Goal: Task Accomplishment & Management: Use online tool/utility

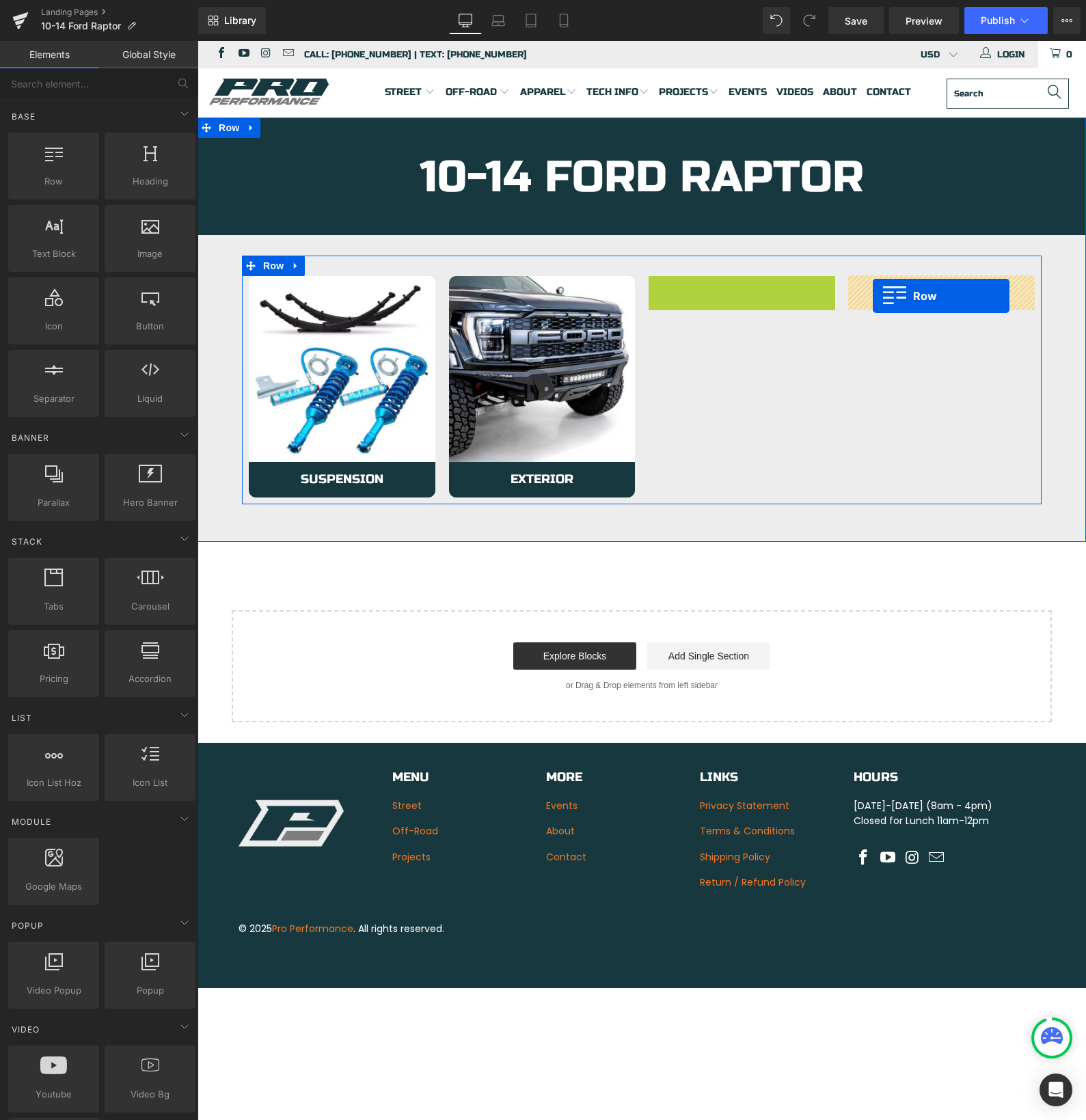
drag, startPoint x: 654, startPoint y: 285, endPoint x: 872, endPoint y: 296, distance: 218.3
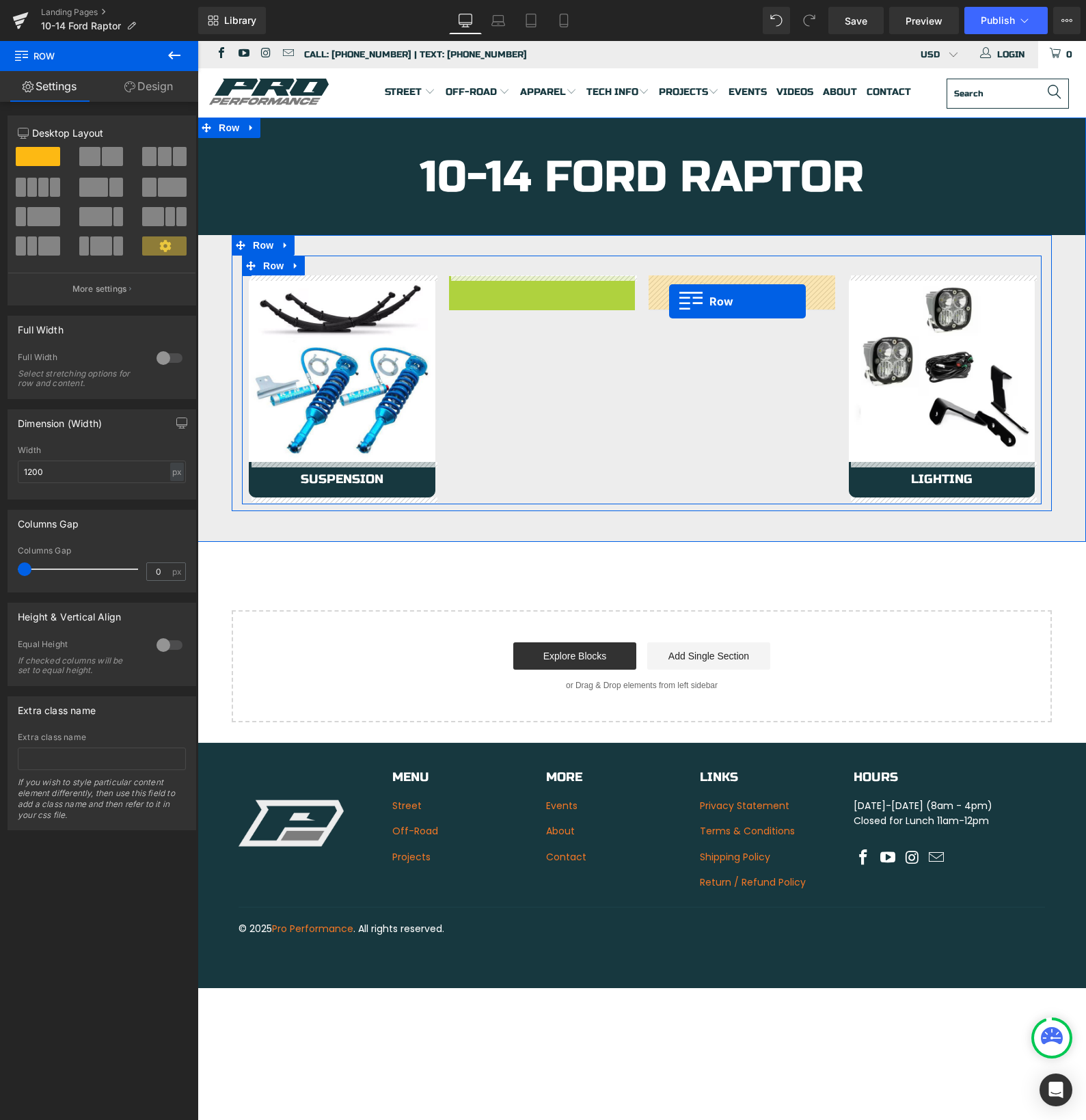
drag, startPoint x: 457, startPoint y: 285, endPoint x: 669, endPoint y: 301, distance: 212.6
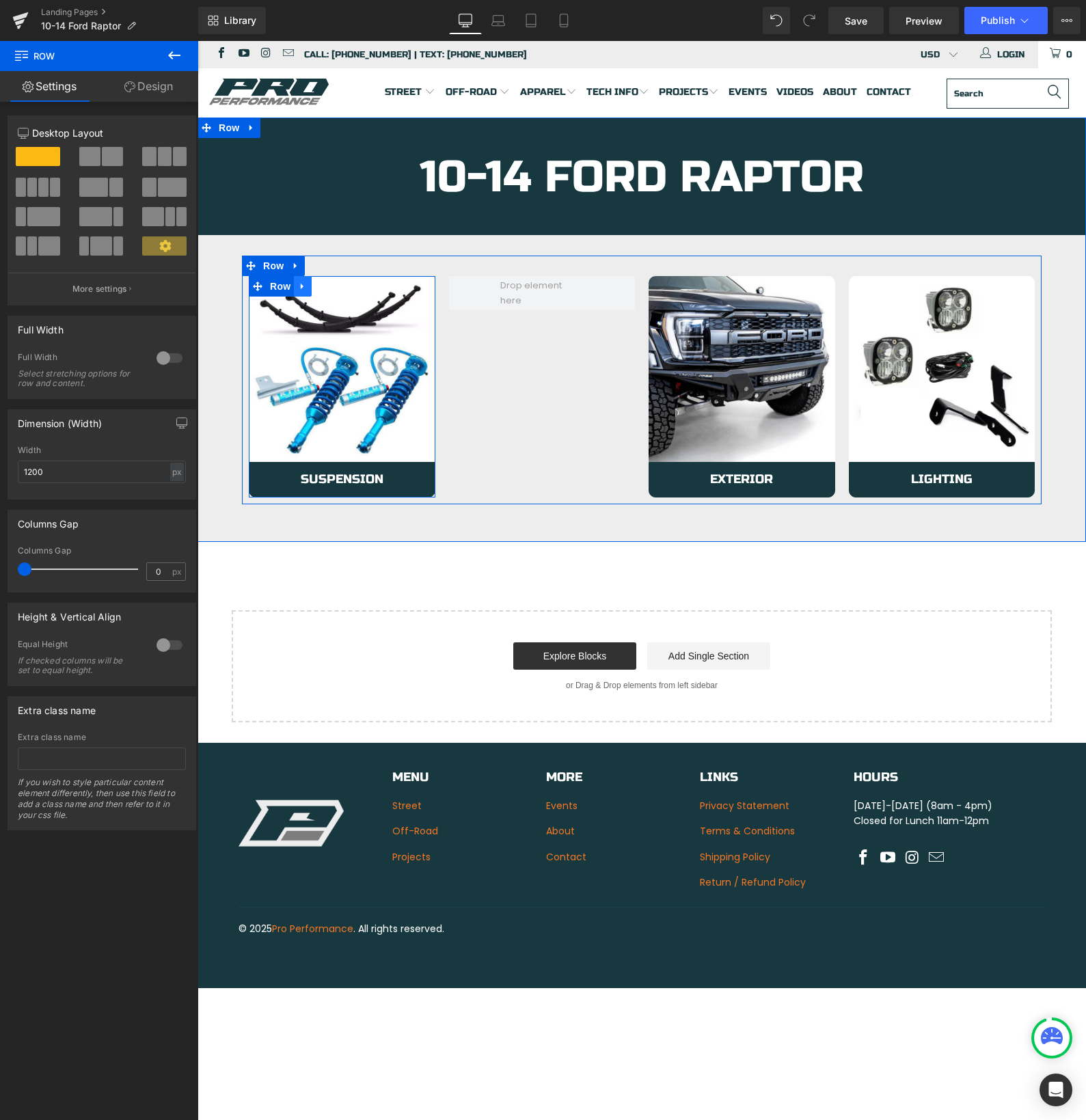
click at [302, 285] on icon at bounding box center [302, 286] width 3 height 6
drag, startPoint x: 320, startPoint y: 286, endPoint x: 349, endPoint y: 295, distance: 30.4
click at [320, 286] on icon at bounding box center [320, 286] width 9 height 9
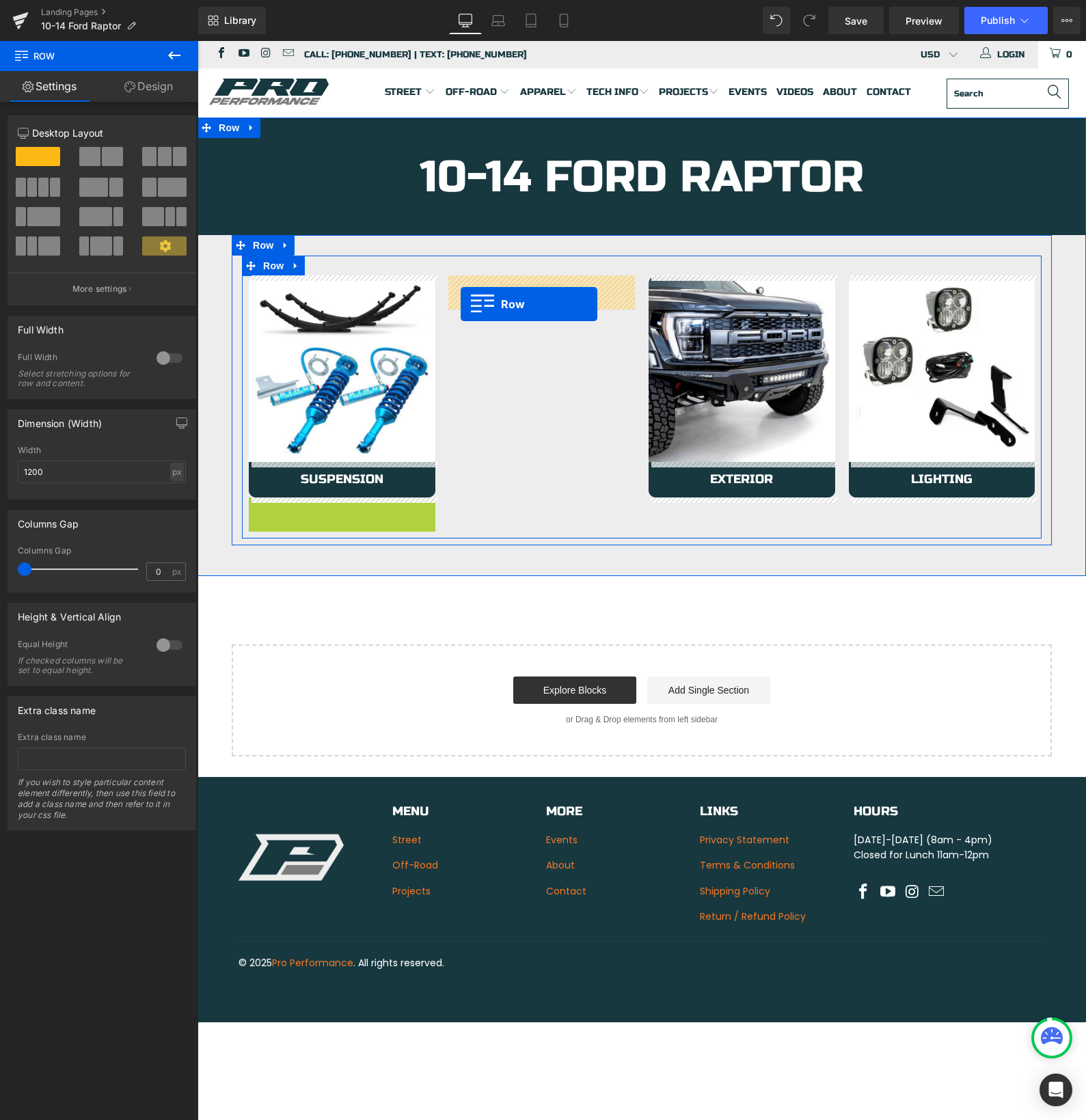
drag, startPoint x: 256, startPoint y: 508, endPoint x: 460, endPoint y: 304, distance: 288.5
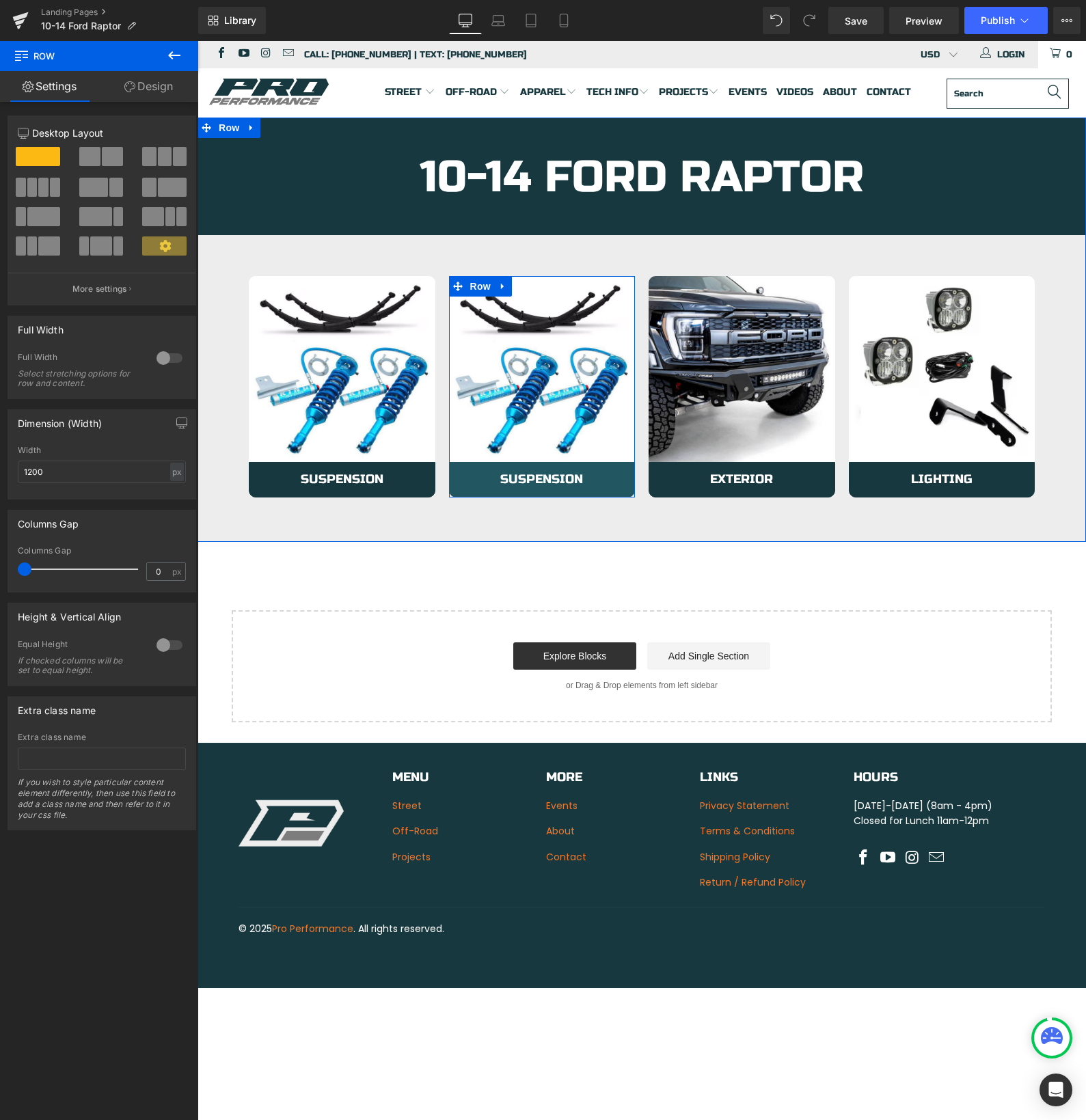
click at [488, 482] on link "Suspension" at bounding box center [542, 480] width 186 height 36
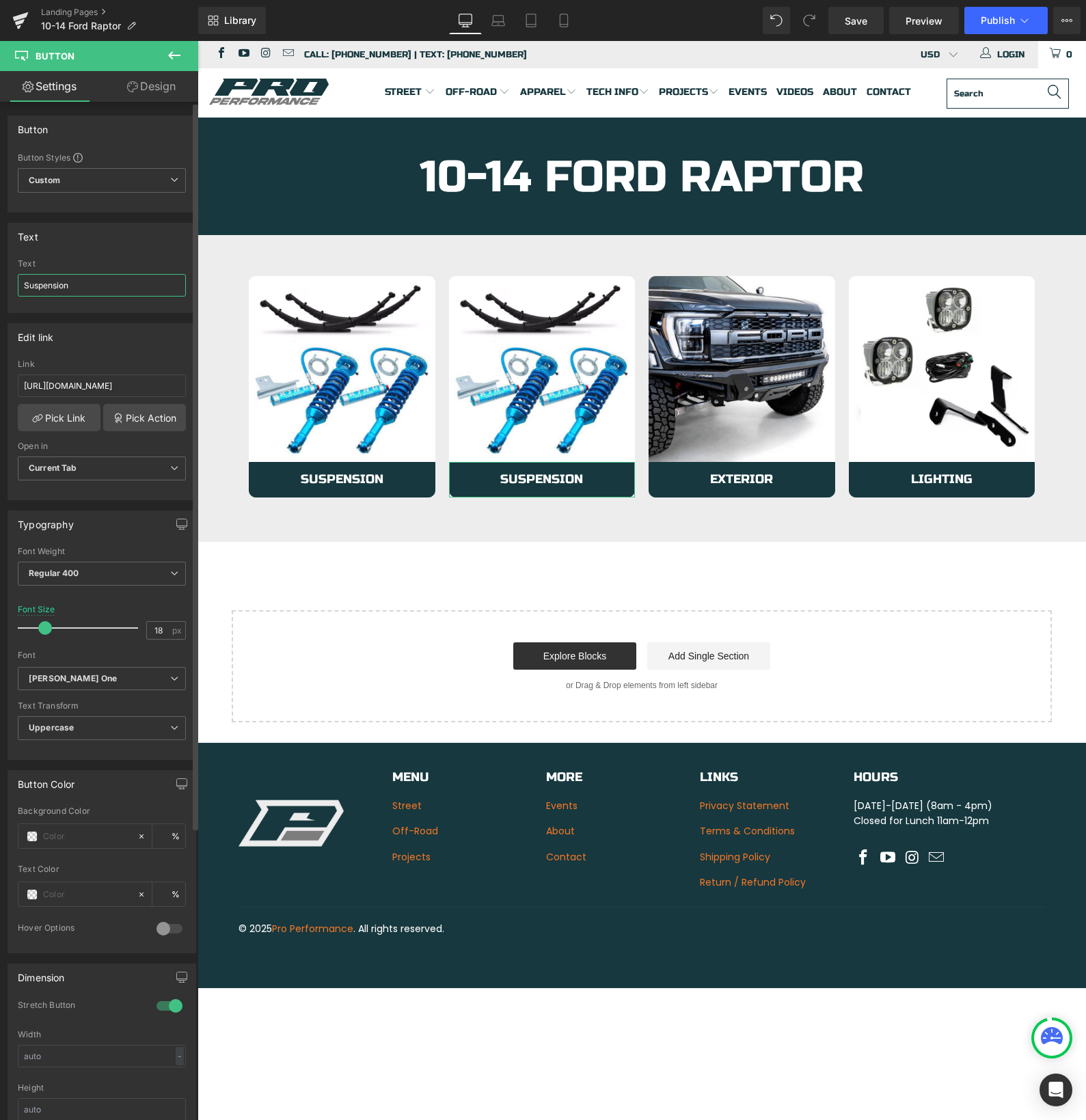
click at [110, 285] on input "Suspension" at bounding box center [102, 285] width 168 height 22
type input "Brakes"
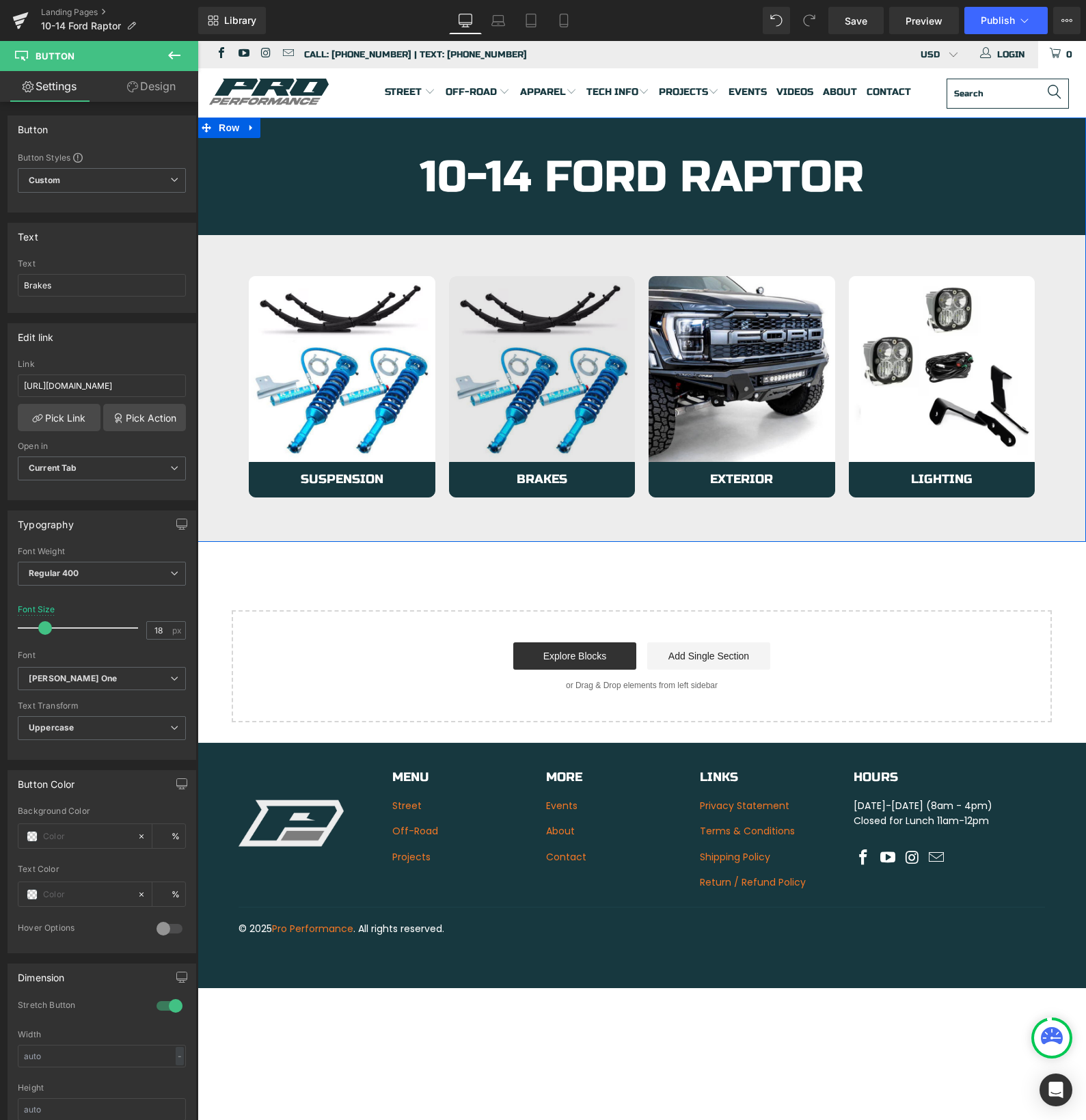
click at [486, 413] on img at bounding box center [542, 369] width 186 height 186
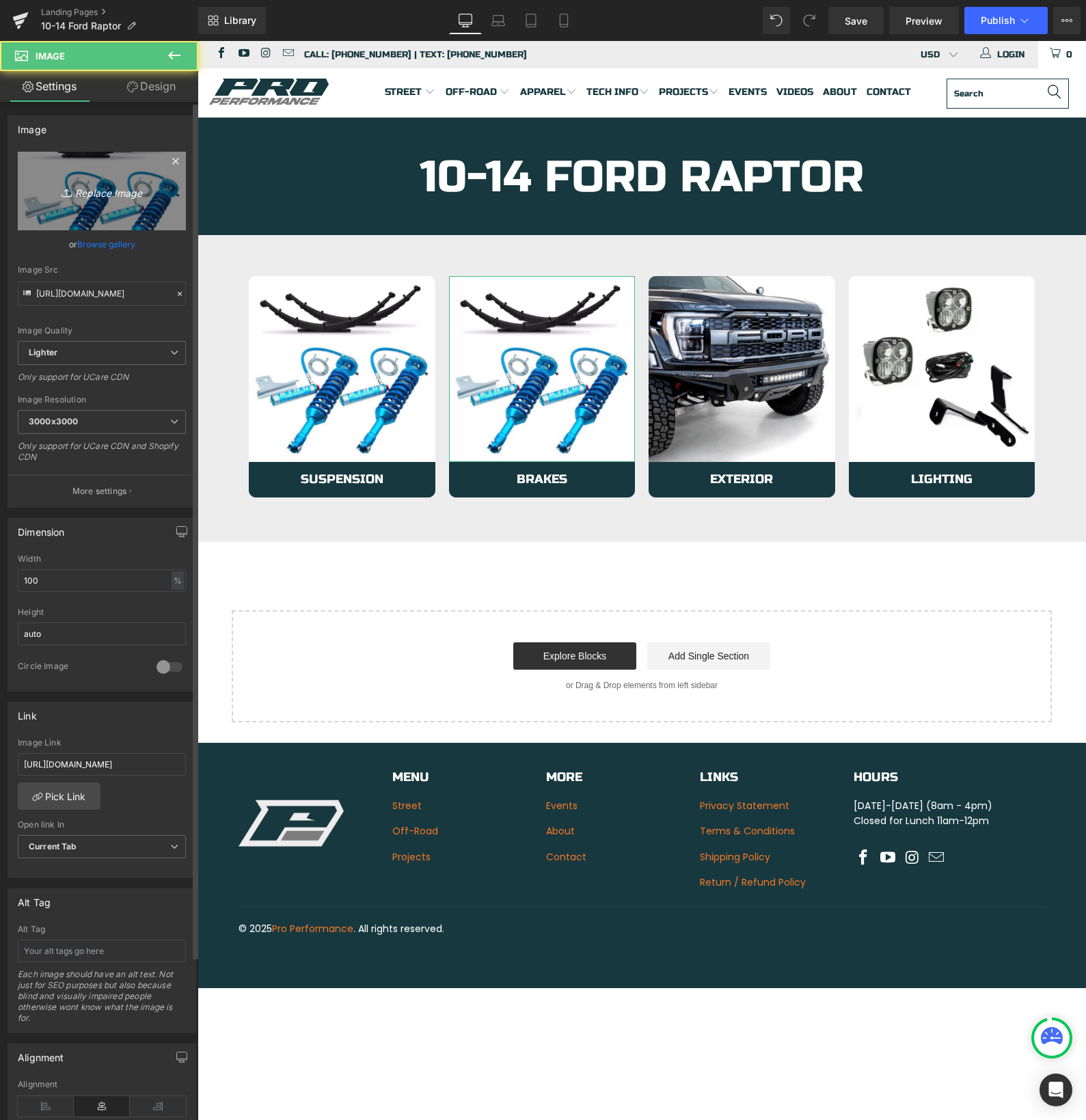
click at [81, 187] on icon "Replace Image" at bounding box center [102, 191] width 110 height 17
type input "C:\fakepath\brakesMasters.avif"
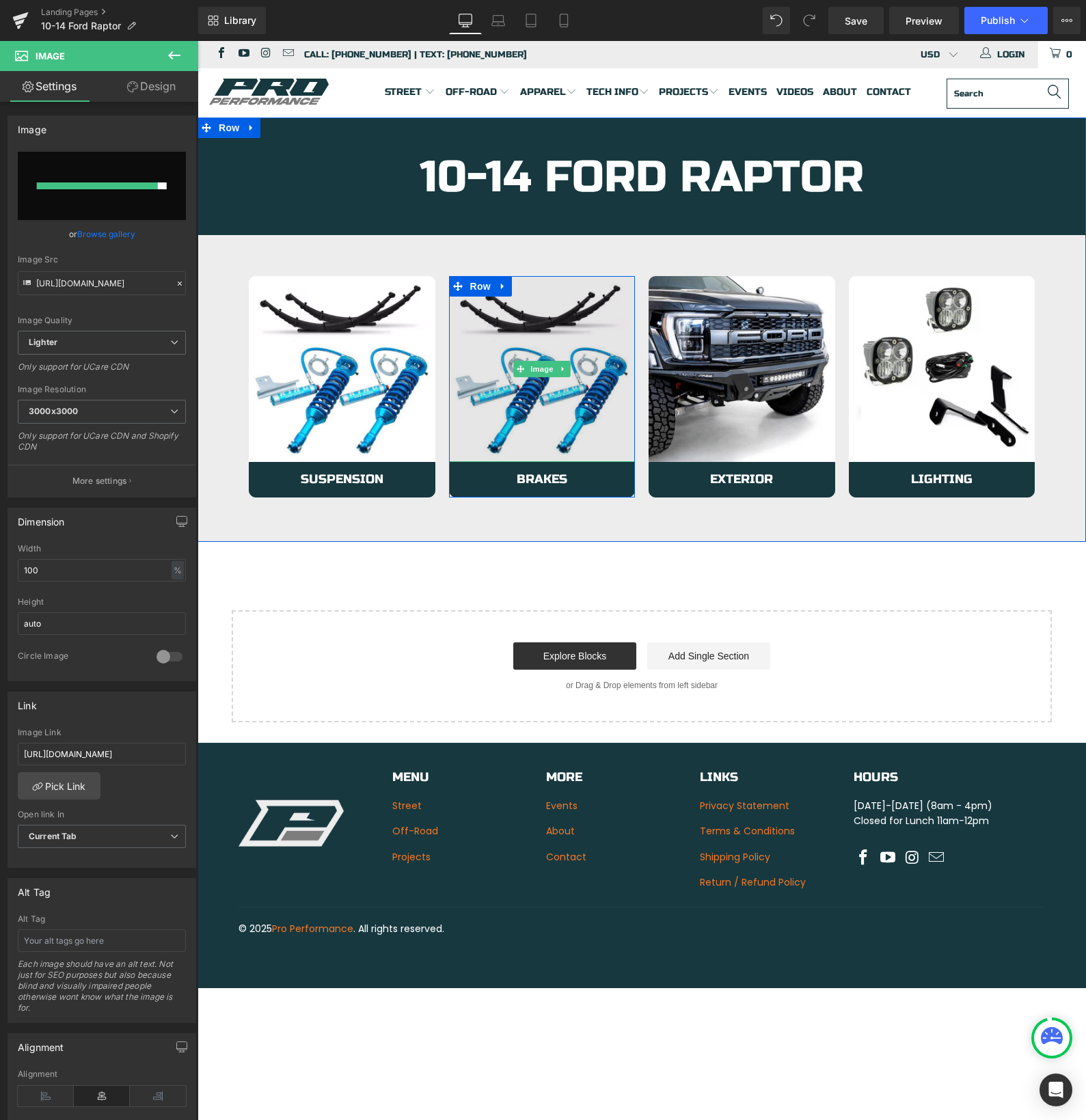
type input "https://ucarecdn.com/55ef9924-25cc-4f32-b943-ae1fee4e7954/-/format/auto/-/previ…"
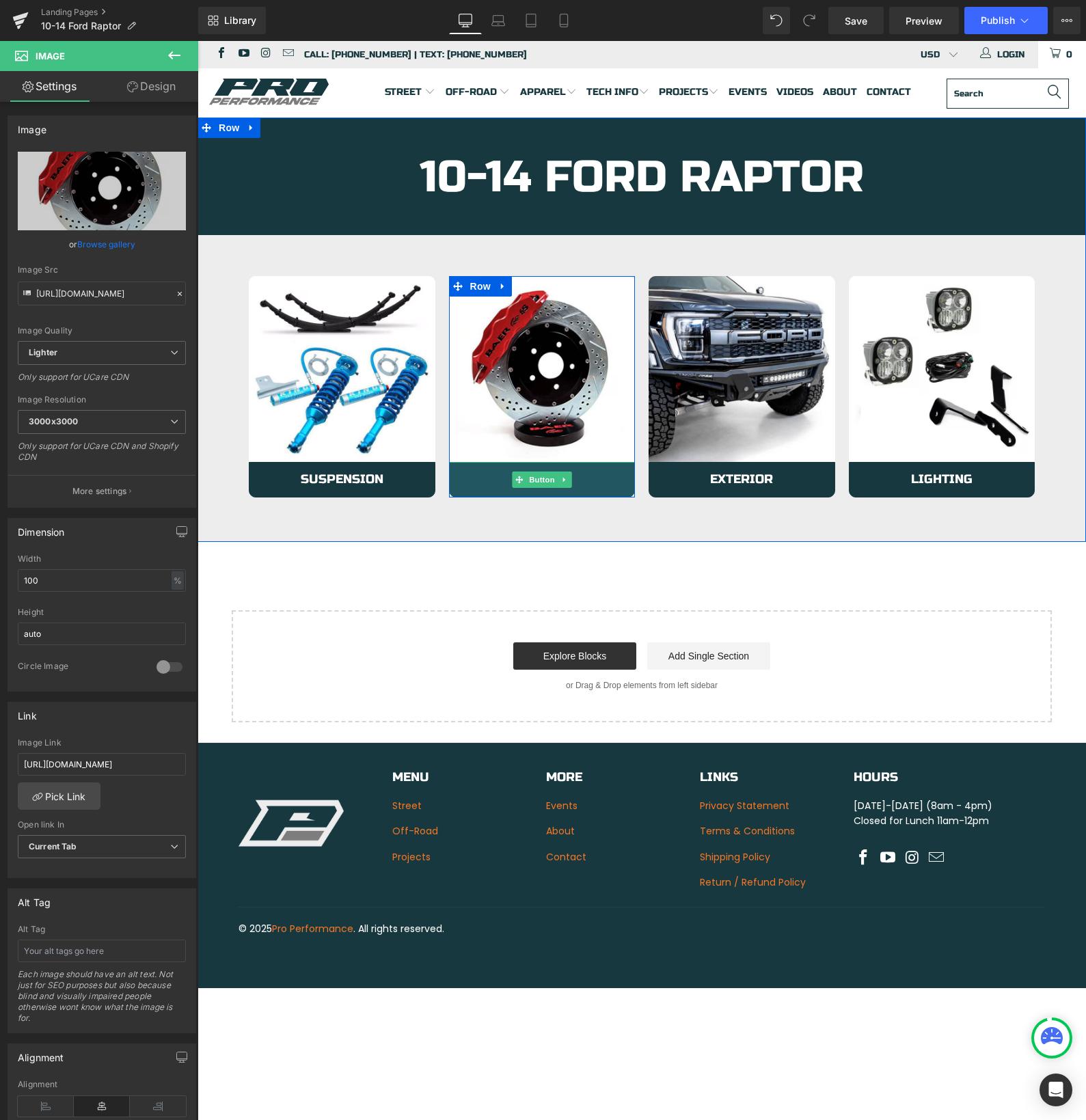
click at [490, 483] on link "Brakes" at bounding box center [542, 480] width 186 height 36
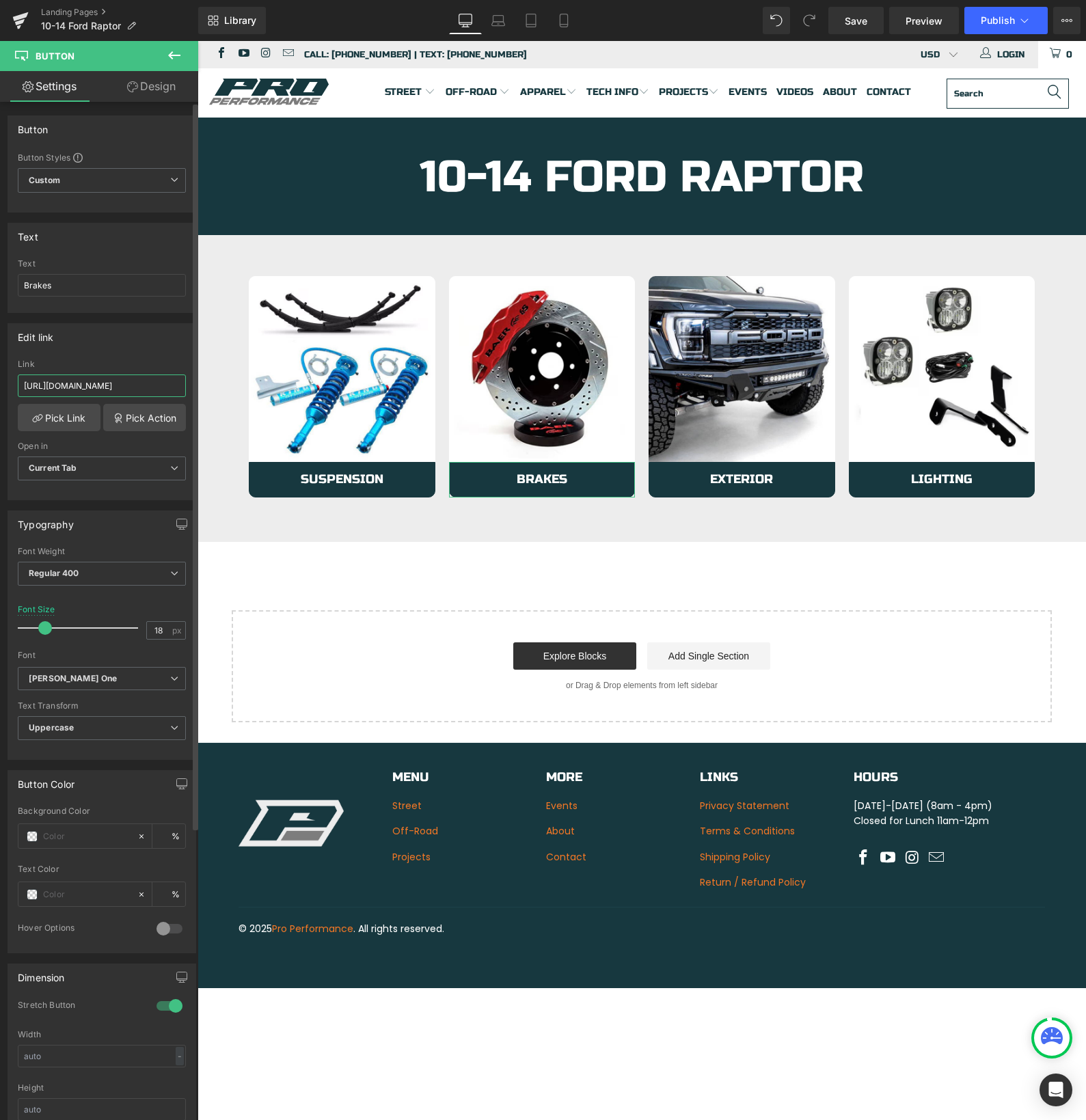
click at [106, 391] on input "https://azproperformance.com/collections/10-14-ford-raptor-suspension" at bounding box center [102, 385] width 168 height 22
paste input "150-raptor"
type input "https://azproperformance.com/collections/10-14-f150-raptor"
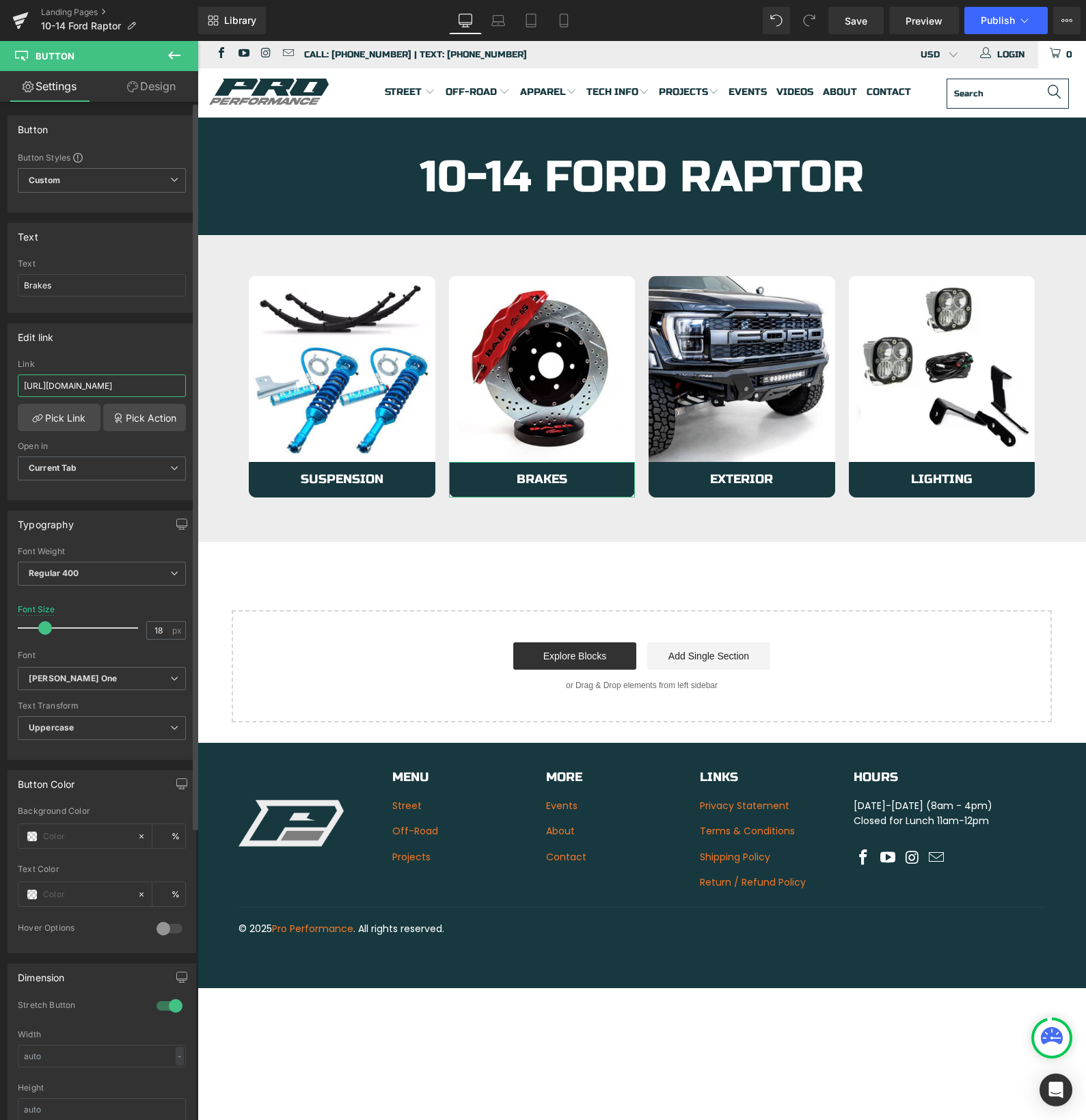
scroll to position [0, 84]
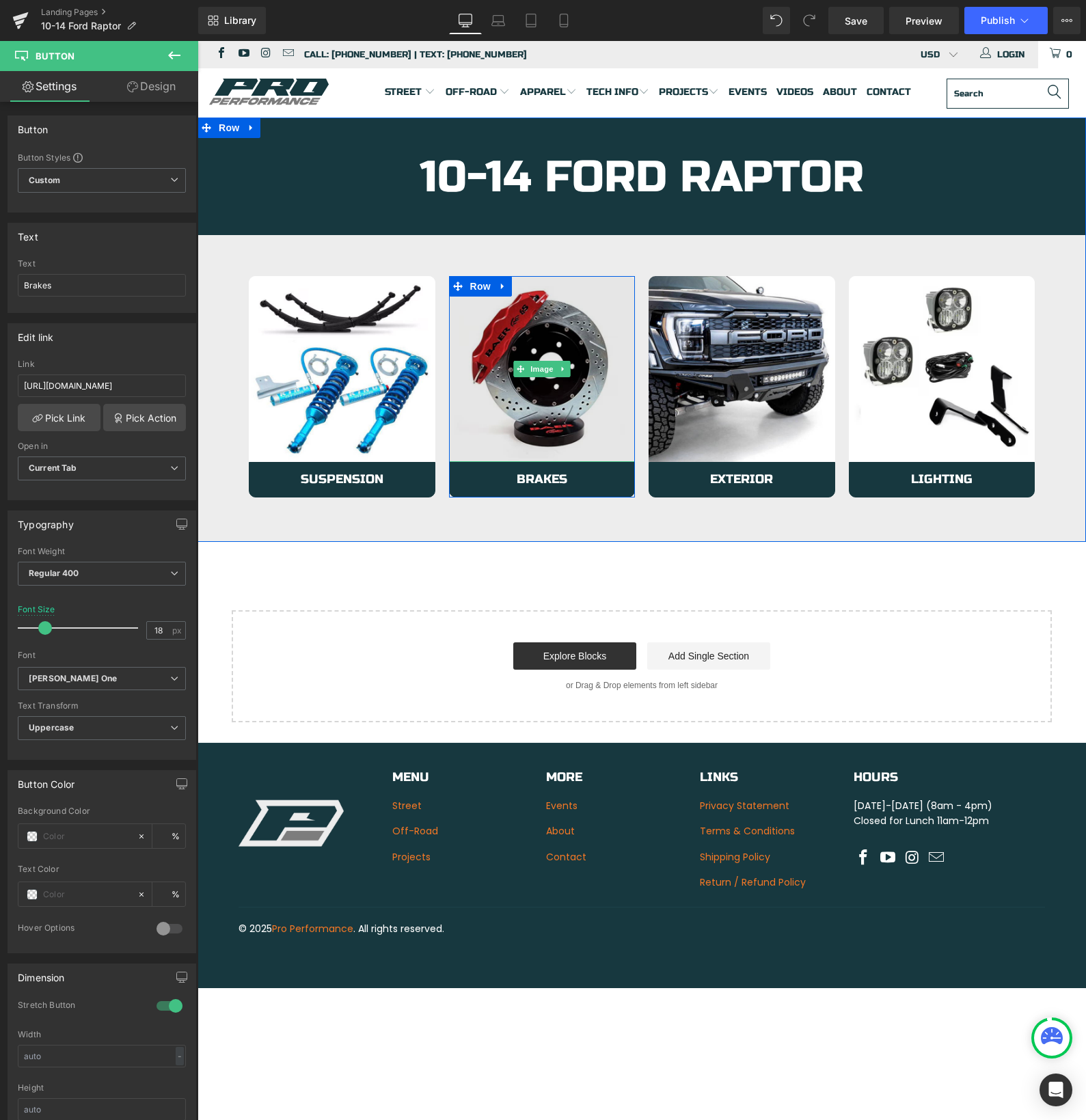
click at [485, 412] on img at bounding box center [542, 369] width 186 height 186
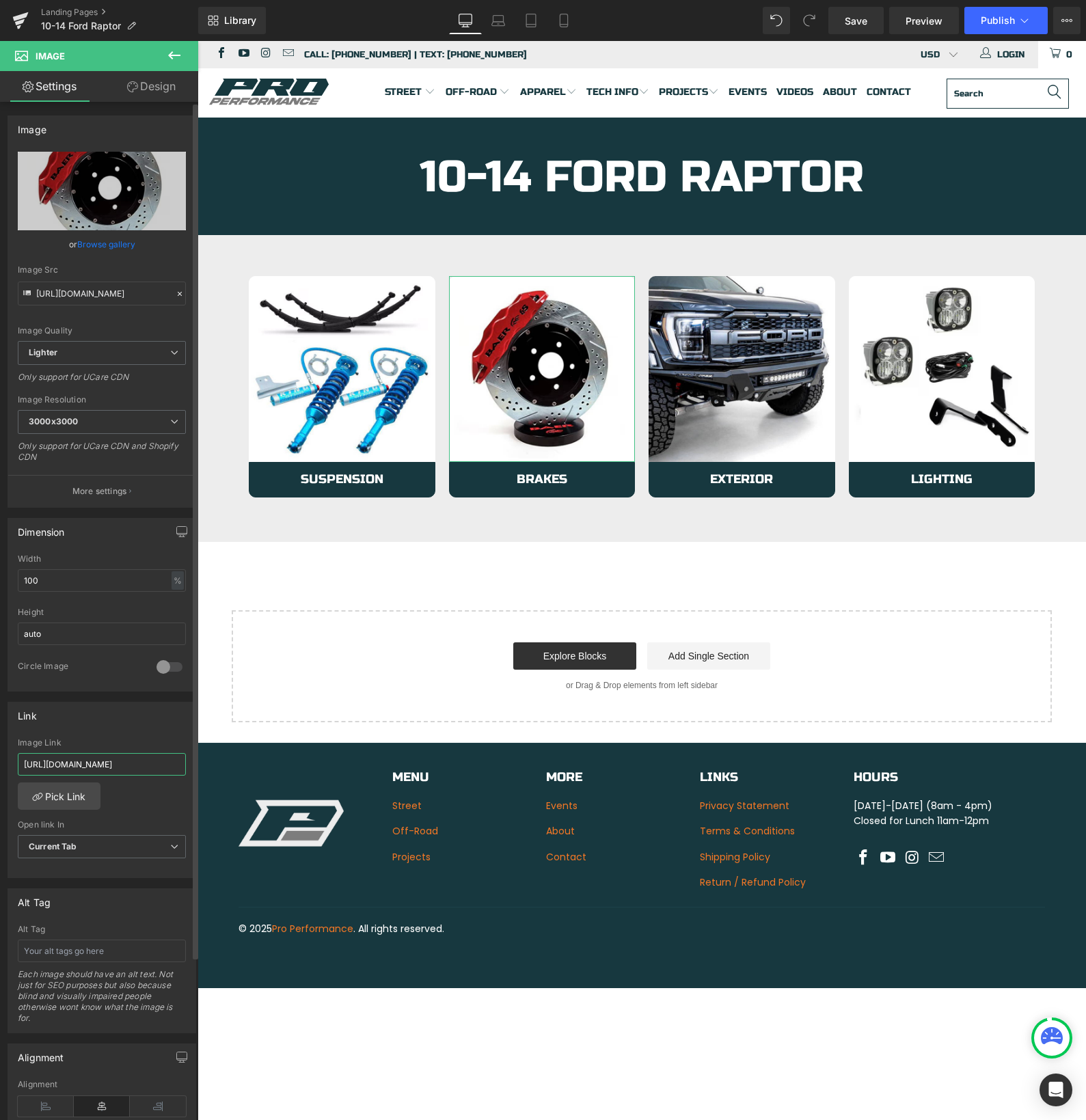
click at [97, 755] on input "https://azproperformance.com/collections/10-14-ford-raptor-suspension" at bounding box center [102, 764] width 168 height 22
paste input "150-raptor"
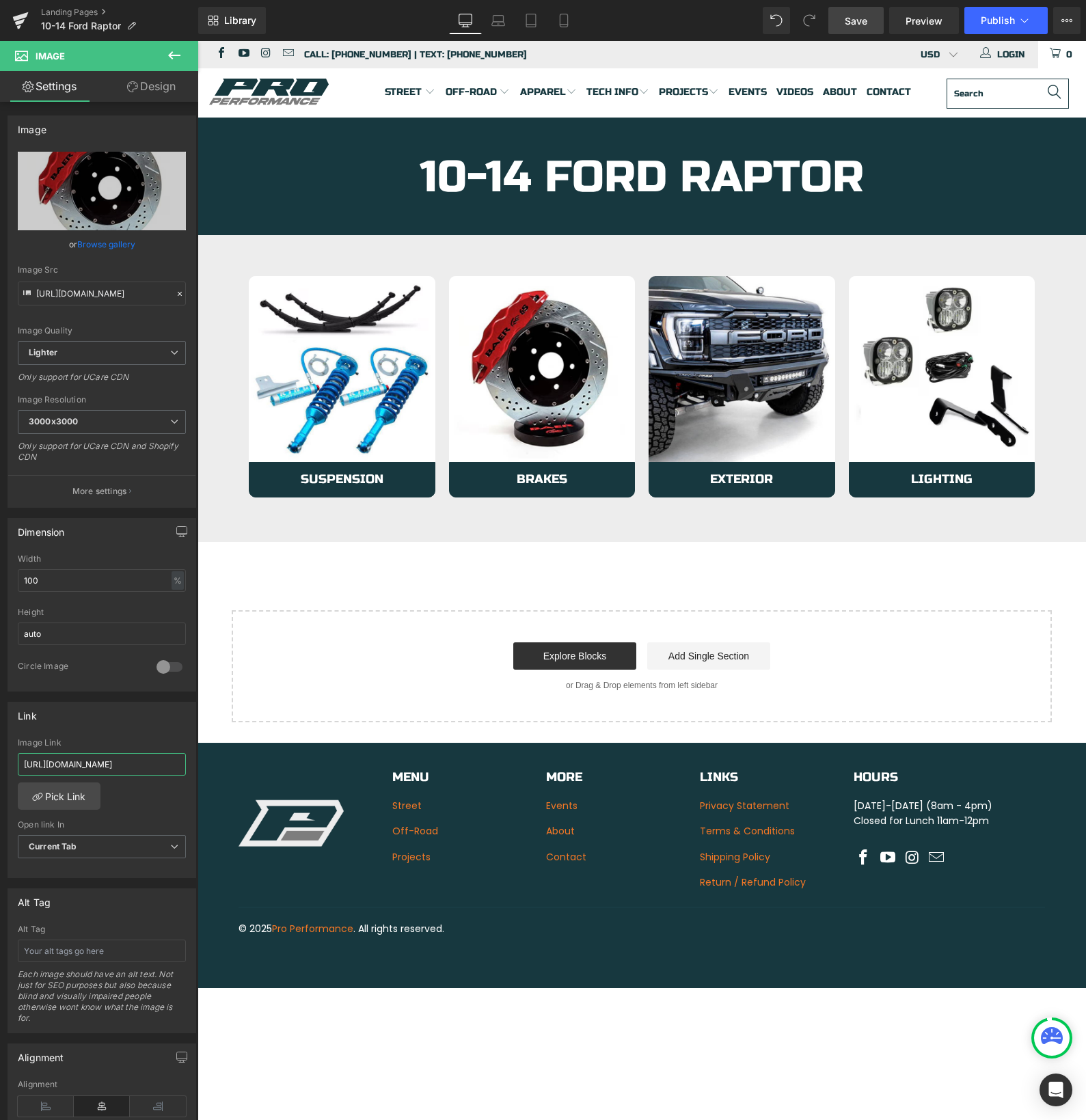
type input "https://azproperformance.com/collections/10-14-f150-raptor"
click at [862, 21] on span "Save" at bounding box center [855, 21] width 22 height 14
click at [990, 22] on span "Publish" at bounding box center [998, 20] width 34 height 11
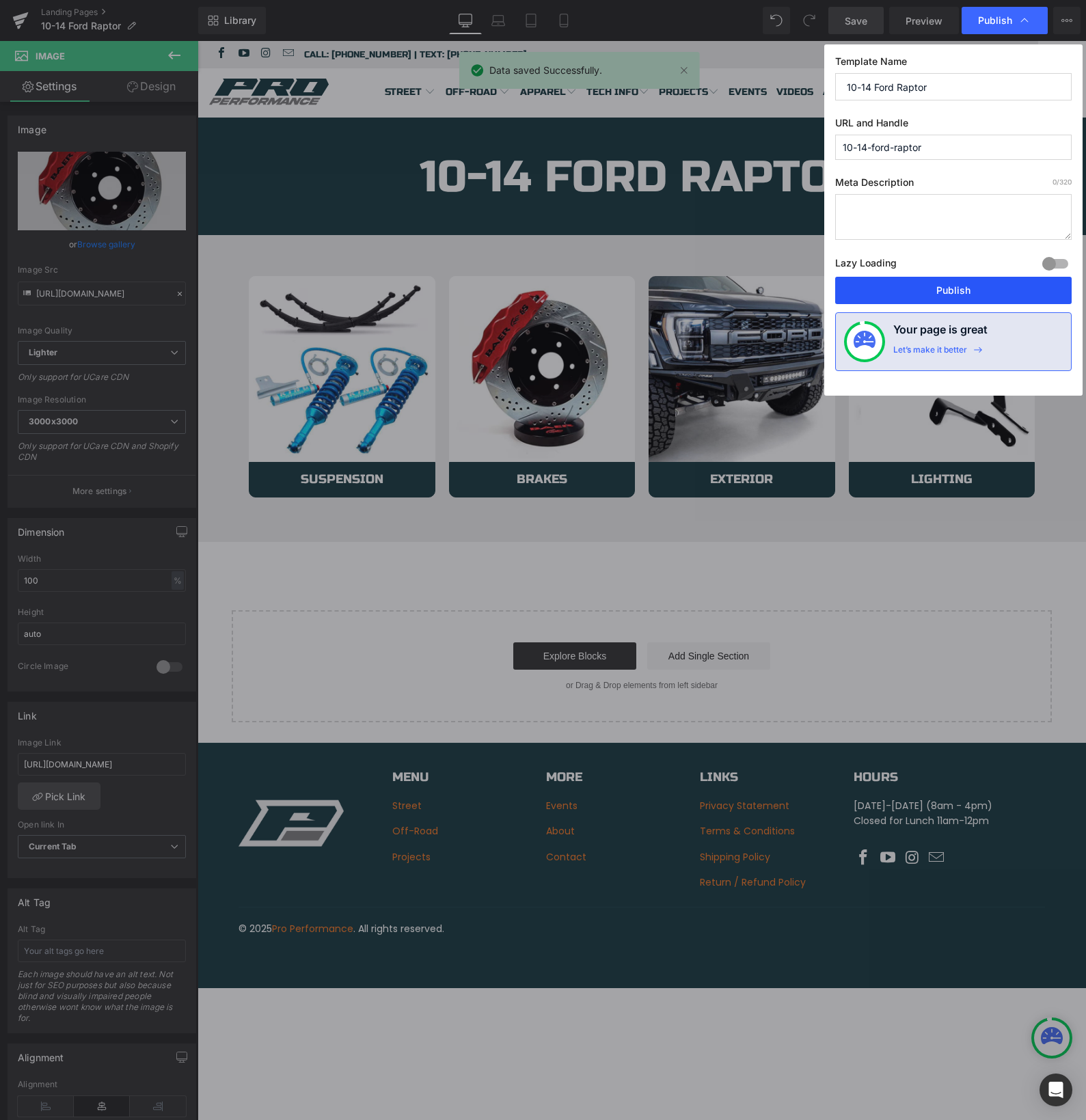
click at [933, 294] on button "Publish" at bounding box center [953, 290] width 237 height 27
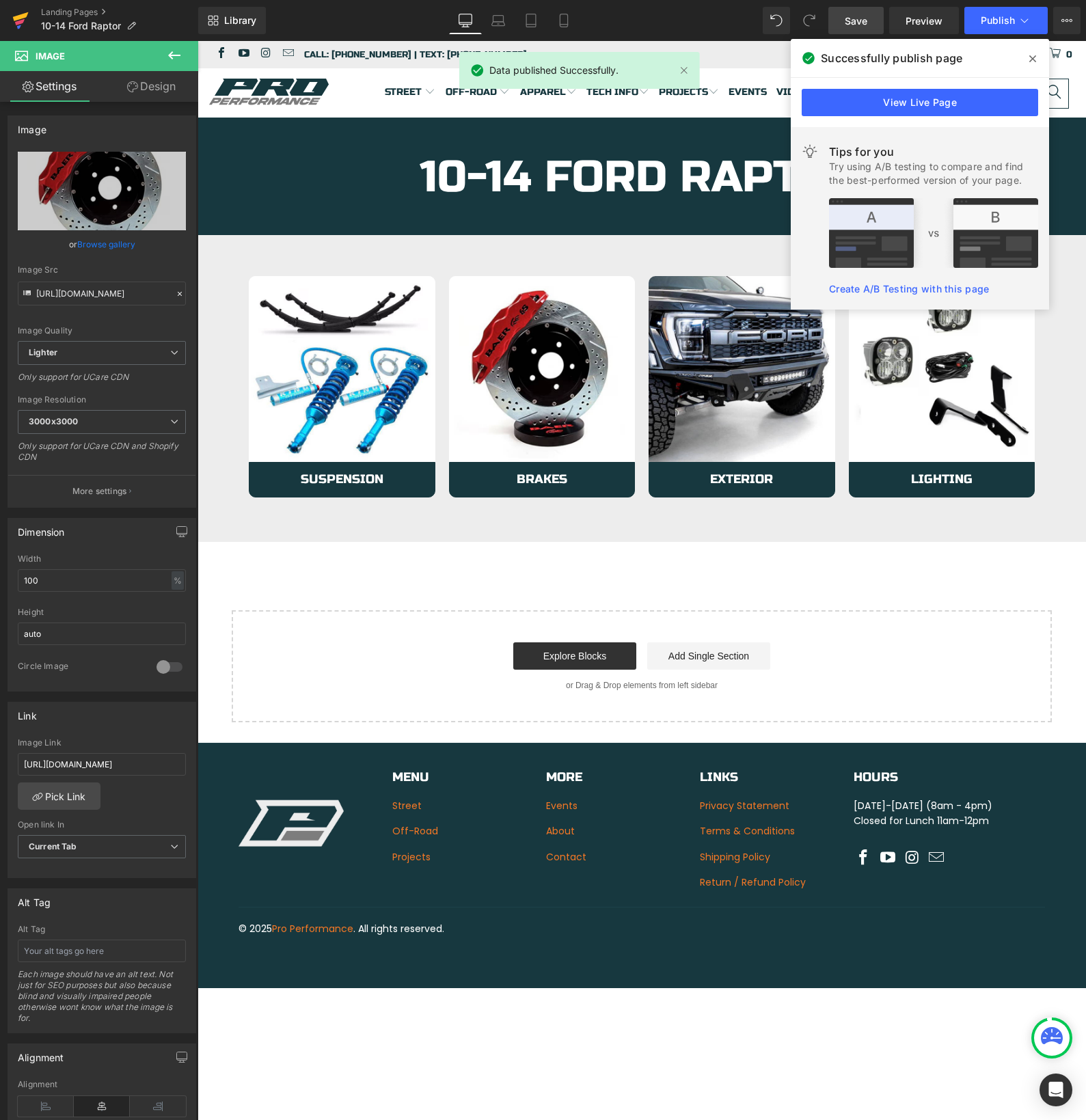
click at [14, 16] on icon at bounding box center [20, 21] width 16 height 34
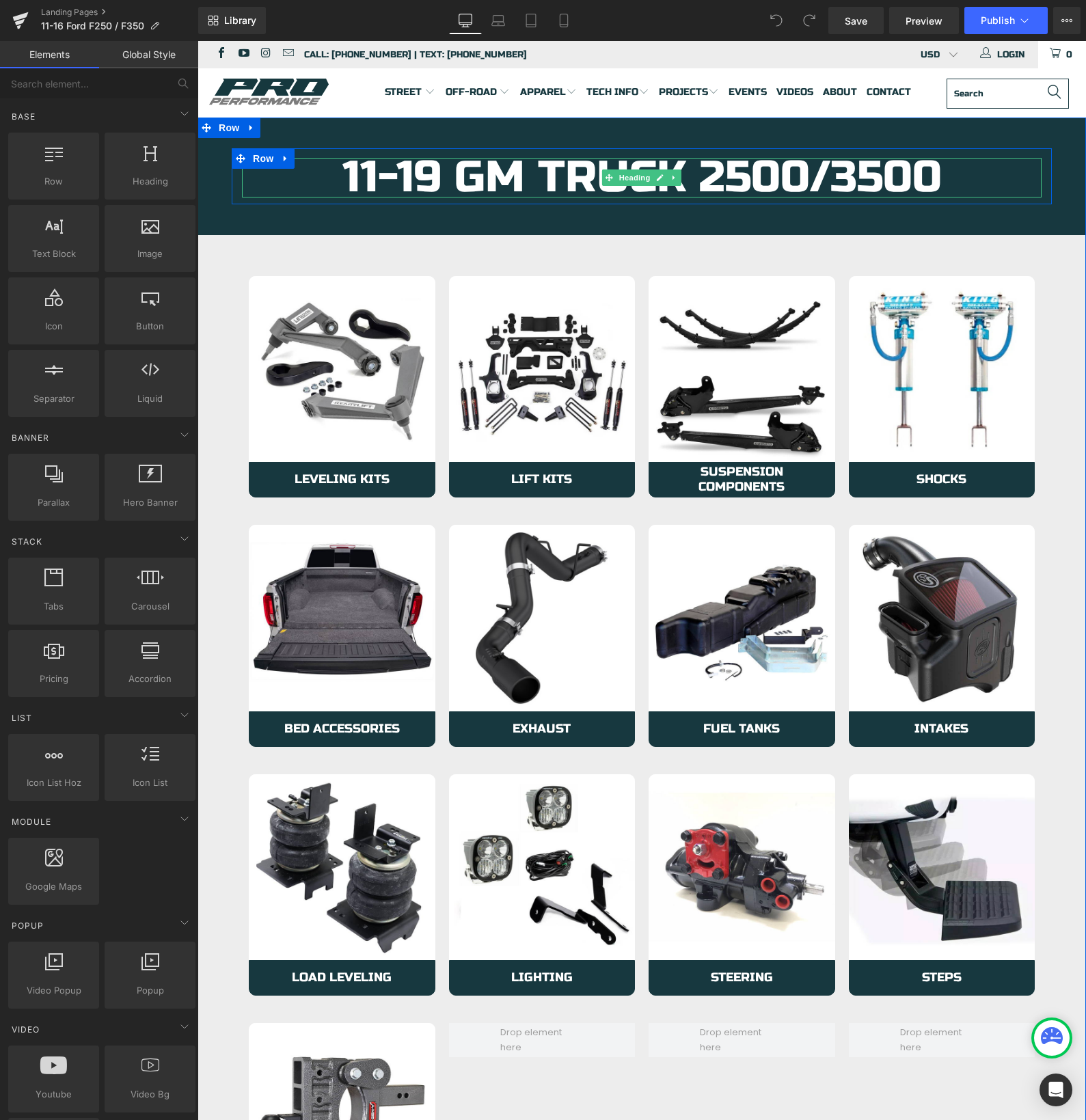
click at [410, 178] on h1 "11-19 GM Truck 2500/3500" at bounding box center [641, 177] width 799 height 39
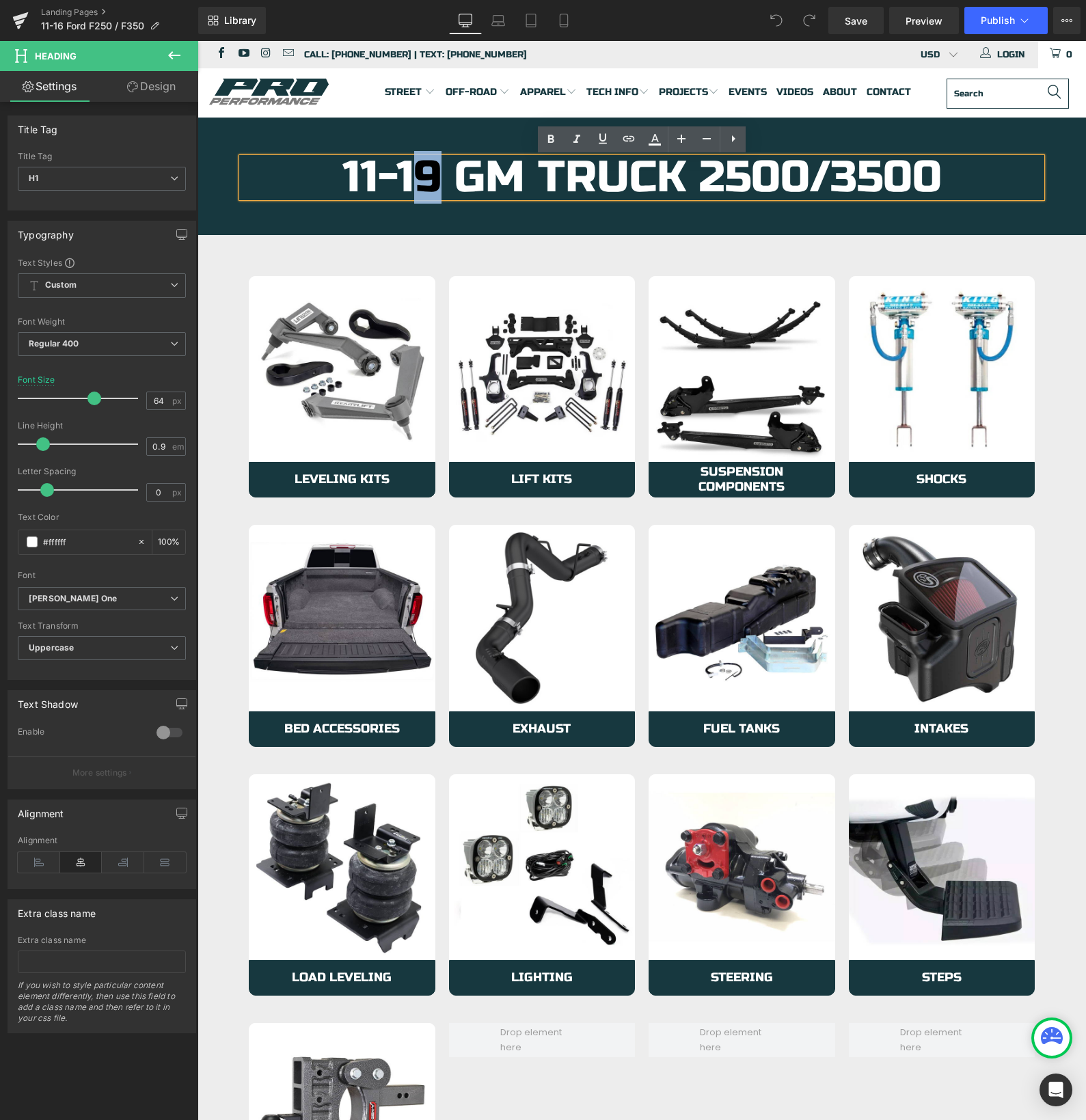
drag, startPoint x: 434, startPoint y: 177, endPoint x: 415, endPoint y: 177, distance: 19.0
click at [415, 177] on h1 "11-19 GM Truck 2500/3500" at bounding box center [641, 177] width 799 height 39
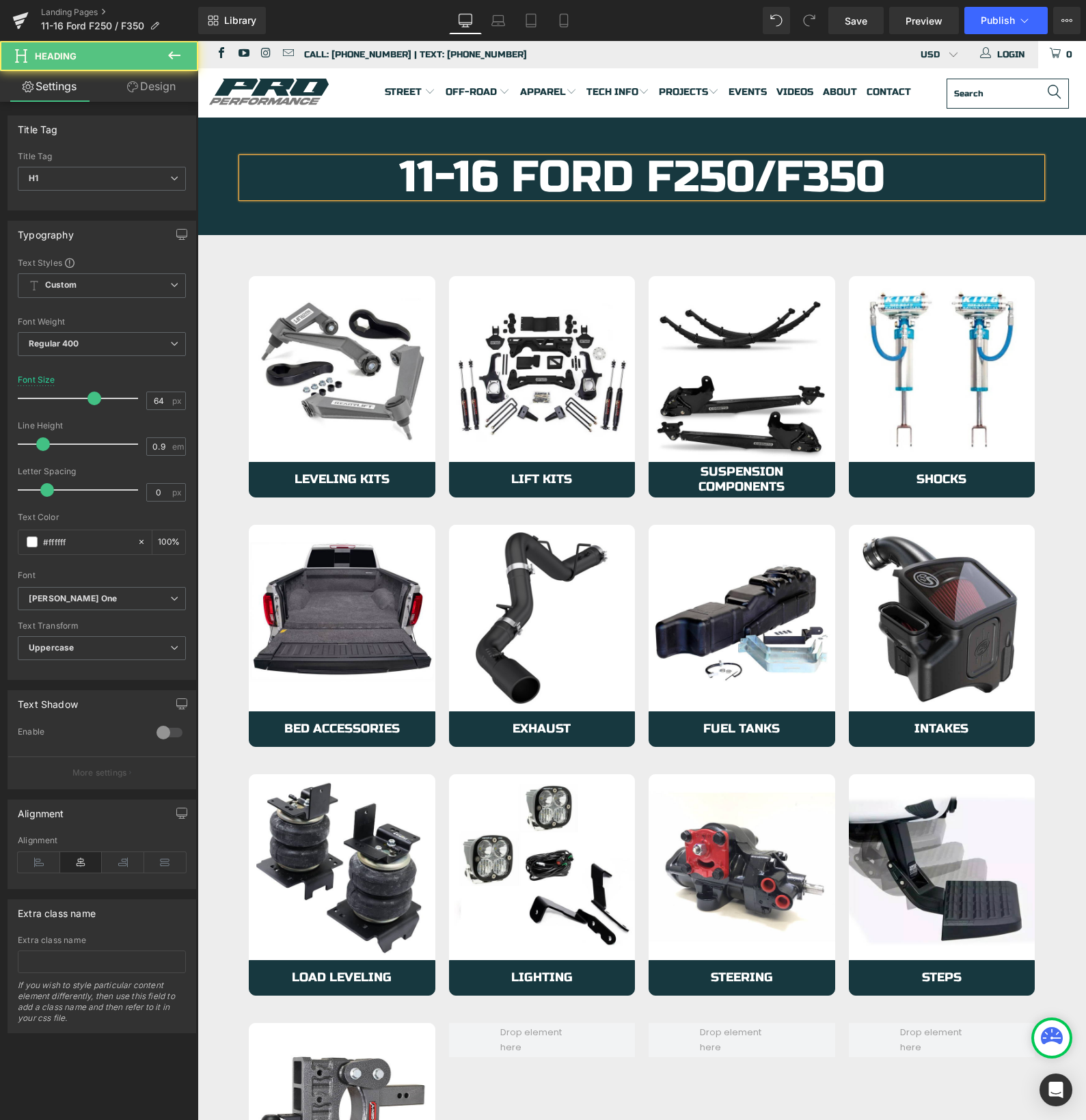
click at [774, 178] on h1 "11-16 Ford F250/F350" at bounding box center [641, 177] width 799 height 39
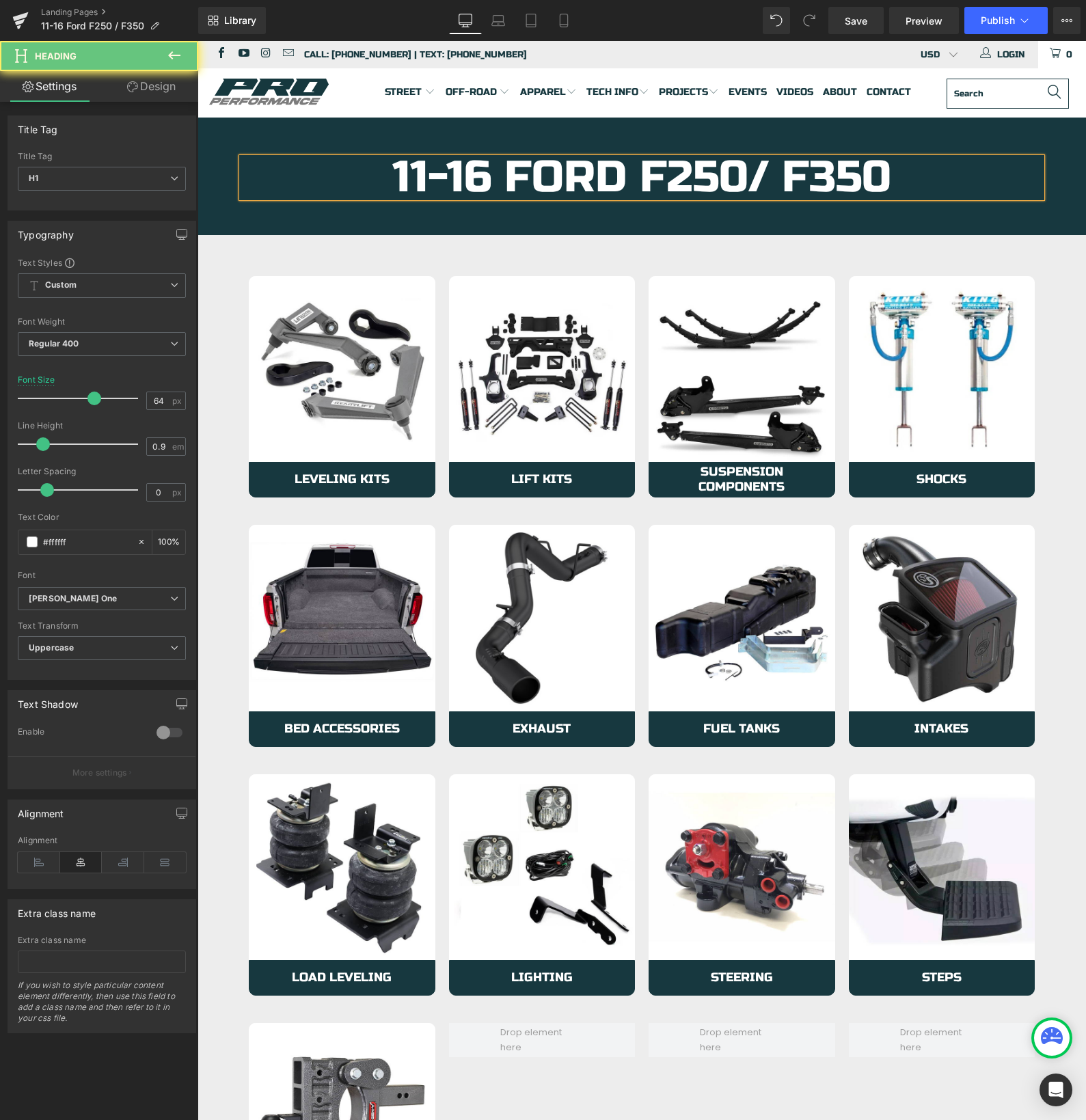
click at [747, 179] on h1 "11-16 Ford F250/ F350" at bounding box center [641, 177] width 799 height 39
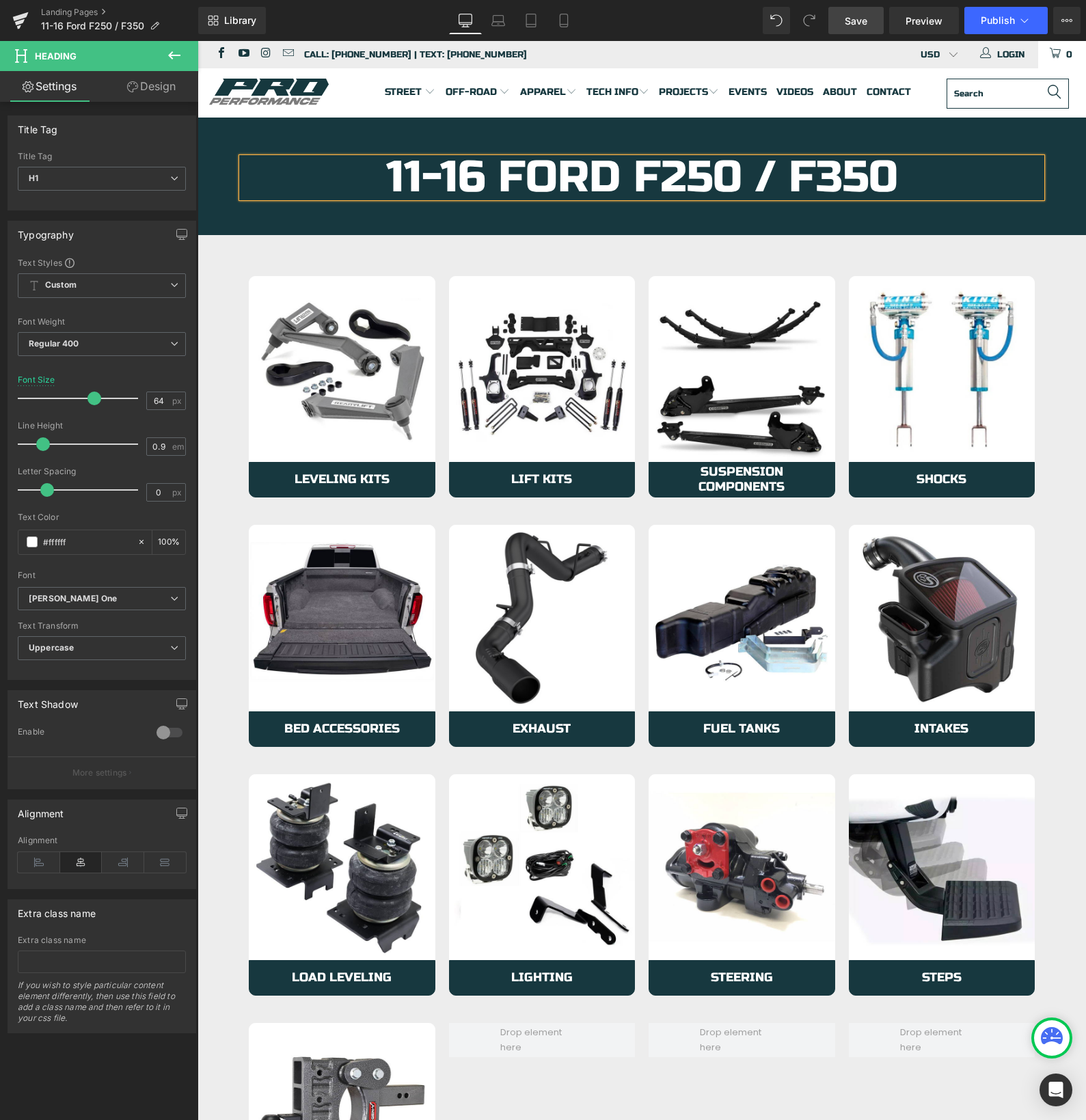
click at [870, 23] on link "Save" at bounding box center [855, 21] width 55 height 27
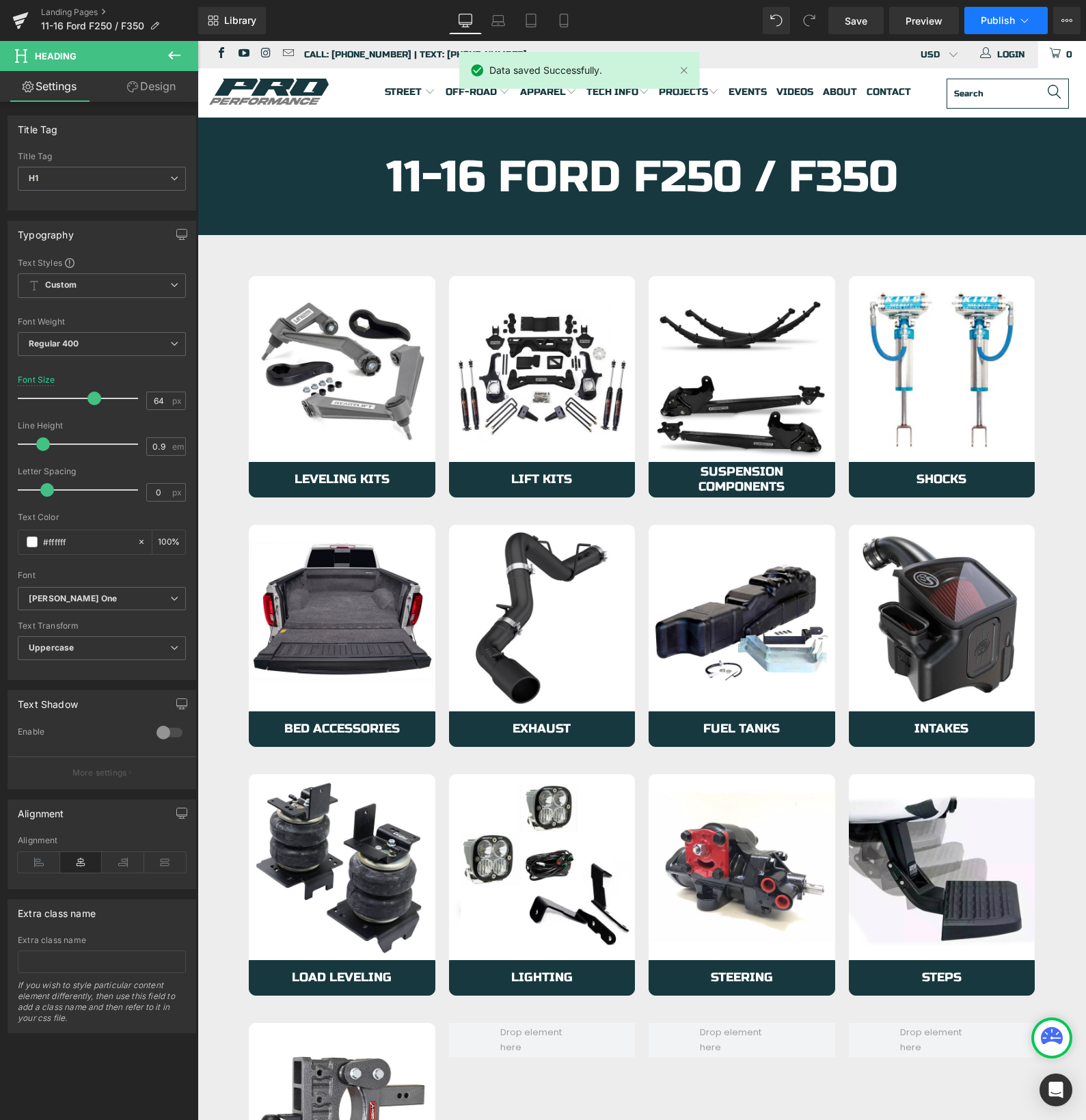
click at [1007, 20] on span "Publish" at bounding box center [998, 20] width 34 height 11
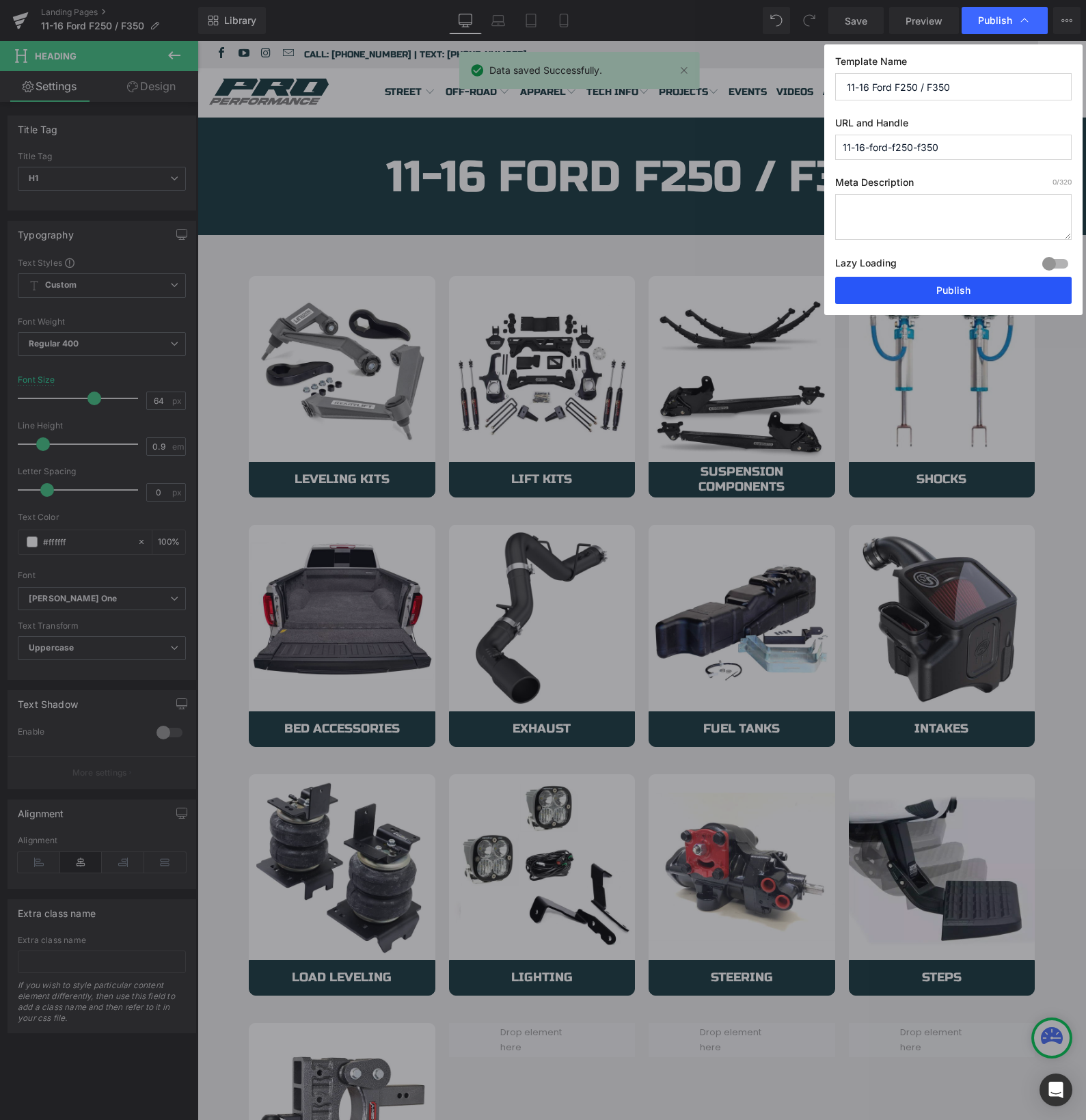
click at [906, 296] on button "Publish" at bounding box center [953, 290] width 237 height 27
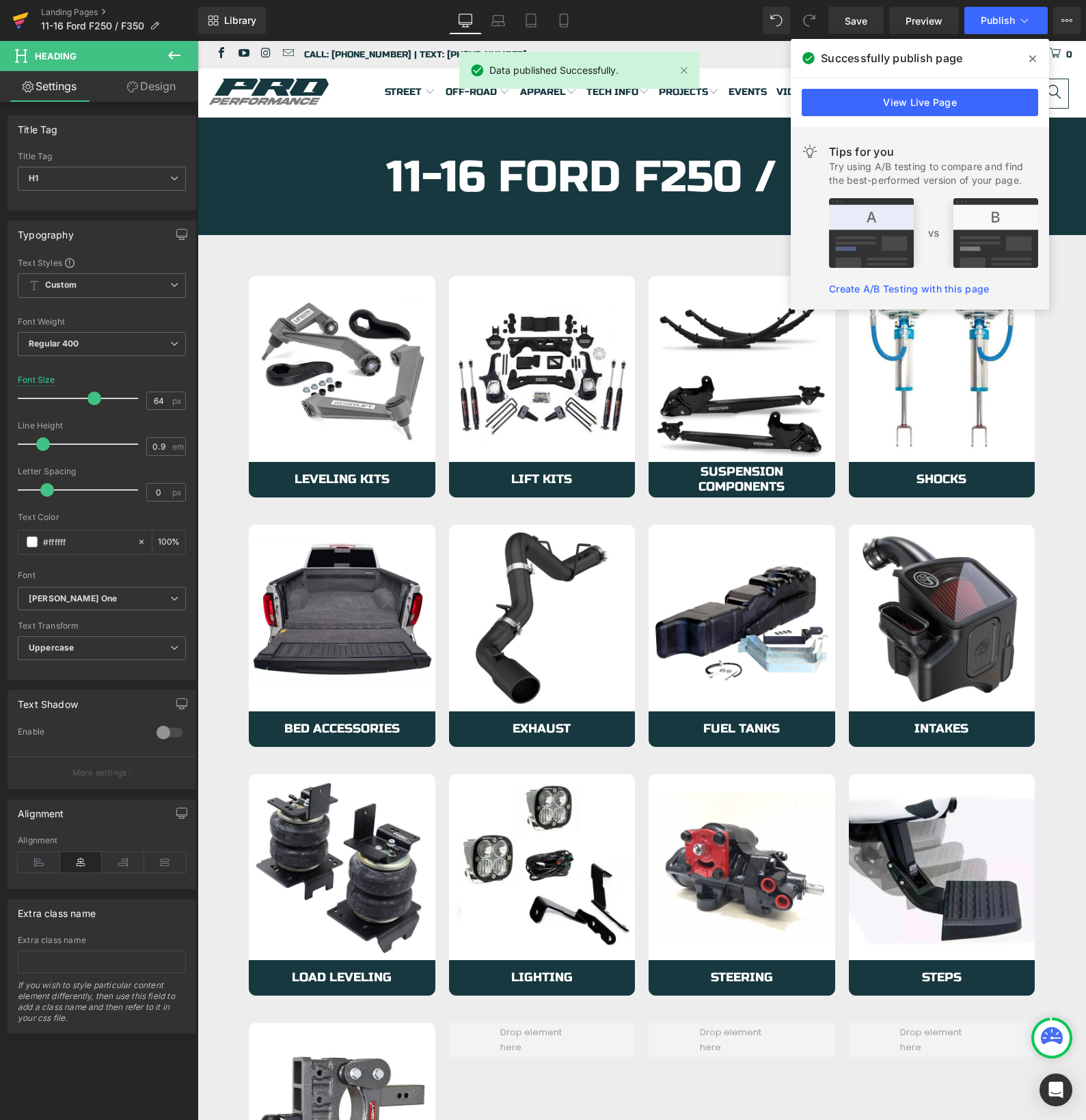
click at [18, 19] on icon at bounding box center [21, 16] width 16 height 9
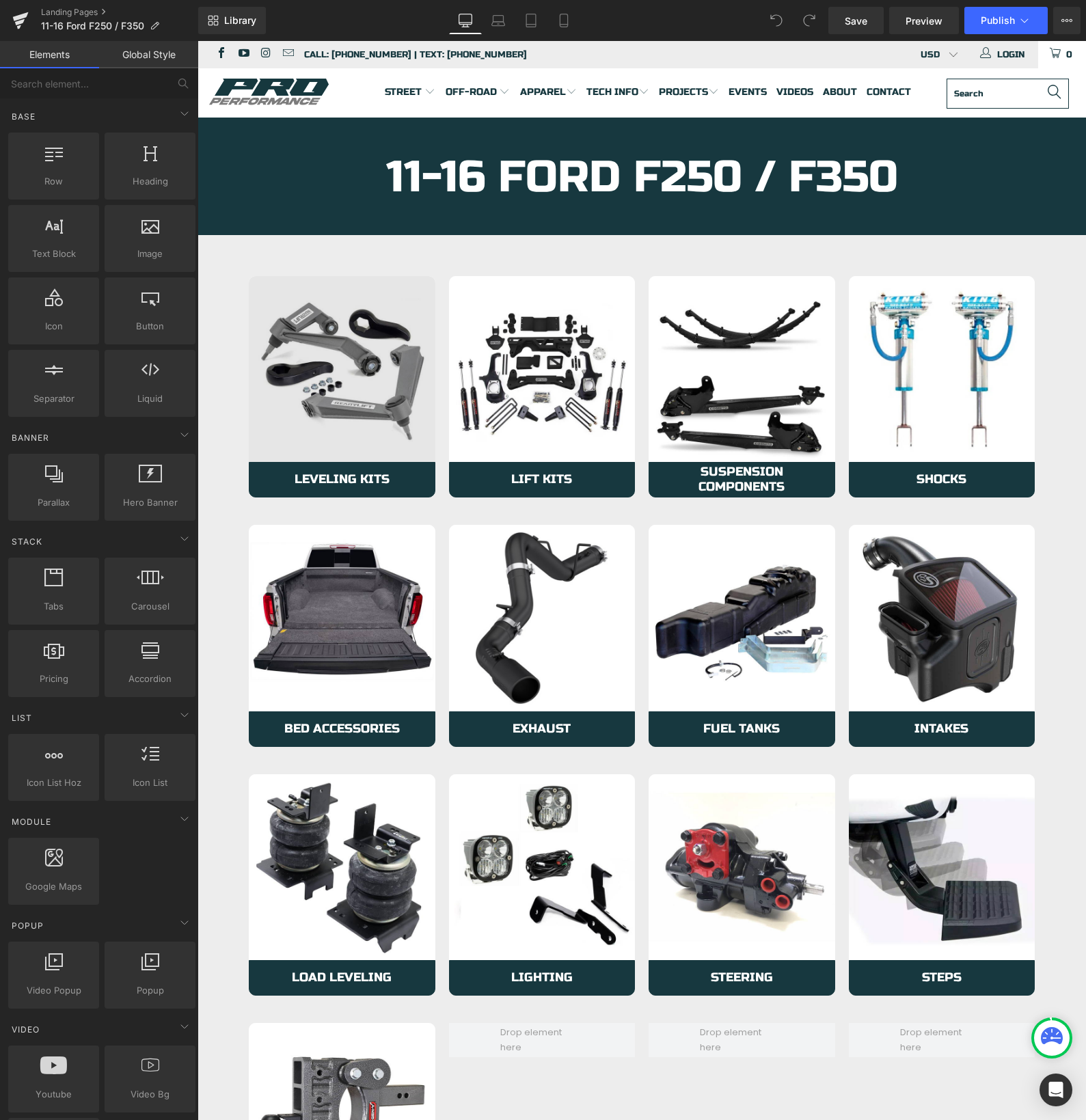
drag, startPoint x: 197, startPoint y: 41, endPoint x: 333, endPoint y: 428, distance: 410.2
click at [333, 428] on img at bounding box center [342, 369] width 186 height 186
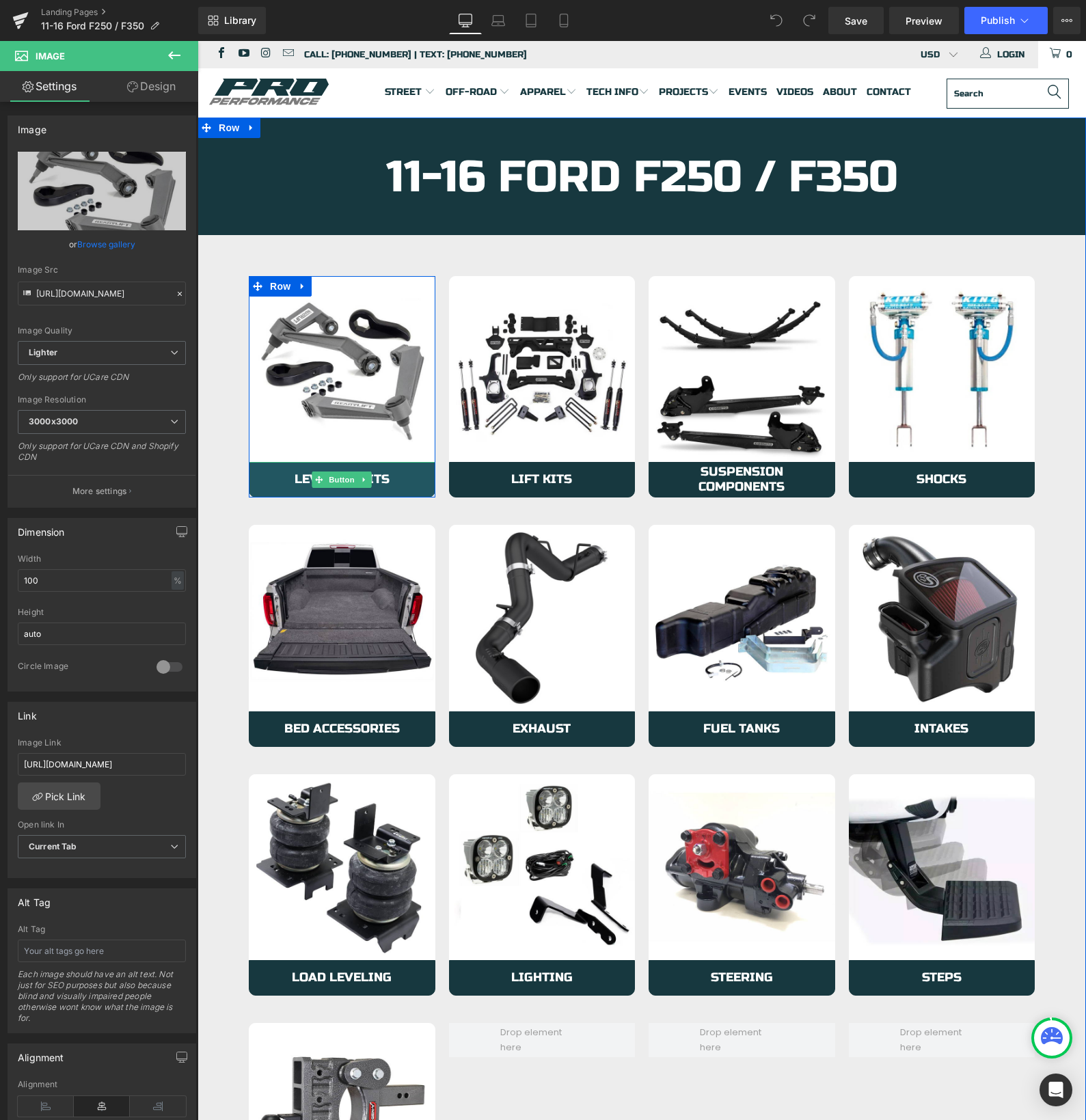
click at [295, 483] on span "Leveling Kits" at bounding box center [342, 480] width 95 height 15
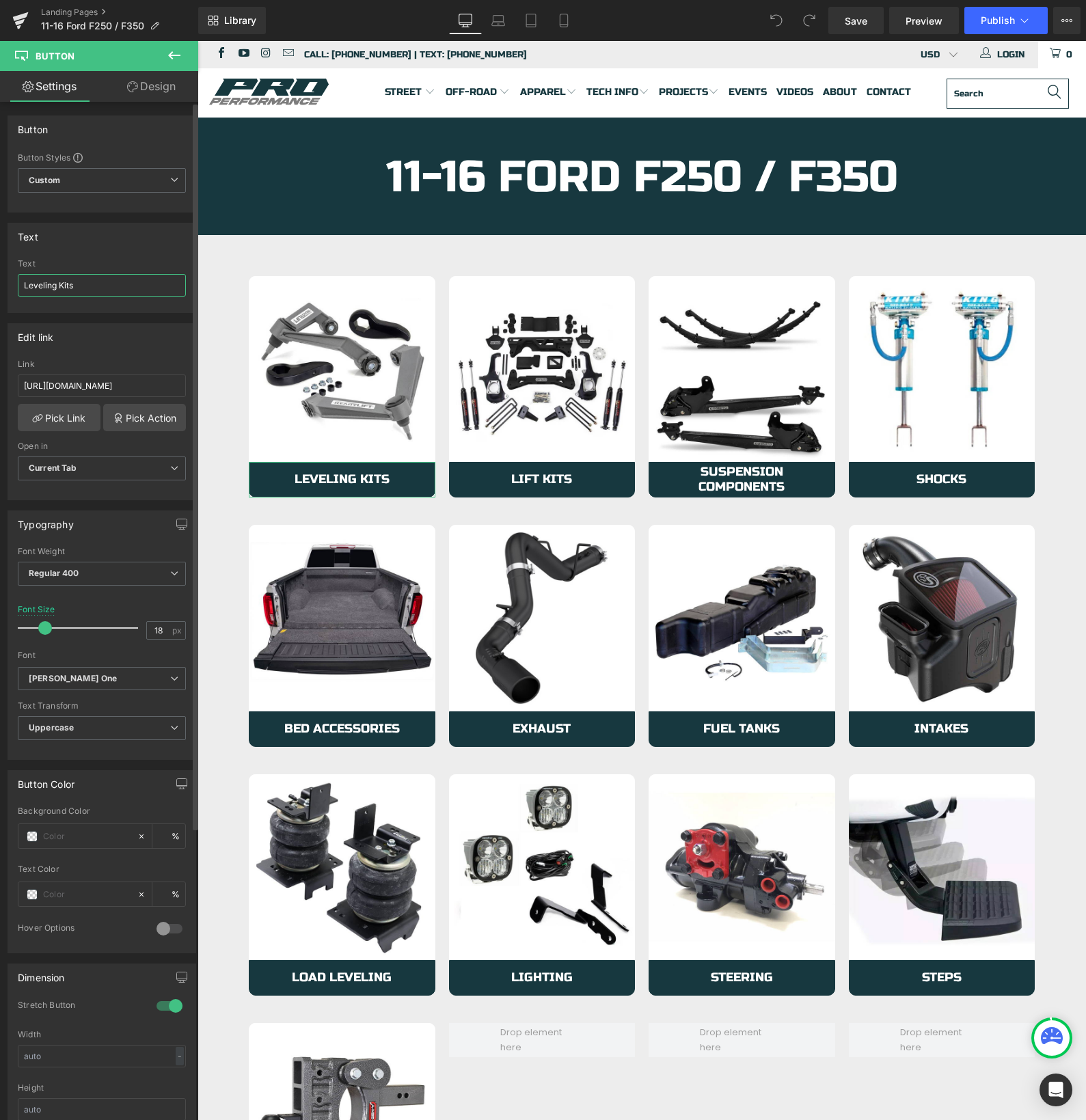
click at [61, 287] on input "Leveling Kits" at bounding box center [102, 285] width 168 height 22
type input "Suspension Kits"
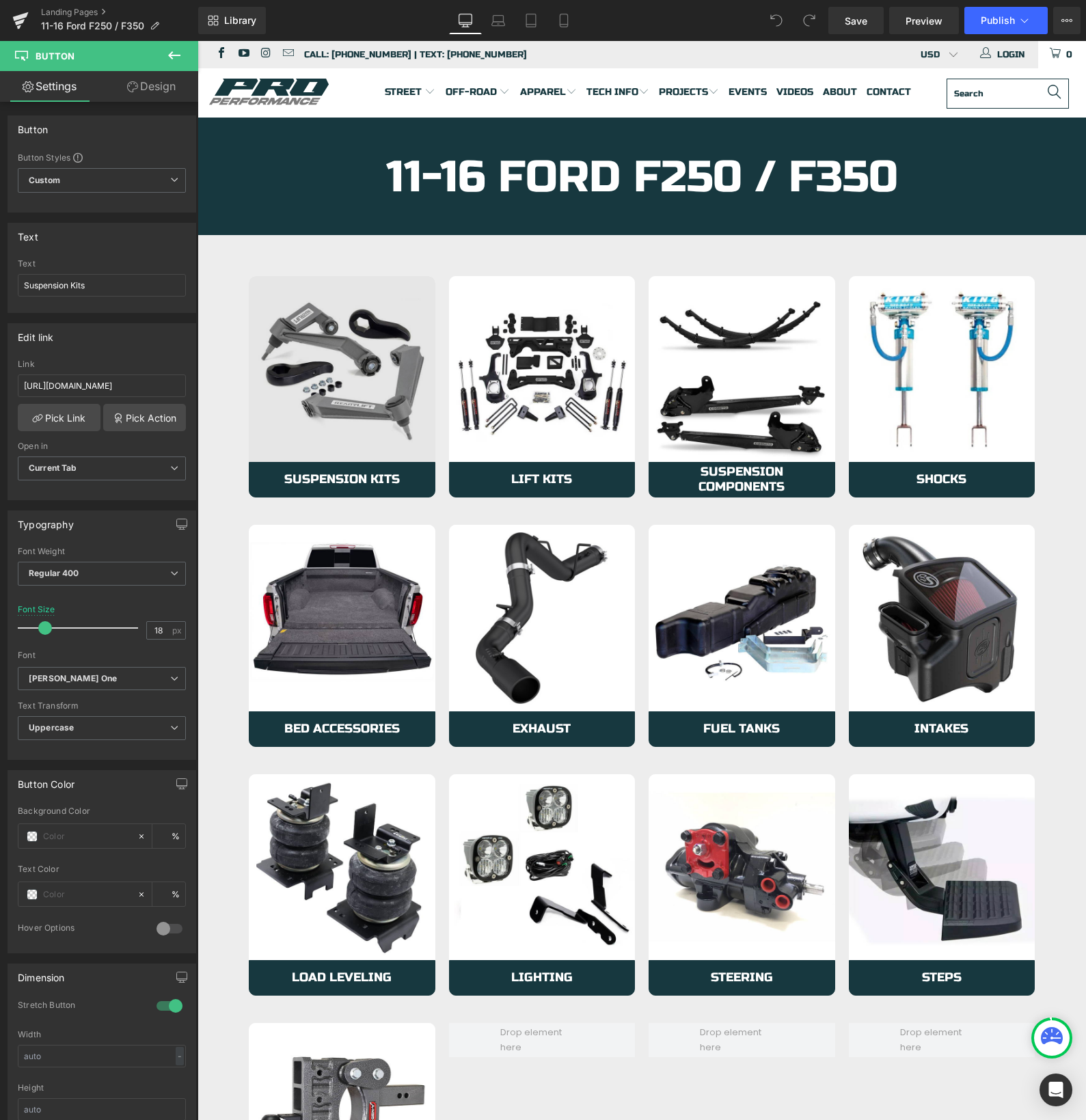
click at [300, 418] on img at bounding box center [342, 369] width 186 height 186
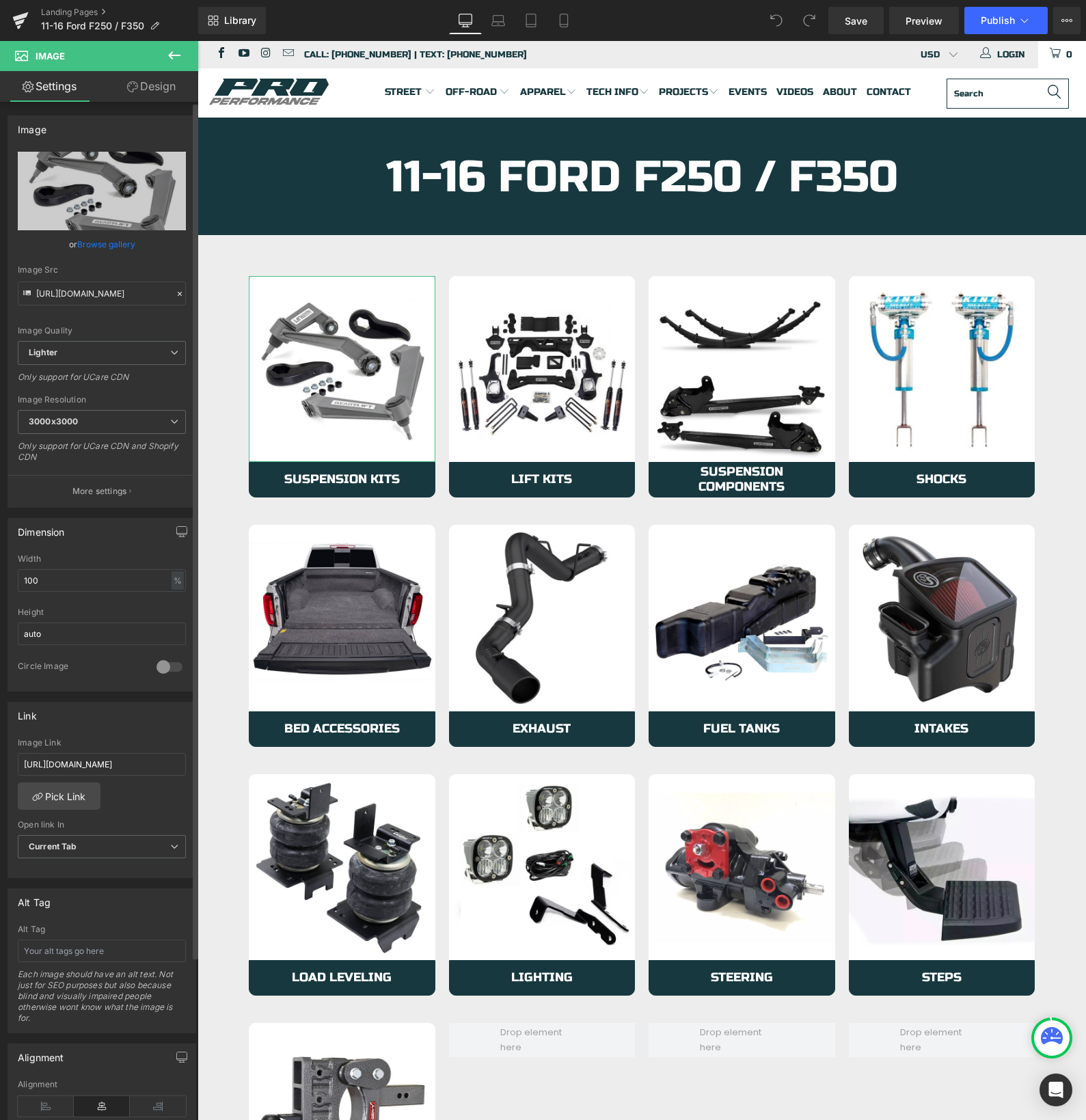
click at [95, 239] on link "Browse gallery" at bounding box center [106, 244] width 58 height 24
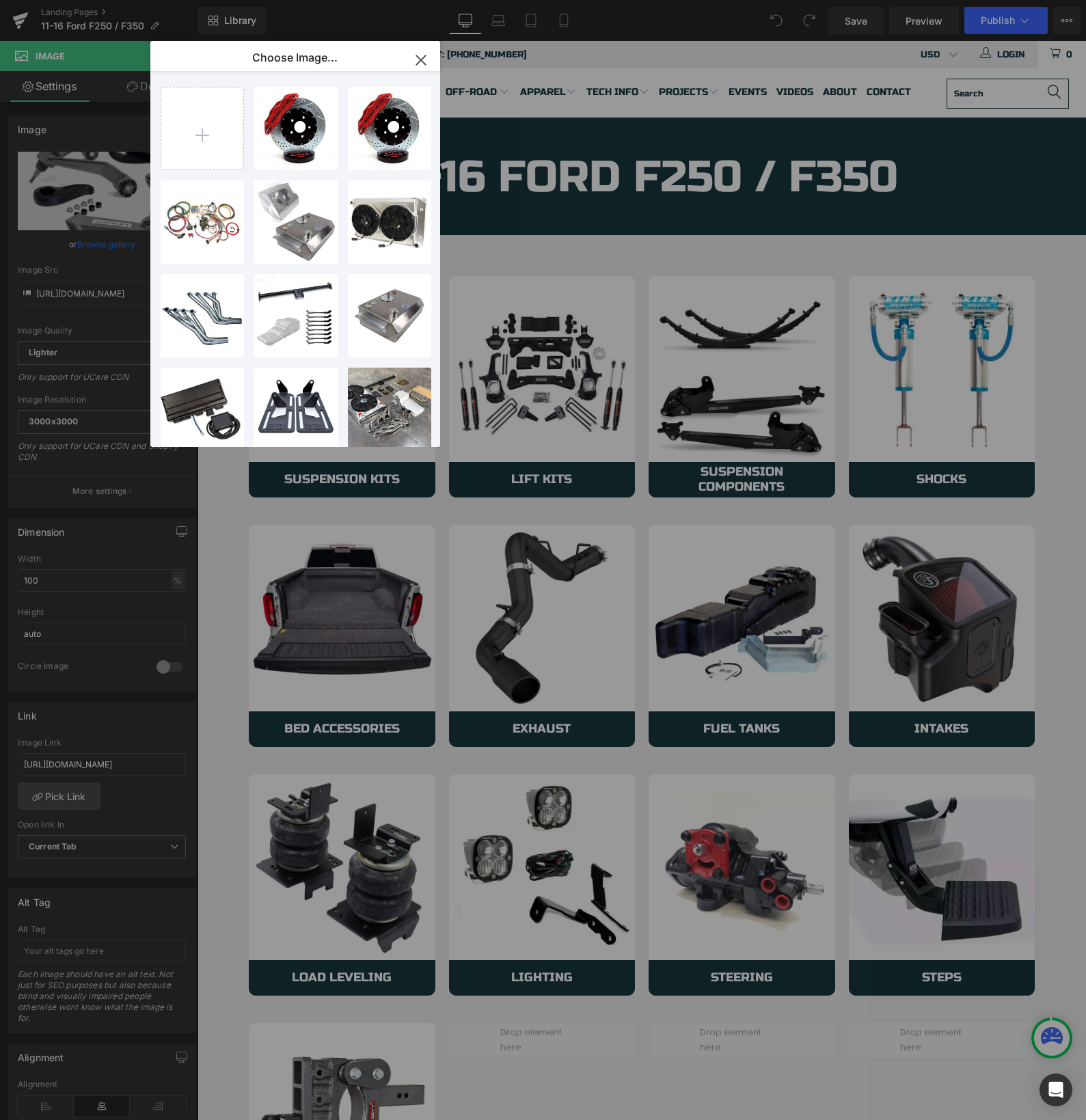
click at [420, 57] on icon "button" at bounding box center [421, 60] width 22 height 22
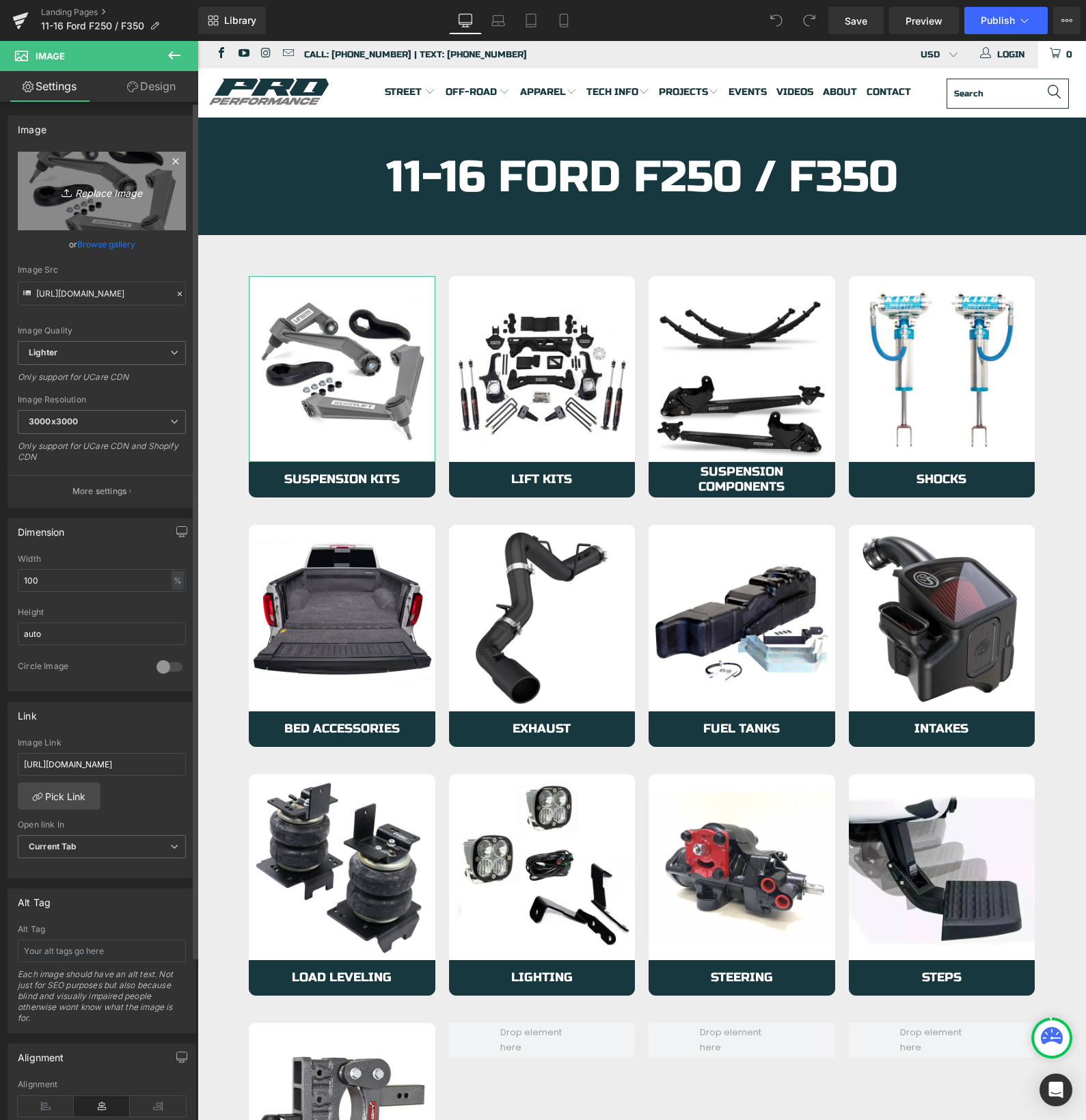
click at [87, 191] on icon "Replace Image" at bounding box center [102, 191] width 110 height 17
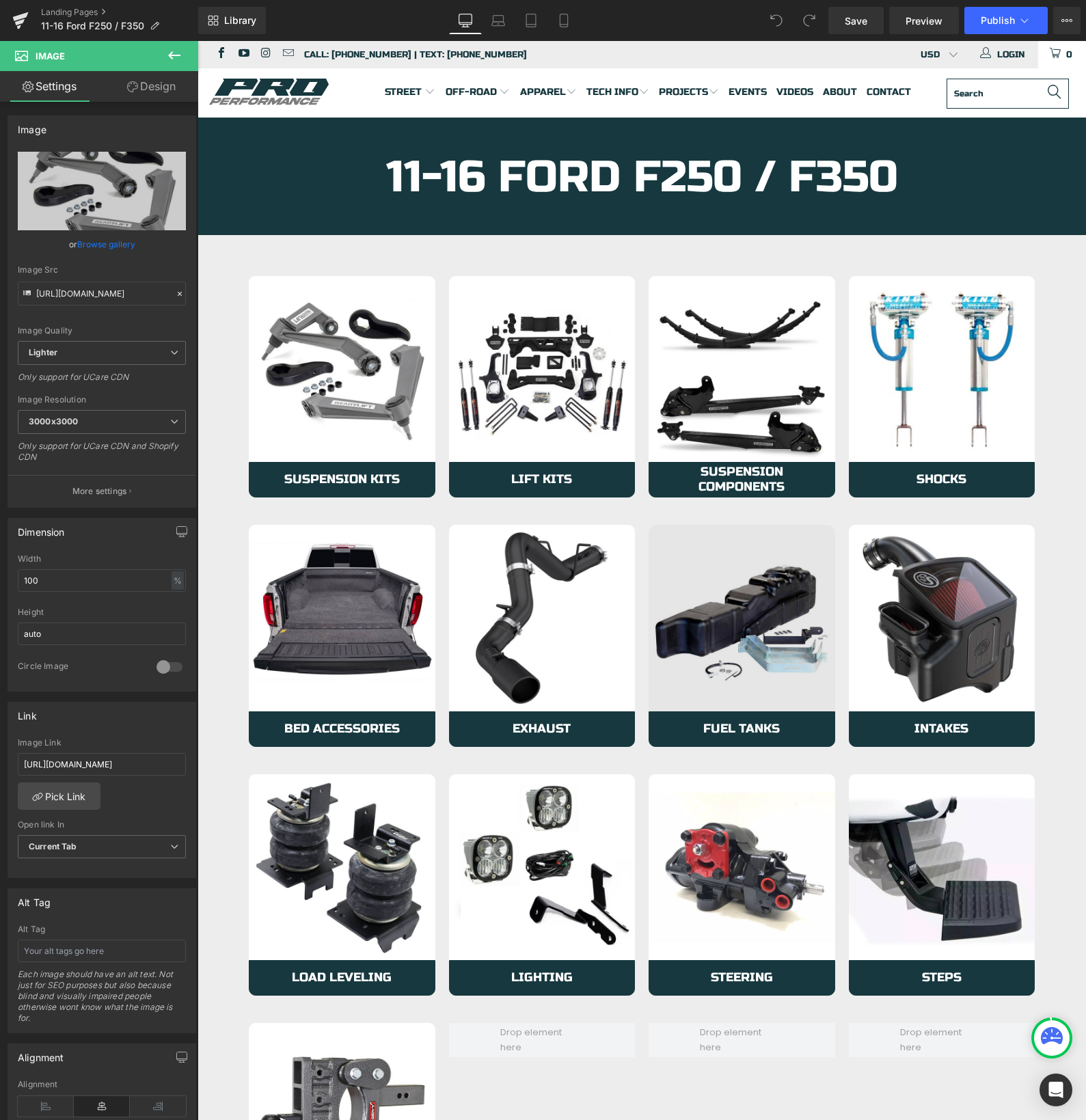
type input "C:\fakepath\LevelingKits.jpeg"
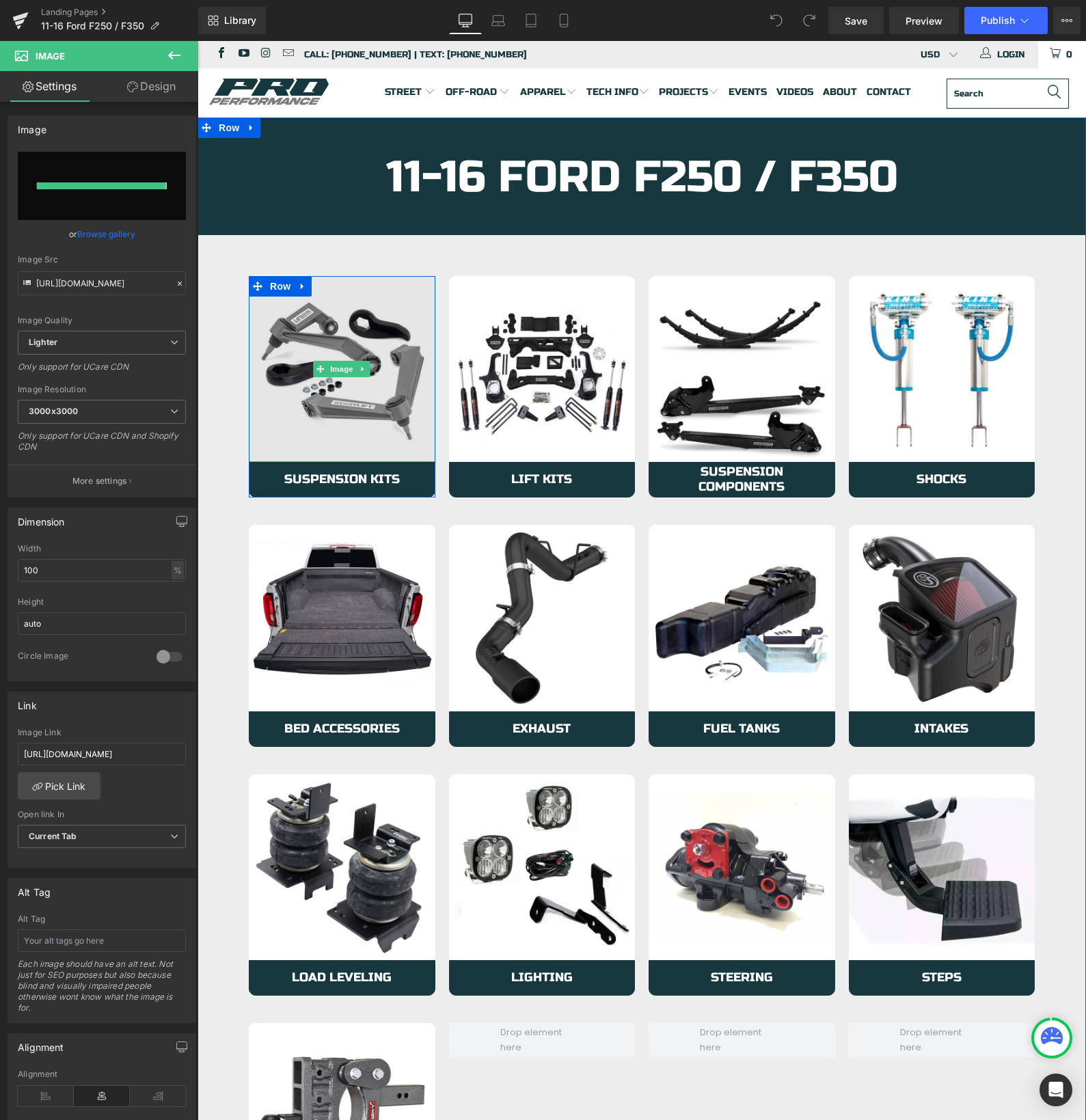
type input "[URL][DOMAIN_NAME]"
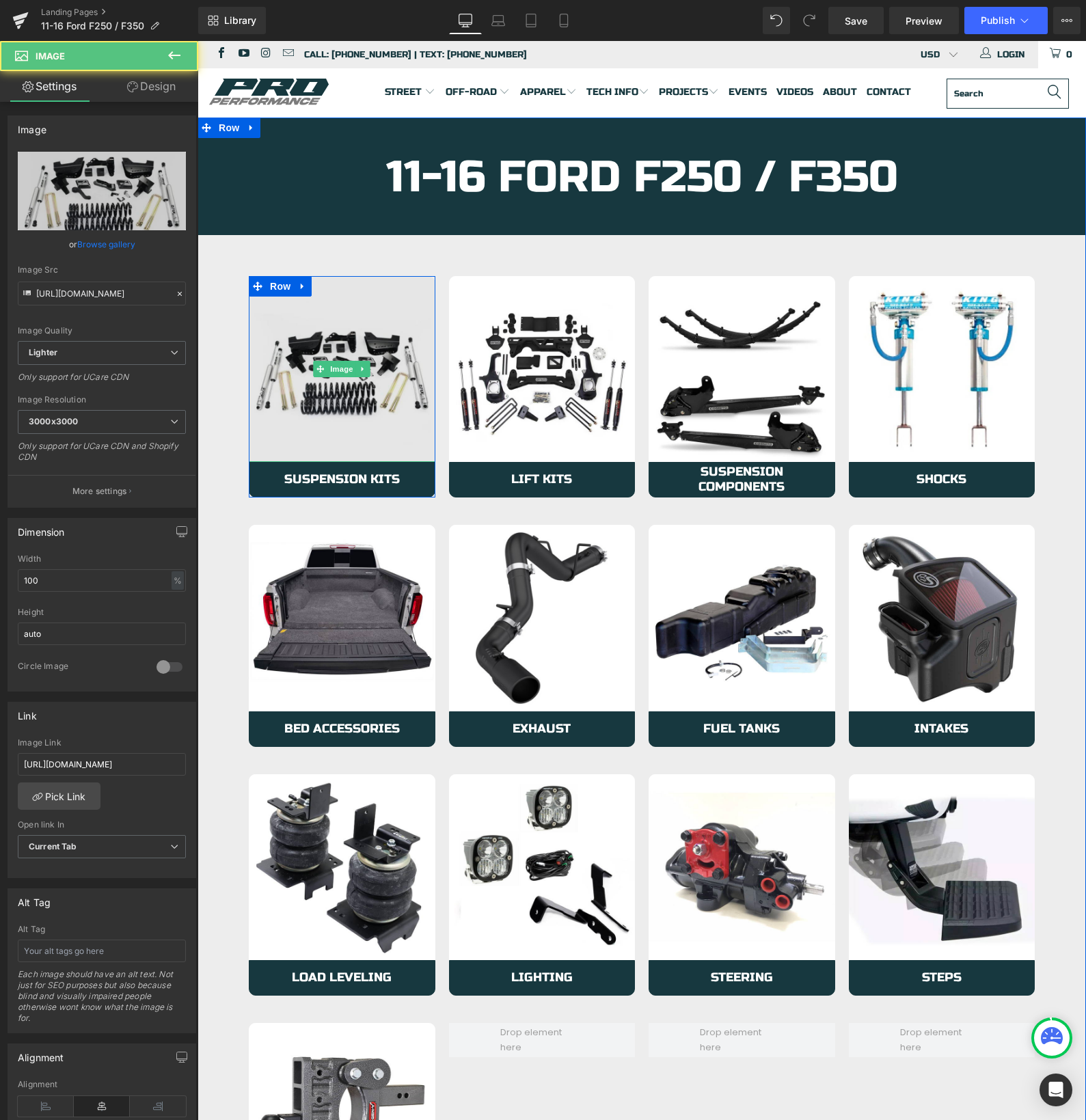
click at [263, 419] on img at bounding box center [342, 369] width 186 height 186
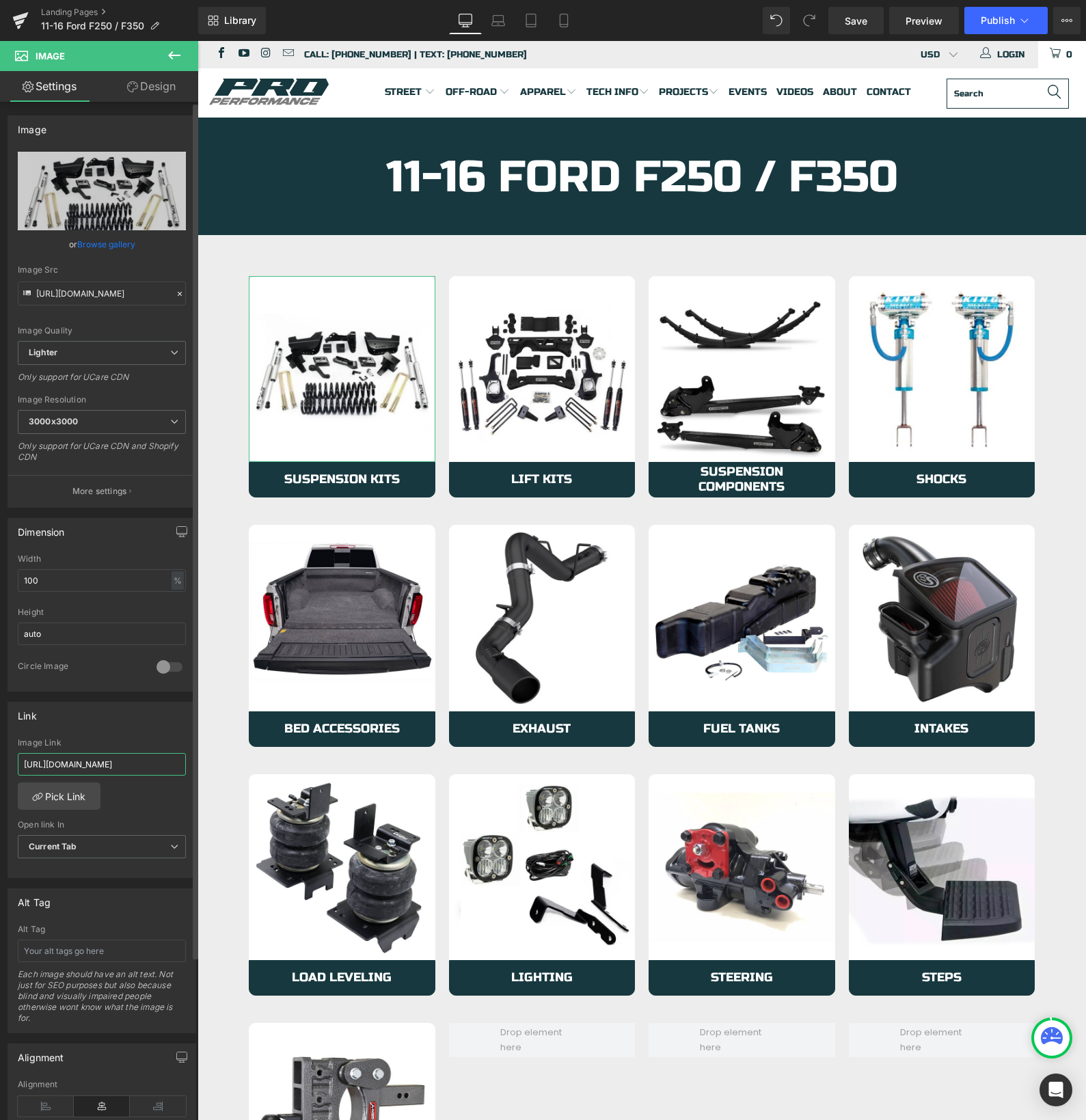
click at [85, 762] on input "[URL][DOMAIN_NAME]" at bounding box center [102, 764] width 168 height 22
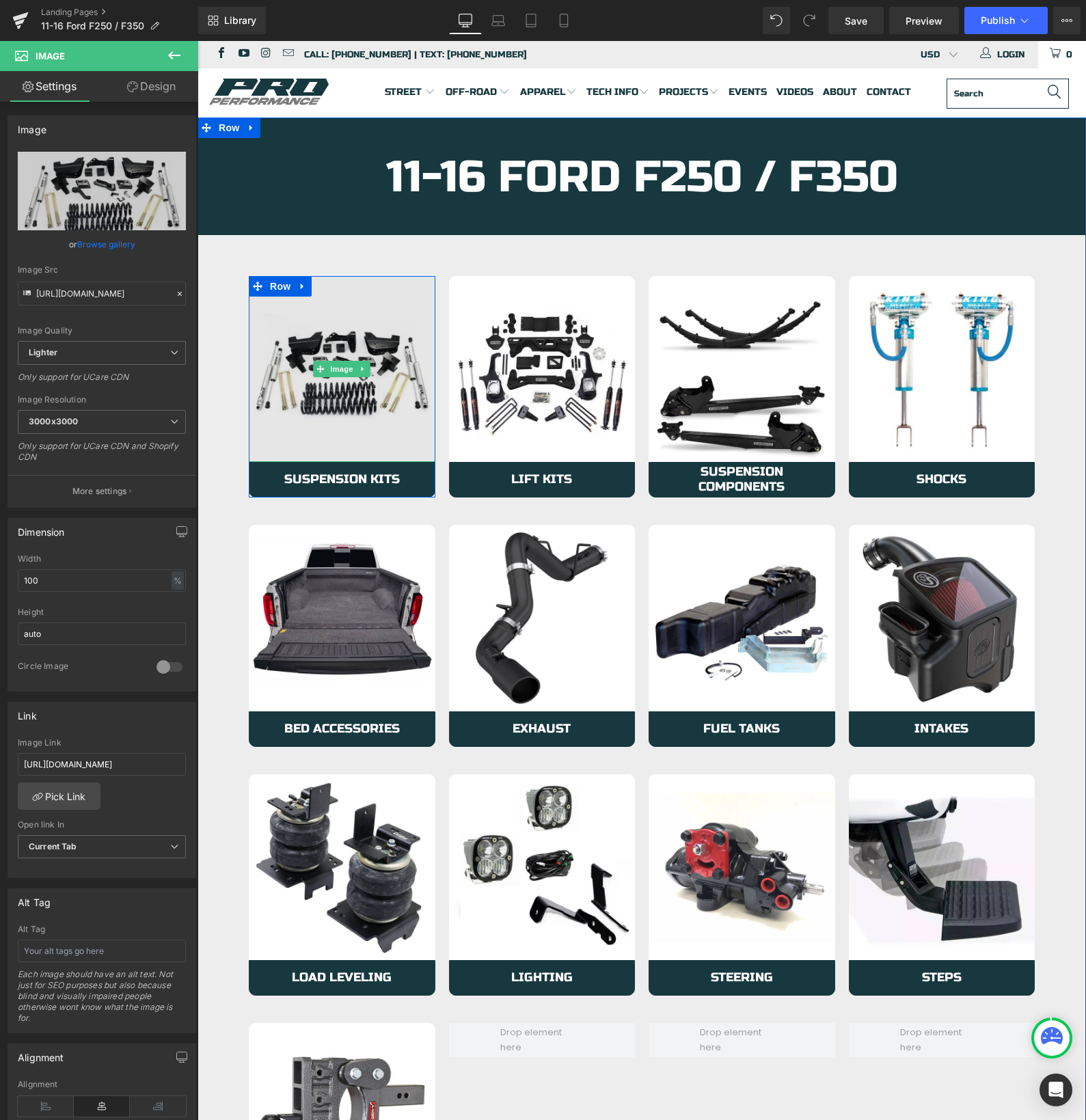
click at [317, 389] on img at bounding box center [342, 369] width 186 height 186
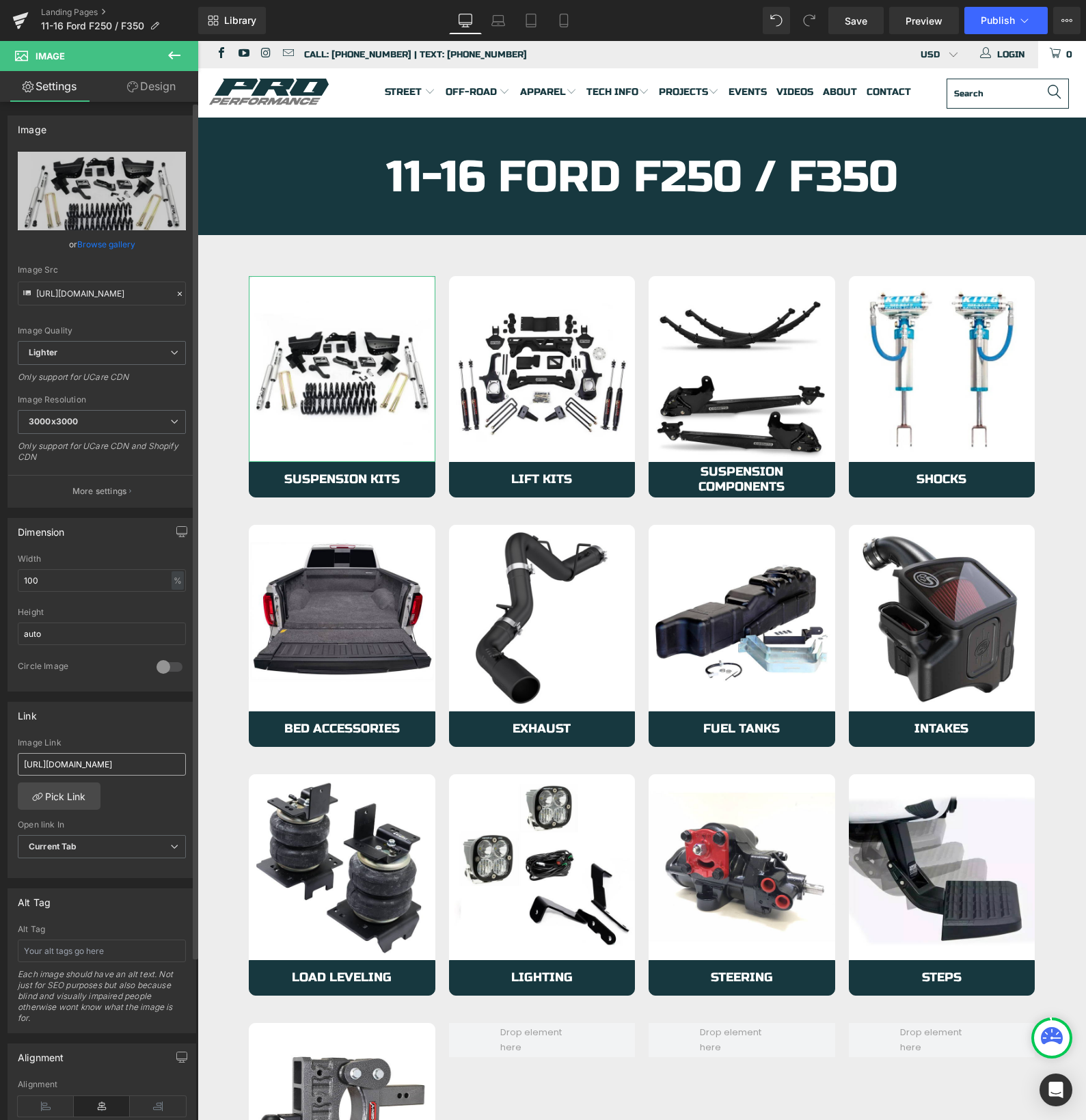
click at [96, 769] on input "[URL][DOMAIN_NAME]" at bounding box center [102, 764] width 168 height 22
click at [96, 768] on input "[URL][DOMAIN_NAME]" at bounding box center [102, 764] width 168 height 22
type input "[URL][DOMAIN_NAME]"
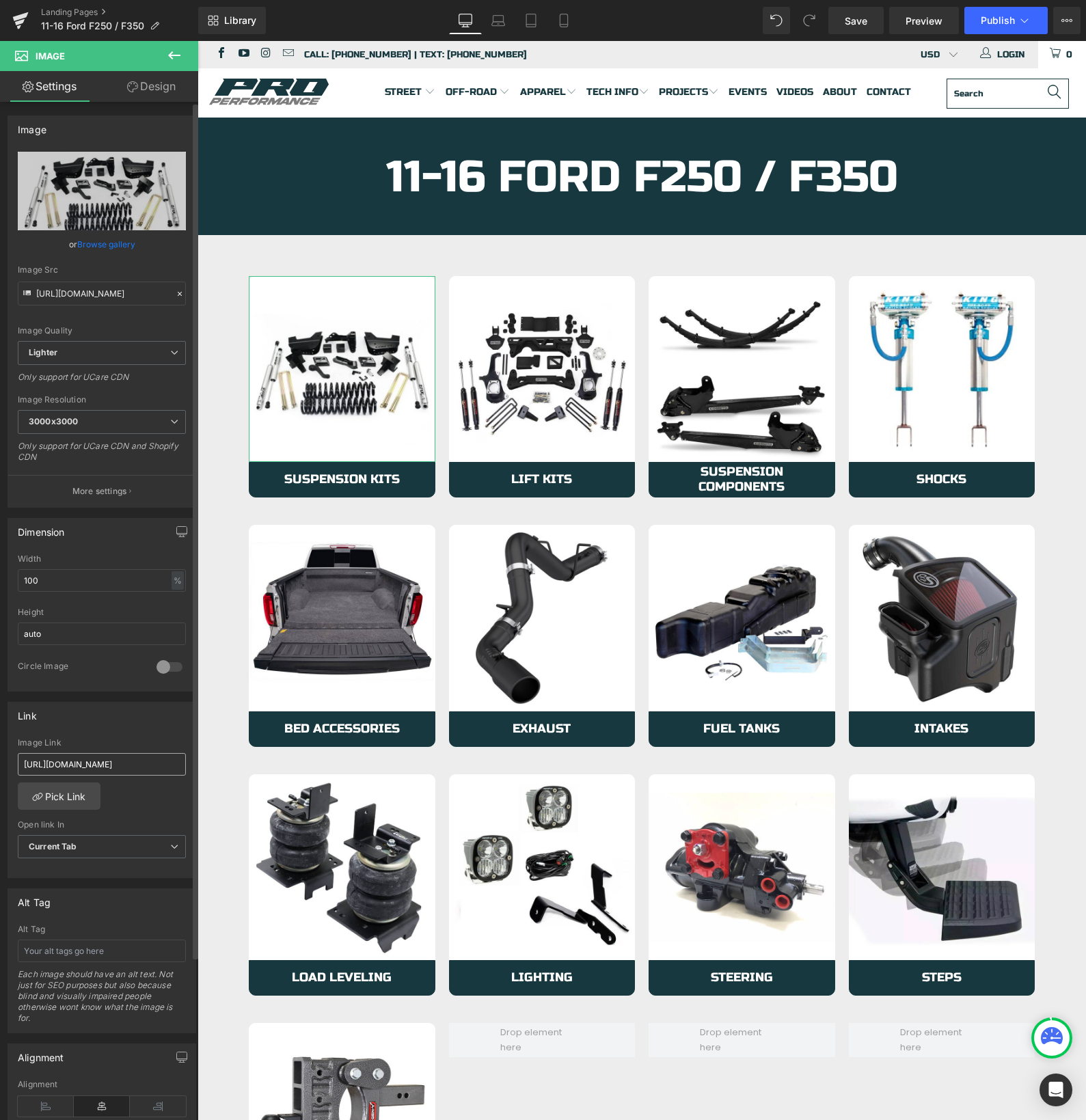
click at [98, 767] on input "[URL][DOMAIN_NAME]" at bounding box center [102, 764] width 168 height 22
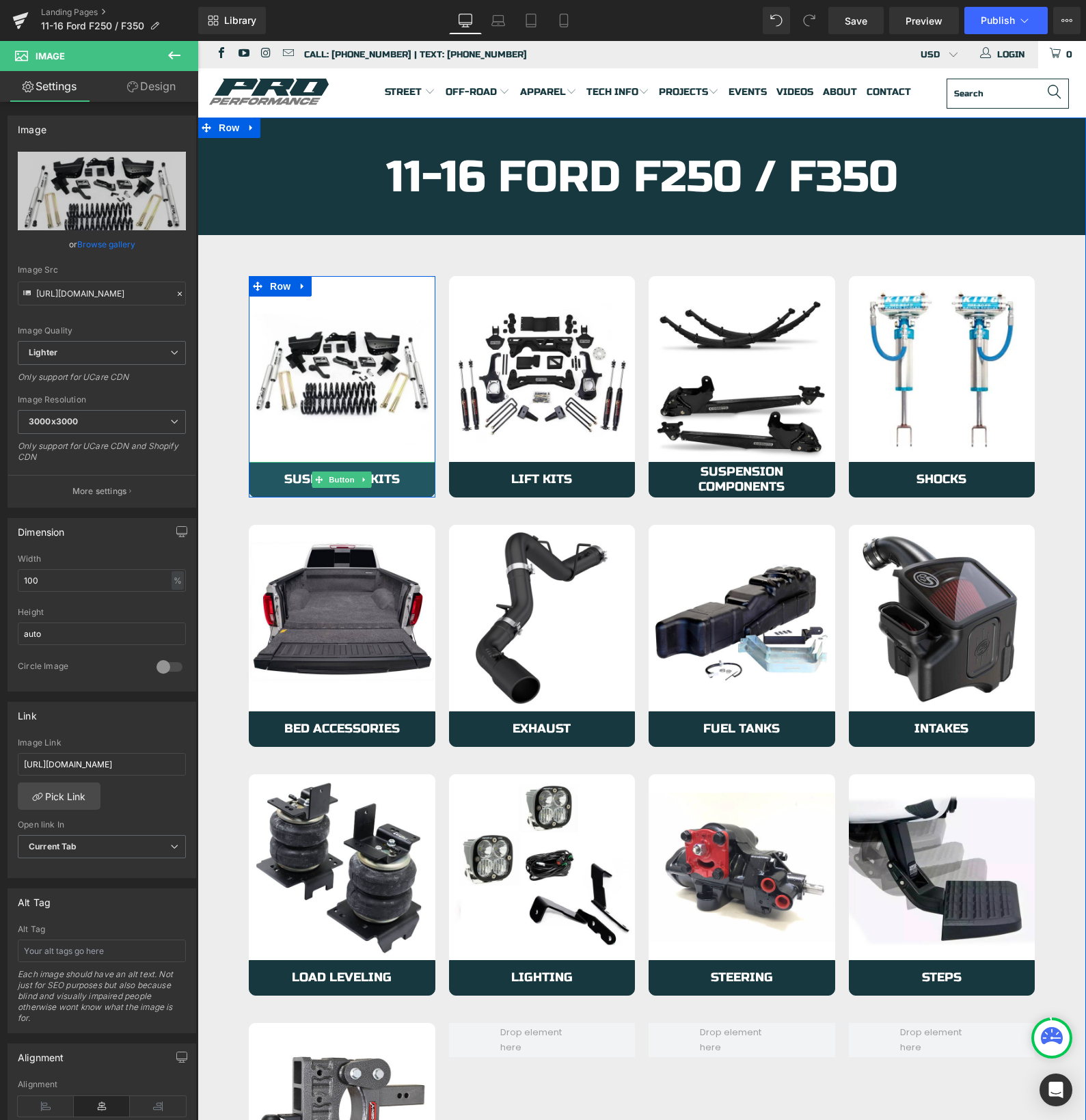
click at [269, 479] on link "Suspension Kits" at bounding box center [342, 480] width 186 height 36
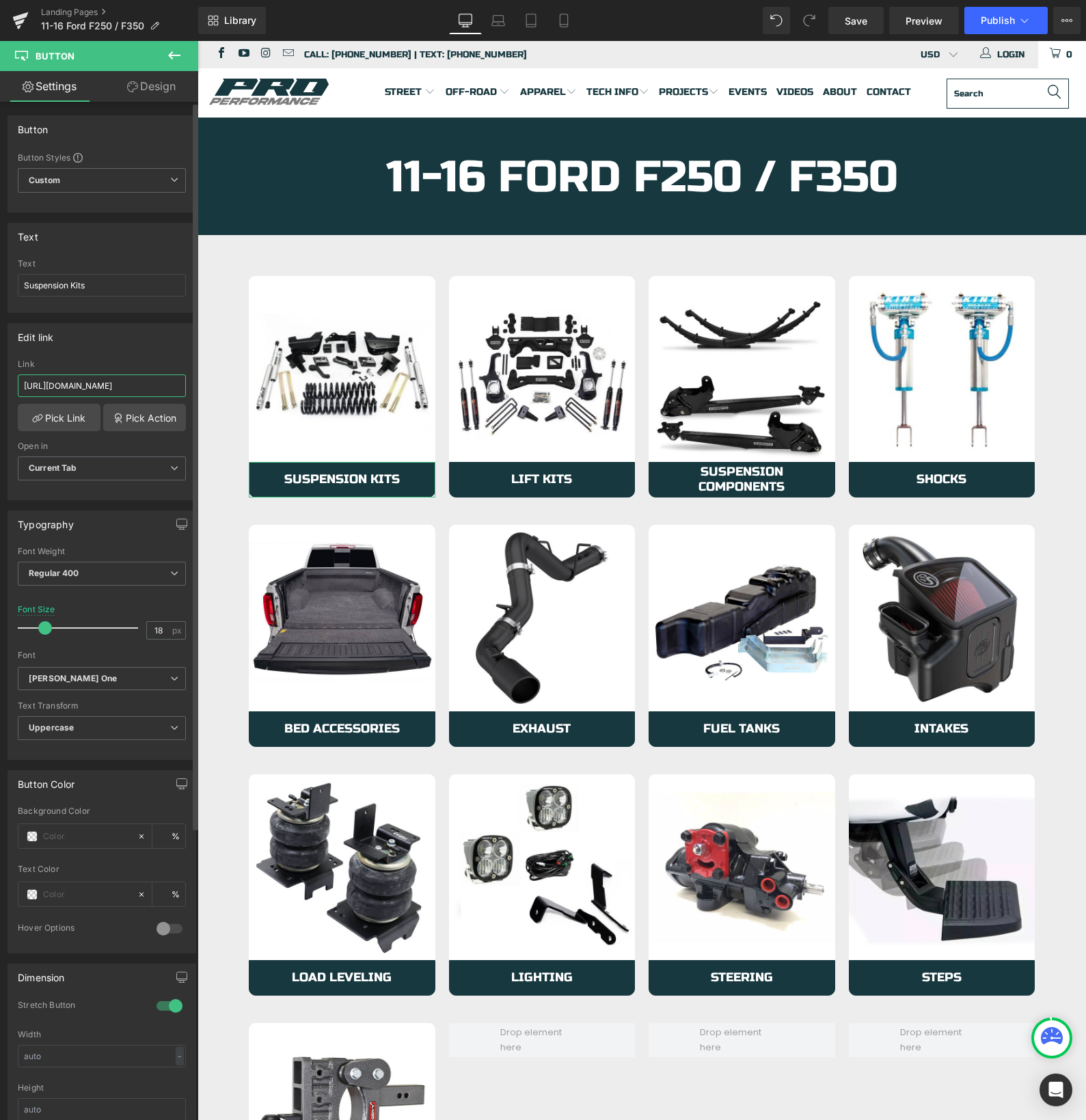
click at [97, 387] on input "[URL][DOMAIN_NAME]" at bounding box center [102, 385] width 168 height 22
click at [96, 387] on input "[URL][DOMAIN_NAME]" at bounding box center [102, 385] width 168 height 22
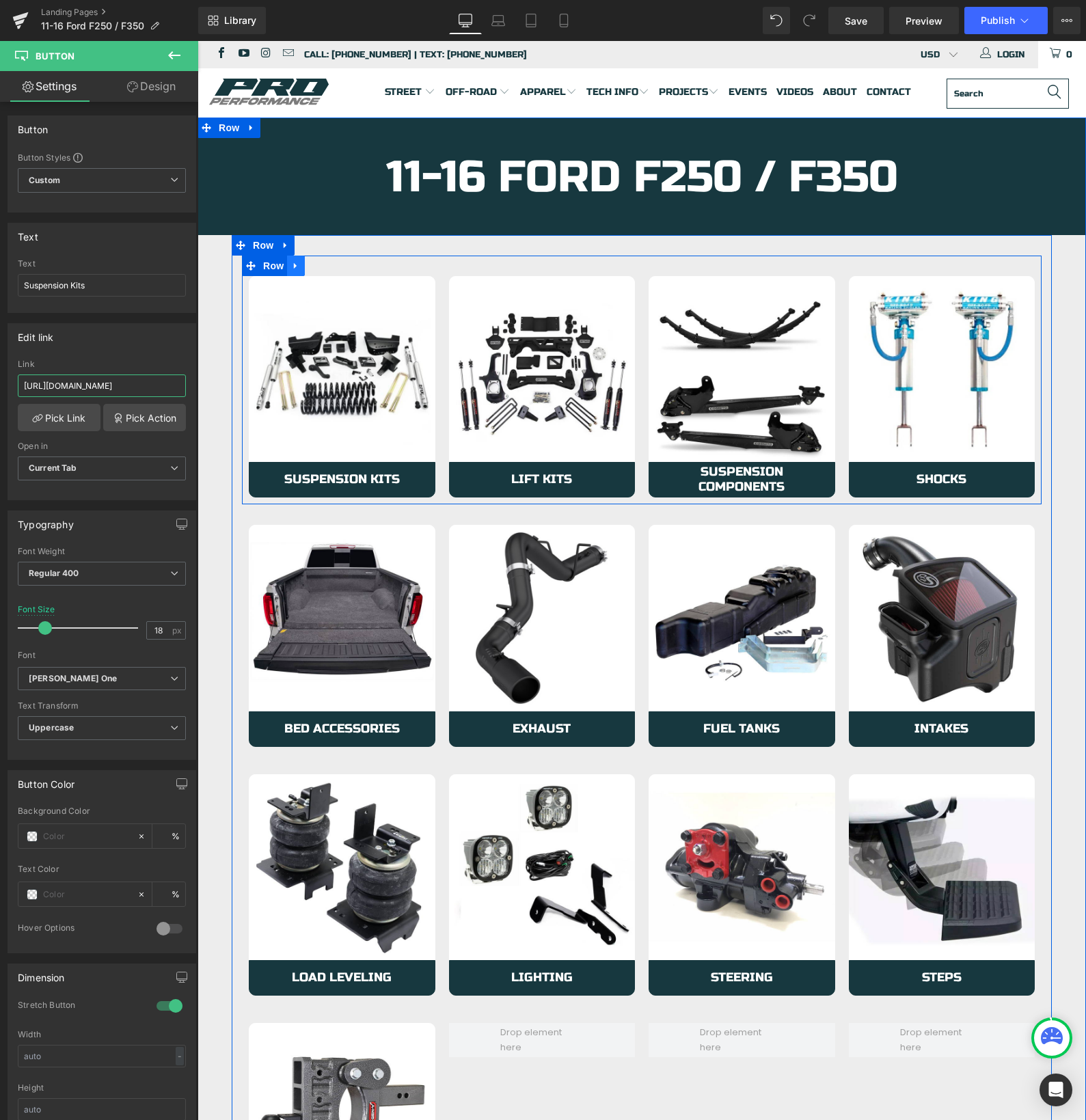
type input "[URL][DOMAIN_NAME]"
click at [297, 267] on icon at bounding box center [295, 265] width 9 height 10
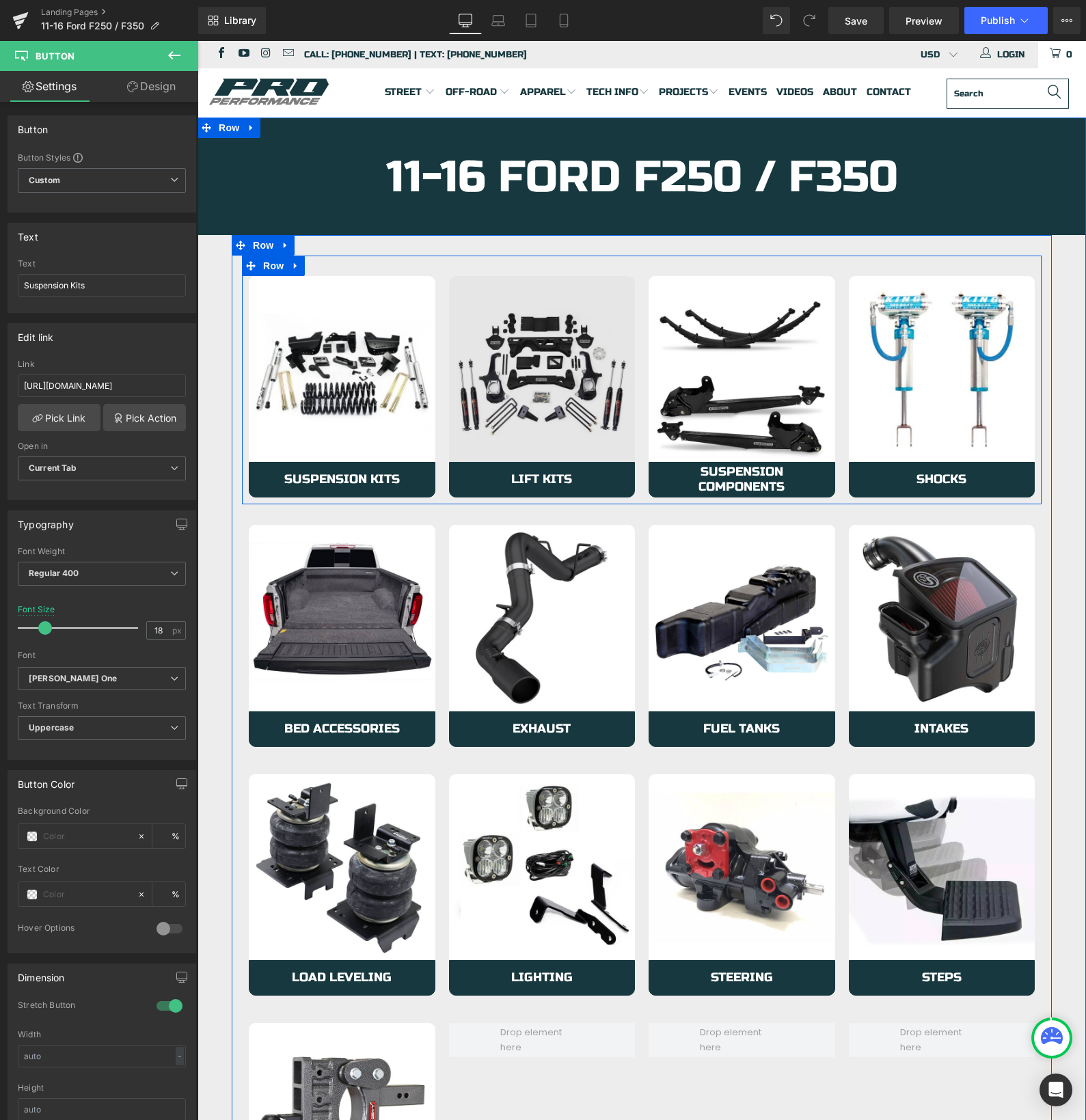
scroll to position [0, 0]
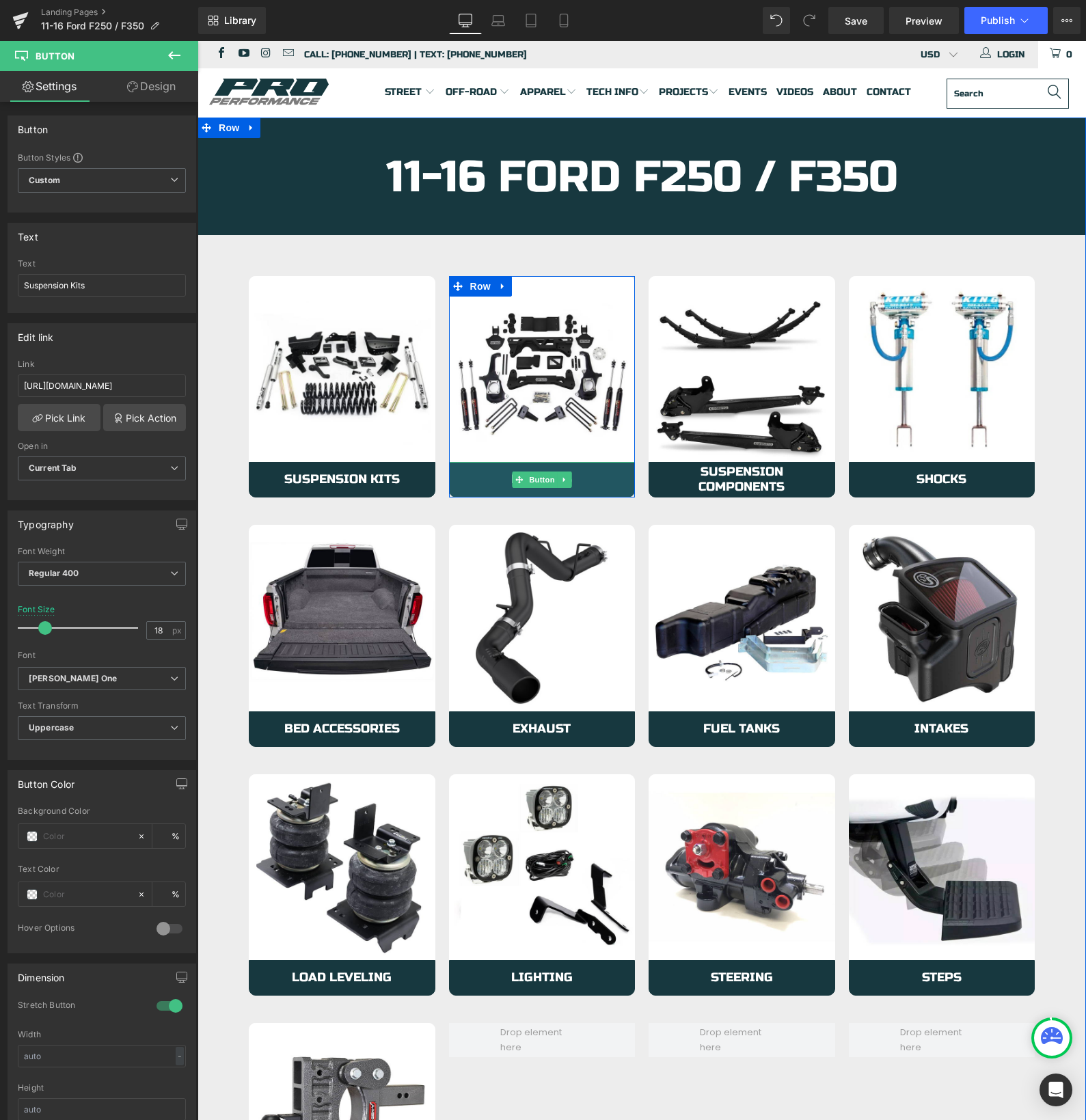
click at [482, 475] on link "Lift Kits" at bounding box center [542, 480] width 186 height 36
click at [478, 478] on link "Lift Kits" at bounding box center [542, 480] width 186 height 36
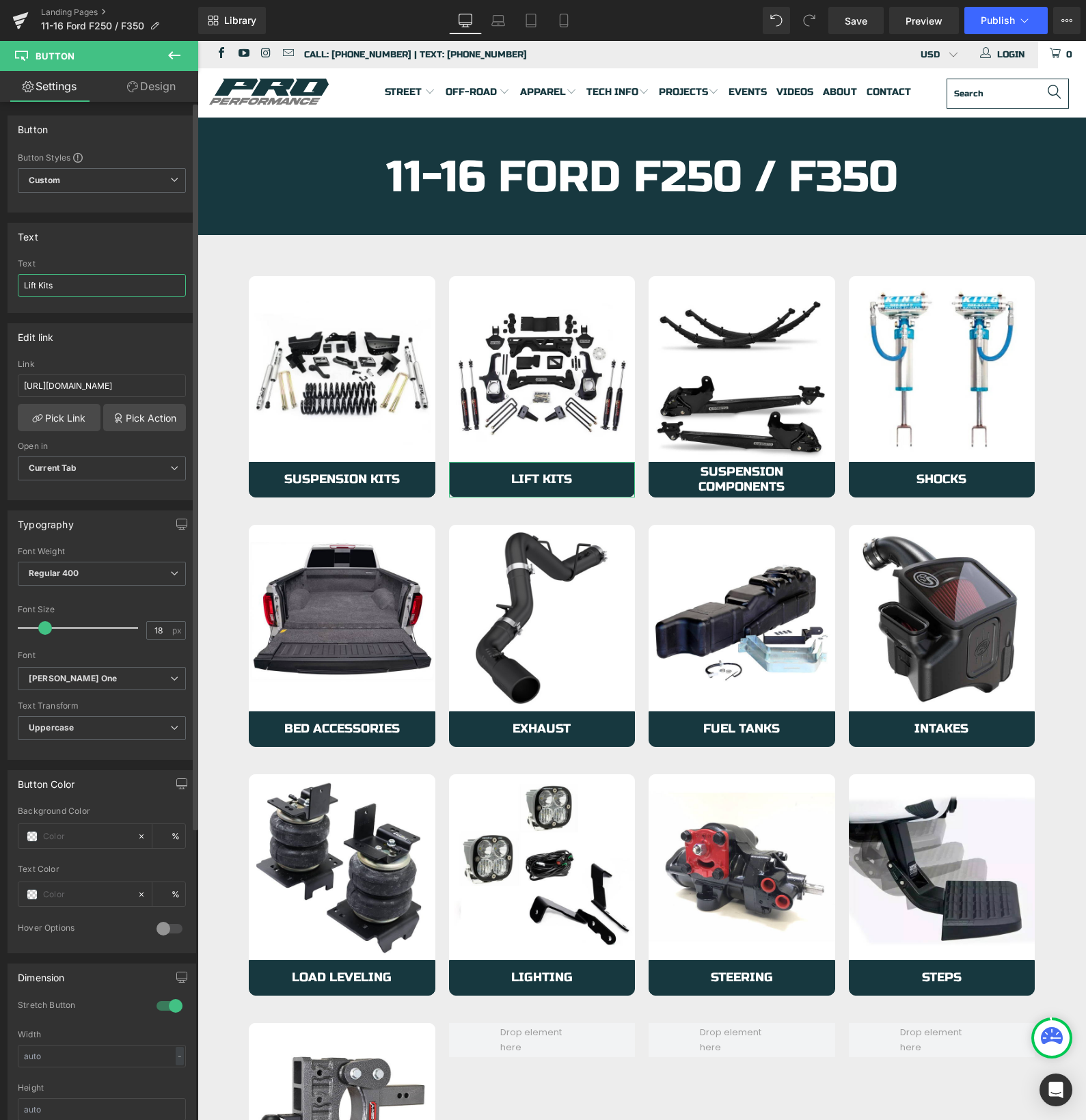
click at [59, 289] on input "Lift Kits" at bounding box center [102, 285] width 168 height 22
type input "Suspension Components"
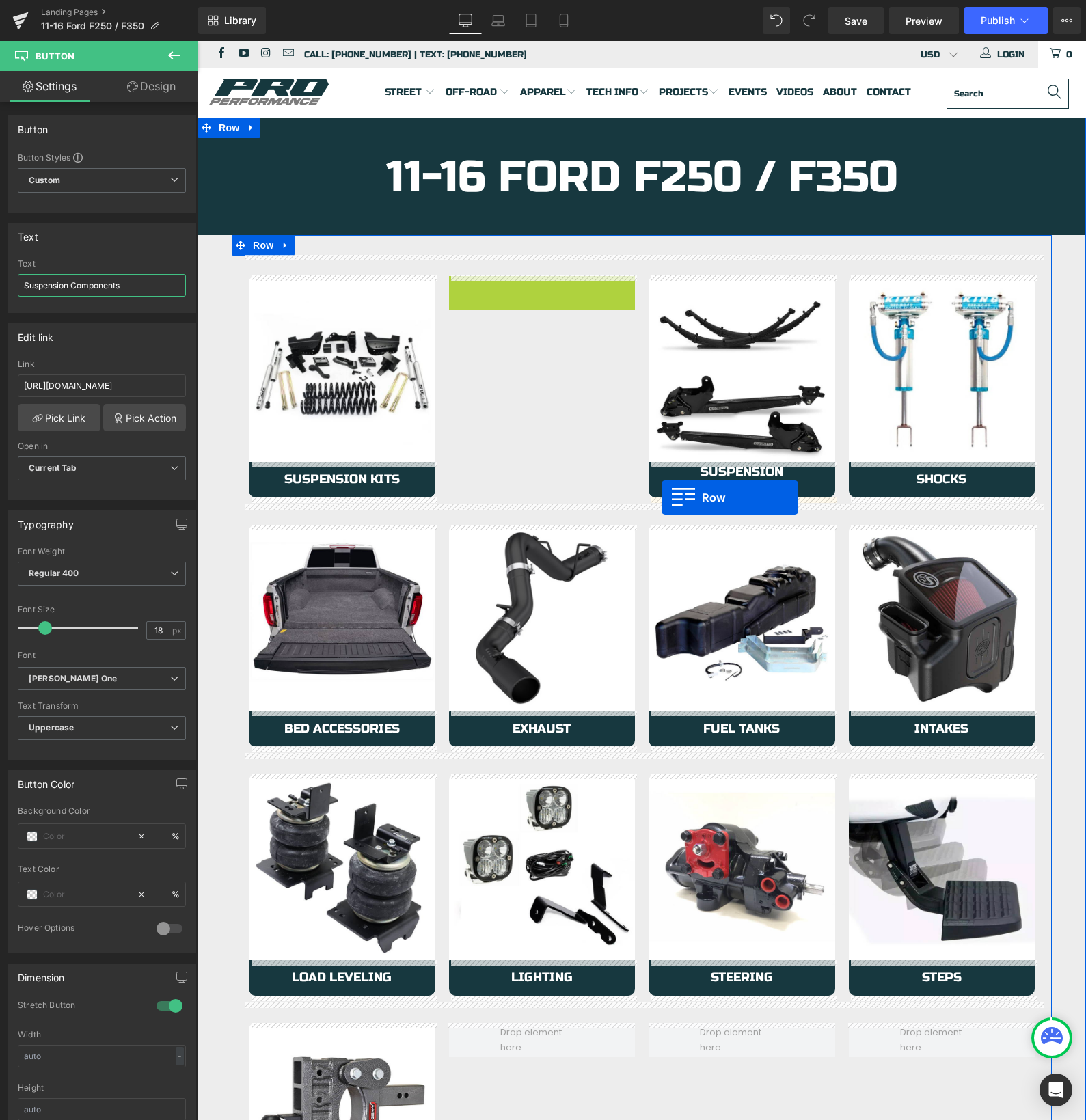
drag, startPoint x: 456, startPoint y: 284, endPoint x: 662, endPoint y: 498, distance: 297.0
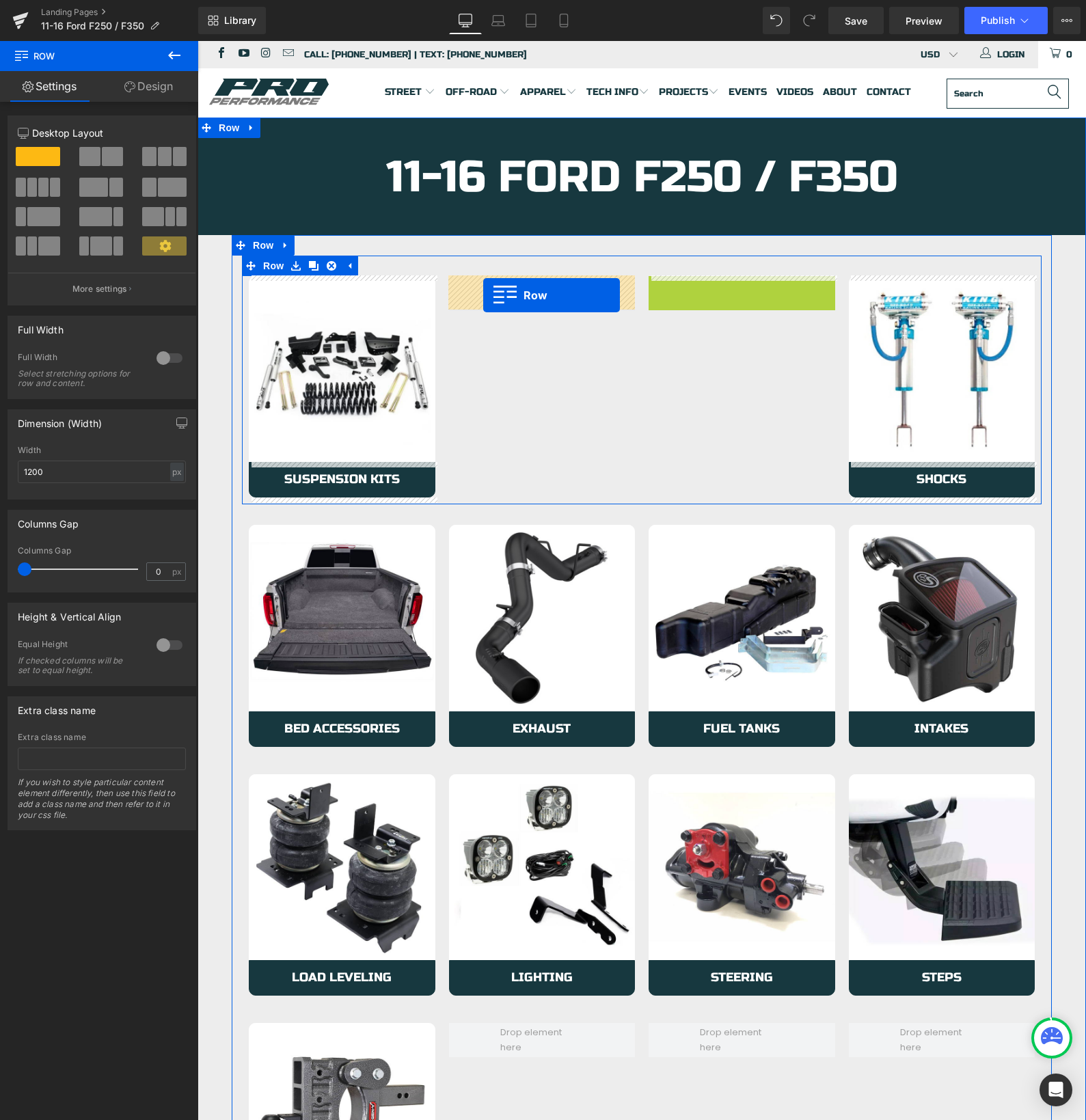
drag, startPoint x: 655, startPoint y: 285, endPoint x: 483, endPoint y: 295, distance: 172.3
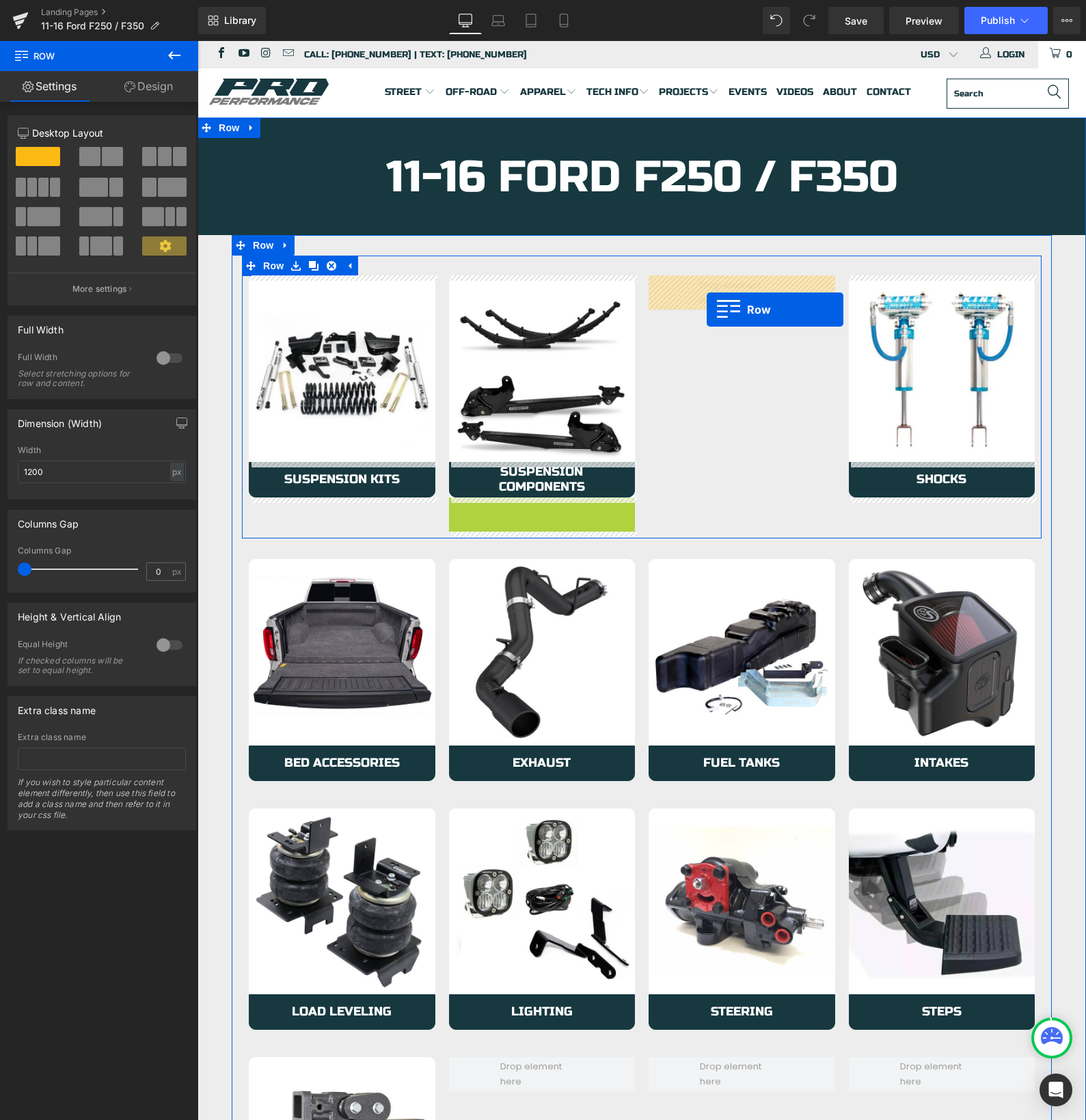
drag, startPoint x: 457, startPoint y: 510, endPoint x: 707, endPoint y: 310, distance: 320.2
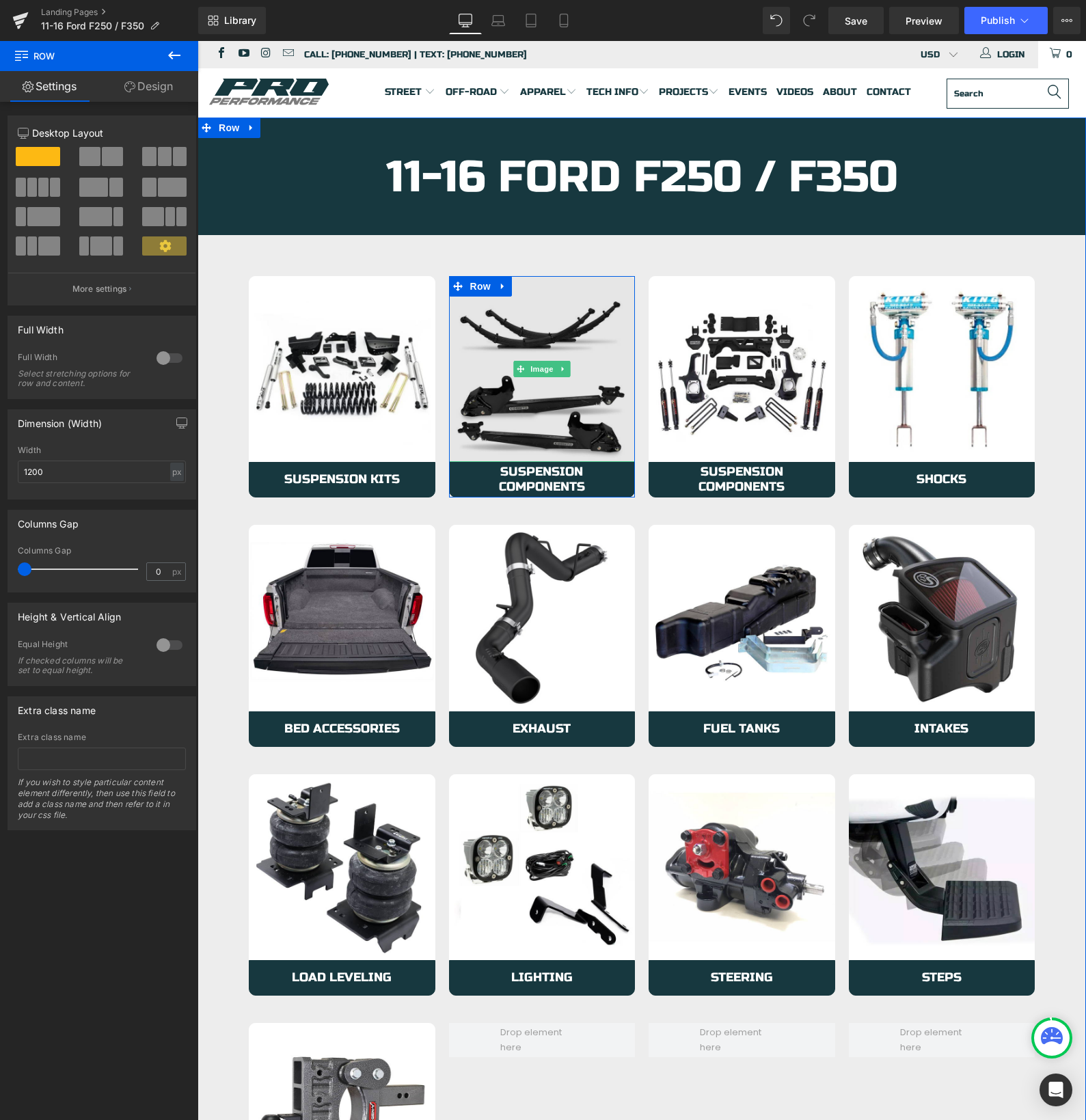
click at [482, 422] on img at bounding box center [542, 369] width 186 height 186
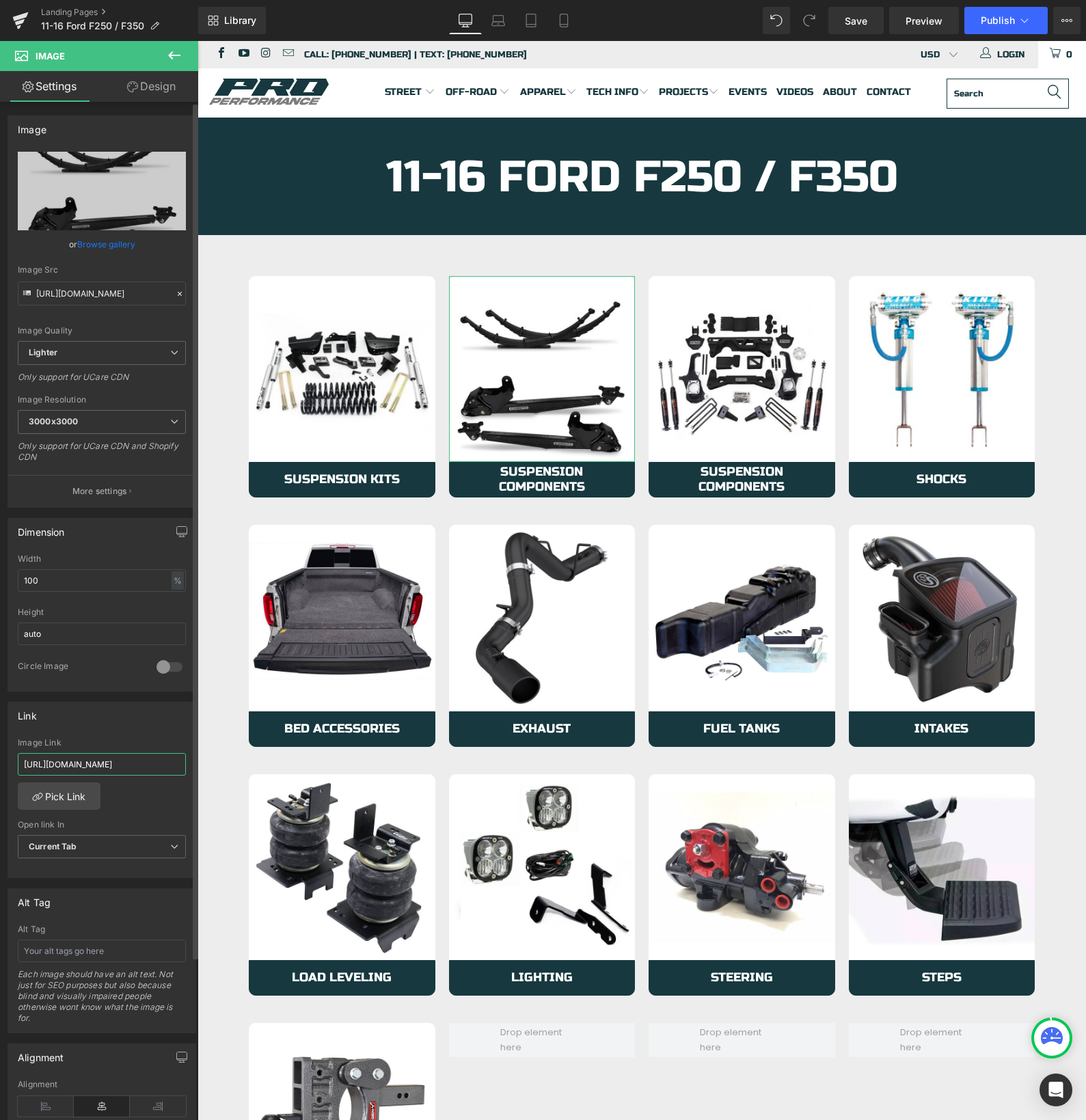
click at [106, 762] on input "[URL][DOMAIN_NAME]" at bounding box center [102, 764] width 168 height 22
type input "[URL][DOMAIN_NAME]"
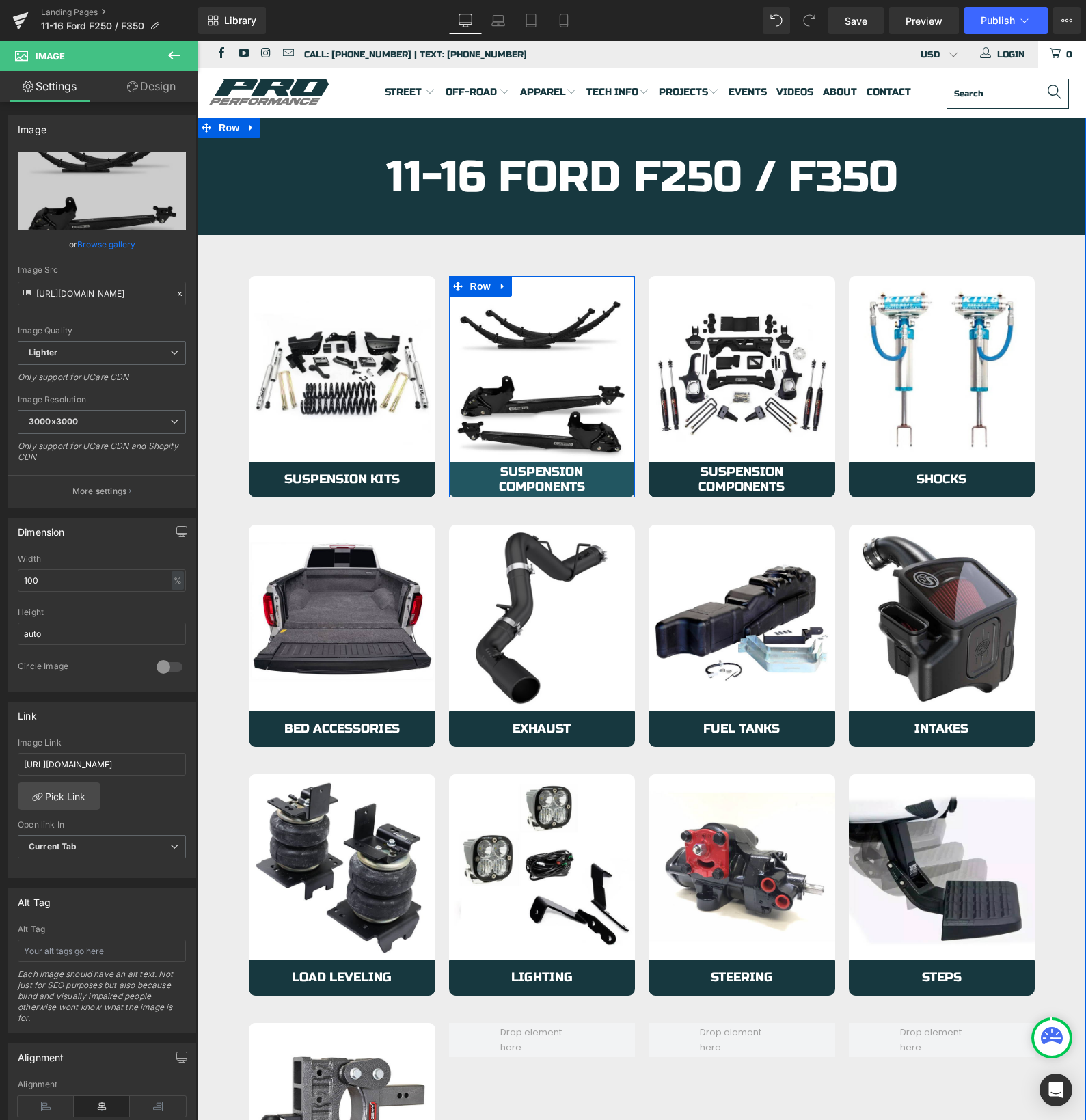
click at [471, 466] on span "Suspension Components" at bounding box center [542, 479] width 158 height 29
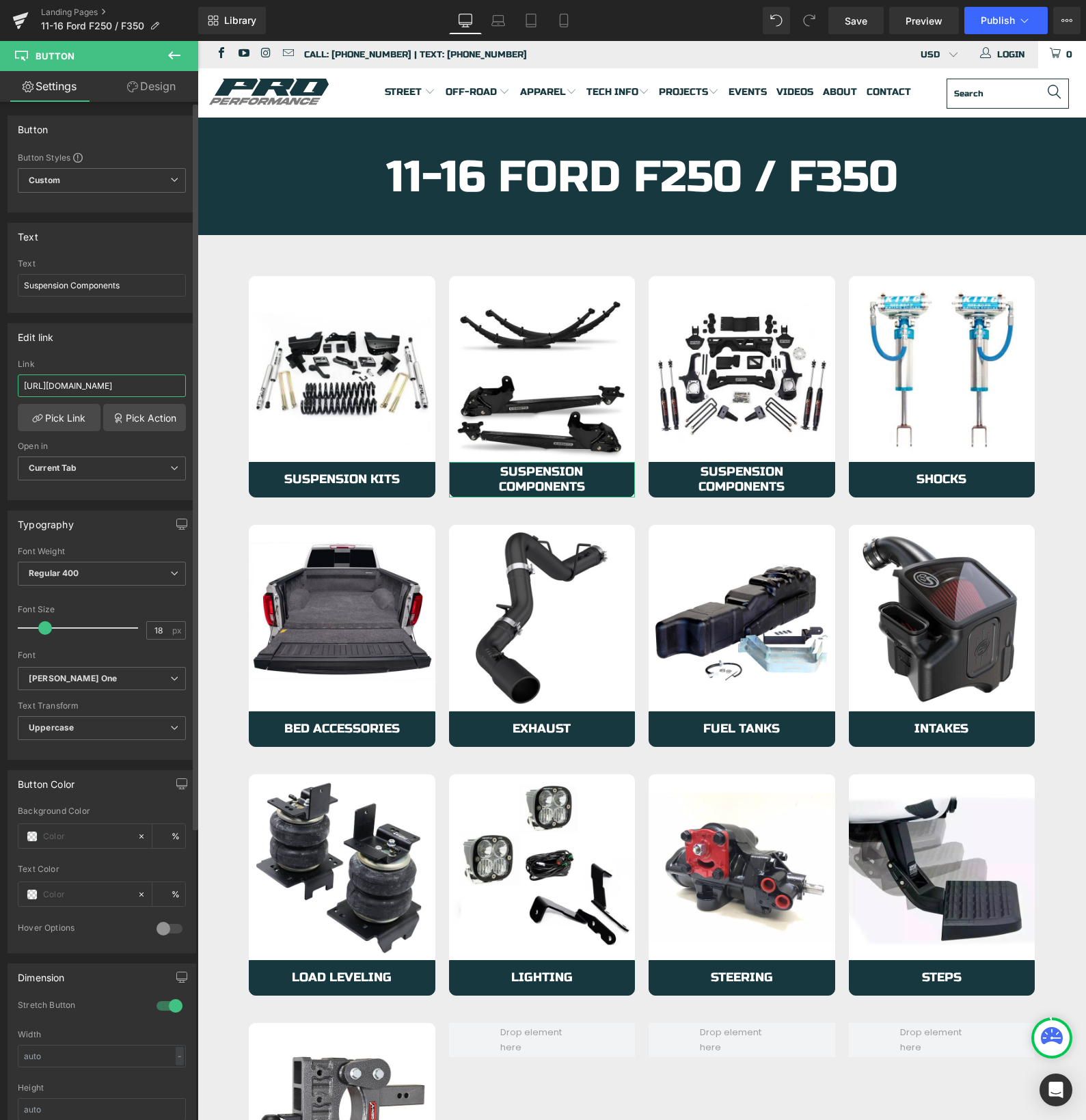
click at [111, 377] on input "[URL][DOMAIN_NAME]" at bounding box center [102, 385] width 168 height 22
click at [110, 377] on input "[URL][DOMAIN_NAME]" at bounding box center [102, 385] width 168 height 22
click at [110, 378] on input "[URL][DOMAIN_NAME]" at bounding box center [102, 385] width 168 height 22
paste input "ford-f250-f350"
type input "[URL][DOMAIN_NAME]"
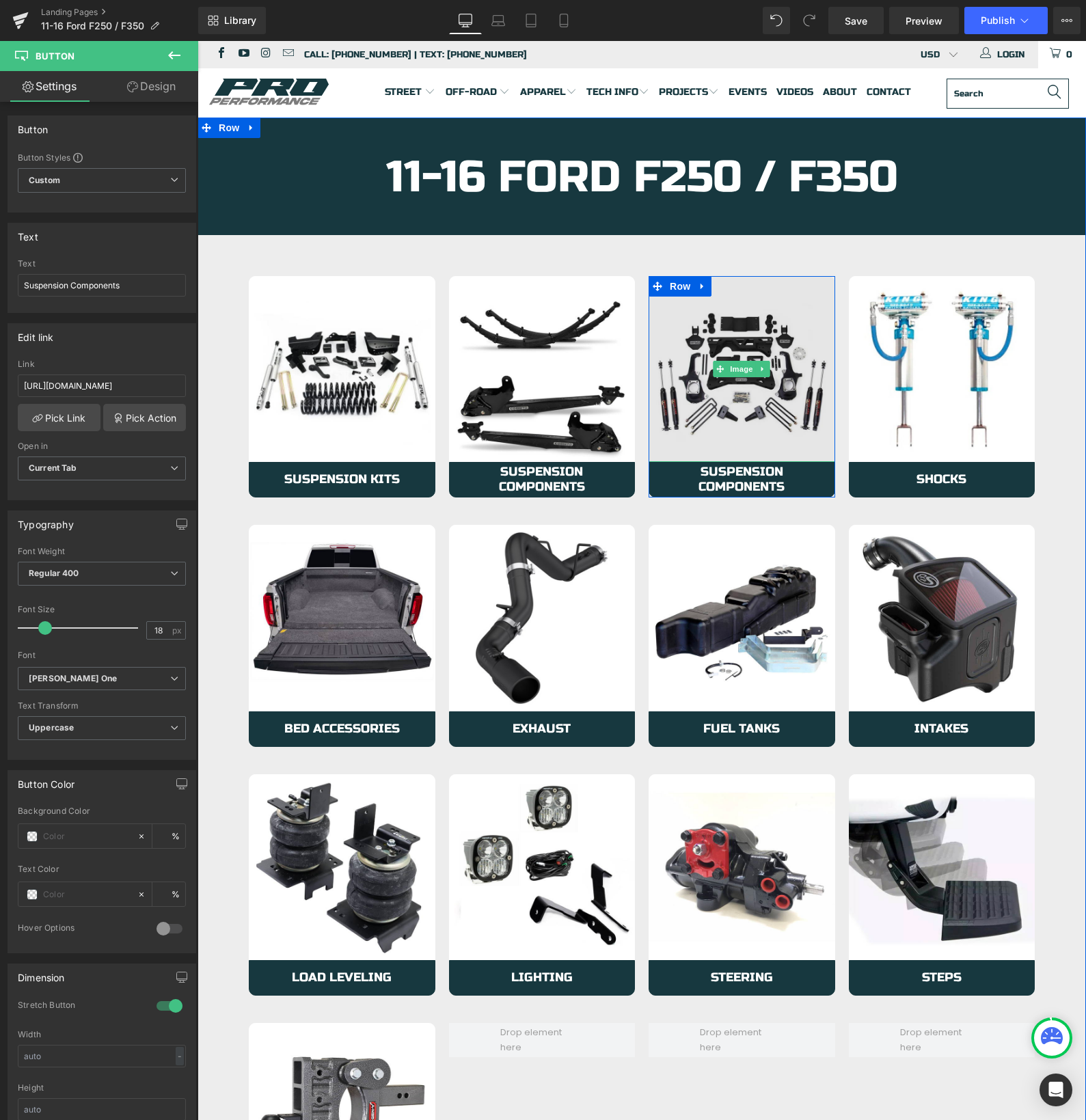
click at [678, 424] on img at bounding box center [742, 369] width 186 height 186
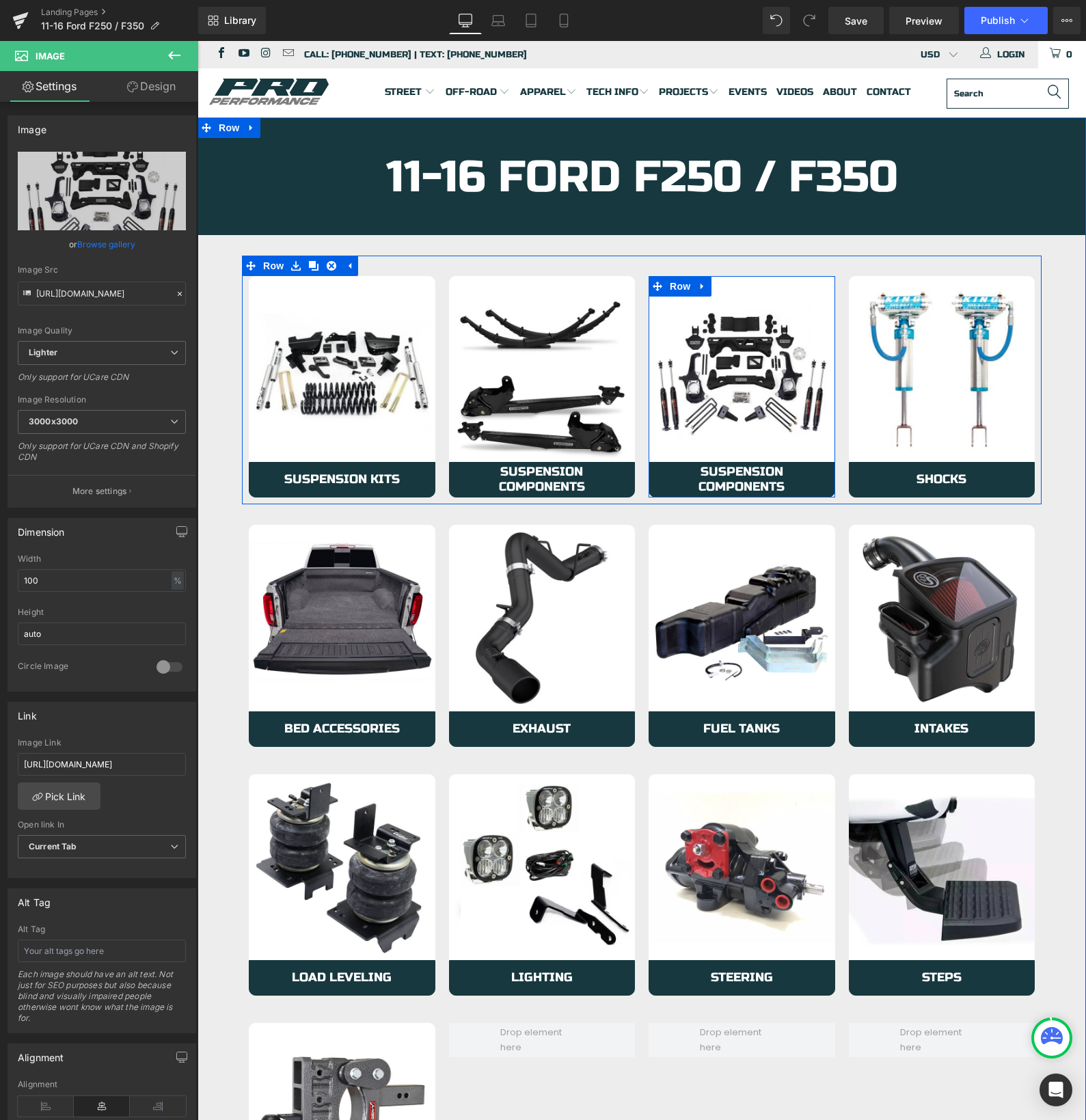
click at [705, 285] on icon at bounding box center [702, 286] width 9 height 10
click at [739, 285] on icon at bounding box center [738, 286] width 9 height 9
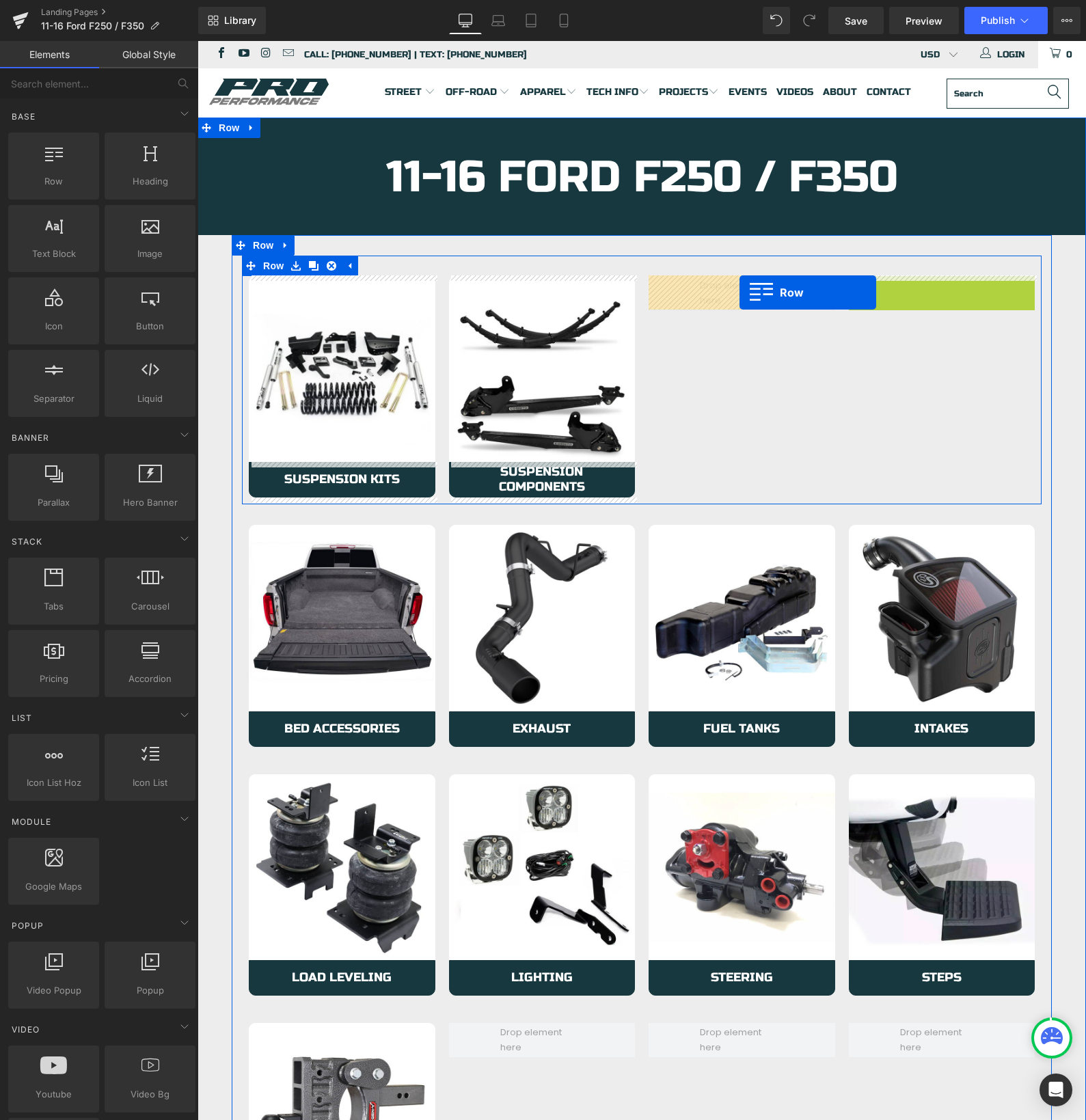
drag, startPoint x: 858, startPoint y: 285, endPoint x: 738, endPoint y: 293, distance: 120.3
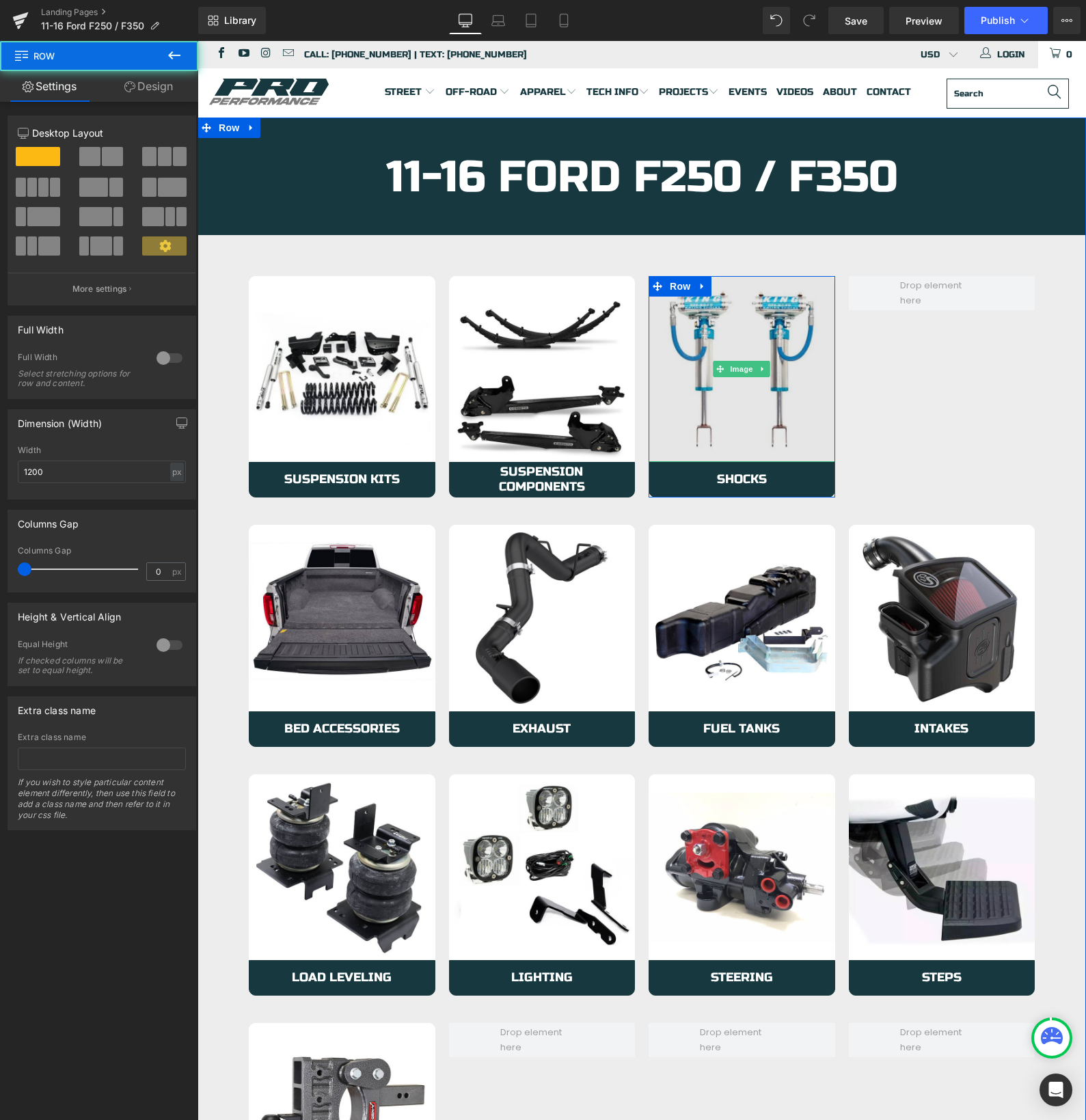
click at [670, 372] on img at bounding box center [742, 369] width 186 height 186
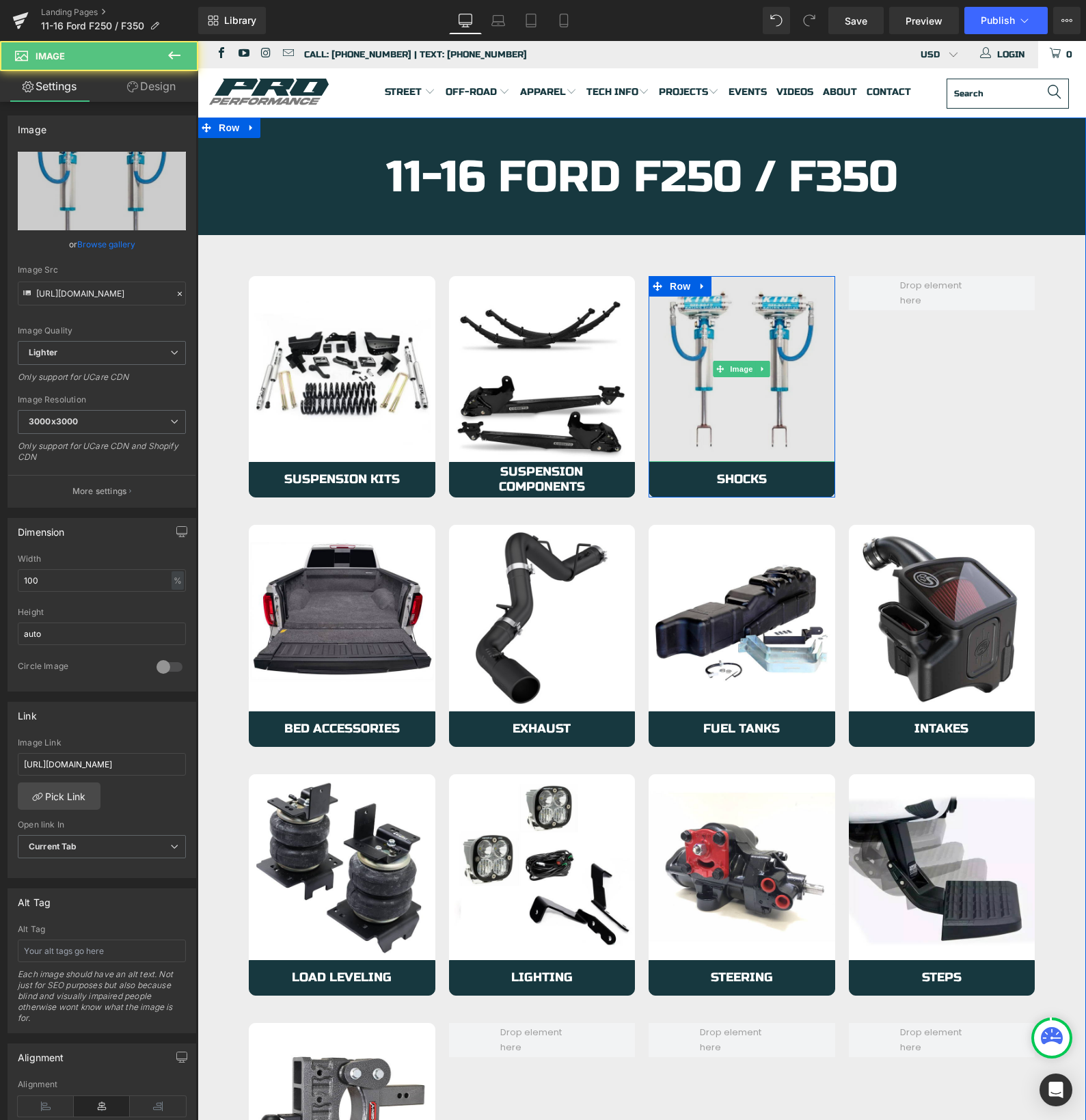
click at [687, 404] on img at bounding box center [742, 369] width 186 height 186
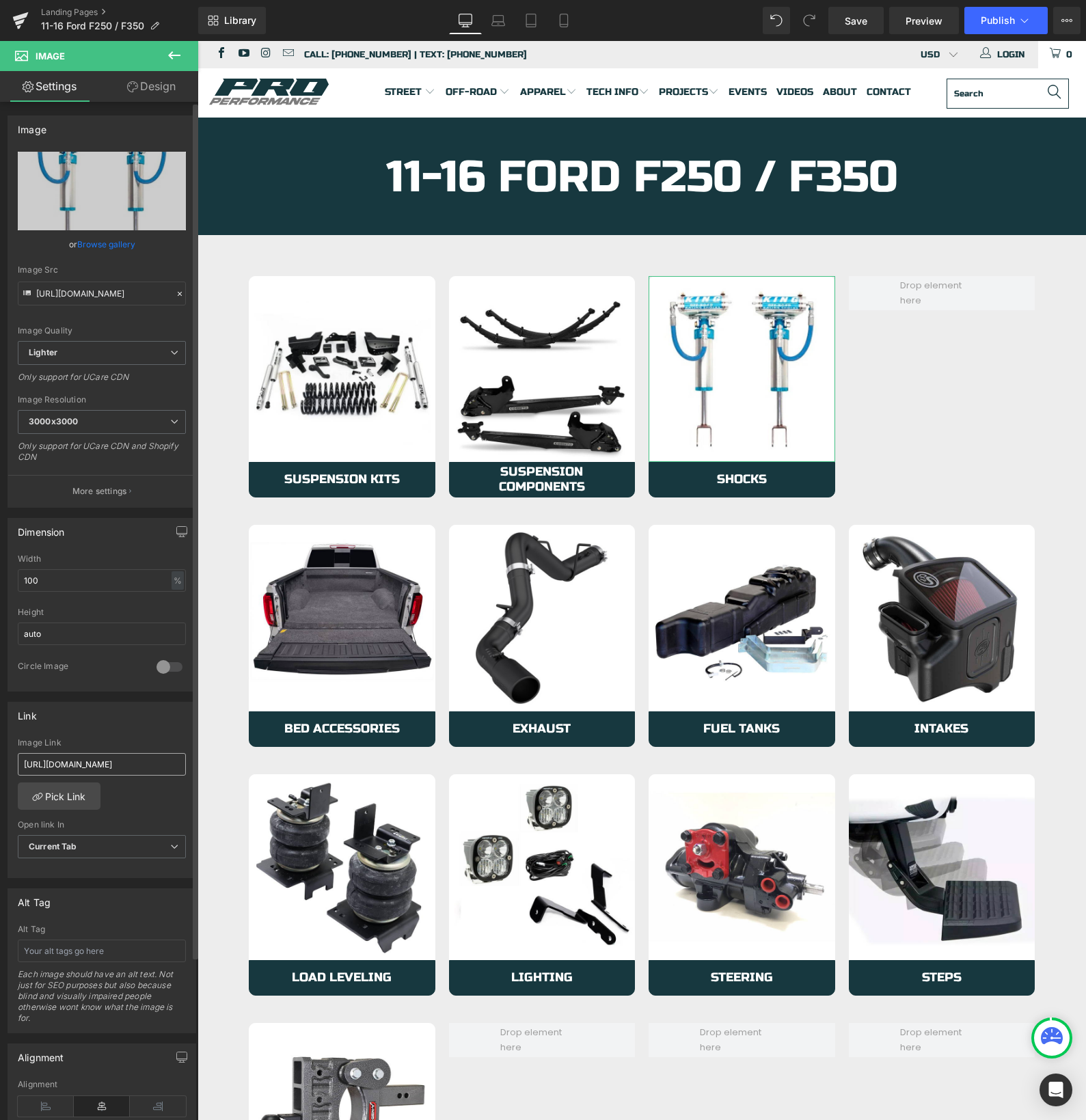
click at [45, 766] on input "[URL][DOMAIN_NAME]" at bounding box center [102, 764] width 168 height 22
type input "[URL][DOMAIN_NAME]"
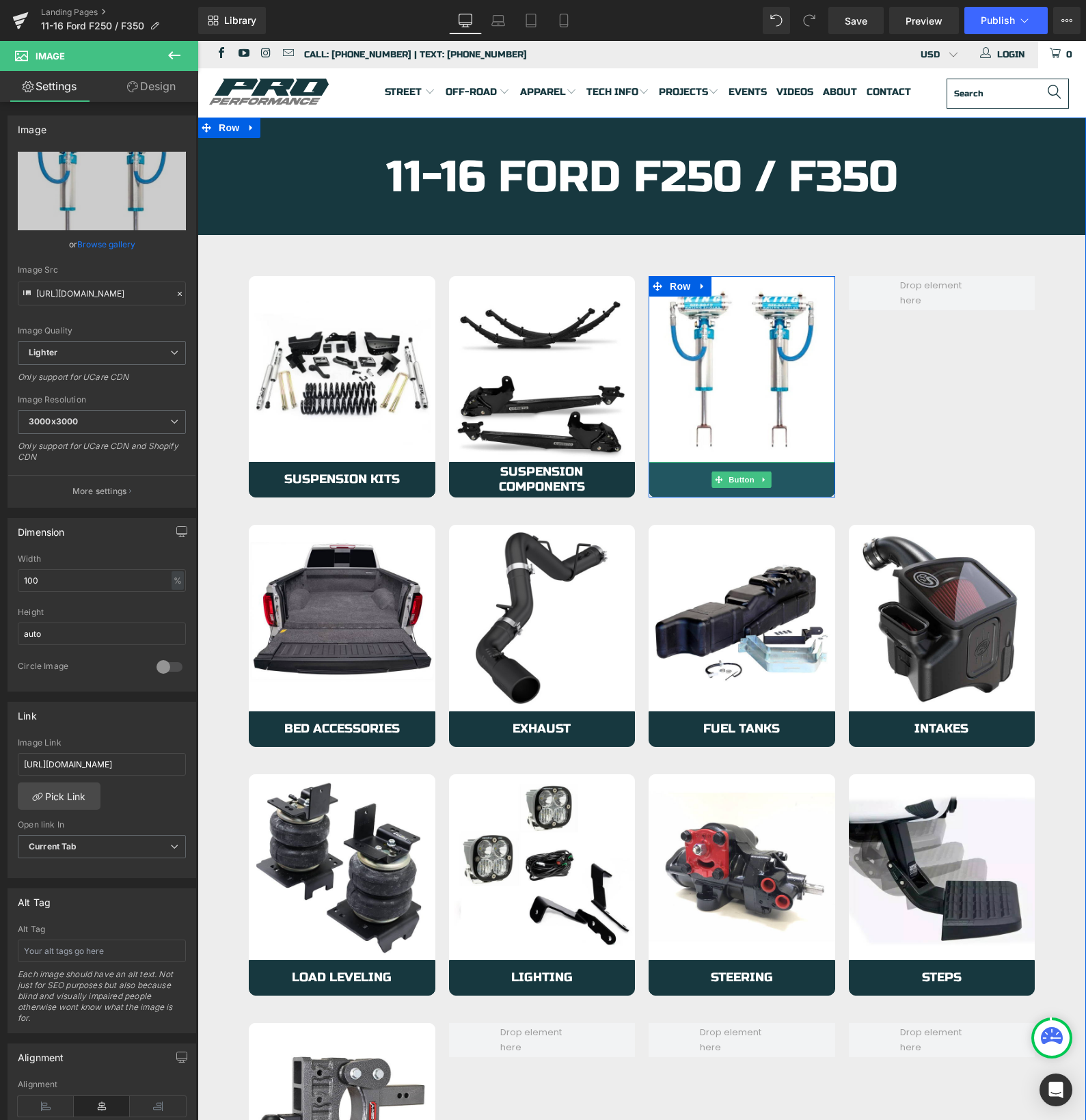
click at [667, 478] on link "Shocks" at bounding box center [742, 480] width 186 height 36
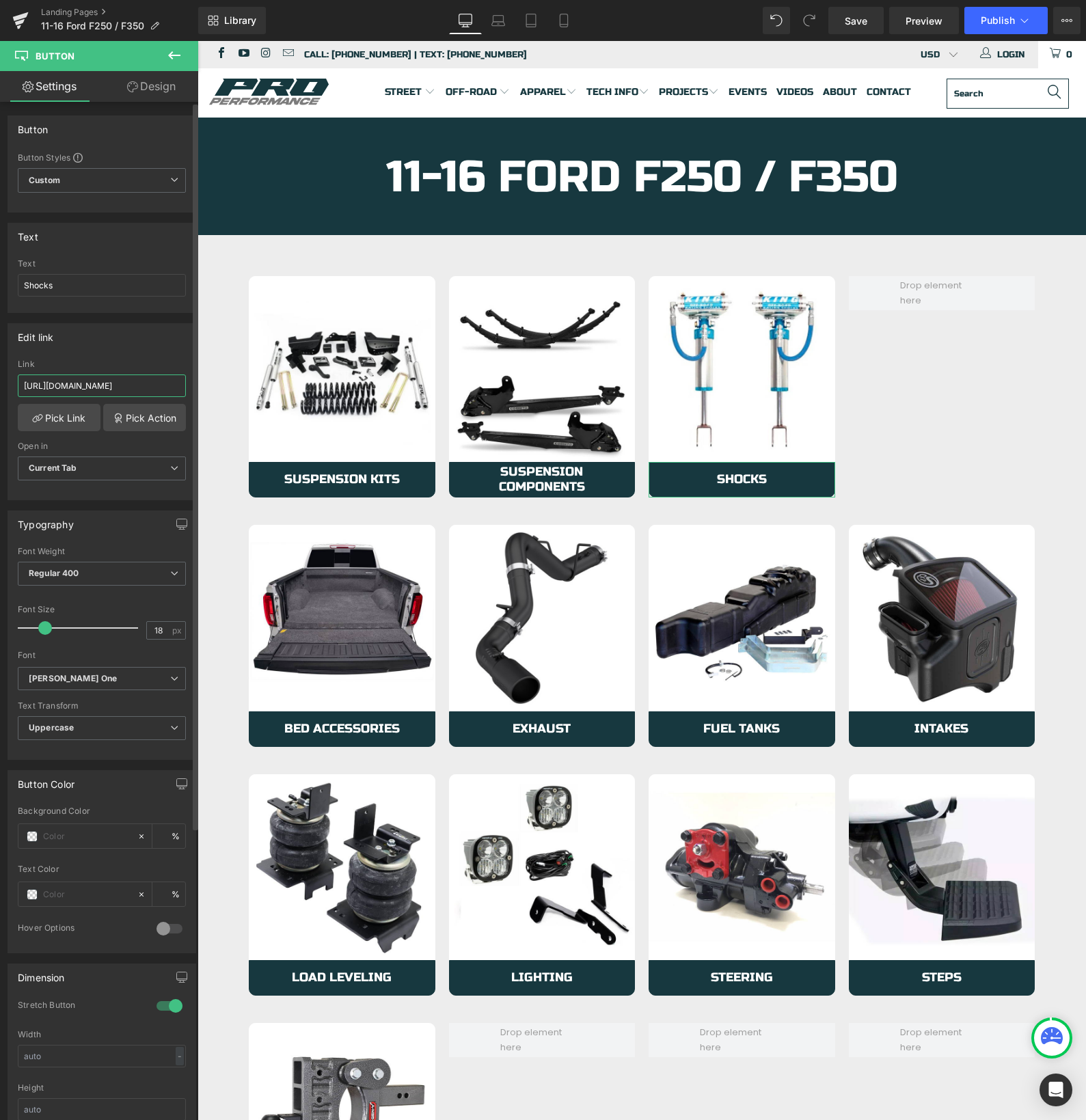
click at [54, 383] on input "[URL][DOMAIN_NAME]" at bounding box center [102, 385] width 168 height 22
type input "[URL][DOMAIN_NAME]"
click at [846, 27] on span "Save" at bounding box center [855, 21] width 22 height 14
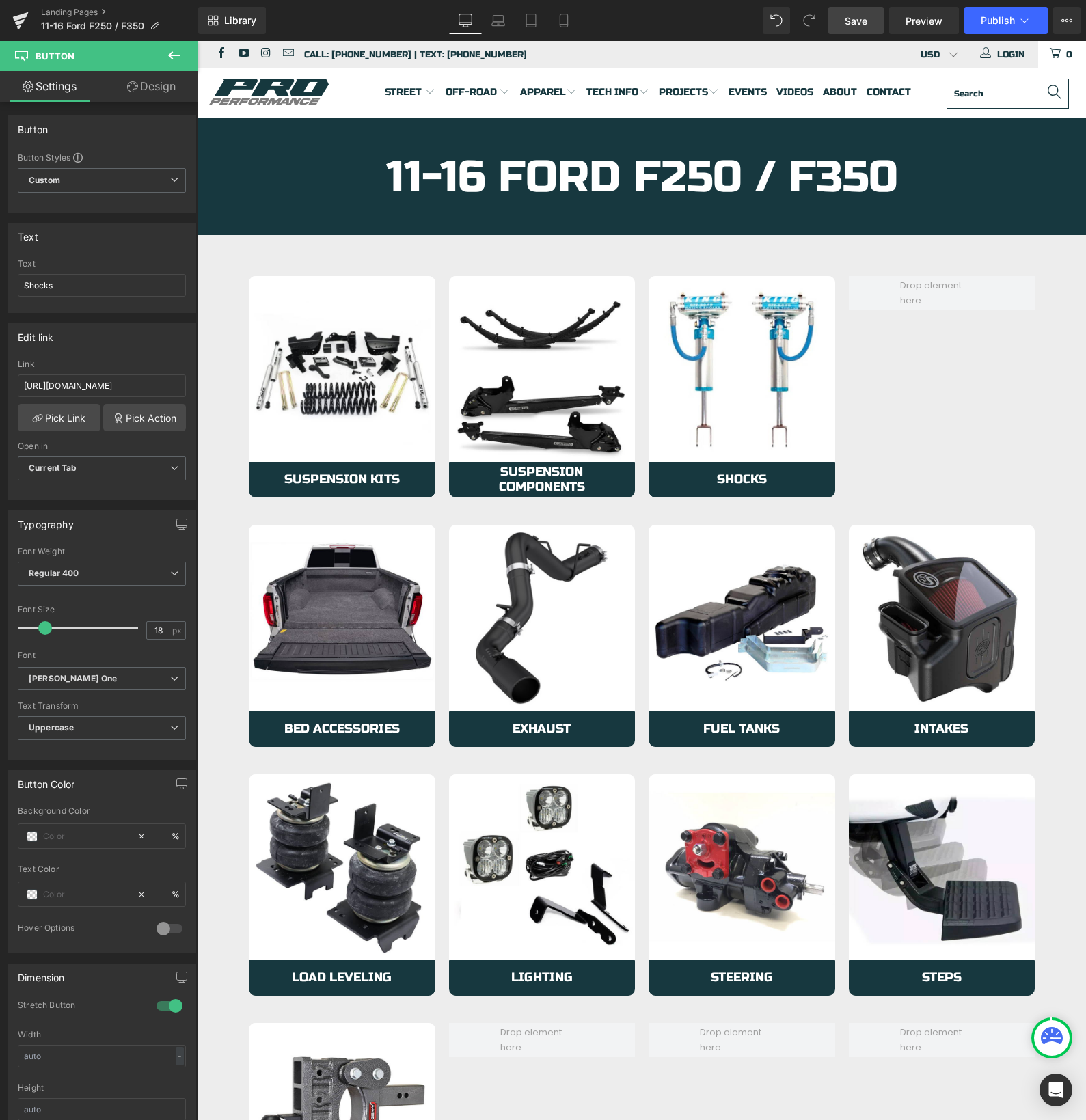
scroll to position [0, 0]
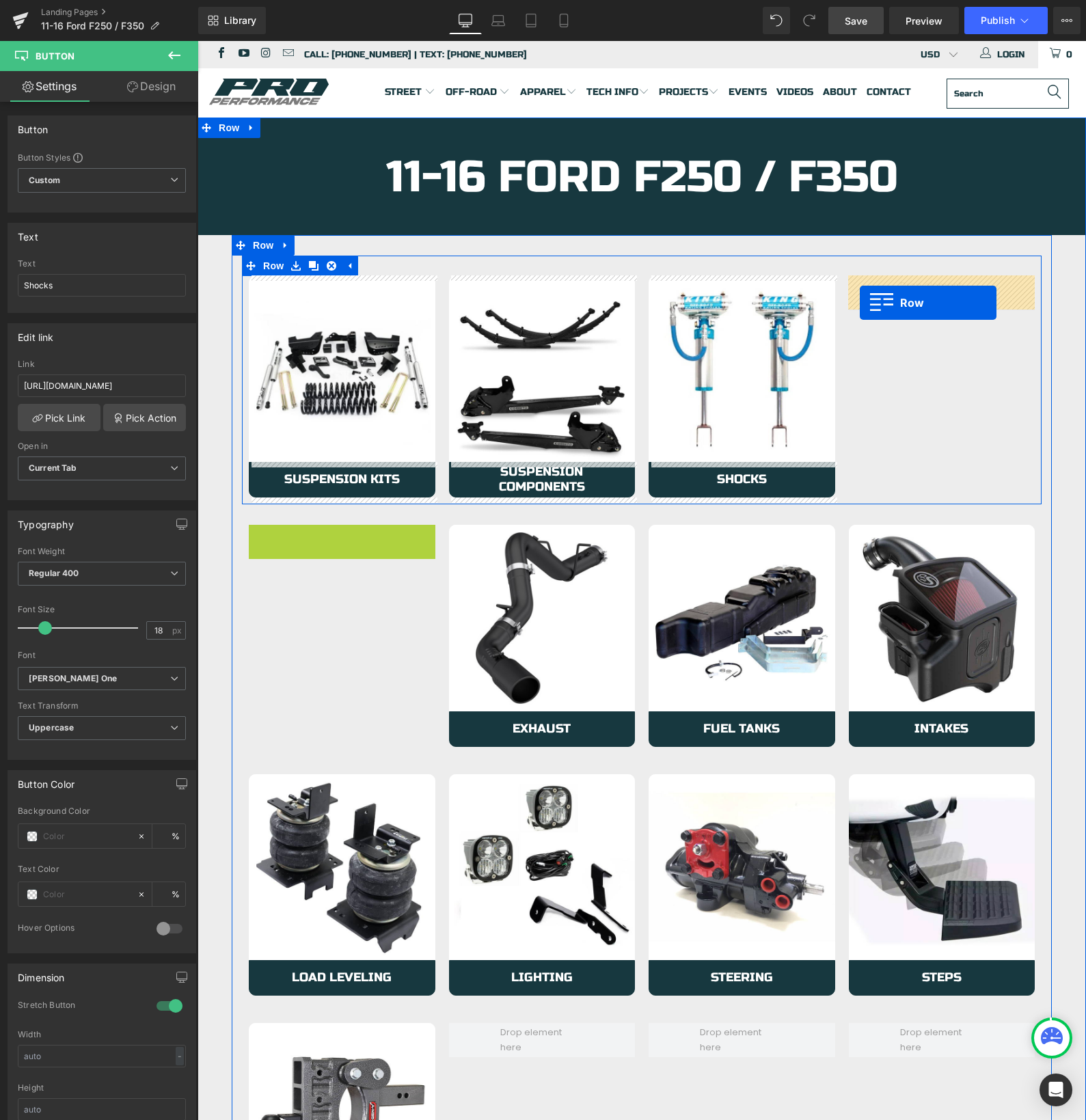
drag, startPoint x: 257, startPoint y: 538, endPoint x: 859, endPoint y: 303, distance: 646.2
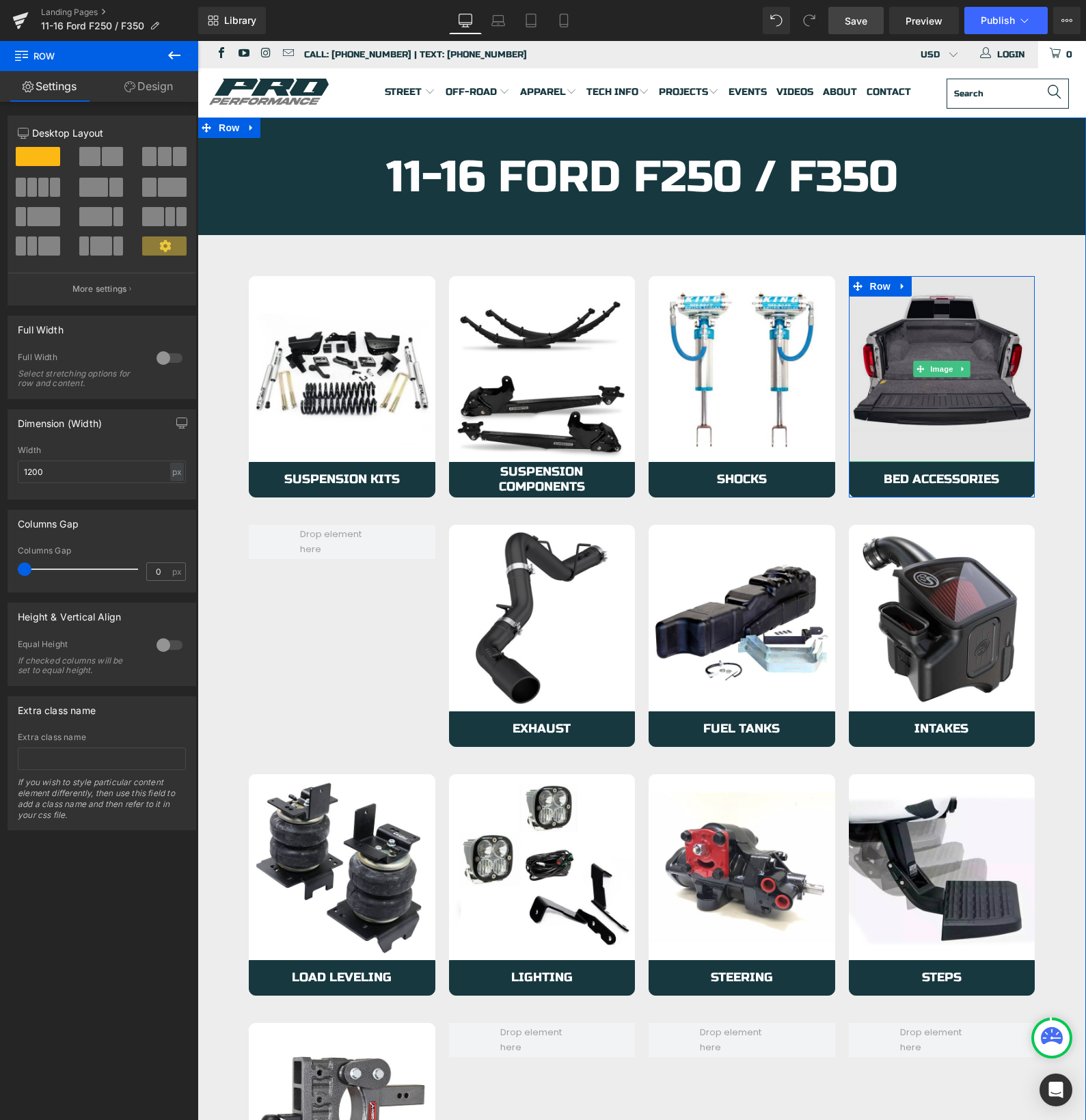
click at [900, 387] on img at bounding box center [942, 369] width 186 height 186
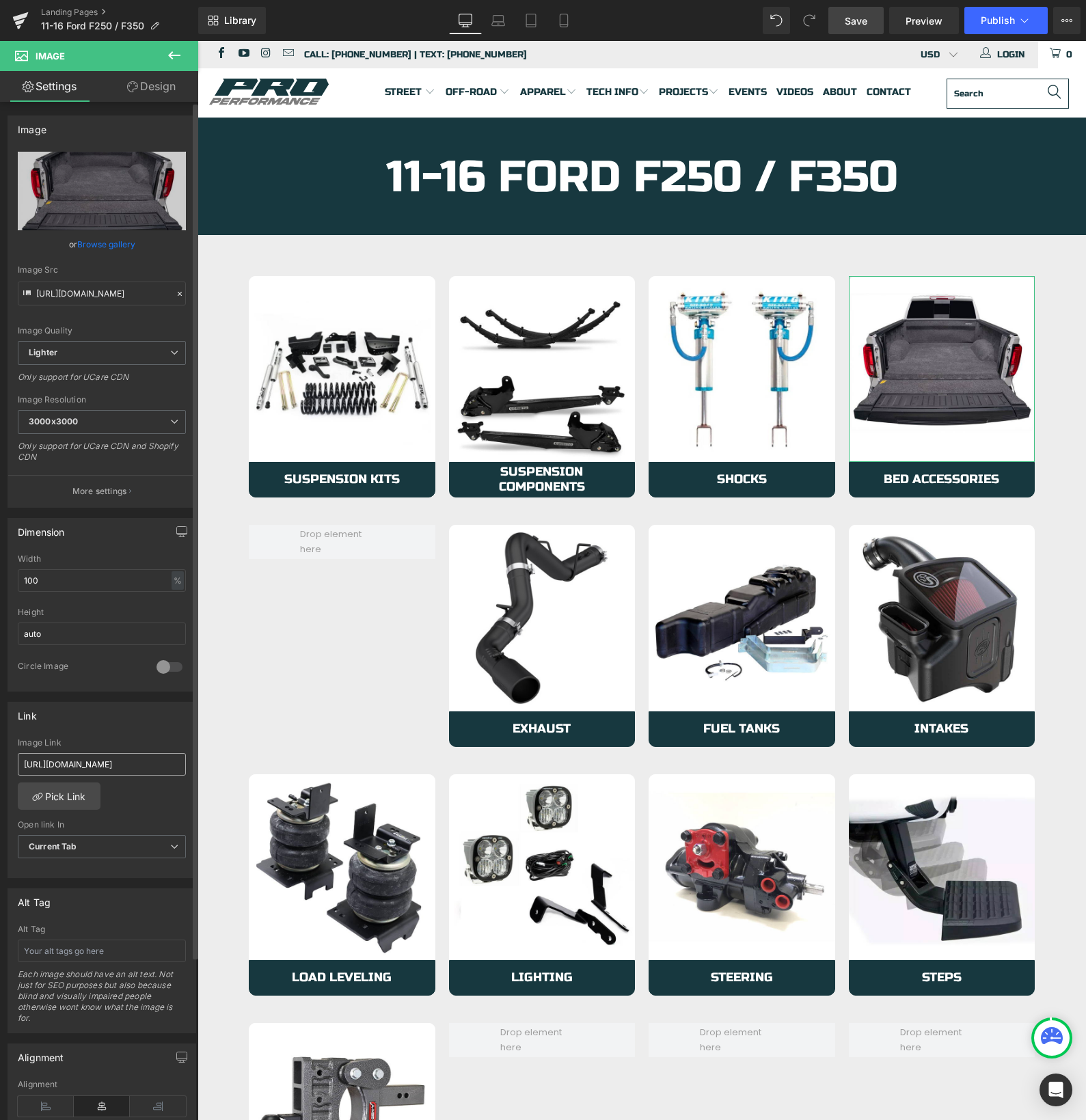
click at [101, 769] on input "[URL][DOMAIN_NAME]" at bounding box center [102, 764] width 168 height 22
click at [101, 770] on input "[URL][DOMAIN_NAME]" at bounding box center [102, 764] width 168 height 22
type input "[URL][DOMAIN_NAME]"
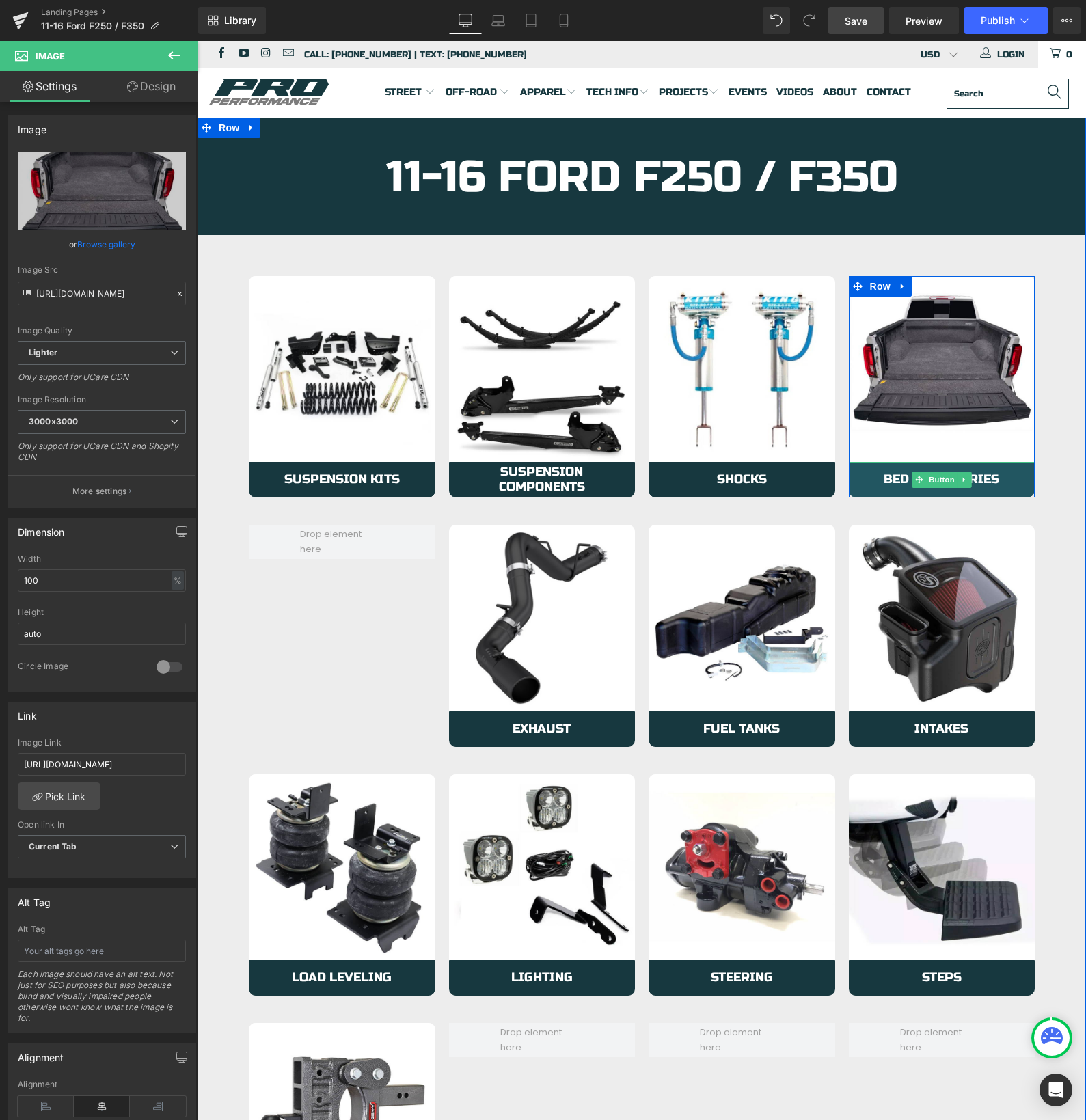
click at [857, 475] on link "Bed Accessories" at bounding box center [942, 480] width 186 height 36
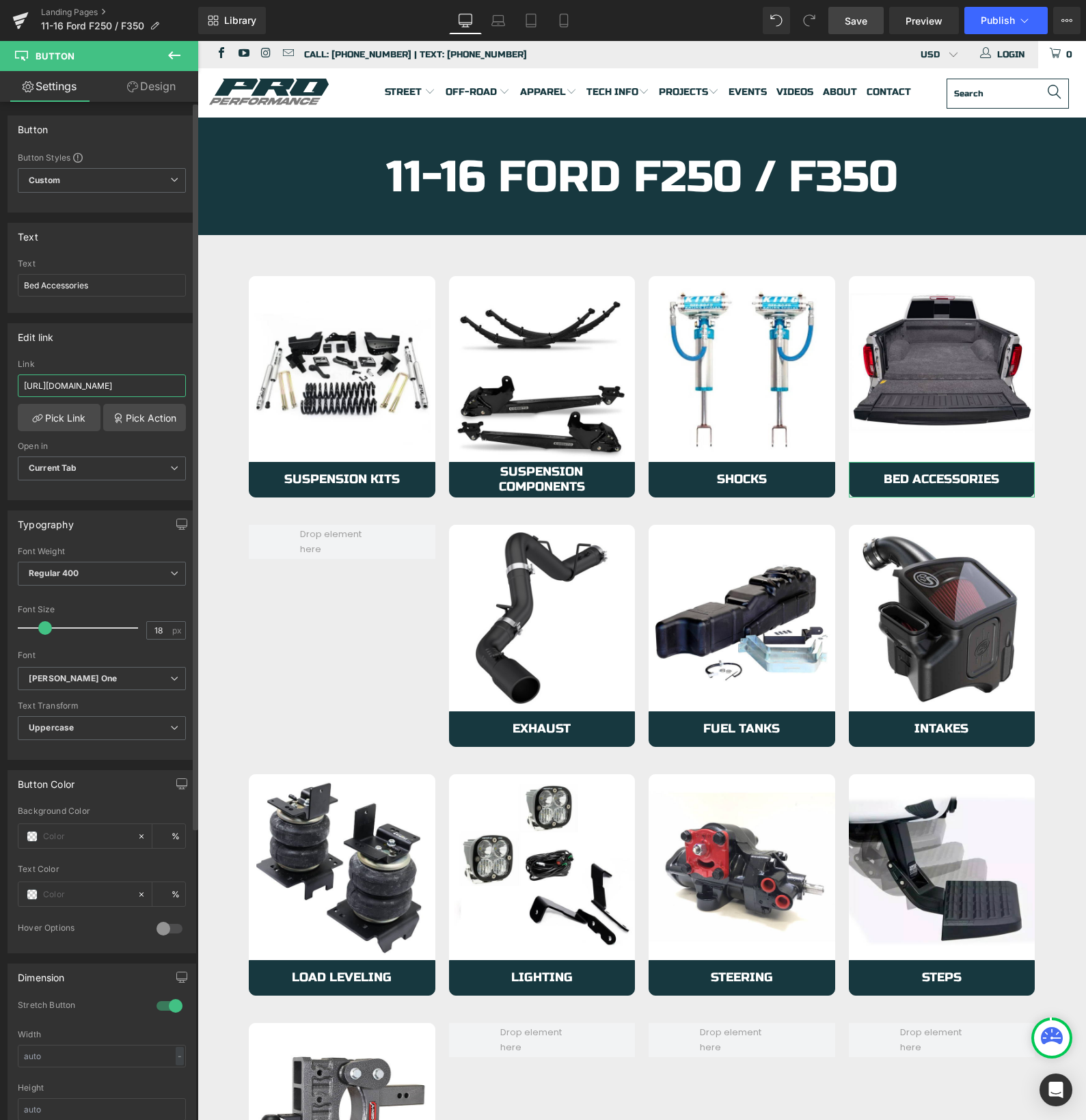
click at [110, 392] on input "[URL][DOMAIN_NAME]" at bounding box center [102, 385] width 168 height 22
click at [110, 393] on input "[URL][DOMAIN_NAME]" at bounding box center [102, 385] width 168 height 22
type input "[URL][DOMAIN_NAME]"
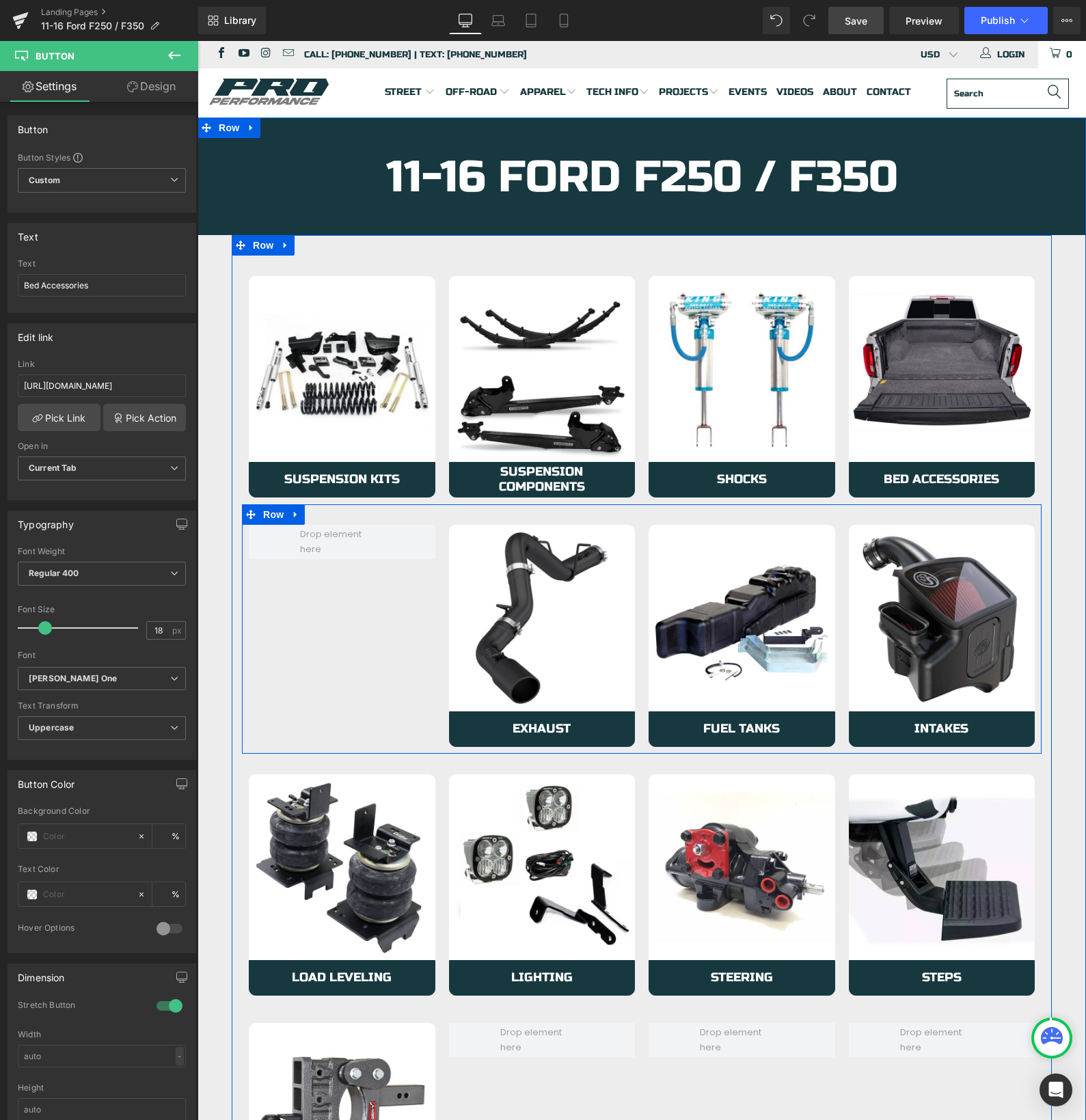
click at [363, 677] on div "Image Exhaust Button Row Image Fuel Tanks Button Row Image Intakes Button Row R…" at bounding box center [641, 629] width 799 height 250
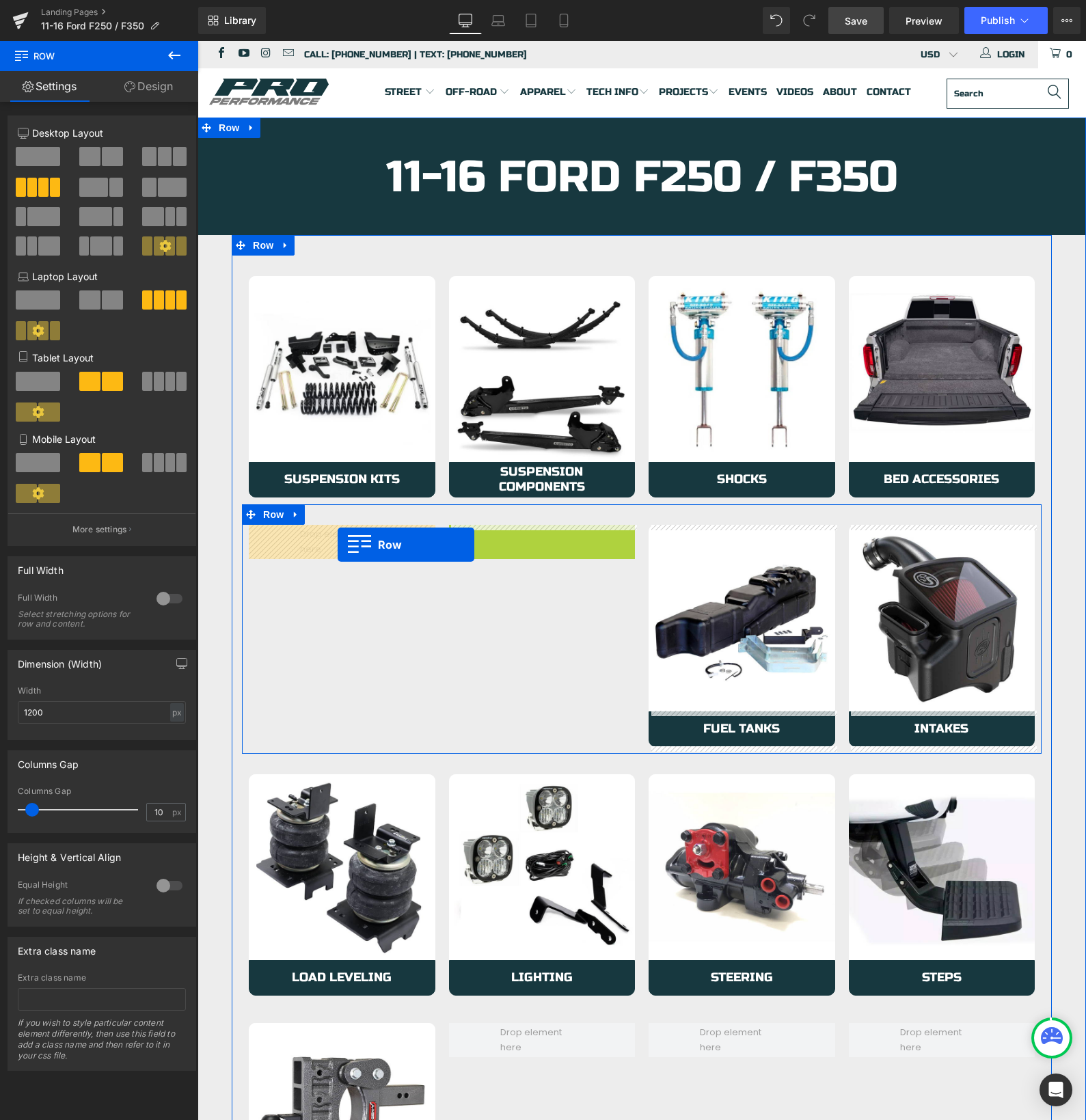
drag, startPoint x: 457, startPoint y: 535, endPoint x: 338, endPoint y: 545, distance: 119.4
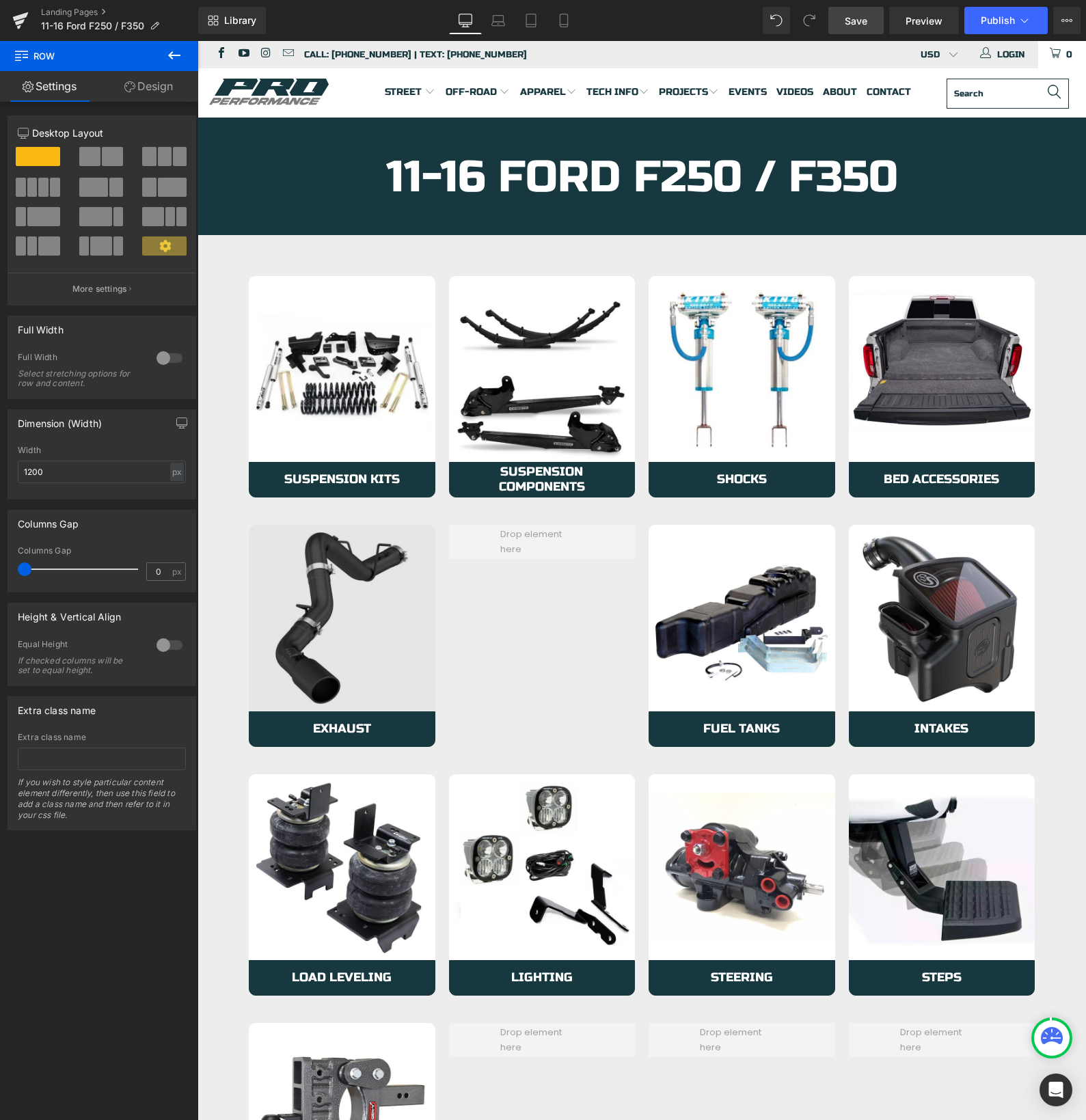
click at [277, 592] on img at bounding box center [342, 618] width 186 height 186
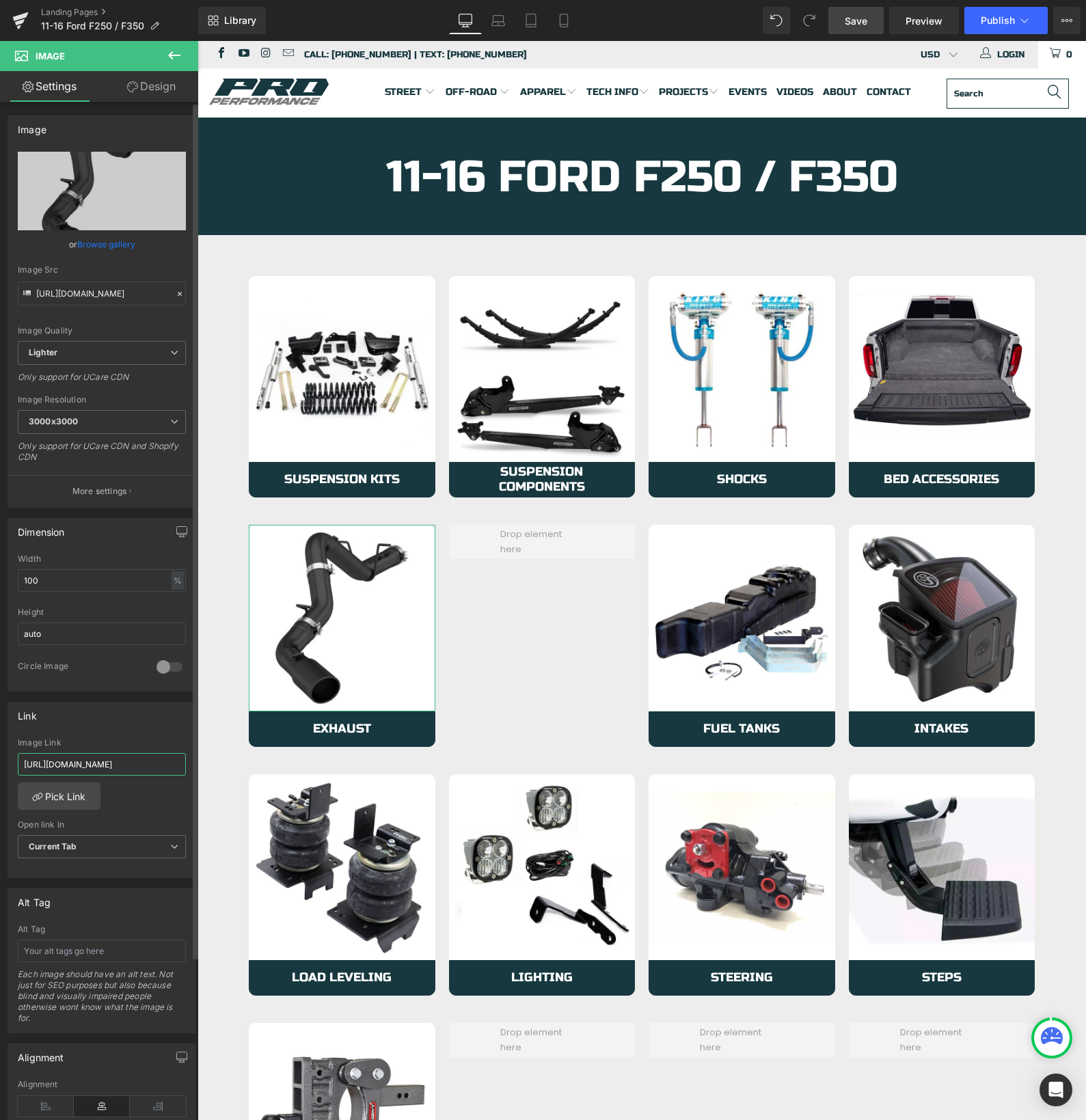
click at [91, 766] on input "[URL][DOMAIN_NAME]" at bounding box center [102, 764] width 168 height 22
paste input "6-ford-f250-f35"
type input "[URL][DOMAIN_NAME]"
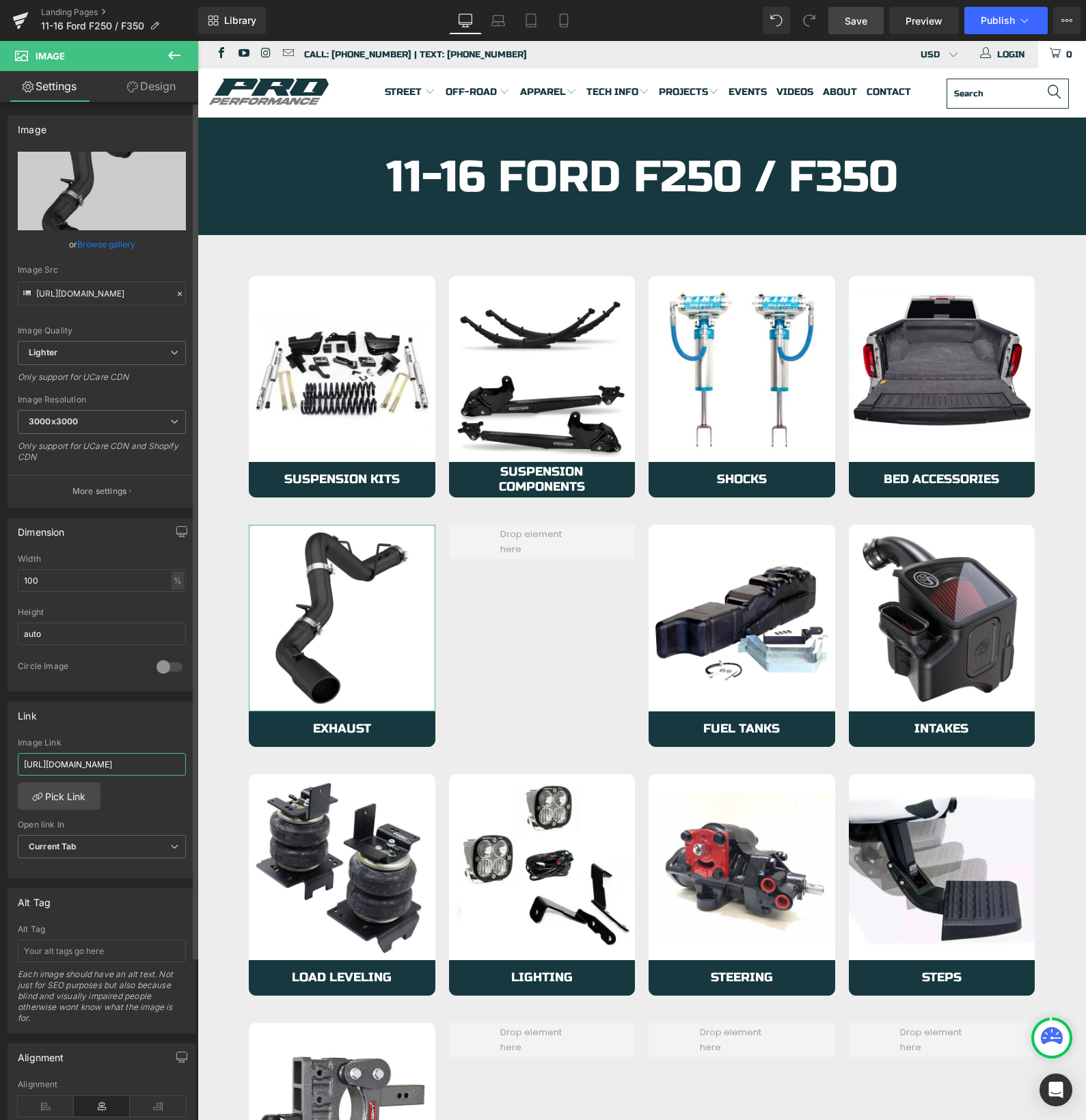
scroll to position [0, 133]
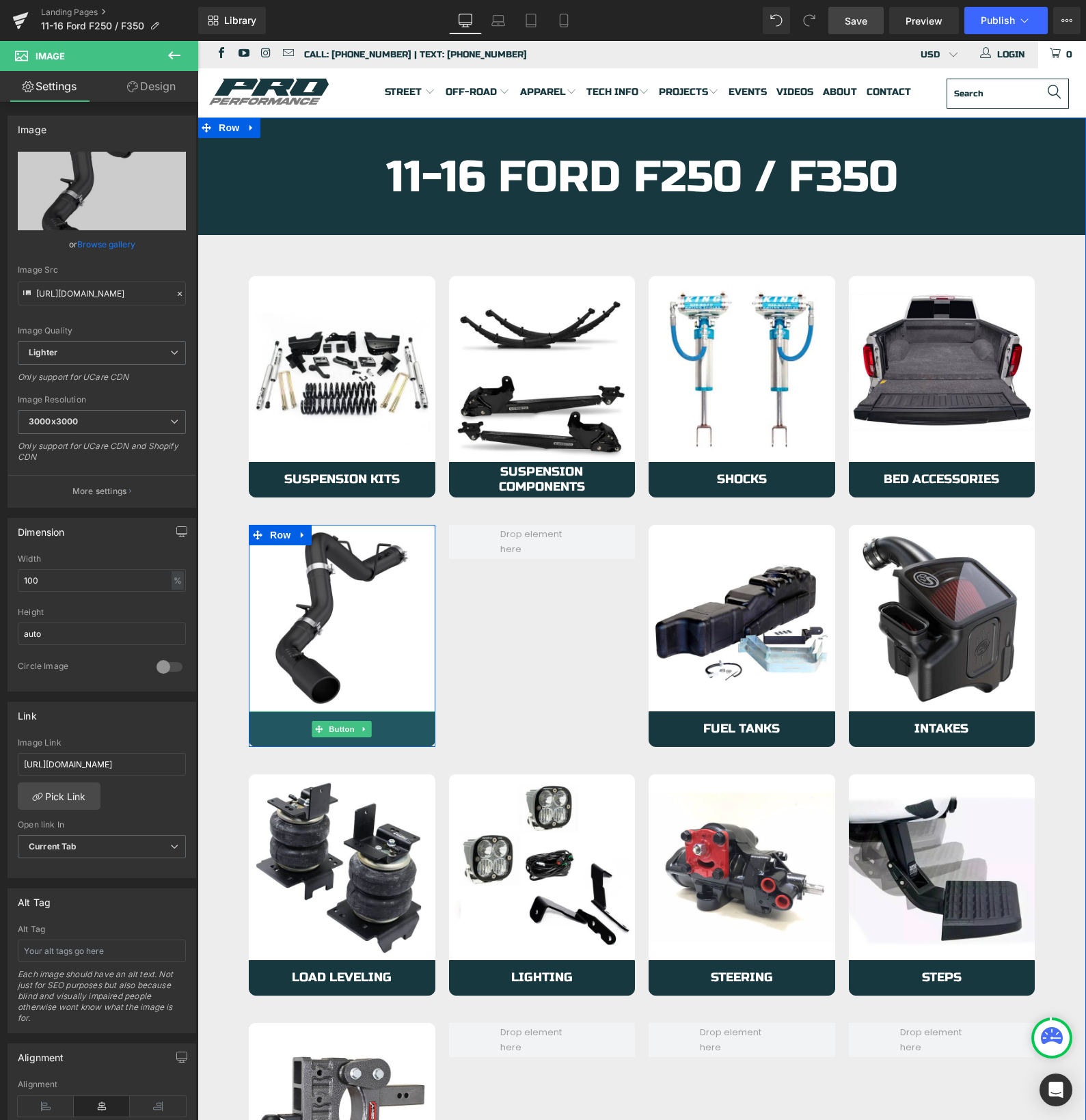
click at [259, 733] on link "Exhaust" at bounding box center [342, 729] width 186 height 36
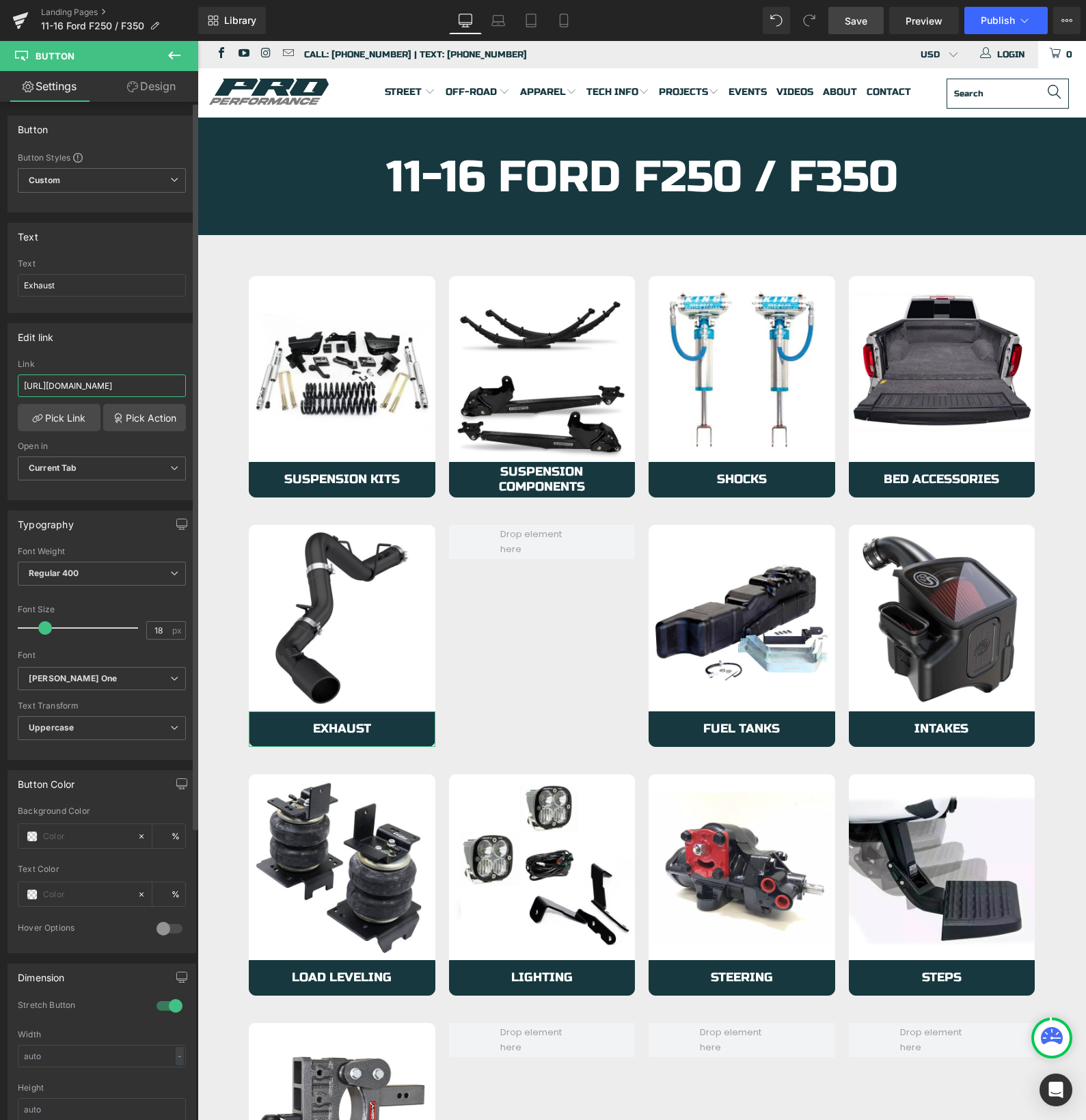
click at [69, 382] on input "[URL][DOMAIN_NAME]" at bounding box center [102, 385] width 168 height 22
click at [68, 383] on input "[URL][DOMAIN_NAME]" at bounding box center [102, 385] width 168 height 22
click at [68, 382] on input "[URL][DOMAIN_NAME]" at bounding box center [102, 385] width 168 height 22
paste input "6-ford-f250-f35"
type input "[URL][DOMAIN_NAME]"
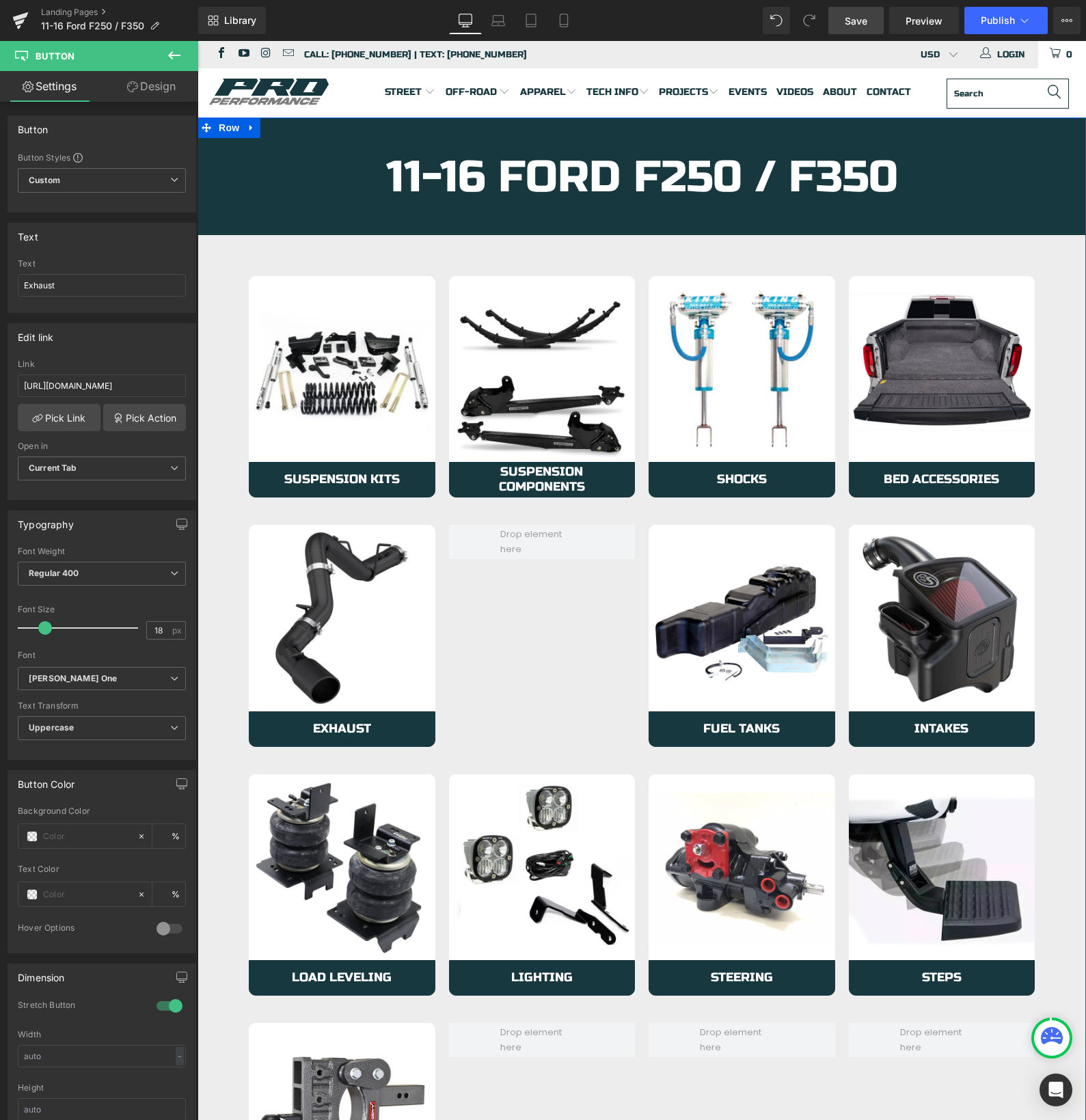
click at [458, 680] on div "Image Exhaust Button Row Image Fuel Tanks Button Row Image Intakes Button Row R…" at bounding box center [641, 629] width 799 height 250
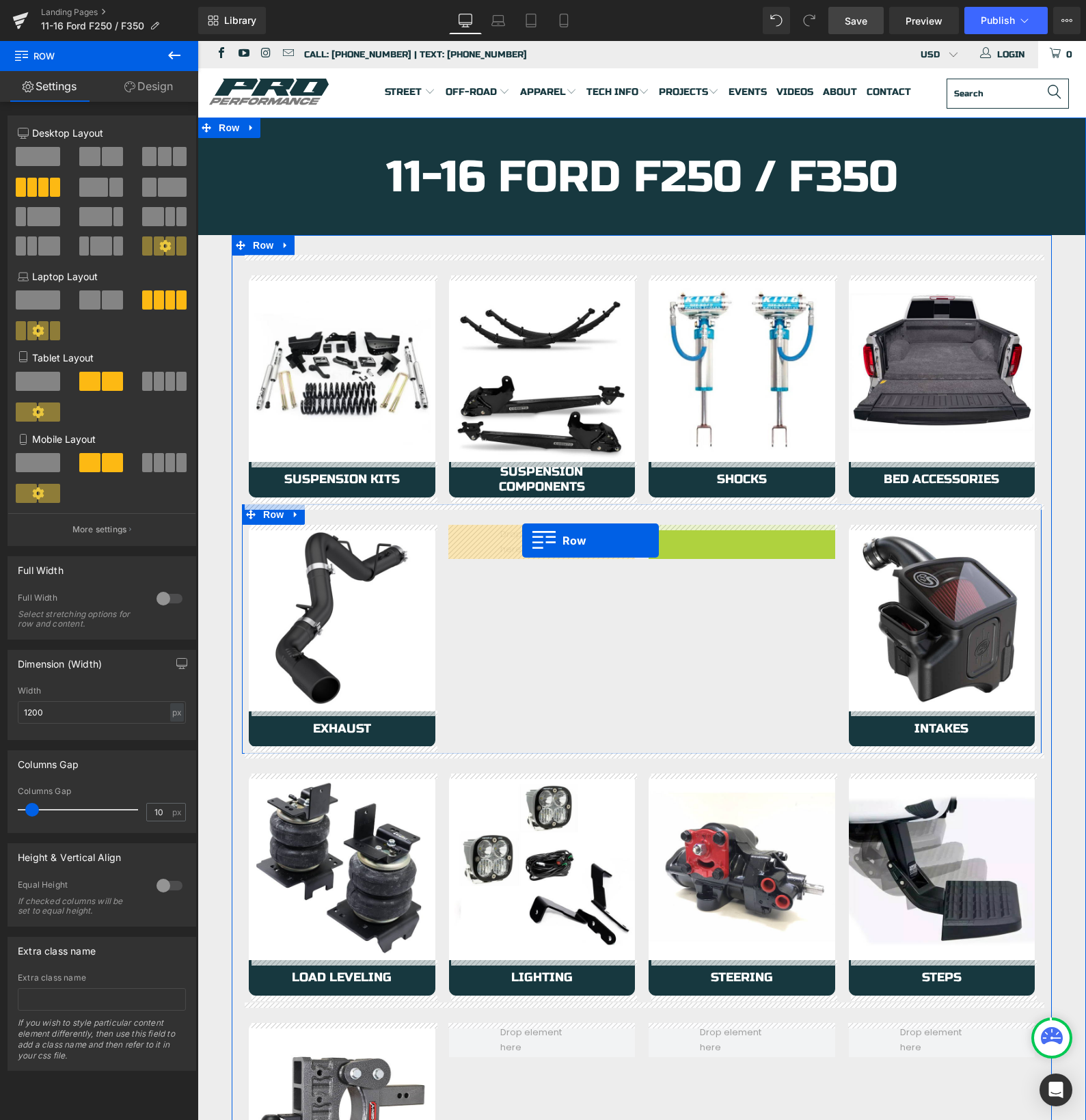
drag, startPoint x: 654, startPoint y: 534, endPoint x: 522, endPoint y: 541, distance: 132.2
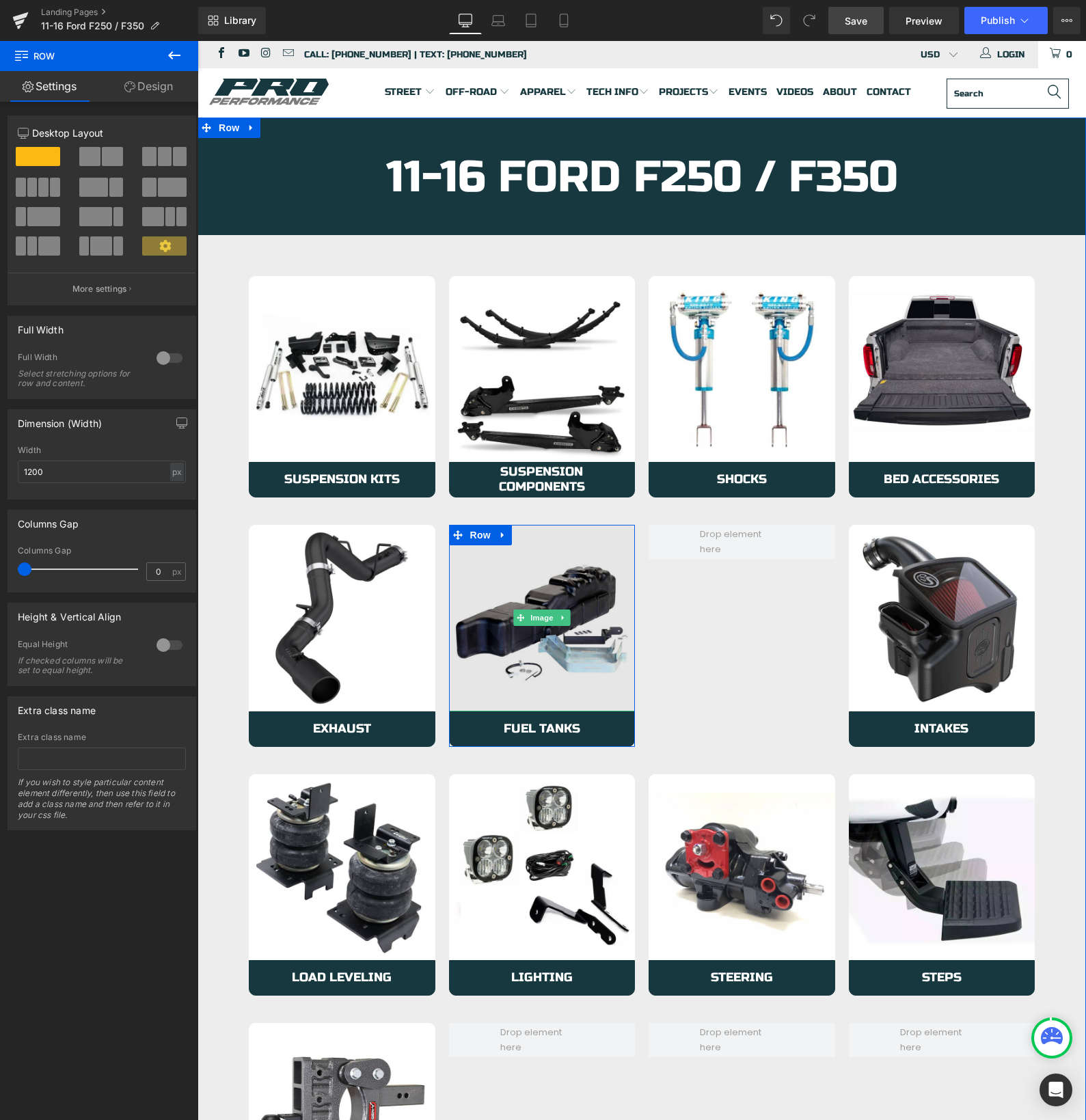
click at [474, 643] on img at bounding box center [542, 618] width 186 height 186
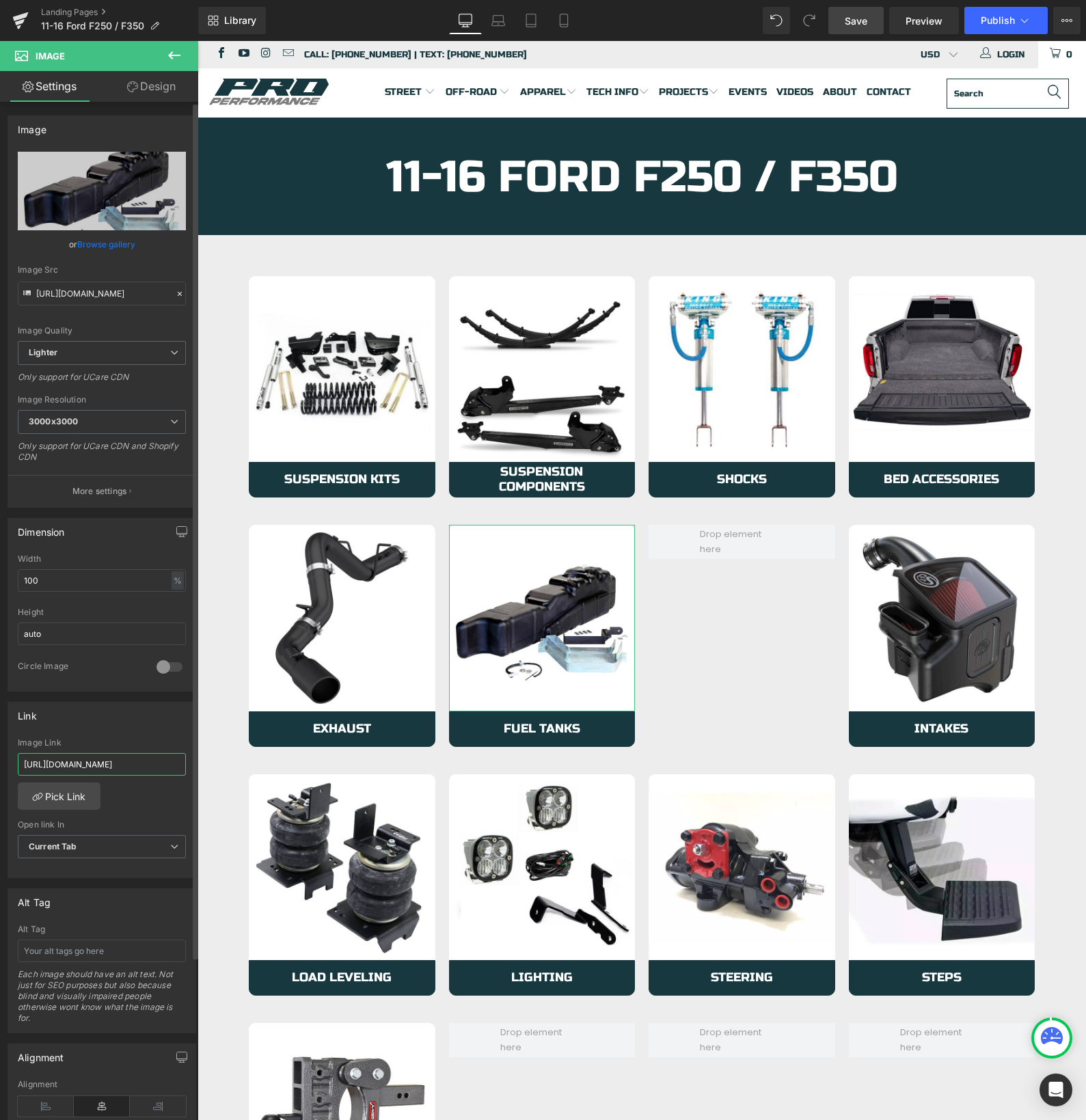
click at [108, 761] on input "[URL][DOMAIN_NAME]" at bounding box center [102, 764] width 168 height 22
click at [108, 761] on input "[URL][DOMAIN_NAME]" at bounding box center [102, 764] width 168 height 22
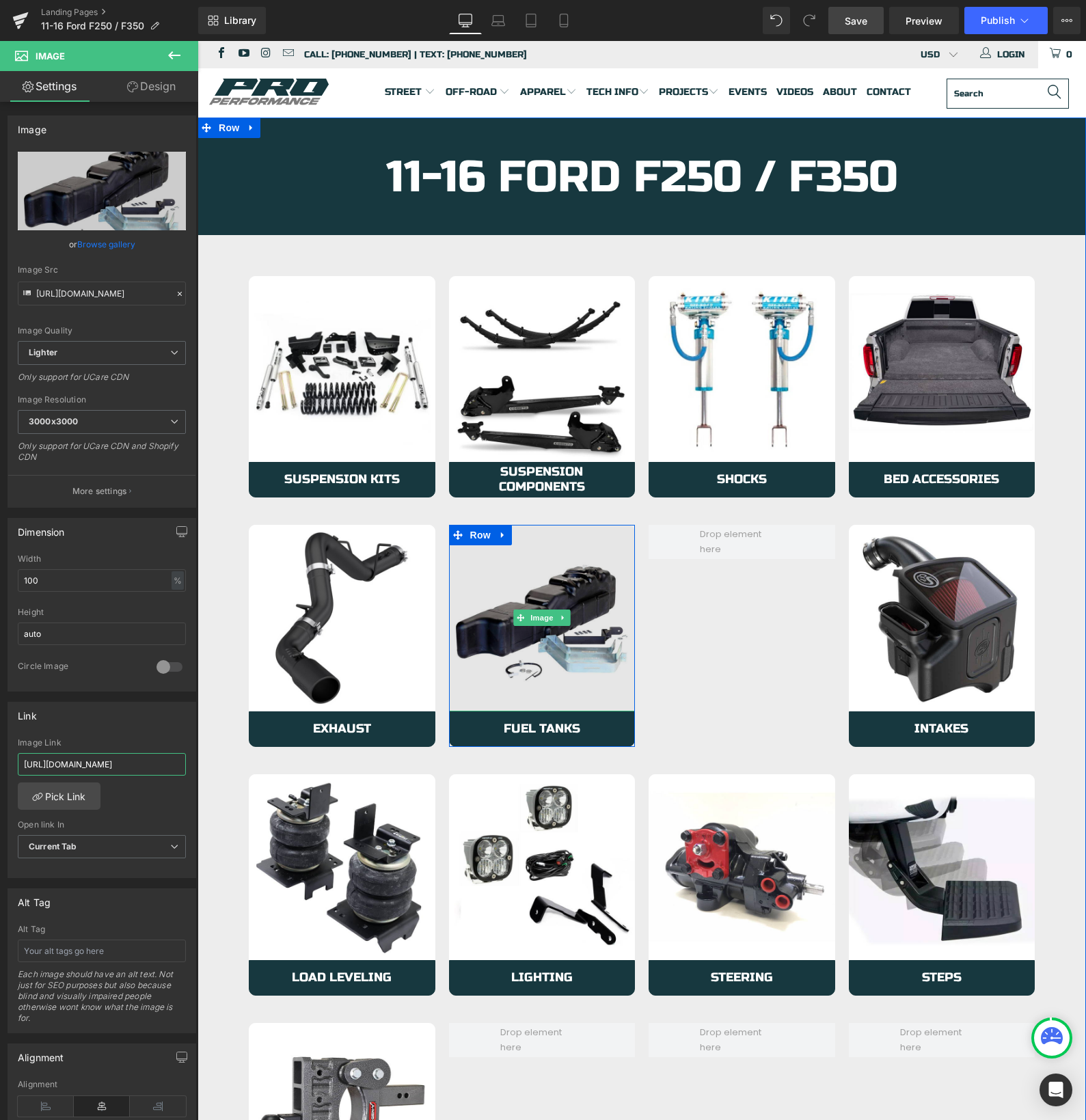
type input "[URL][DOMAIN_NAME]"
click at [497, 594] on img at bounding box center [542, 618] width 186 height 186
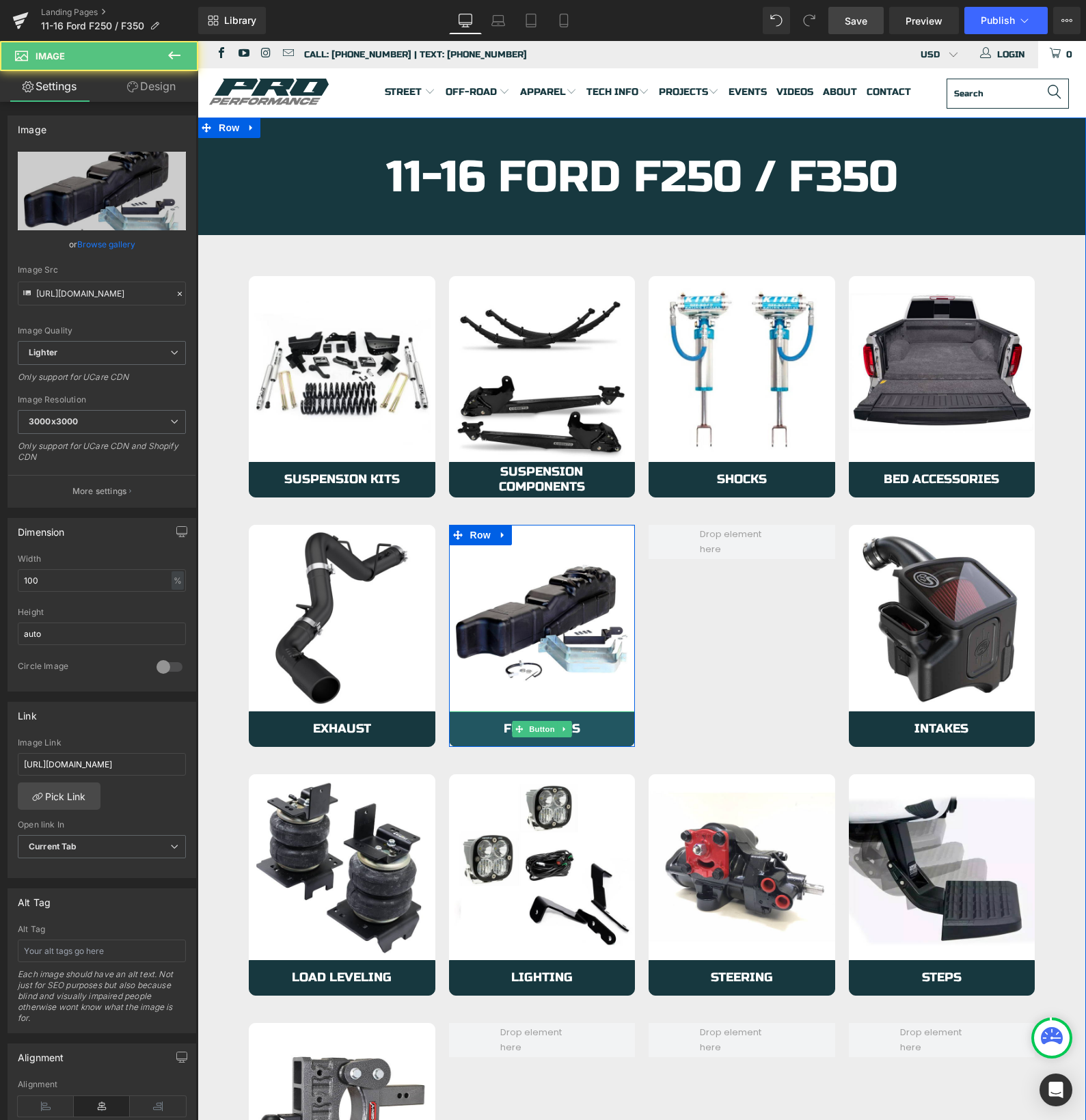
click at [470, 729] on link "Fuel Tanks" at bounding box center [542, 729] width 186 height 36
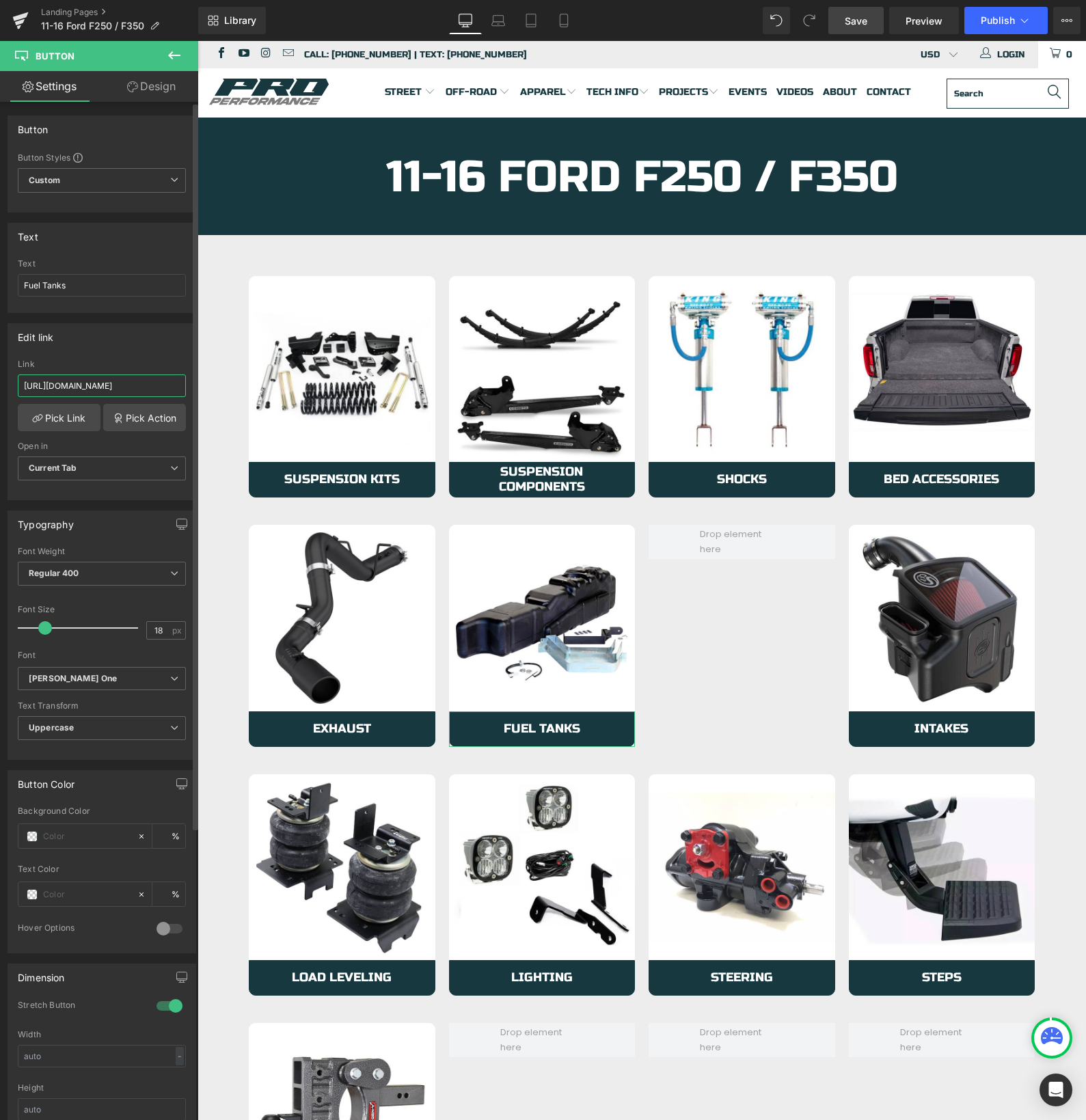
click at [89, 389] on input "[URL][DOMAIN_NAME]" at bounding box center [102, 385] width 168 height 22
click at [89, 389] on input "[URL][DOMAIN_NAME]" at bounding box center [102, 385] width 168 height 22
paste input "6-ford-f250-f35"
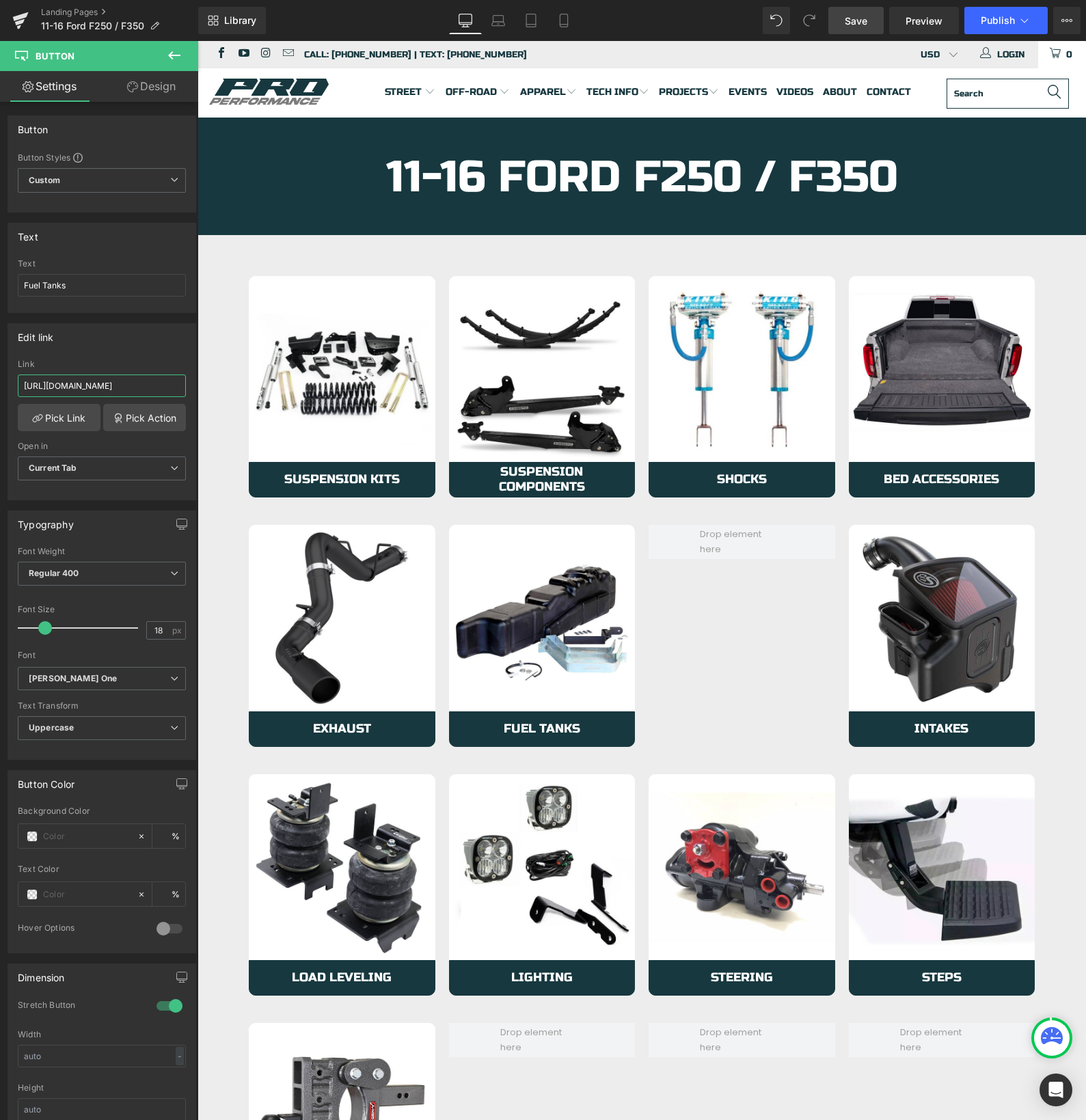
type input "[URL][DOMAIN_NAME]"
click at [848, 20] on span "Save" at bounding box center [855, 21] width 22 height 14
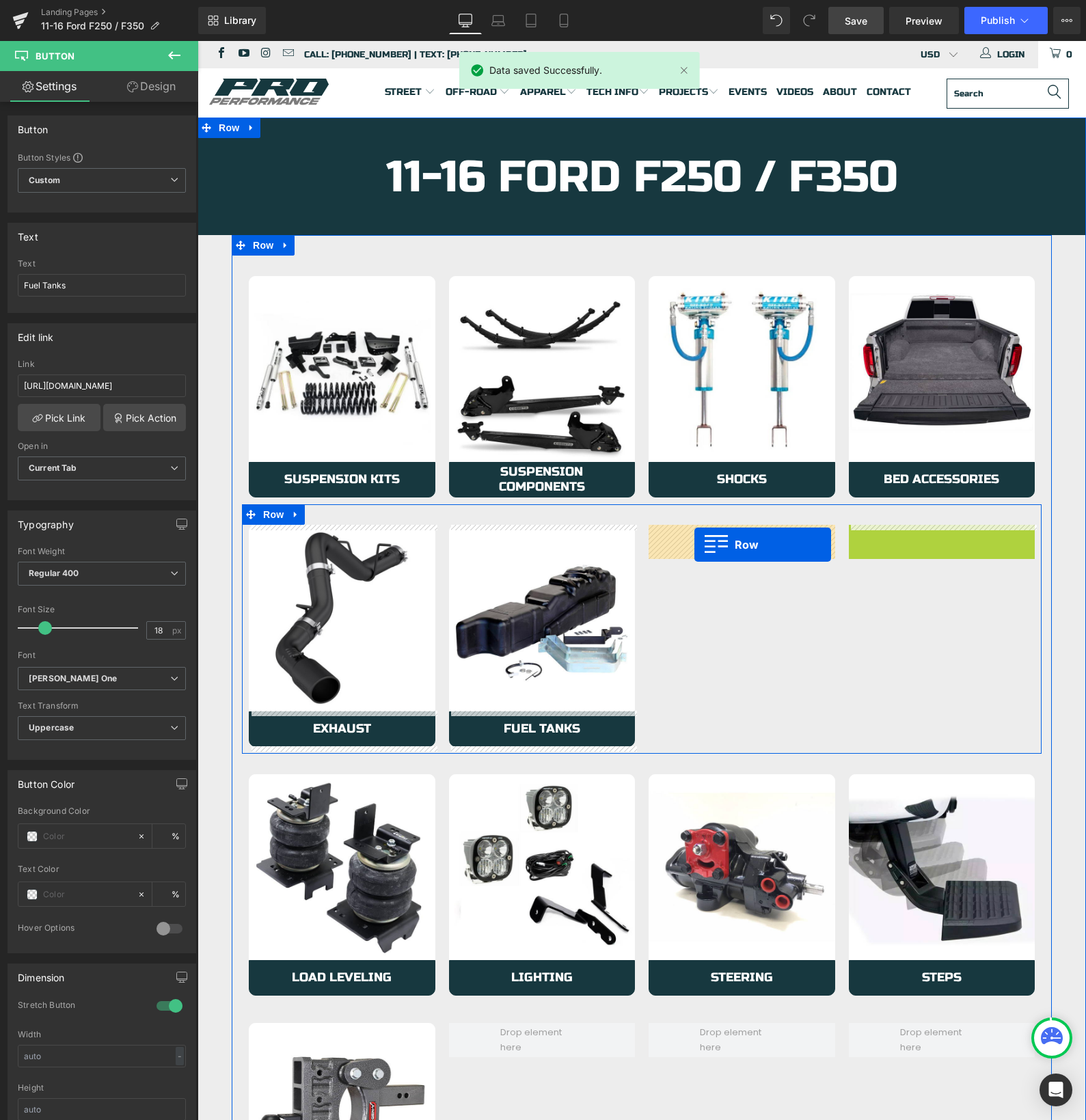
drag, startPoint x: 857, startPoint y: 537, endPoint x: 694, endPoint y: 545, distance: 163.2
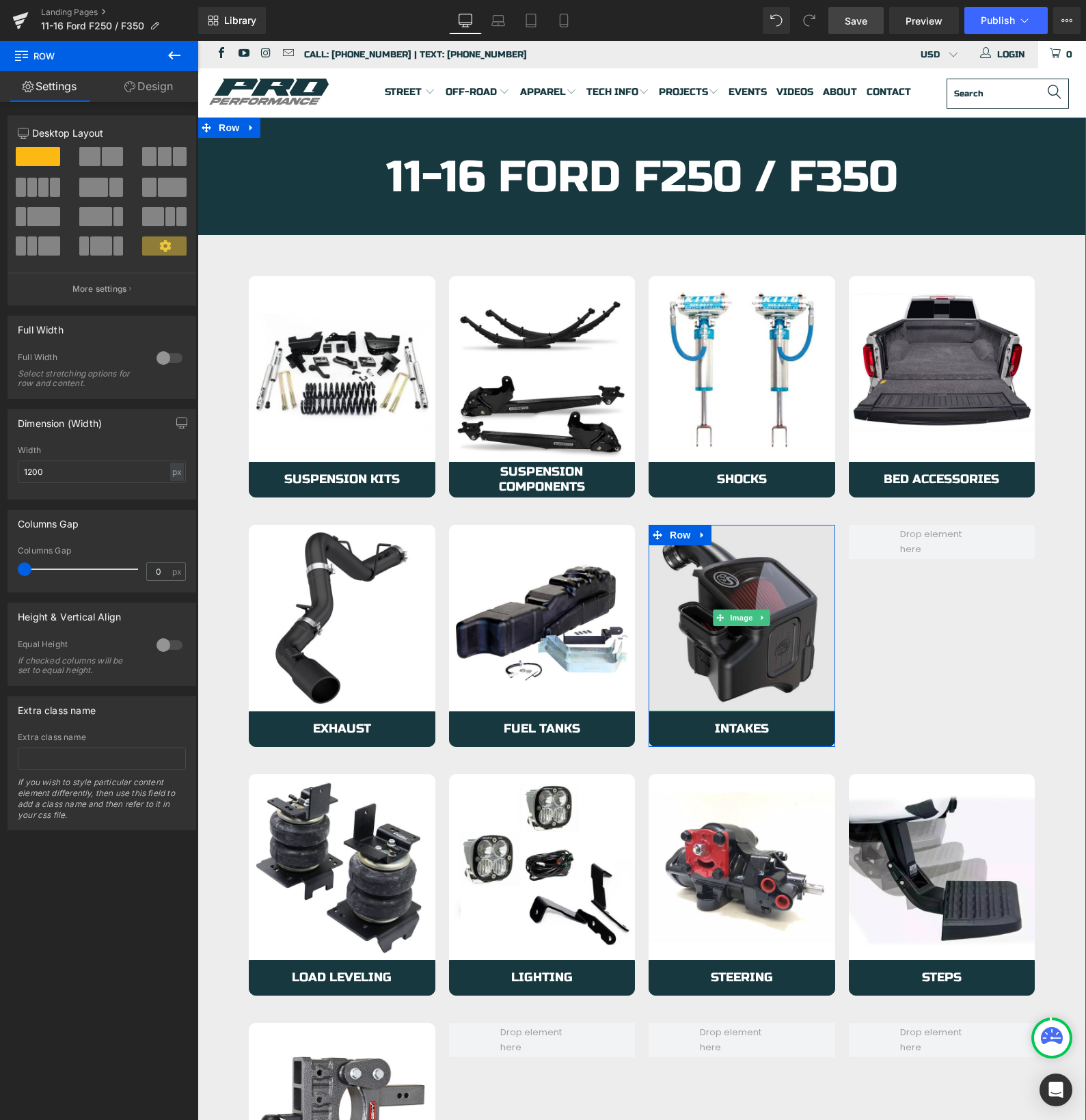
click at [685, 588] on img at bounding box center [742, 618] width 186 height 186
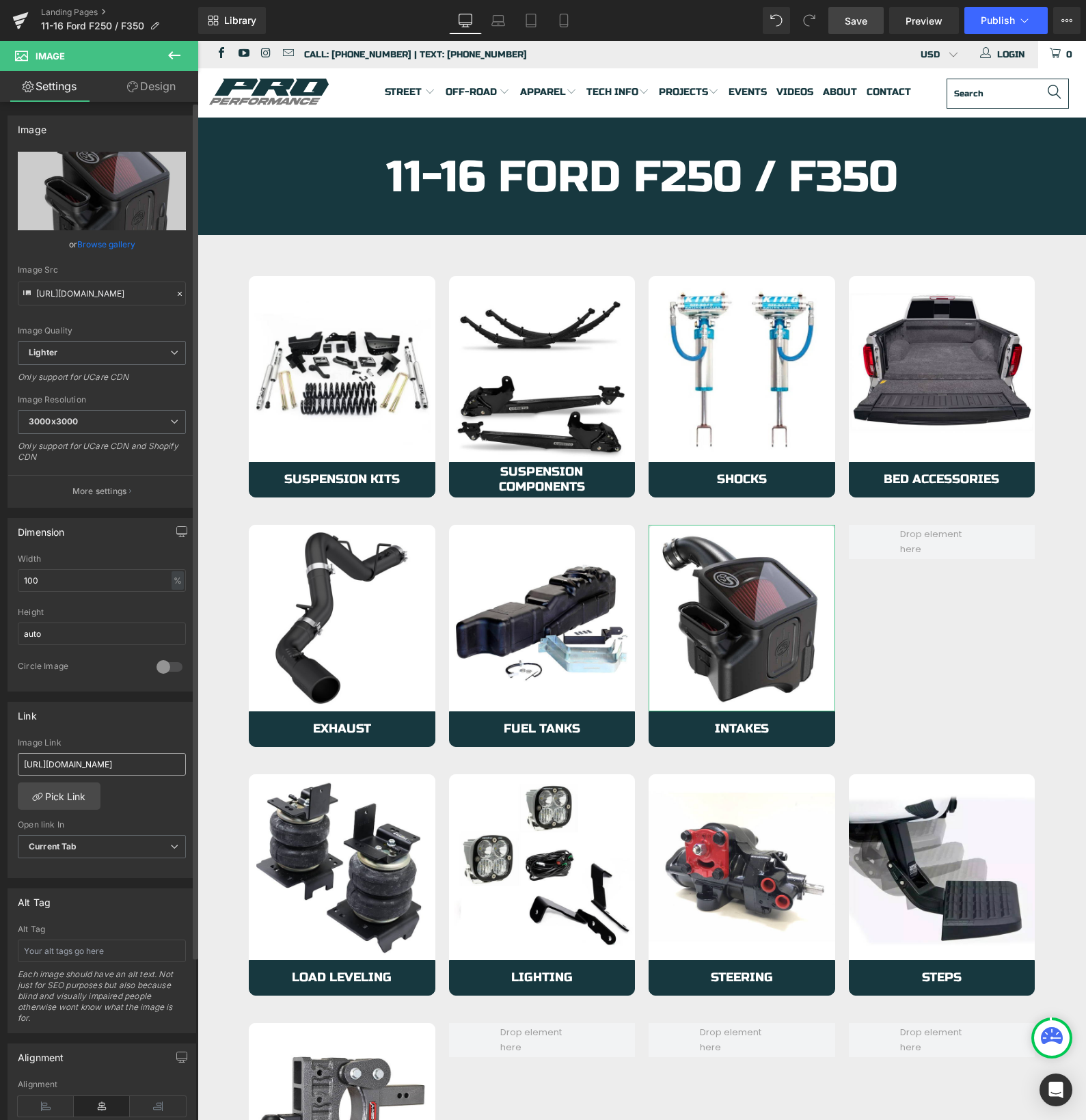
click at [114, 757] on input "[URL][DOMAIN_NAME]" at bounding box center [102, 764] width 168 height 22
type input "[URL][DOMAIN_NAME]"
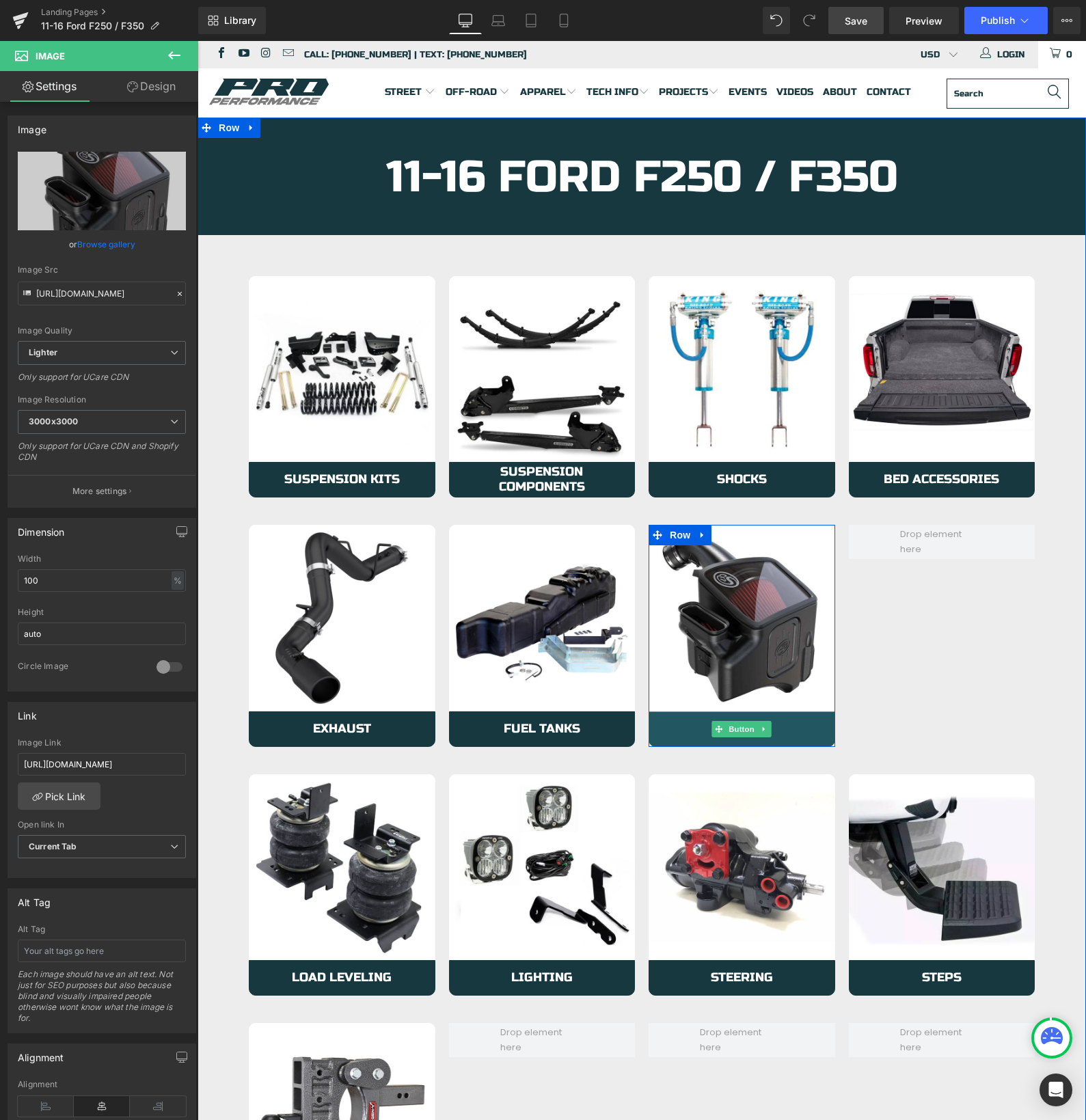
click at [661, 726] on link "Intakes" at bounding box center [742, 729] width 186 height 36
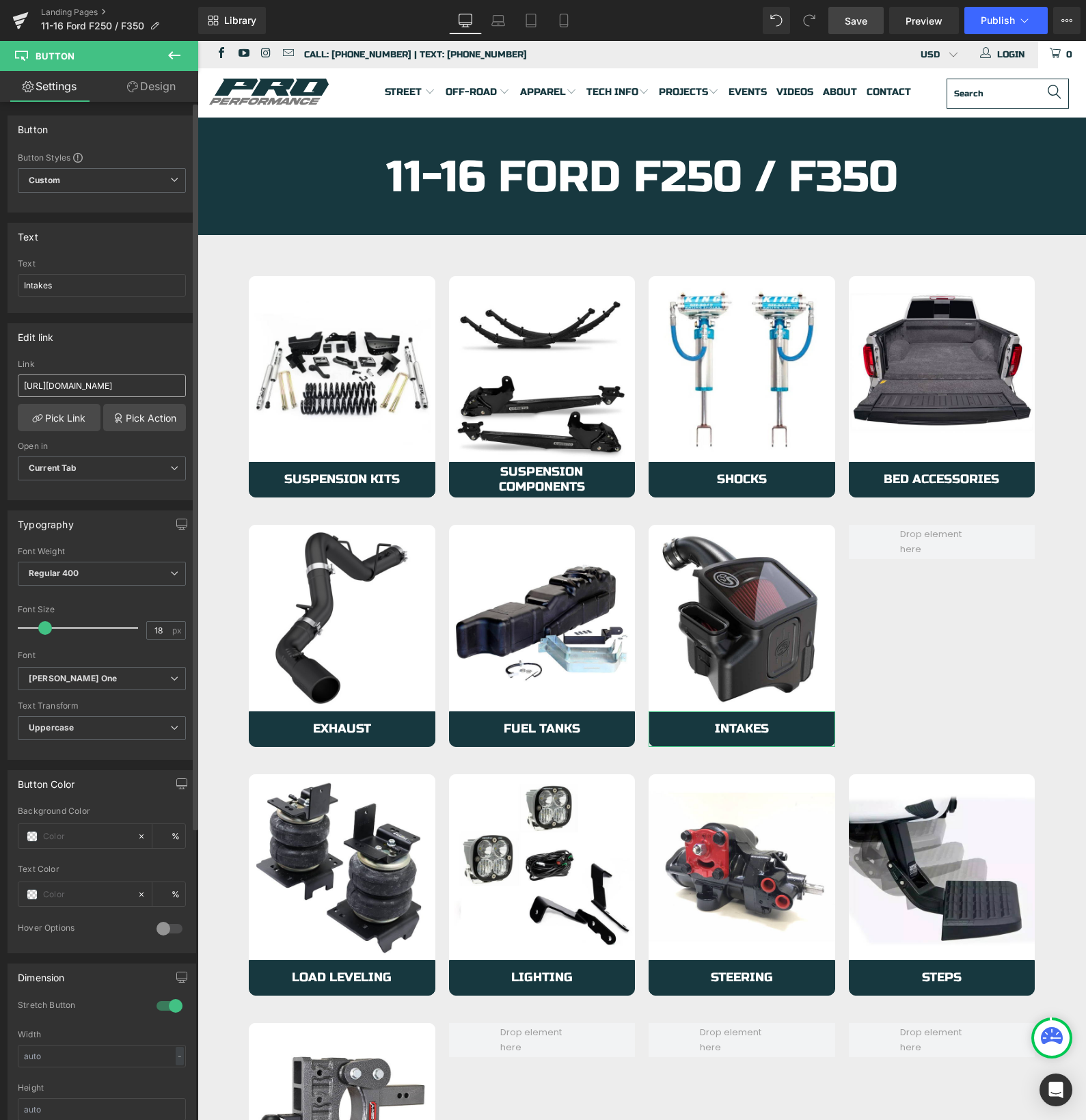
click at [100, 387] on input "[URL][DOMAIN_NAME]" at bounding box center [102, 385] width 168 height 22
type input "[URL][DOMAIN_NAME]"
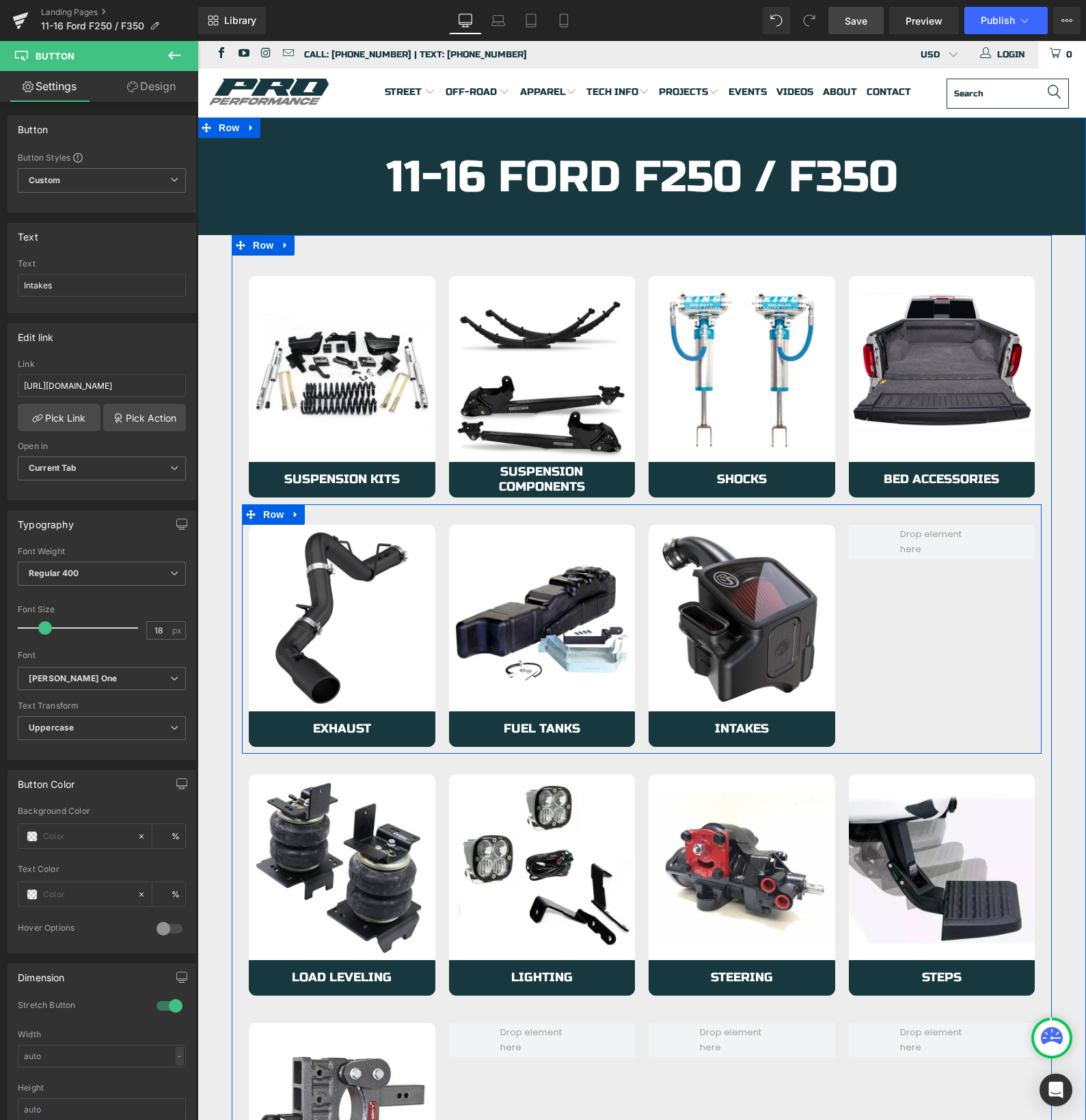
click at [907, 692] on div "Image Exhaust Button Row Image Fuel Tanks Button Row Image Intakes Button Row R…" at bounding box center [641, 629] width 799 height 250
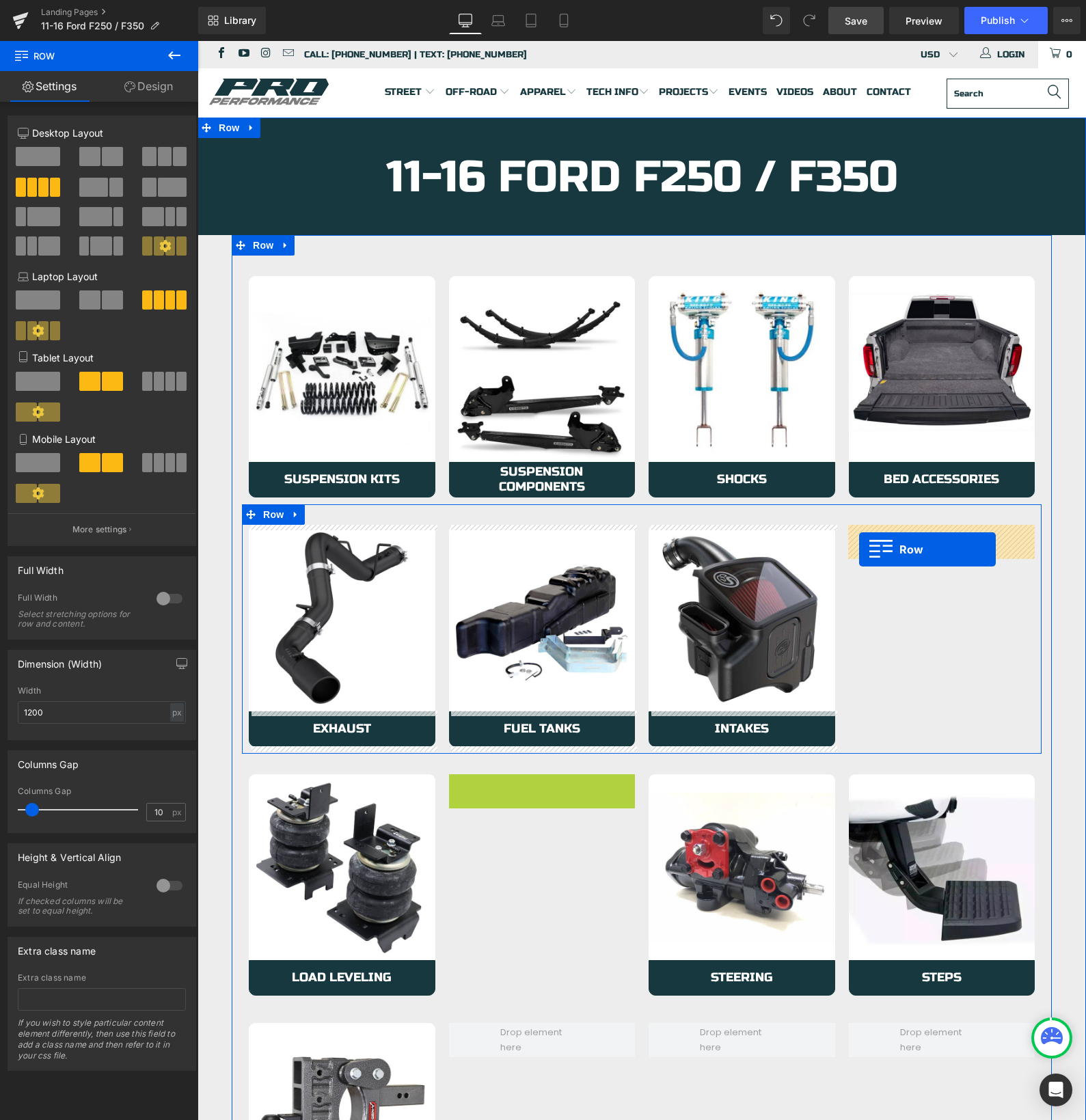
drag, startPoint x: 459, startPoint y: 787, endPoint x: 859, endPoint y: 549, distance: 465.5
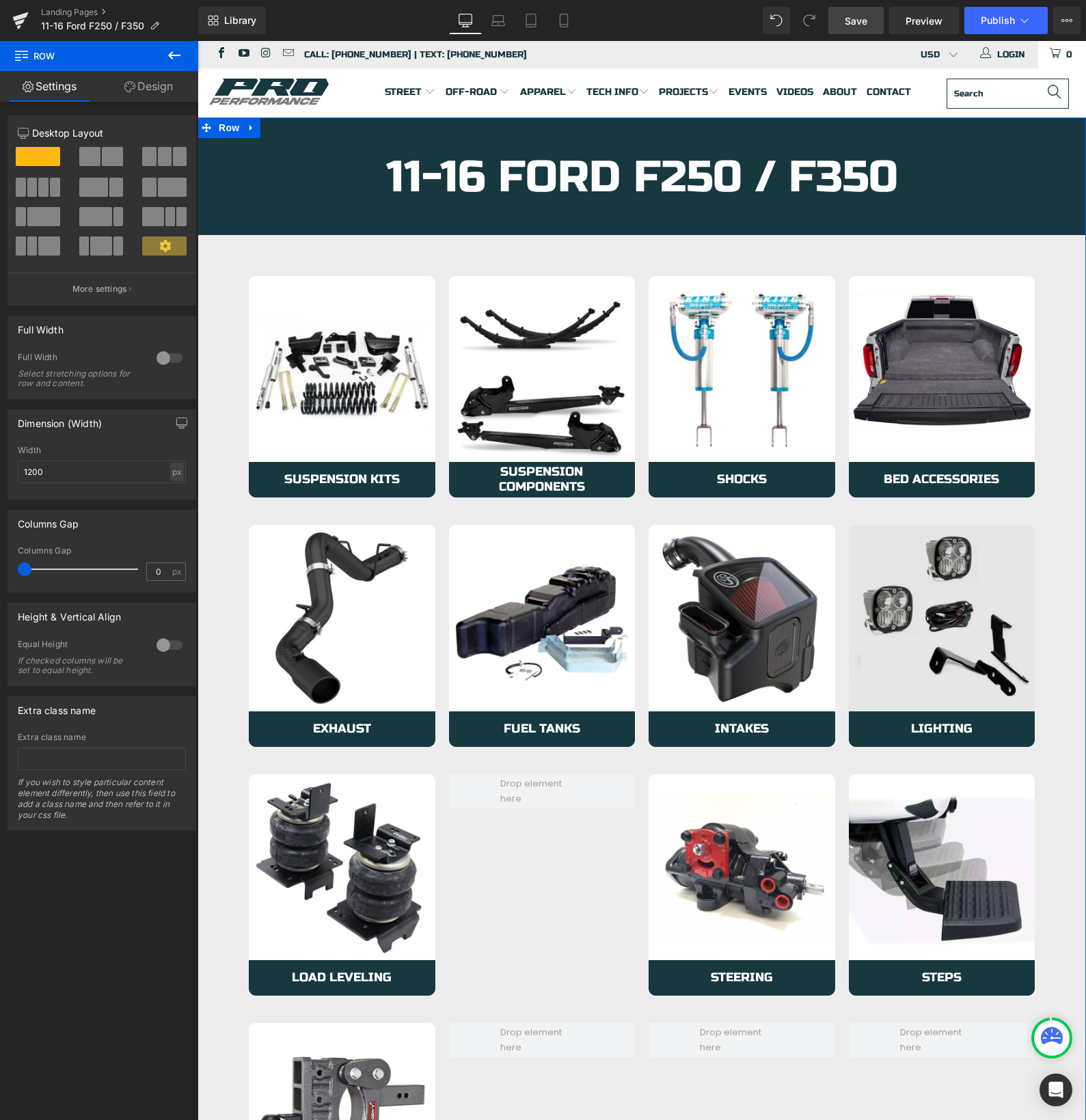
click at [899, 663] on img at bounding box center [942, 618] width 186 height 186
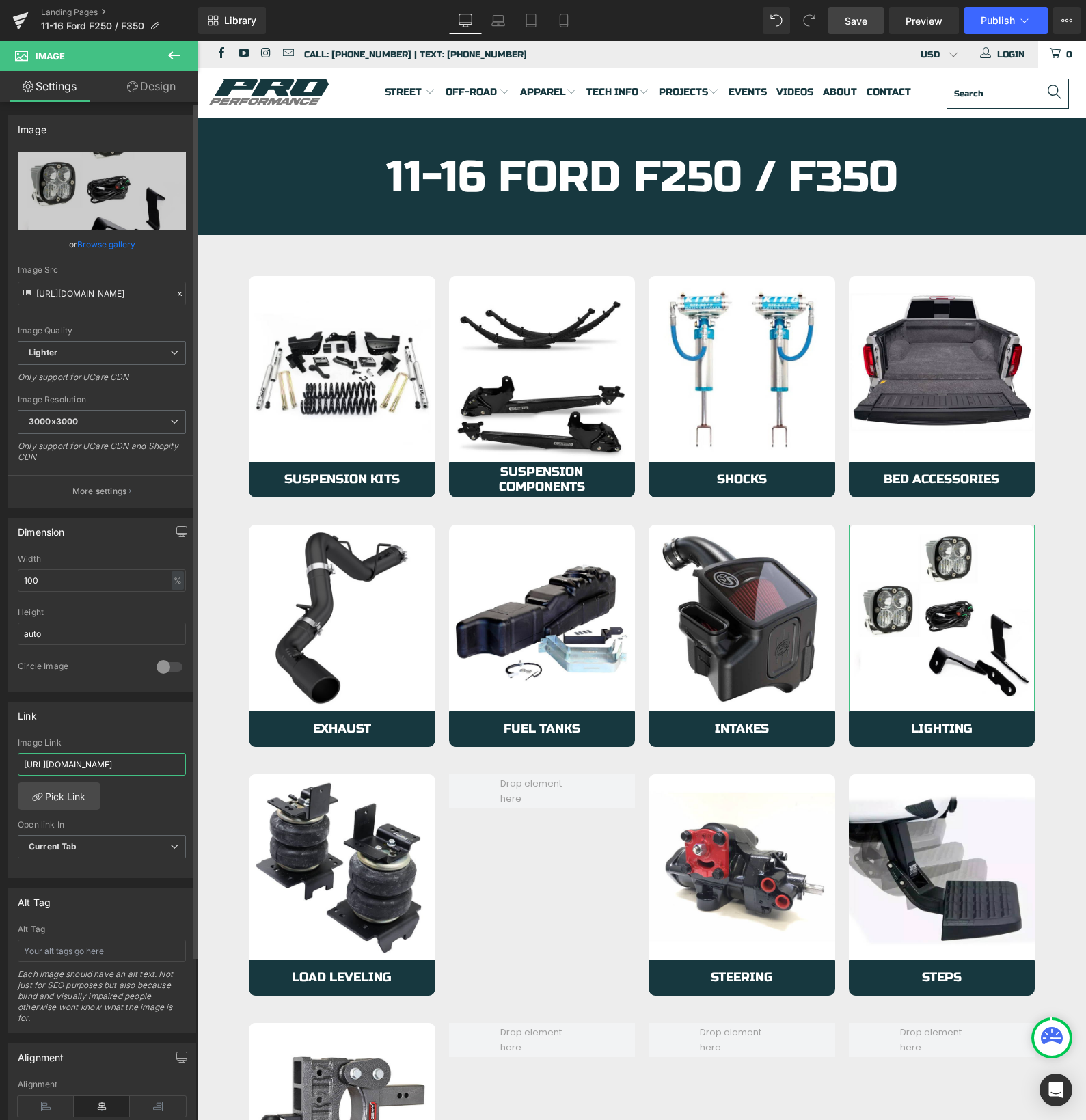
click at [71, 767] on input "[URL][DOMAIN_NAME]" at bounding box center [102, 764] width 168 height 22
paste input "6-ford-f250-f35"
type input "[URL][DOMAIN_NAME]"
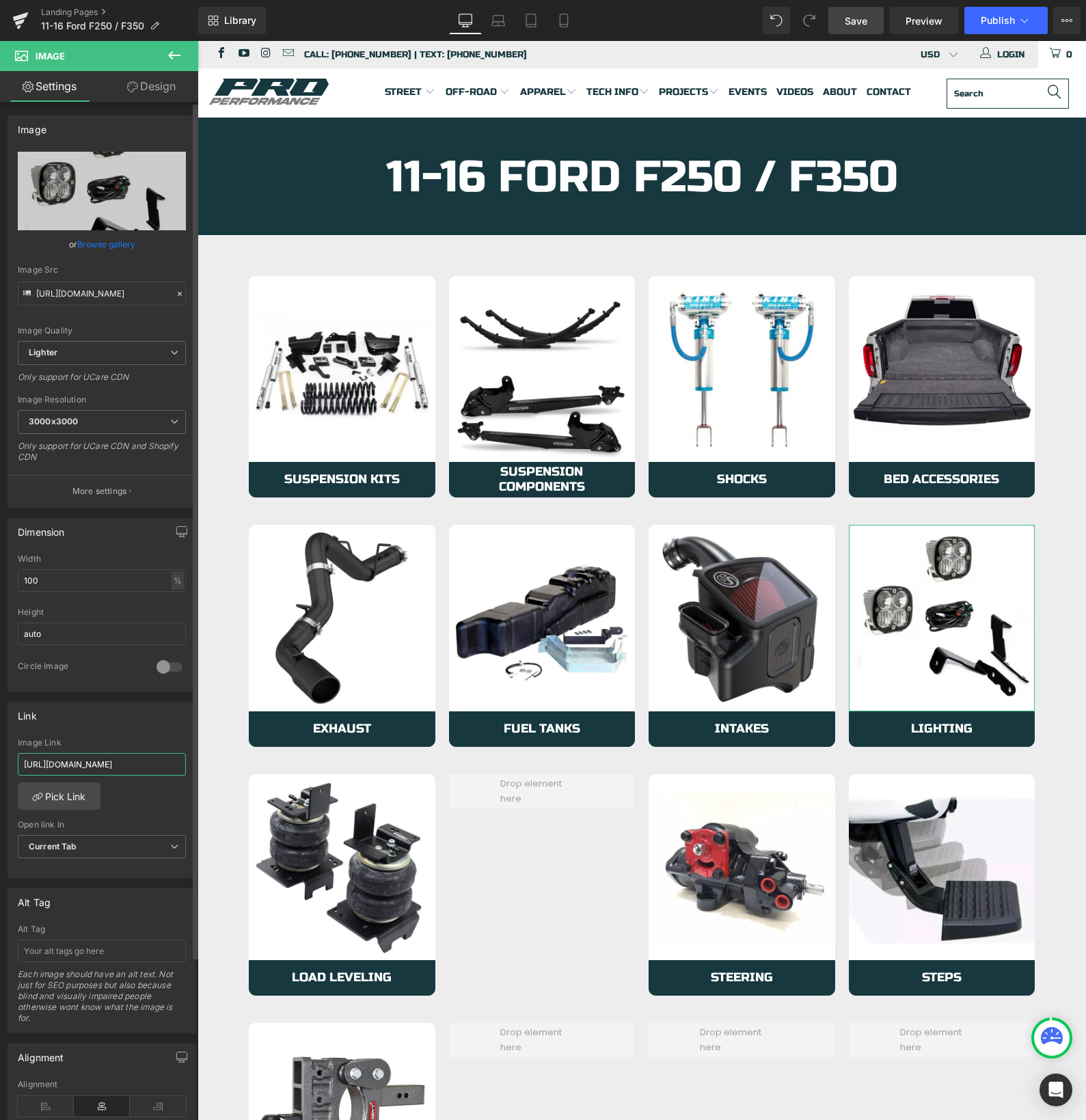
scroll to position [0, 130]
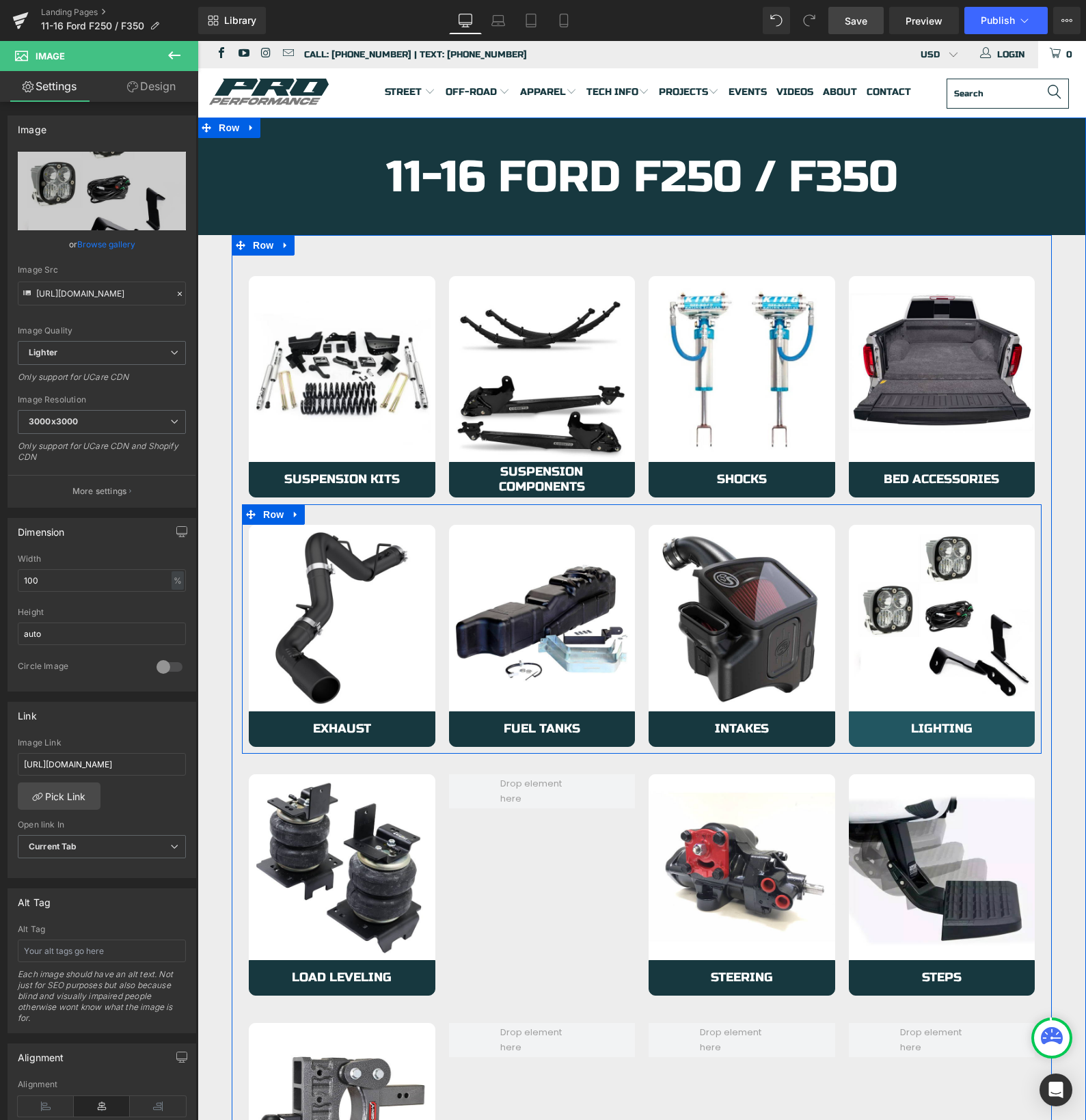
click at [871, 721] on link "Lighting" at bounding box center [942, 729] width 186 height 36
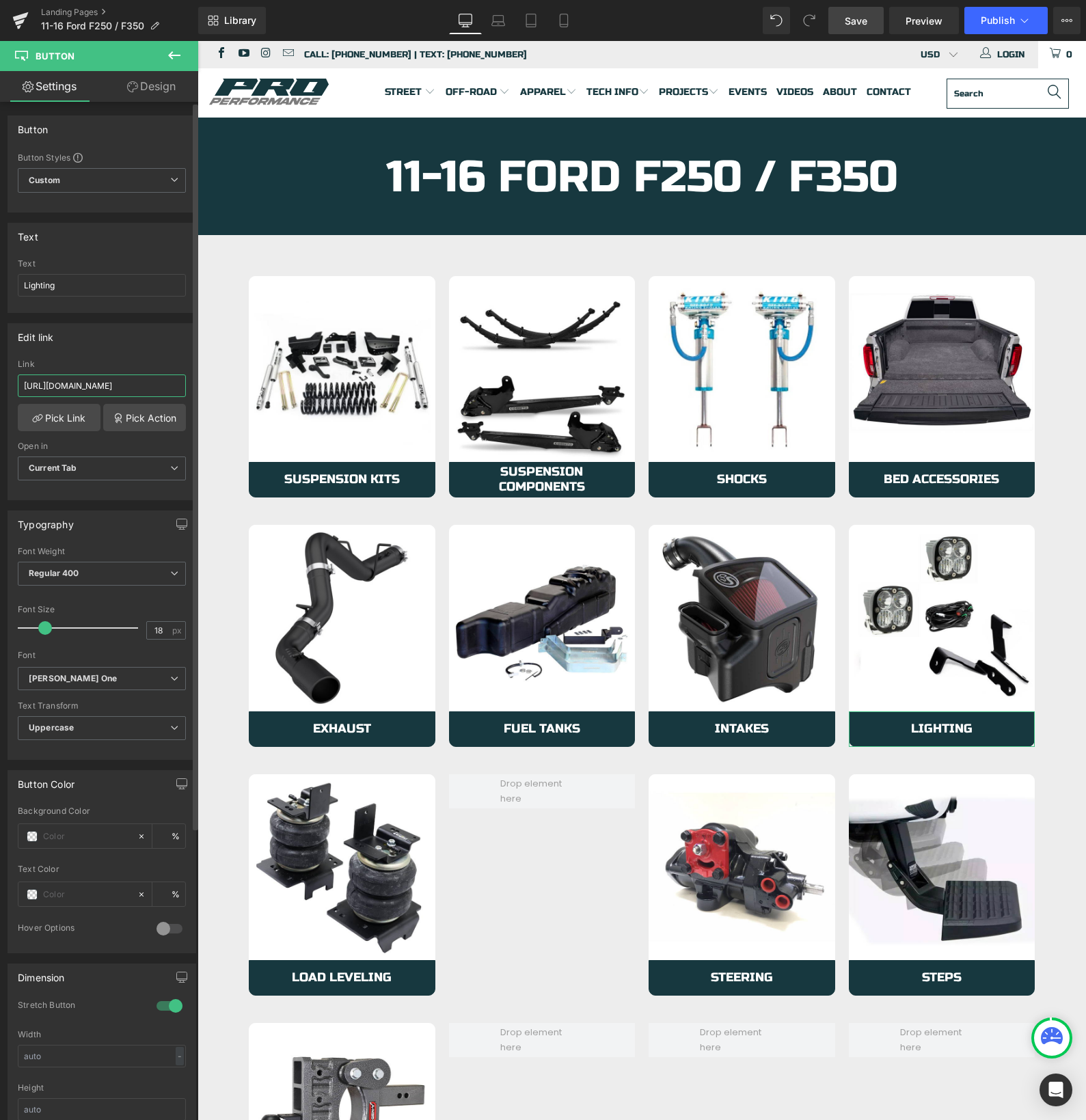
click at [80, 386] on input "[URL][DOMAIN_NAME]" at bounding box center [102, 385] width 168 height 22
paste input "6-ford-f250-f35"
type input "[URL][DOMAIN_NAME]"
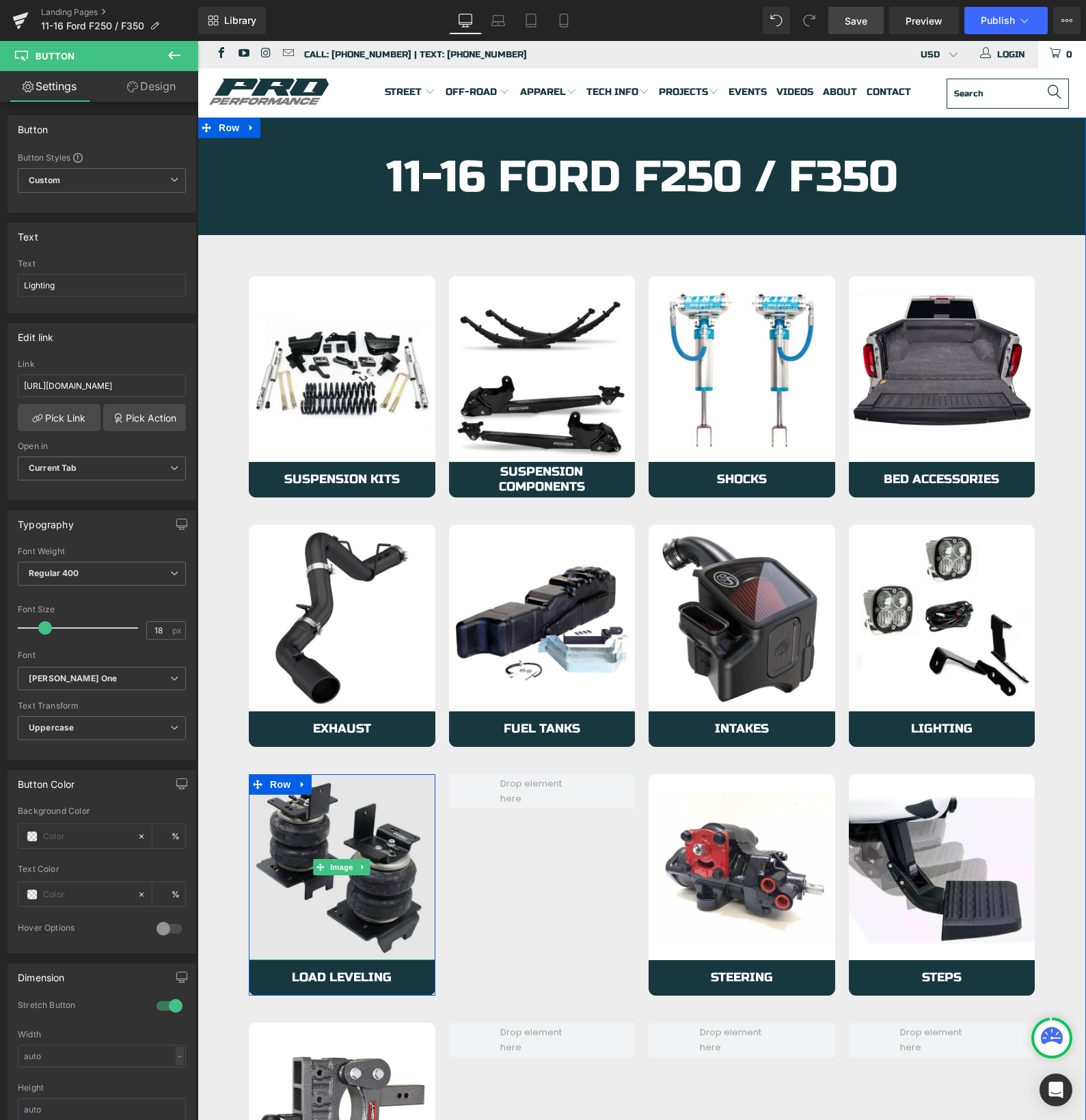
click at [315, 903] on img at bounding box center [342, 868] width 186 height 186
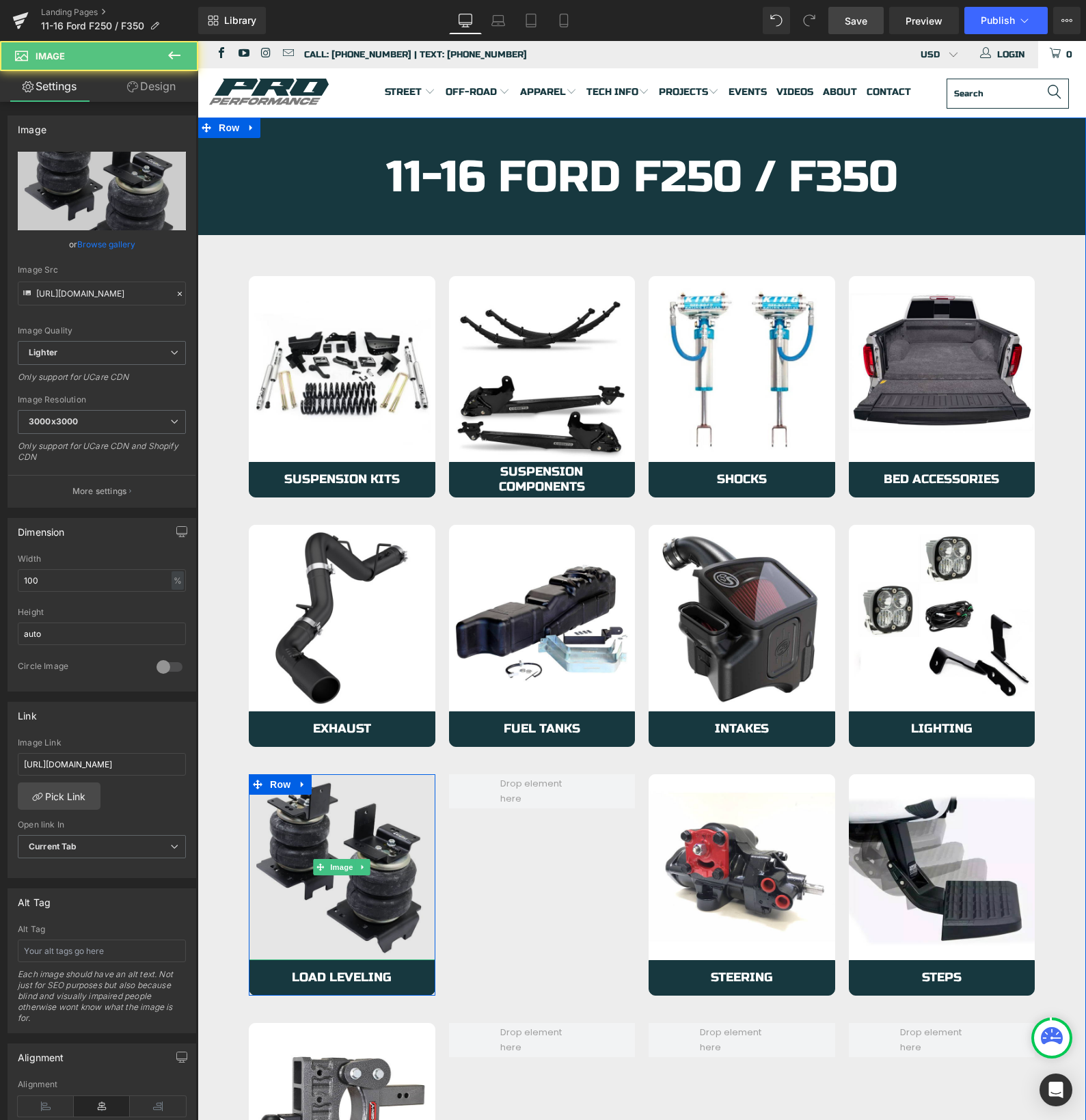
click at [351, 929] on img at bounding box center [342, 868] width 186 height 186
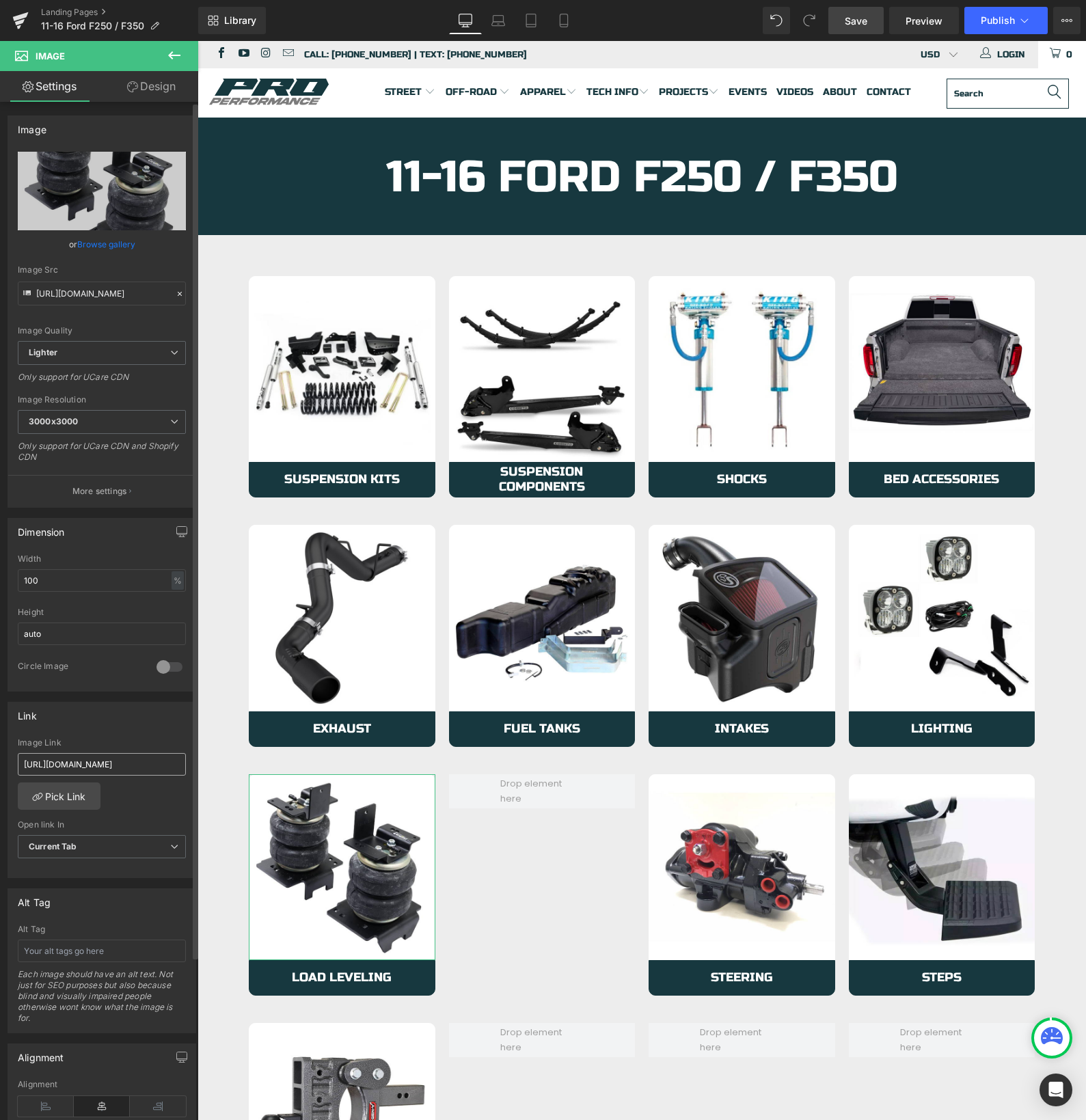
click at [77, 764] on input "[URL][DOMAIN_NAME]" at bounding box center [102, 764] width 168 height 22
type input "[URL][DOMAIN_NAME]"
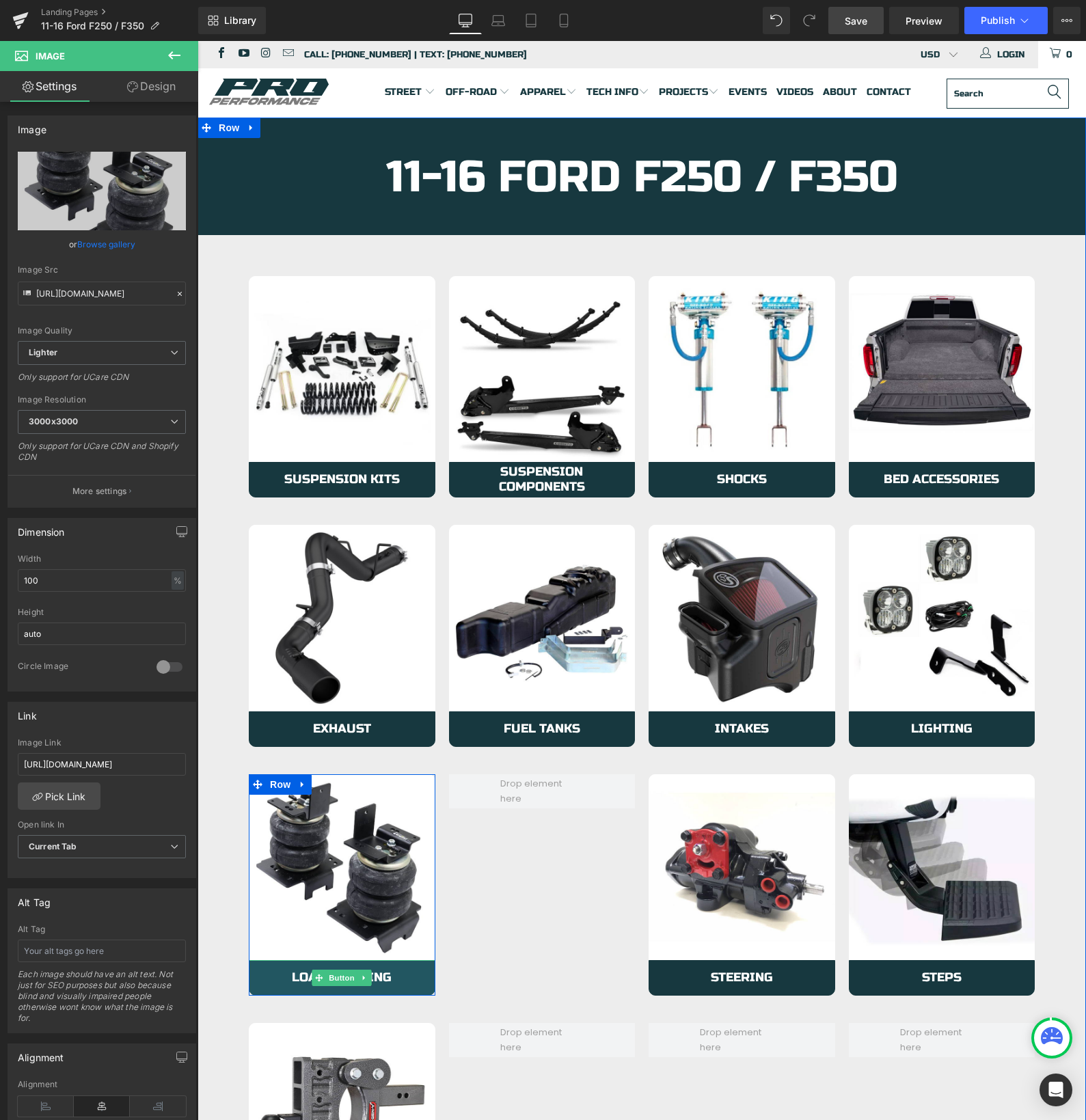
click at [262, 972] on link "Load Leveling" at bounding box center [342, 978] width 186 height 36
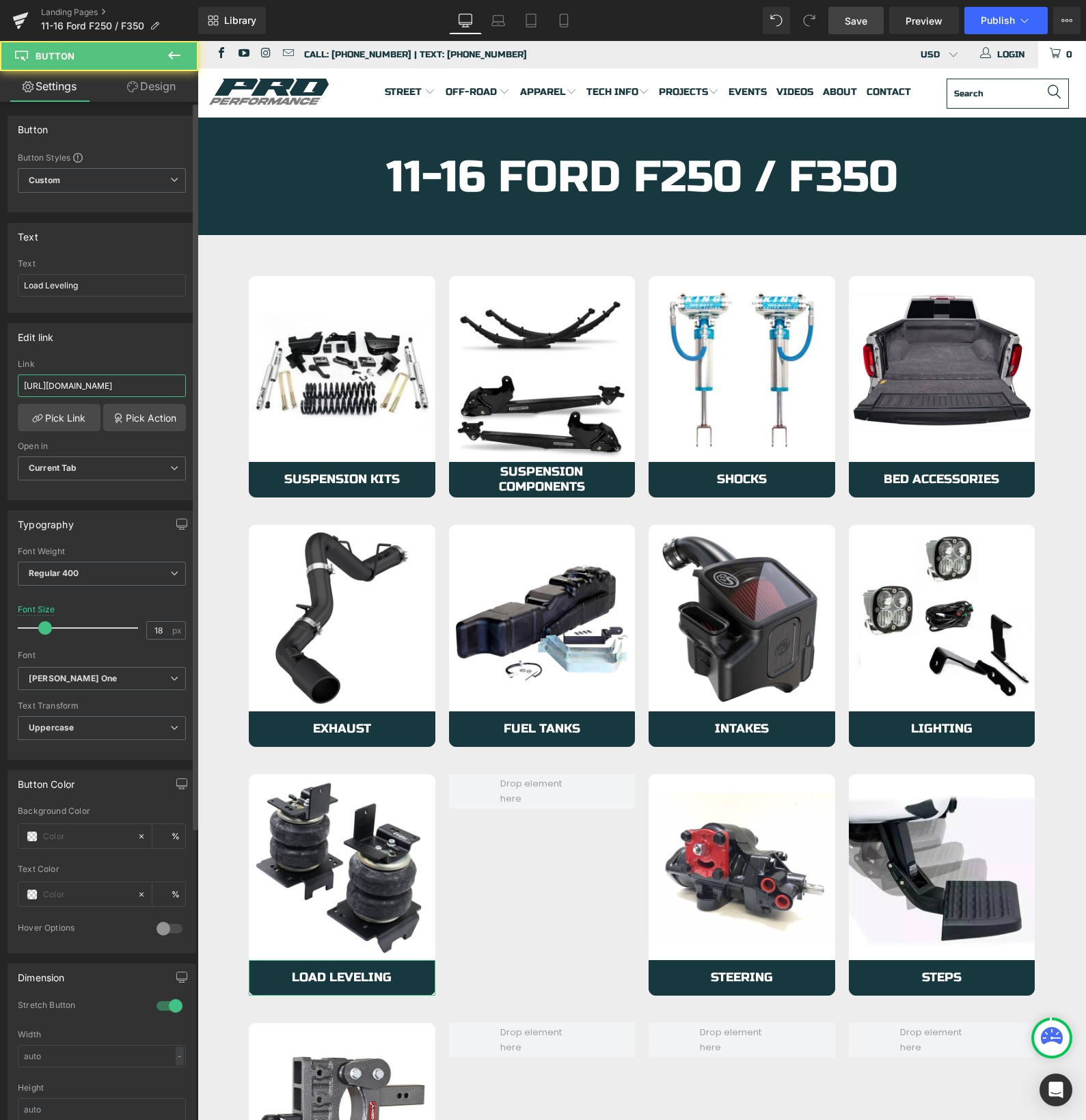
click at [75, 379] on input "[URL][DOMAIN_NAME]" at bounding box center [102, 385] width 168 height 22
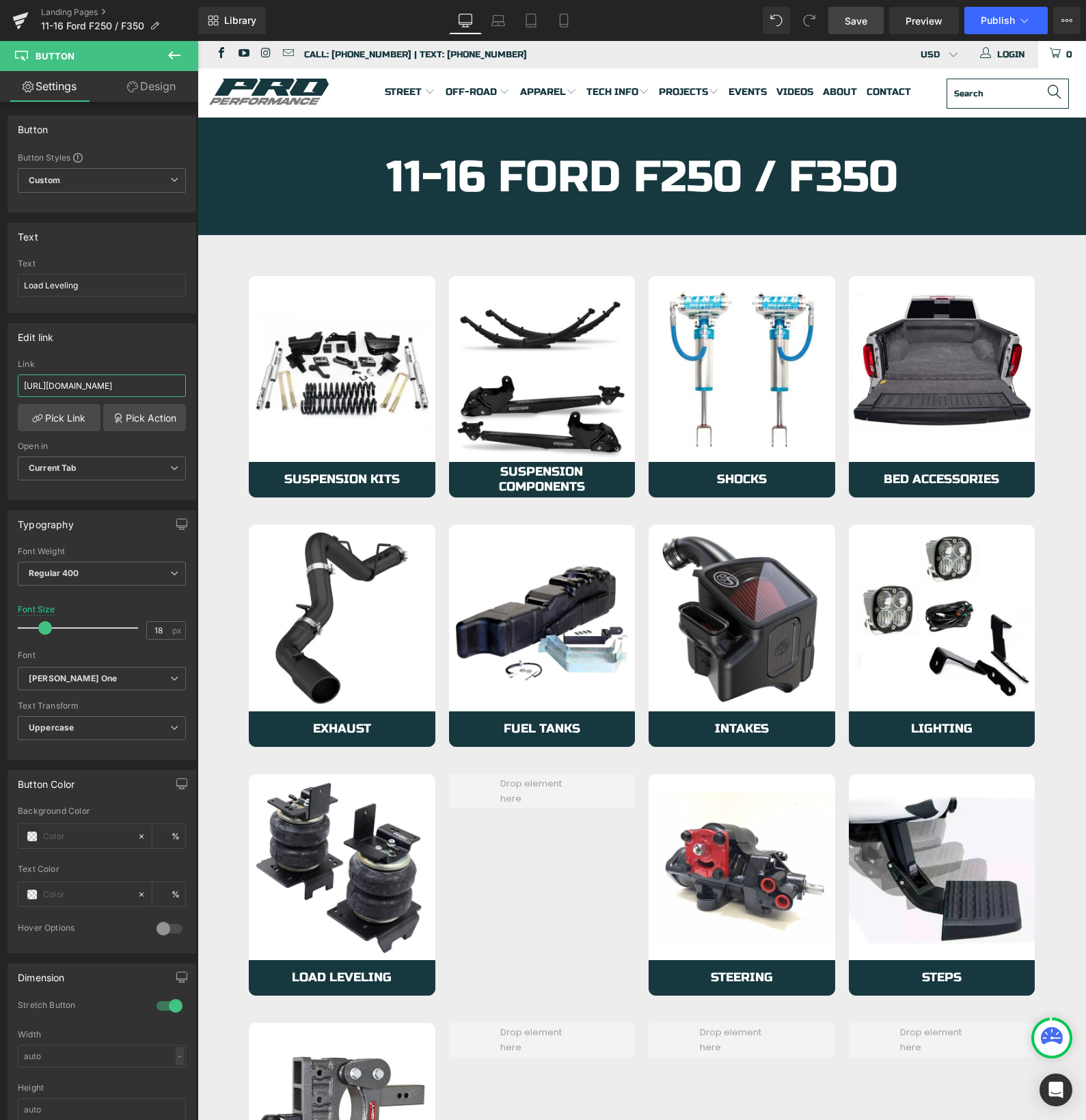
type input "[URL][DOMAIN_NAME]"
click at [864, 17] on span "Save" at bounding box center [855, 21] width 22 height 14
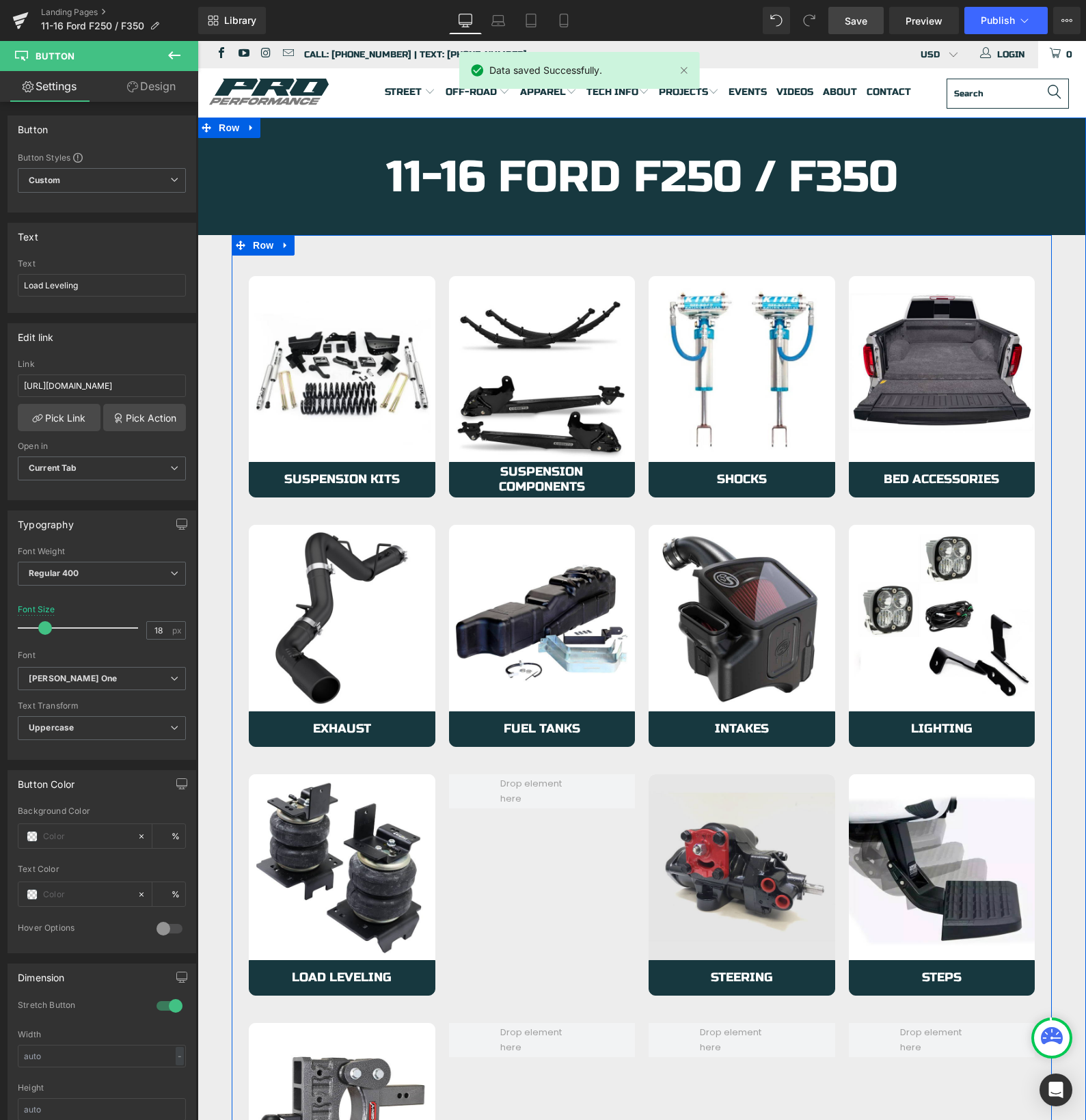
click at [720, 946] on img at bounding box center [742, 868] width 186 height 186
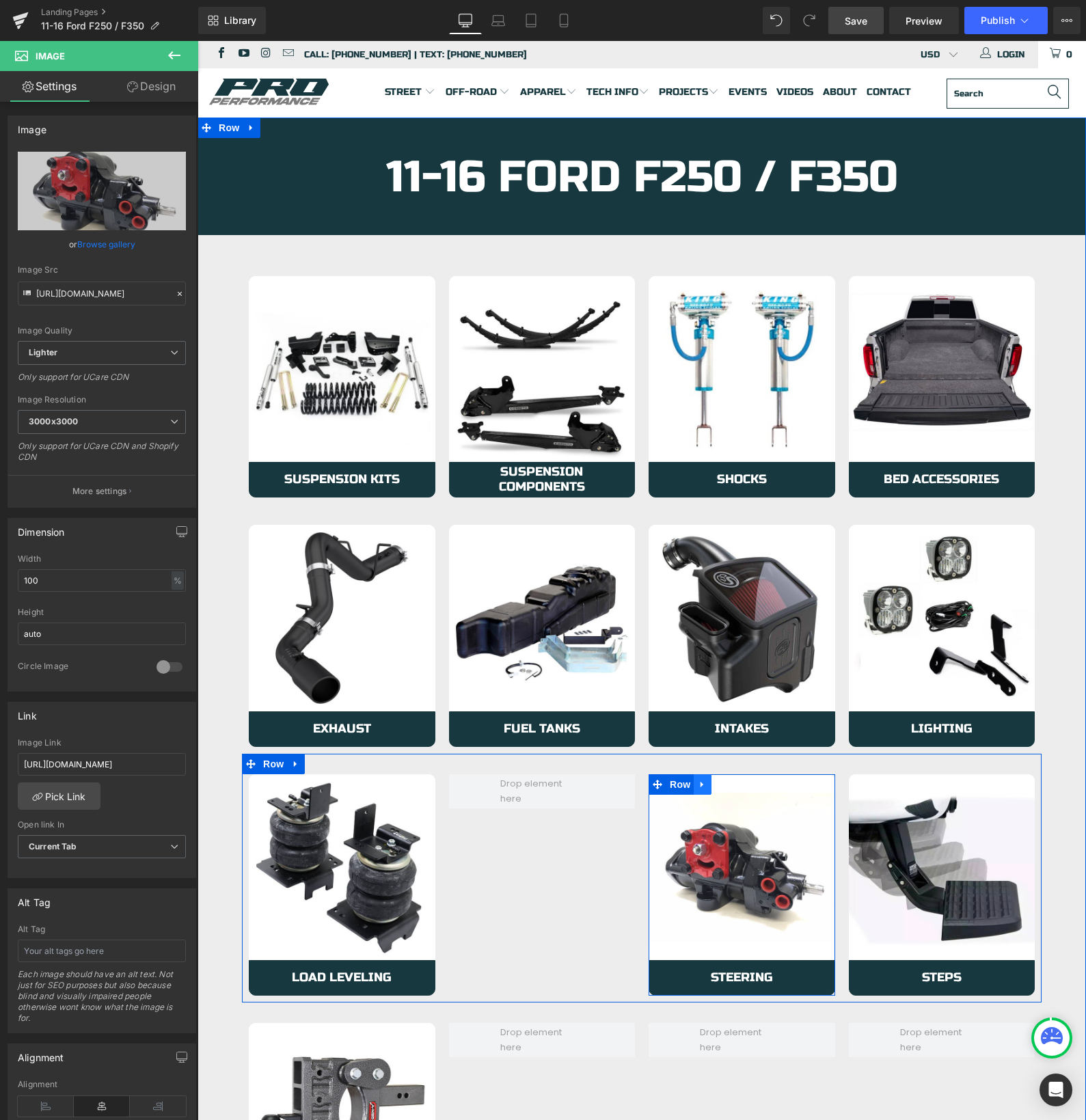
click at [700, 787] on icon at bounding box center [702, 784] width 9 height 10
click at [735, 784] on icon at bounding box center [738, 784] width 9 height 9
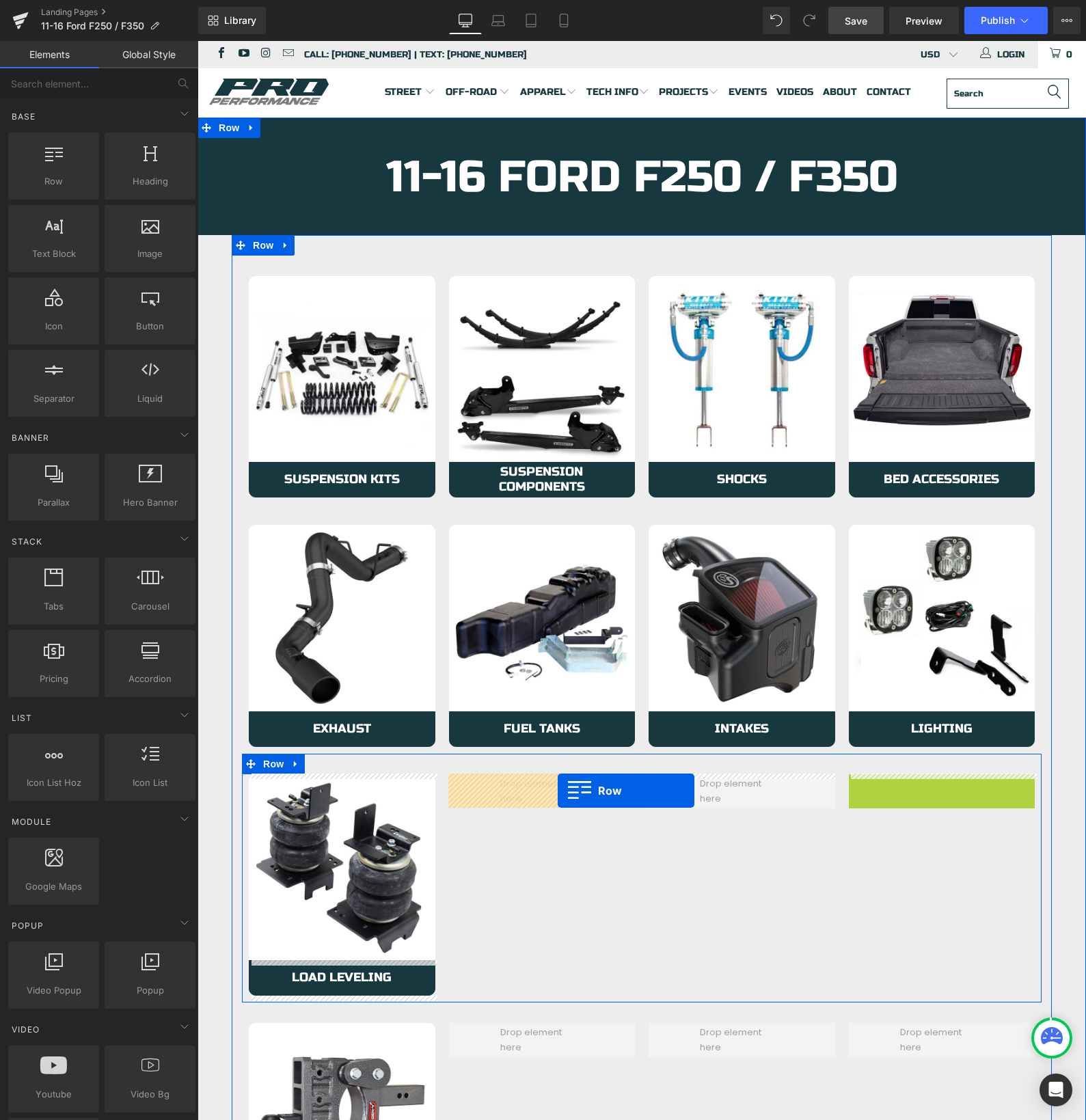
drag, startPoint x: 854, startPoint y: 784, endPoint x: 557, endPoint y: 791, distance: 297.1
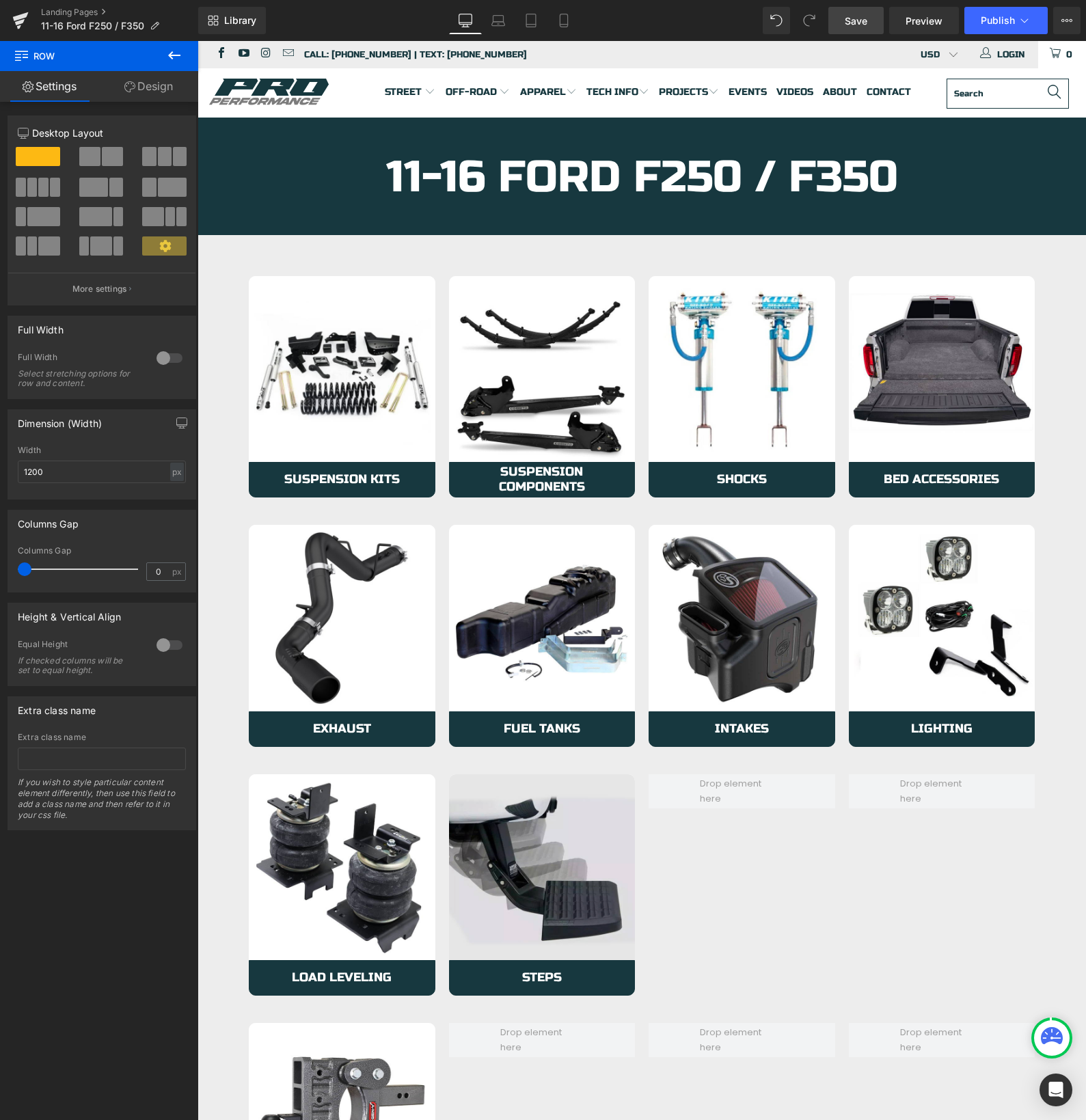
click at [493, 808] on img at bounding box center [542, 868] width 186 height 186
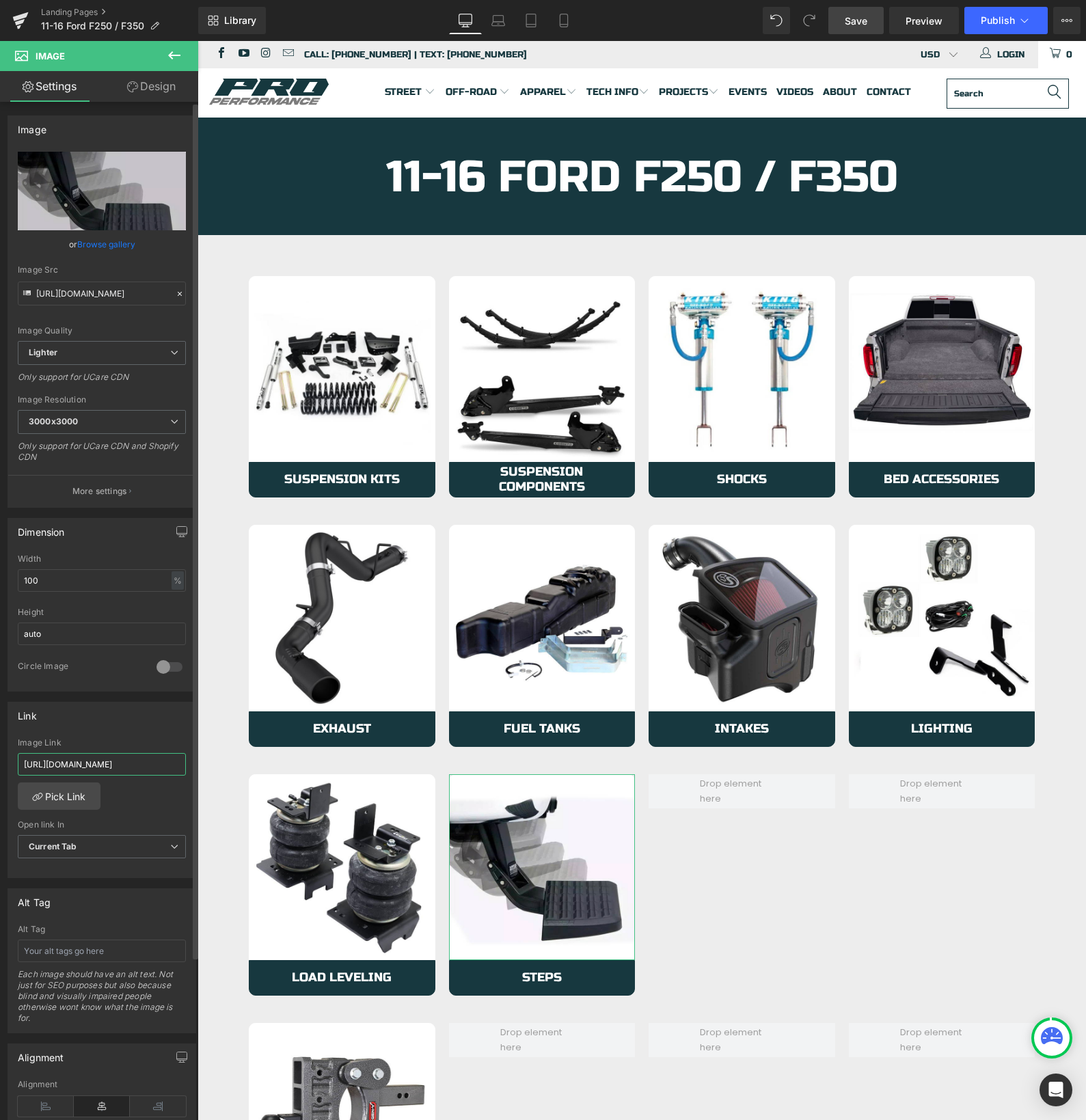
click at [94, 766] on input "[URL][DOMAIN_NAME]" at bounding box center [102, 764] width 168 height 22
click at [95, 766] on input "[URL][DOMAIN_NAME]" at bounding box center [102, 764] width 168 height 22
type input "[URL][DOMAIN_NAME]"
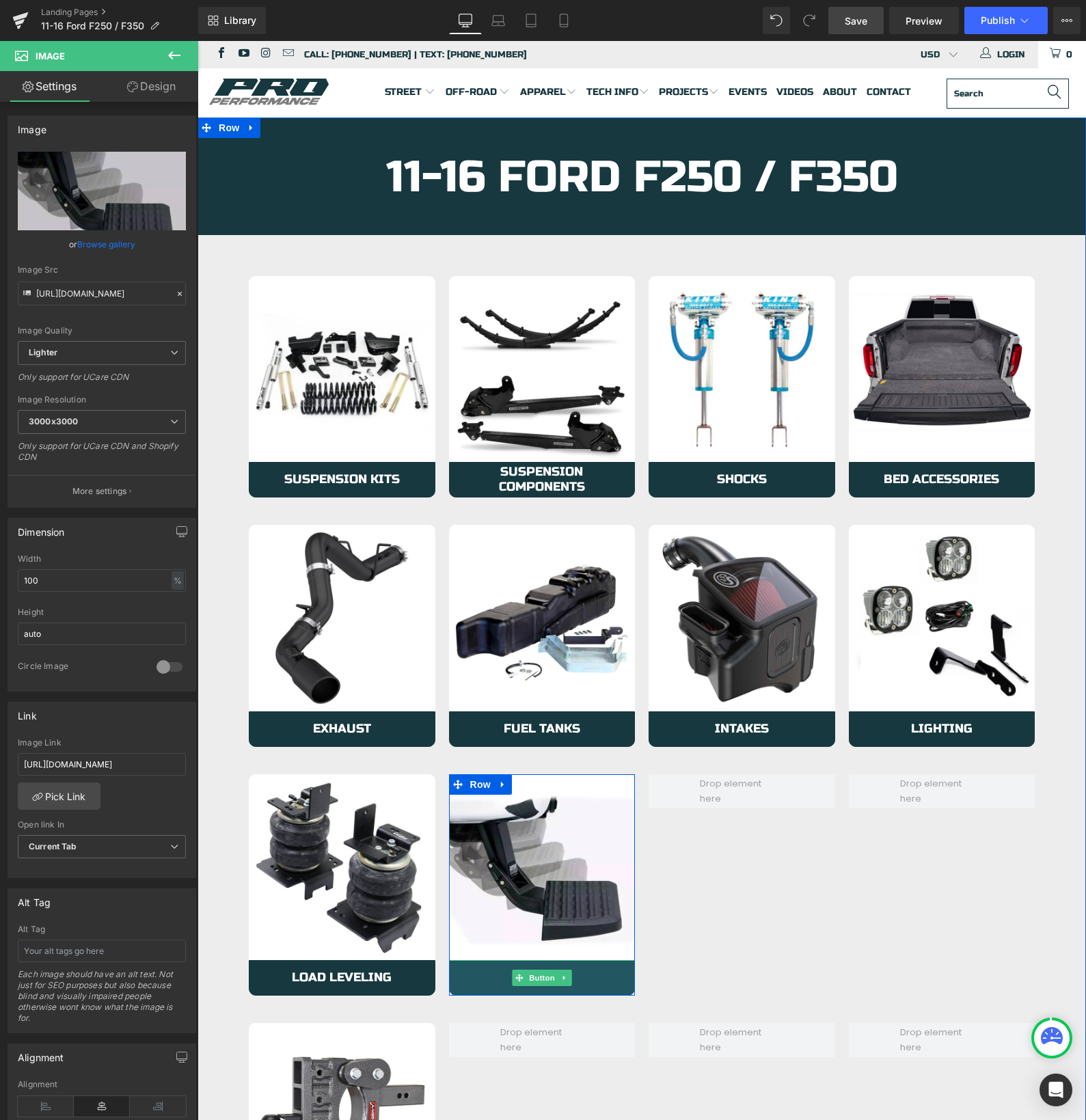
click at [466, 979] on link "Steps" at bounding box center [542, 978] width 186 height 36
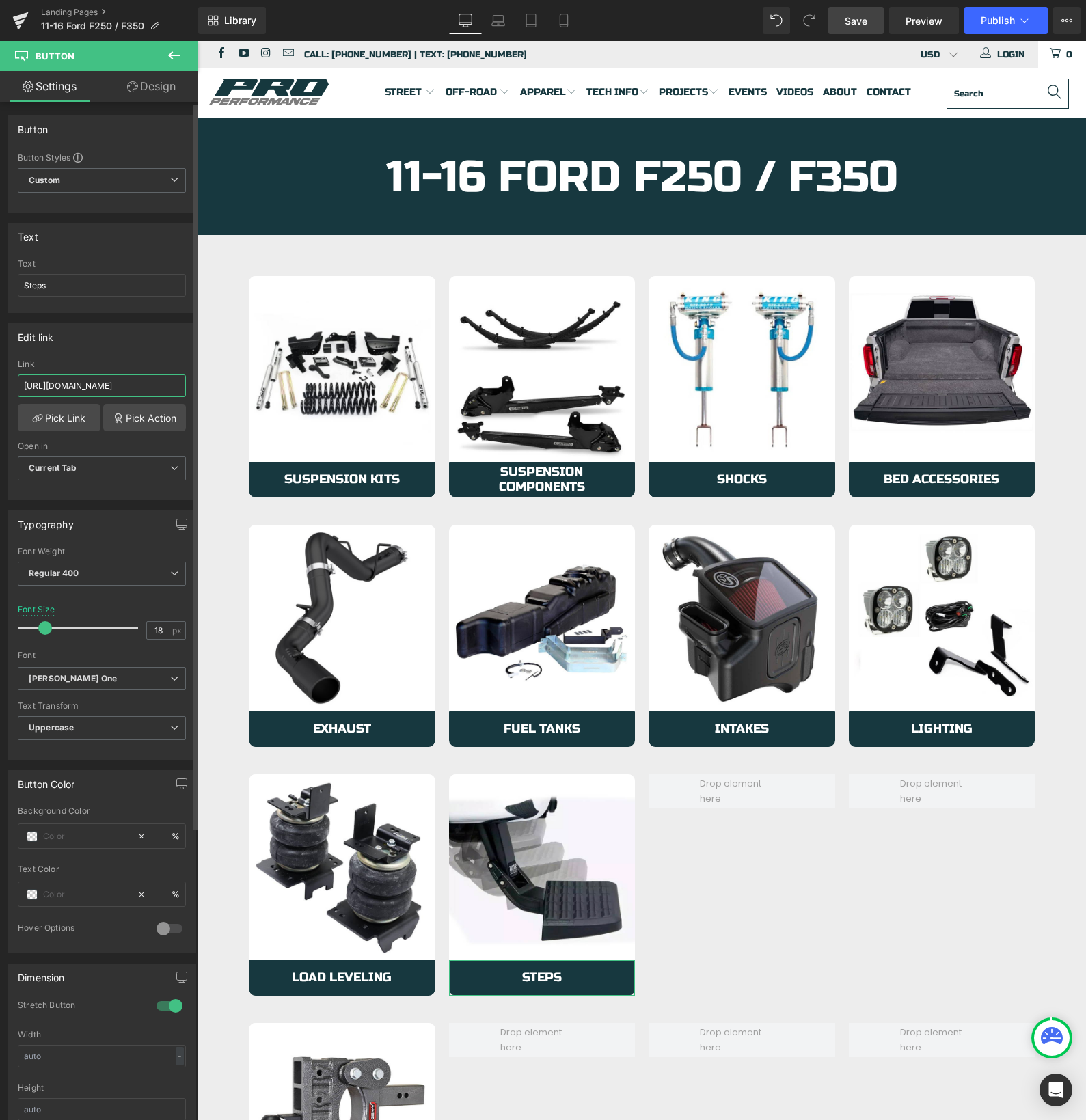
click at [111, 384] on input "[URL][DOMAIN_NAME]" at bounding box center [102, 385] width 168 height 22
click at [110, 384] on input "[URL][DOMAIN_NAME]" at bounding box center [102, 385] width 168 height 22
type input "[URL][DOMAIN_NAME]"
click at [866, 26] on span "Save" at bounding box center [855, 21] width 22 height 14
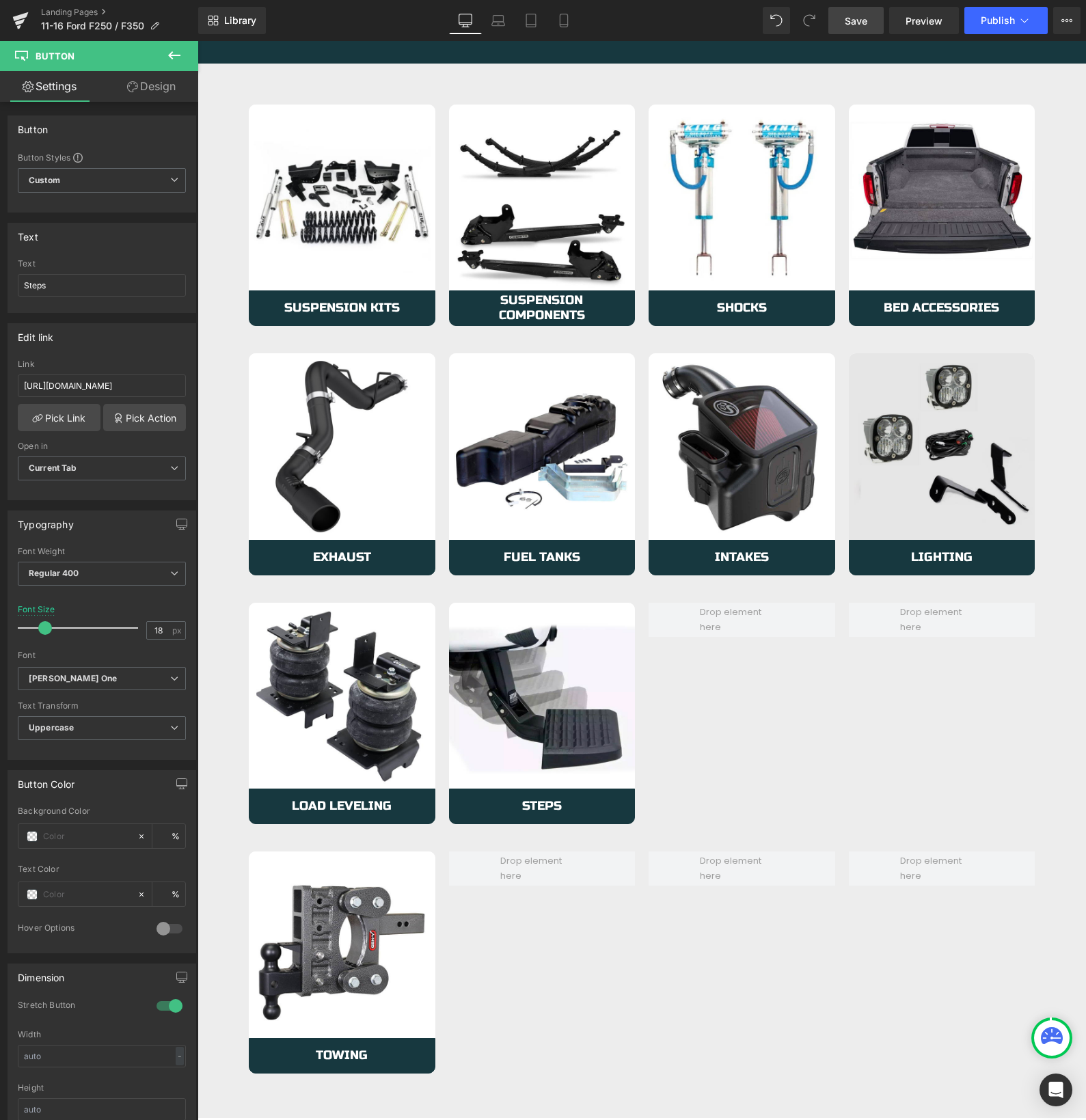
scroll to position [192, 0]
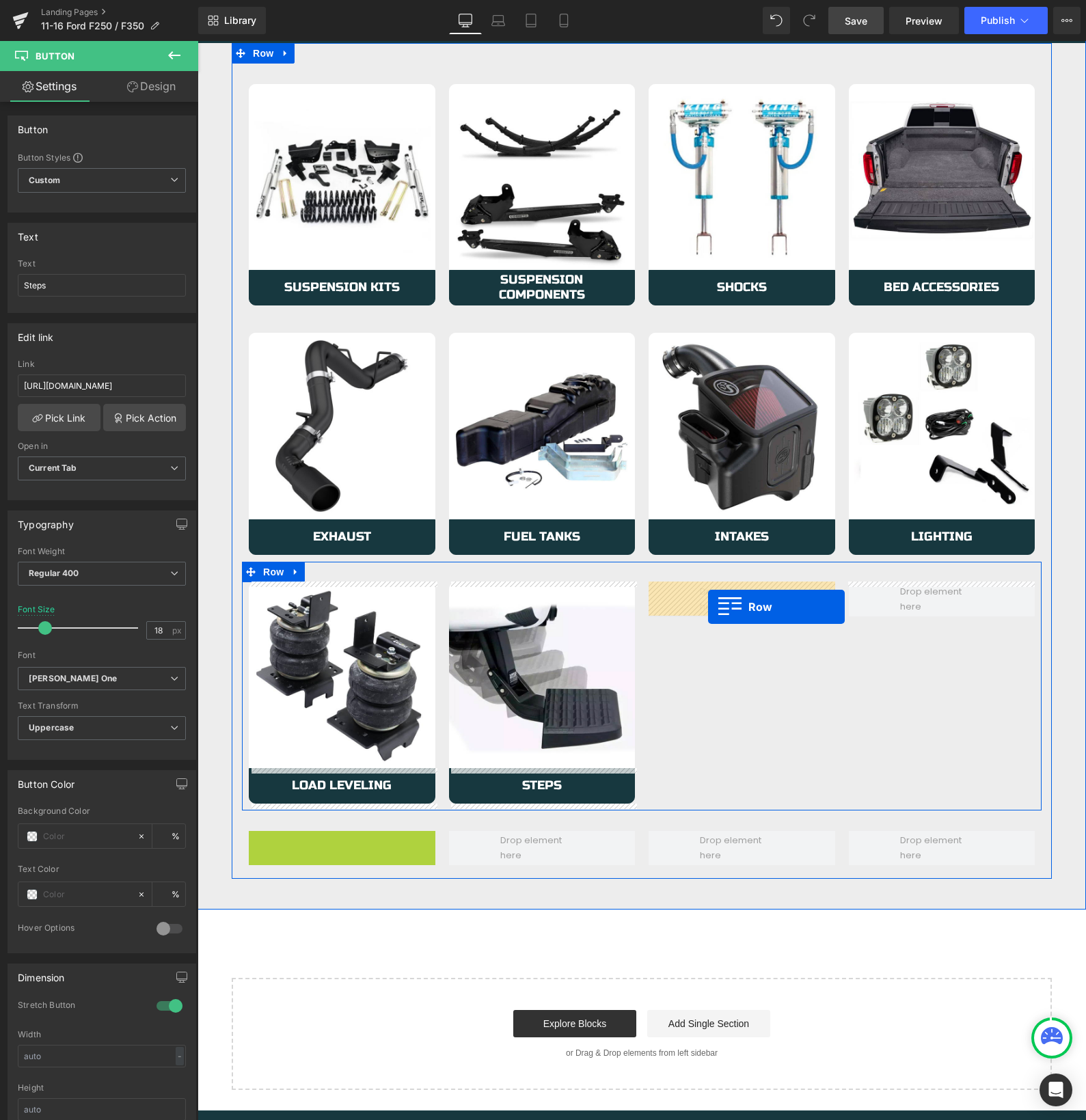
drag, startPoint x: 256, startPoint y: 840, endPoint x: 708, endPoint y: 607, distance: 508.5
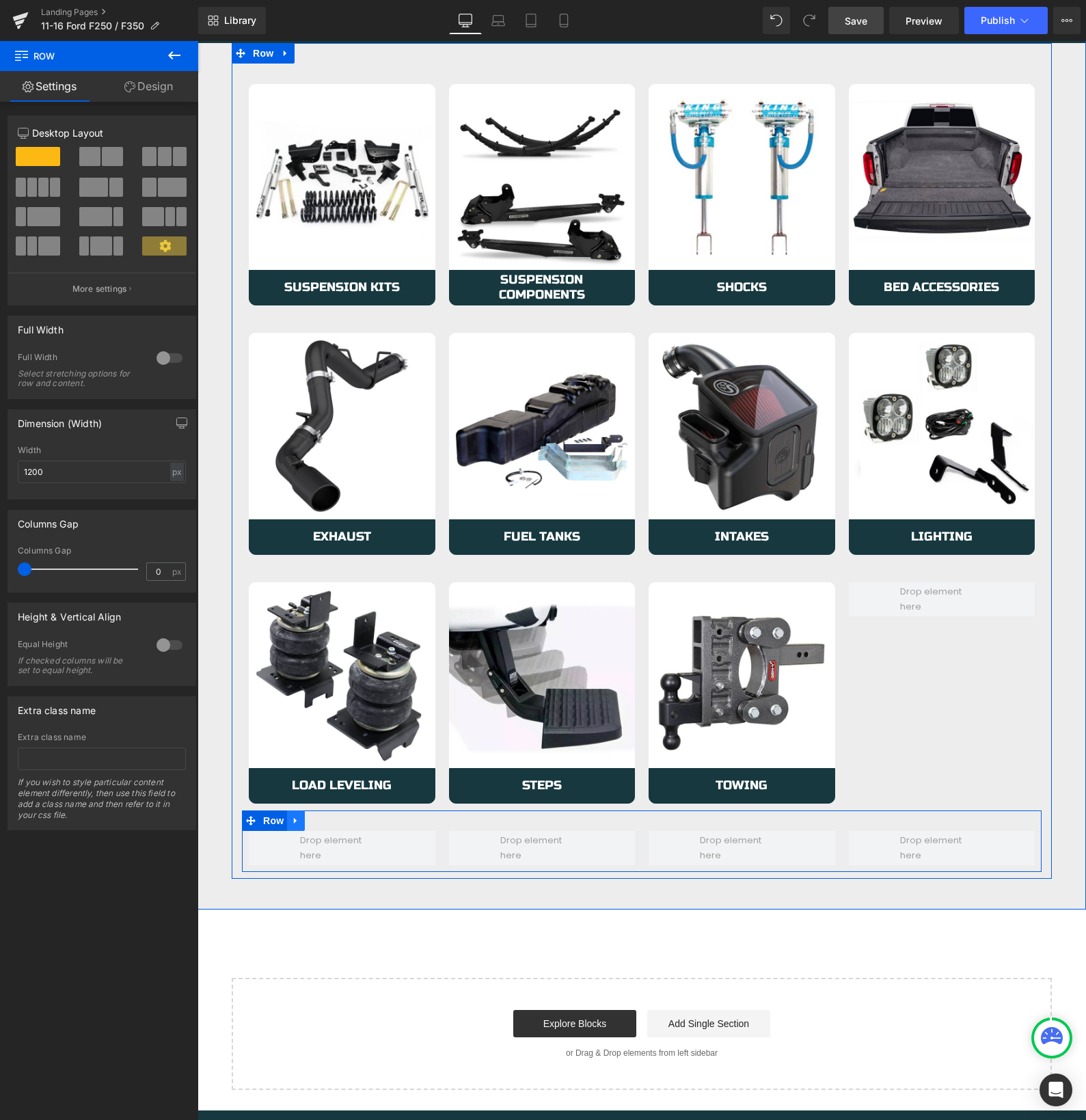
click at [296, 820] on icon at bounding box center [295, 821] width 3 height 6
click at [330, 821] on icon at bounding box center [331, 820] width 9 height 9
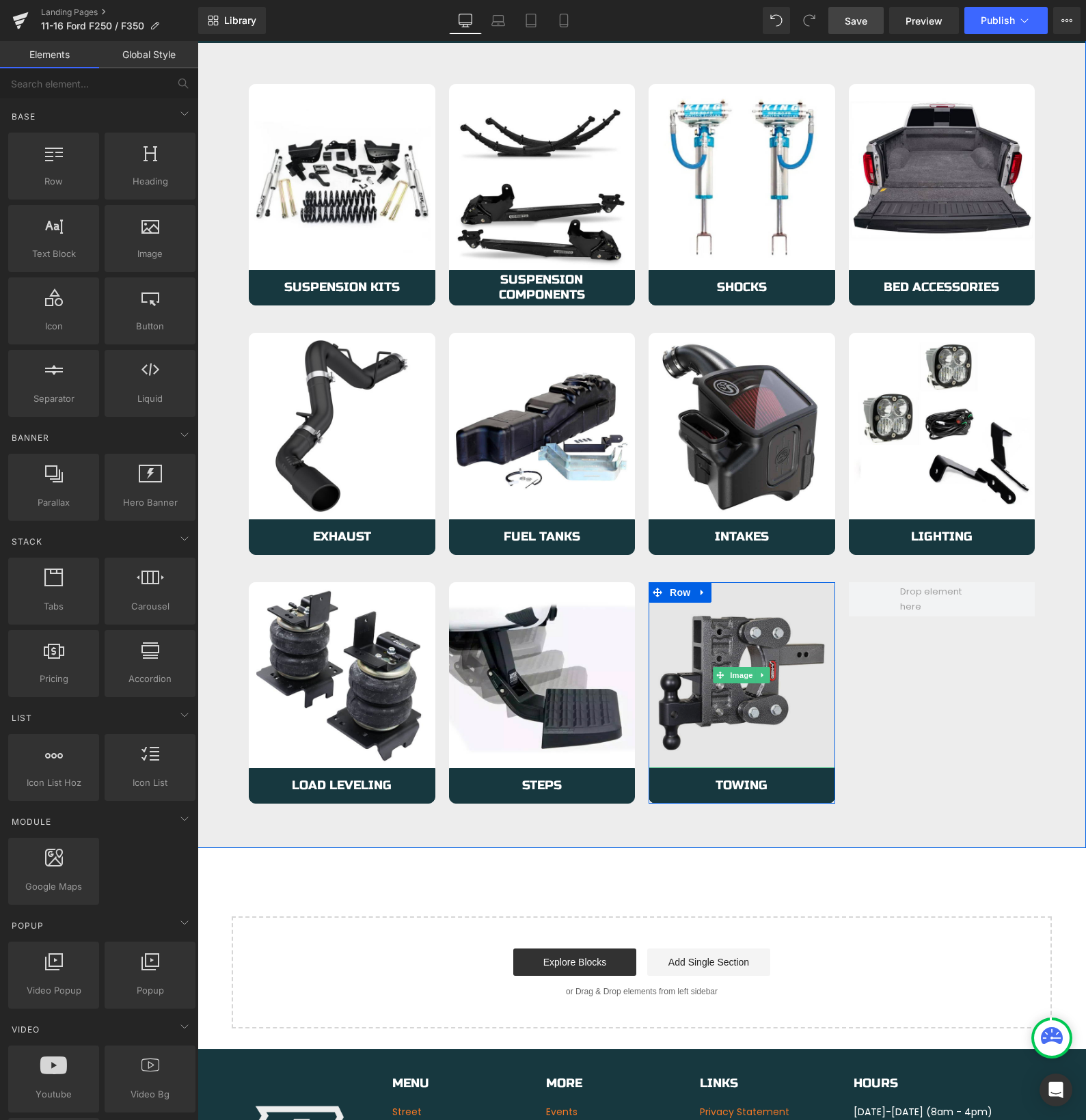
click at [726, 718] on img at bounding box center [742, 675] width 186 height 186
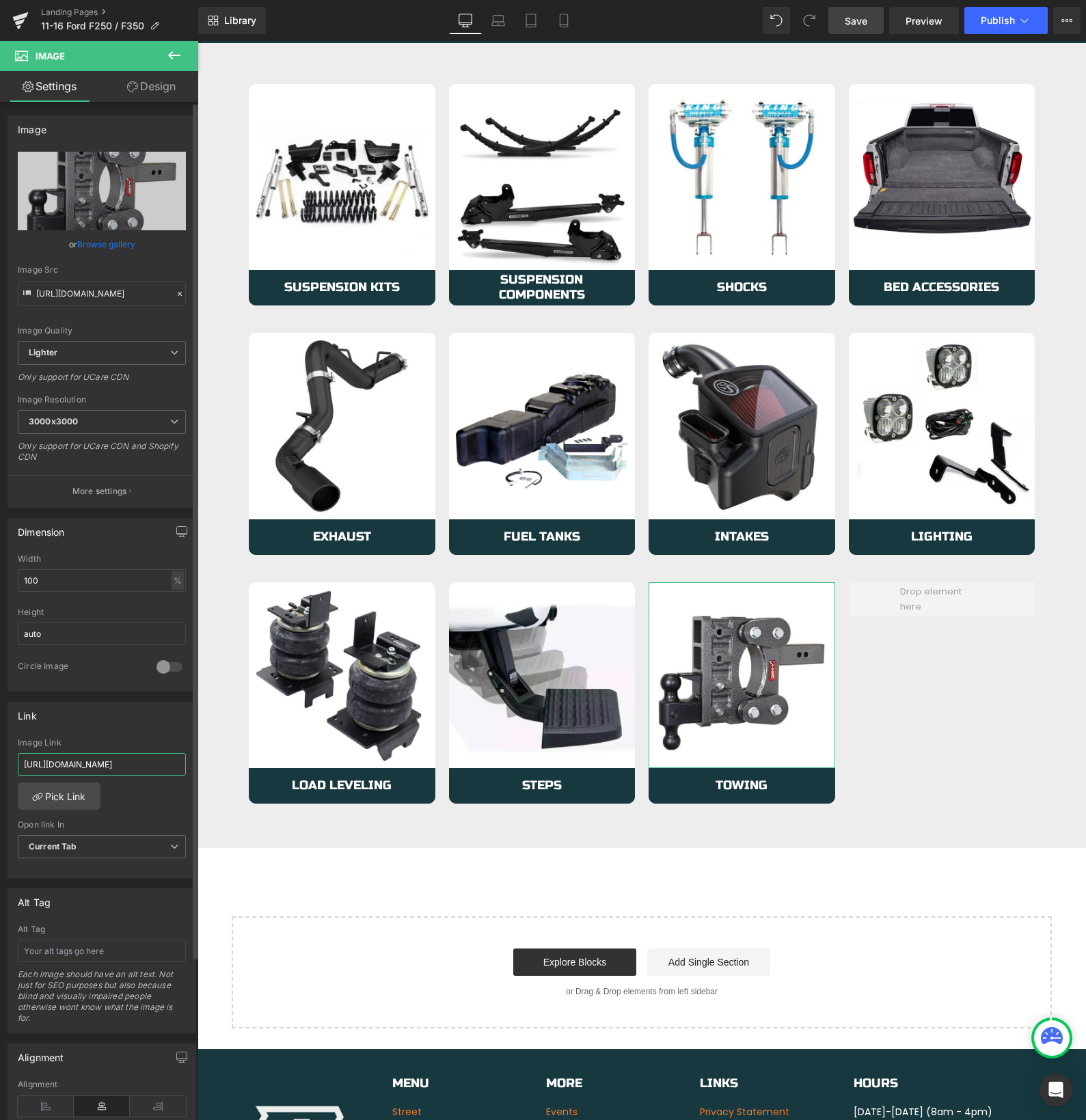
click at [105, 757] on input "[URL][DOMAIN_NAME]" at bounding box center [102, 764] width 168 height 22
type input "[URL][DOMAIN_NAME]"
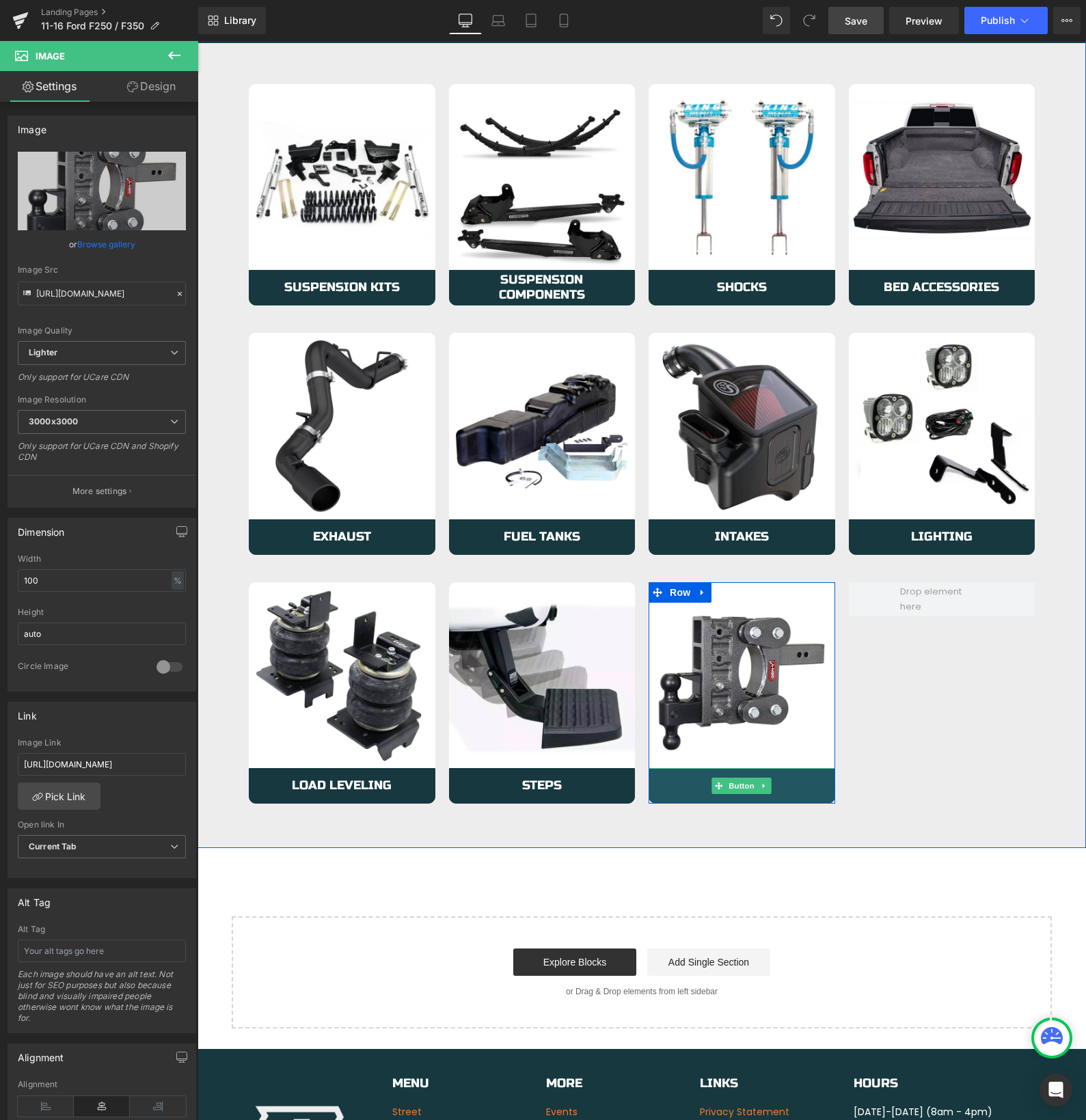
click at [663, 791] on link "Towing" at bounding box center [742, 786] width 186 height 36
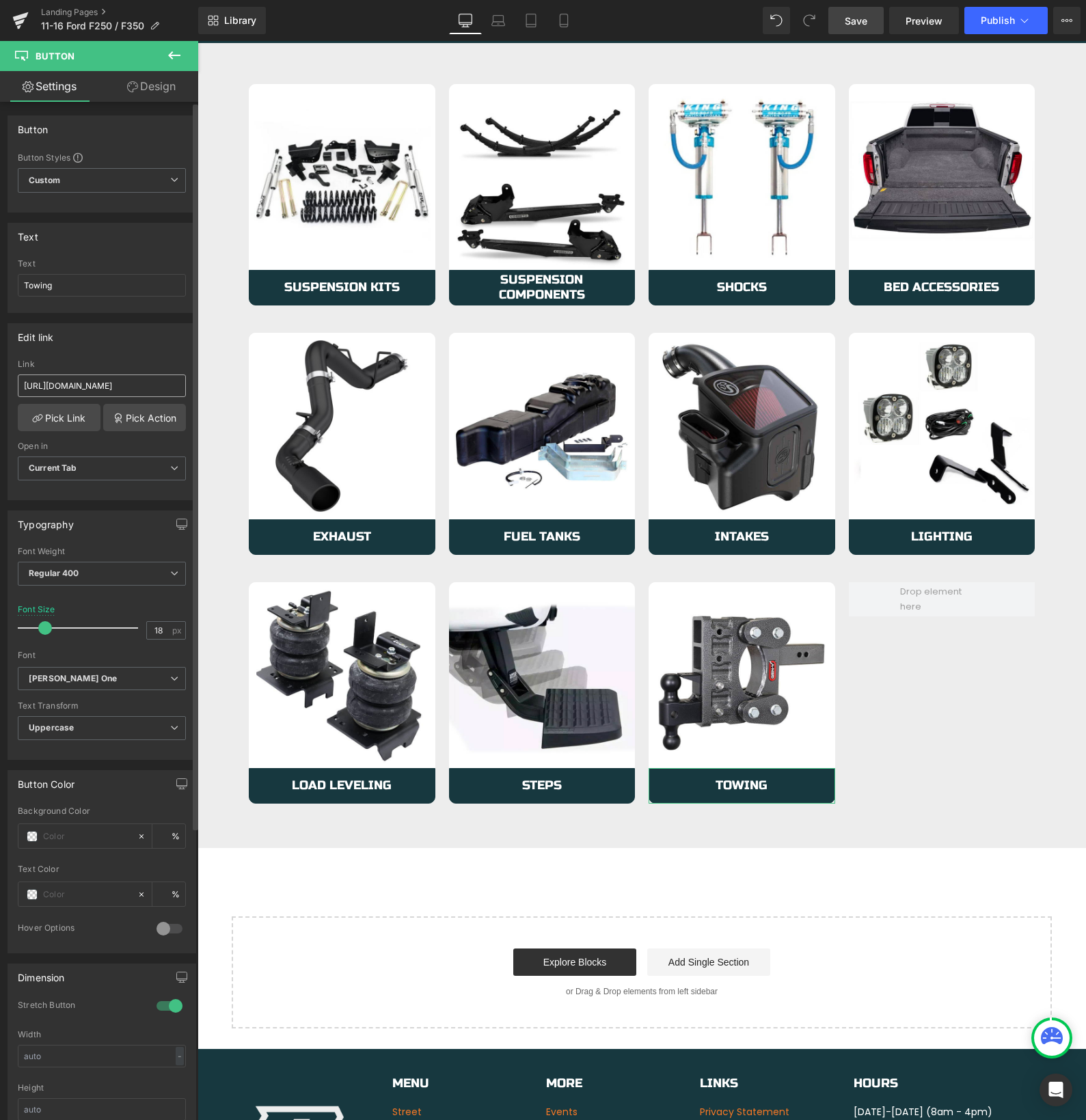
click at [93, 384] on input "[URL][DOMAIN_NAME]" at bounding box center [102, 385] width 168 height 22
type input "[URL][DOMAIN_NAME]"
click at [862, 22] on span "Save" at bounding box center [855, 21] width 22 height 14
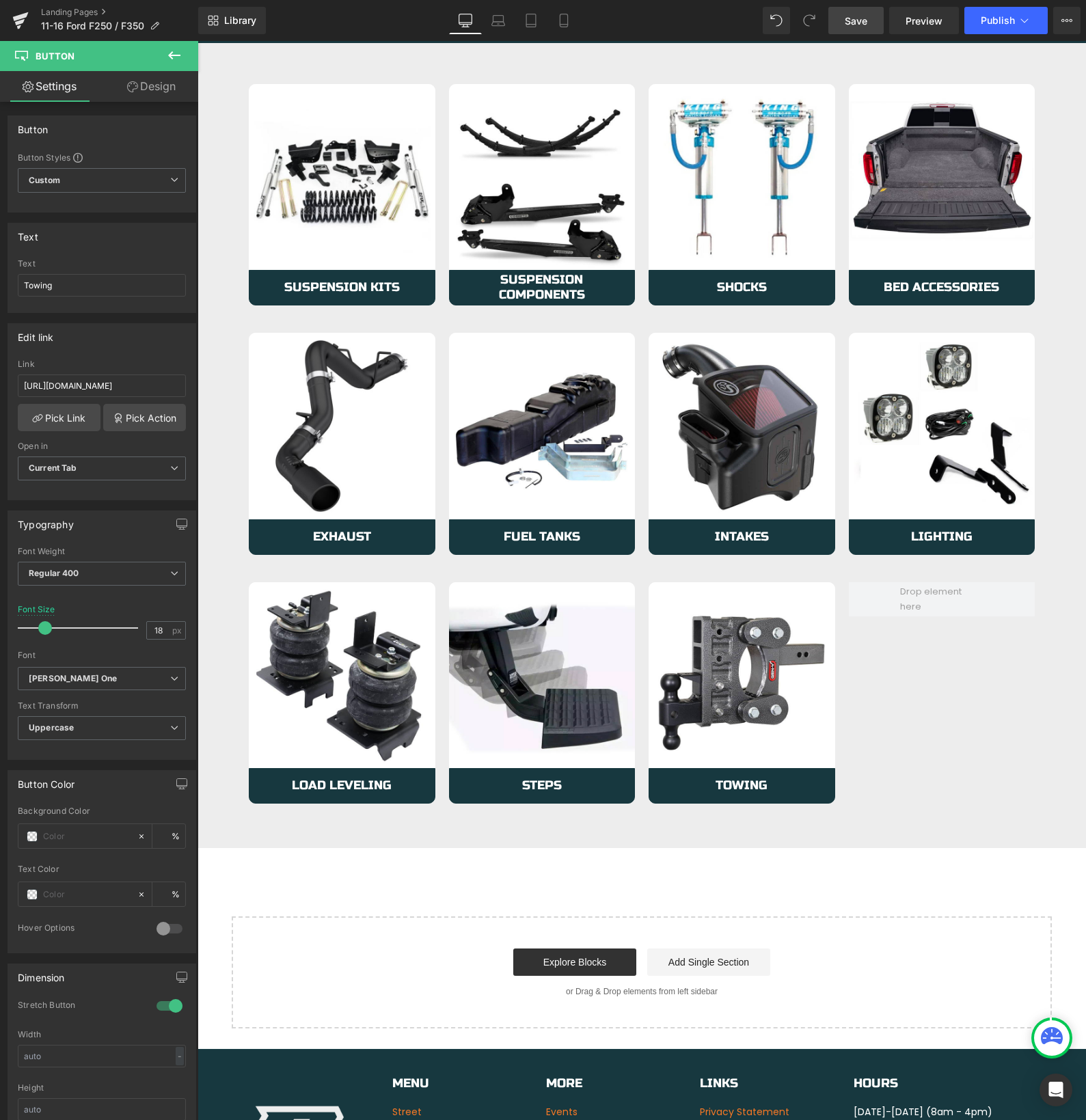
scroll to position [0, 0]
click at [844, 15] on link "Save" at bounding box center [855, 21] width 55 height 27
click at [988, 23] on span "Publish" at bounding box center [998, 20] width 34 height 11
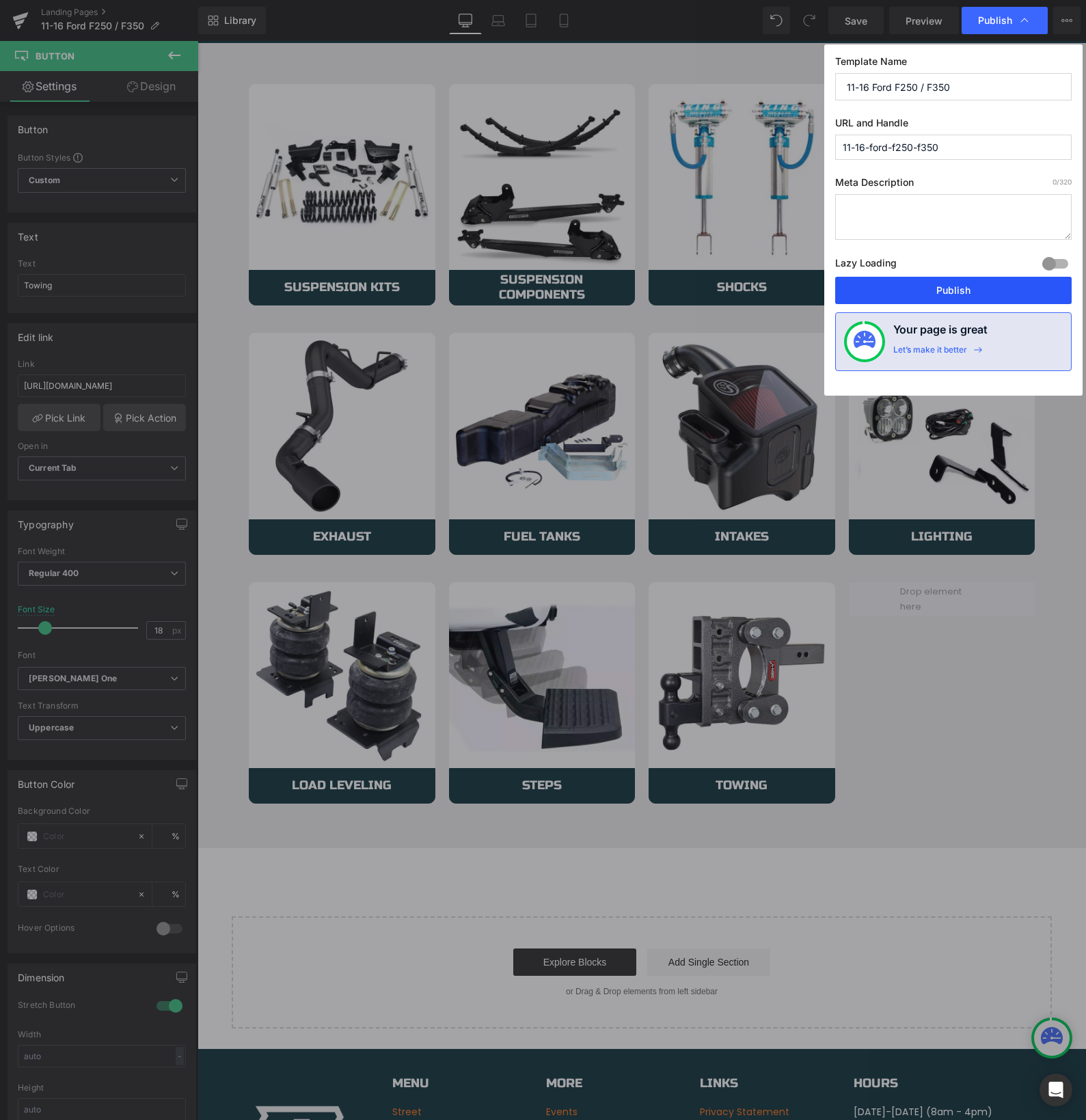
click at [933, 285] on button "Publish" at bounding box center [953, 290] width 237 height 27
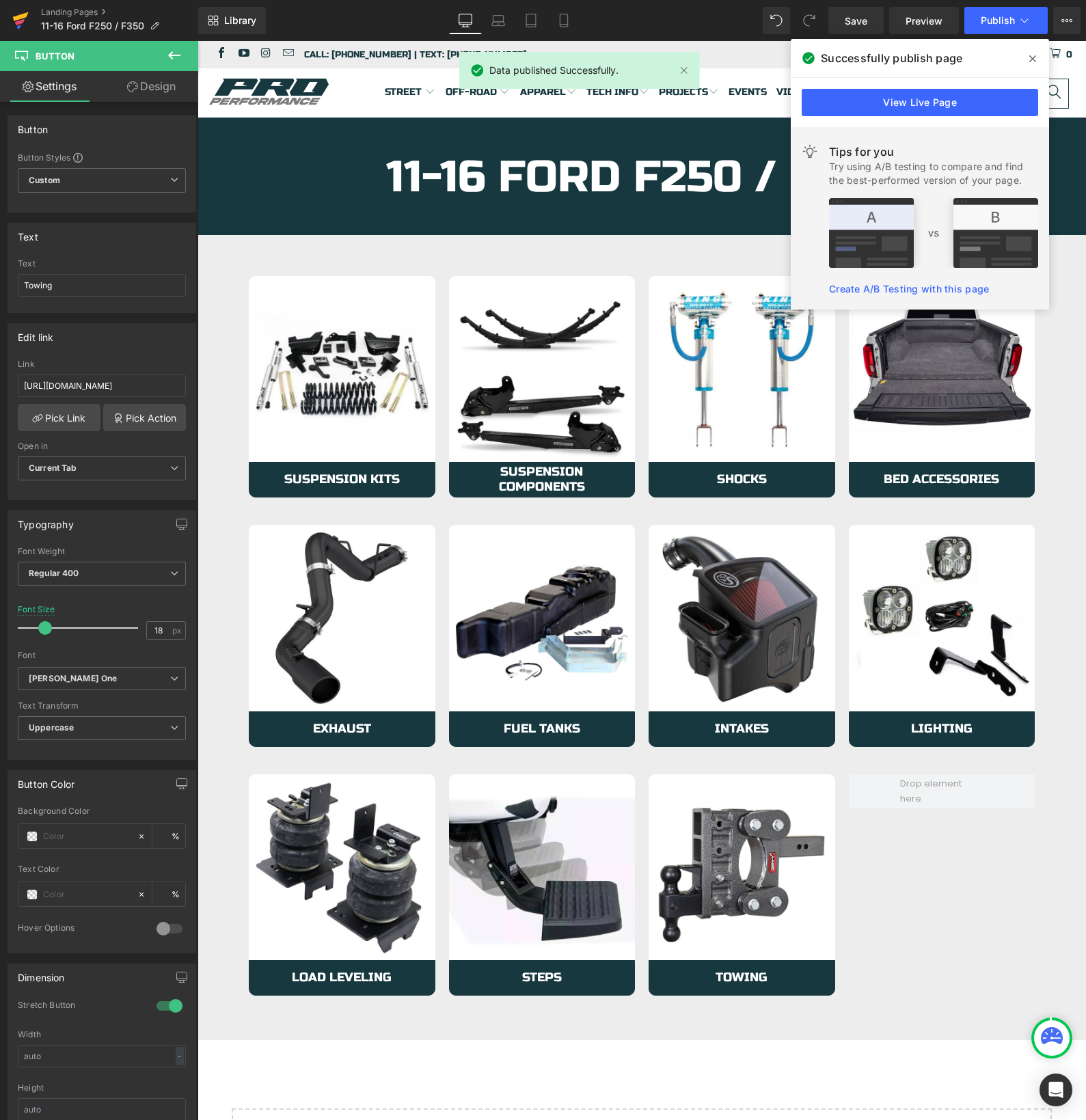
click at [14, 21] on icon at bounding box center [20, 21] width 16 height 34
